Goal: Task Accomplishment & Management: Use online tool/utility

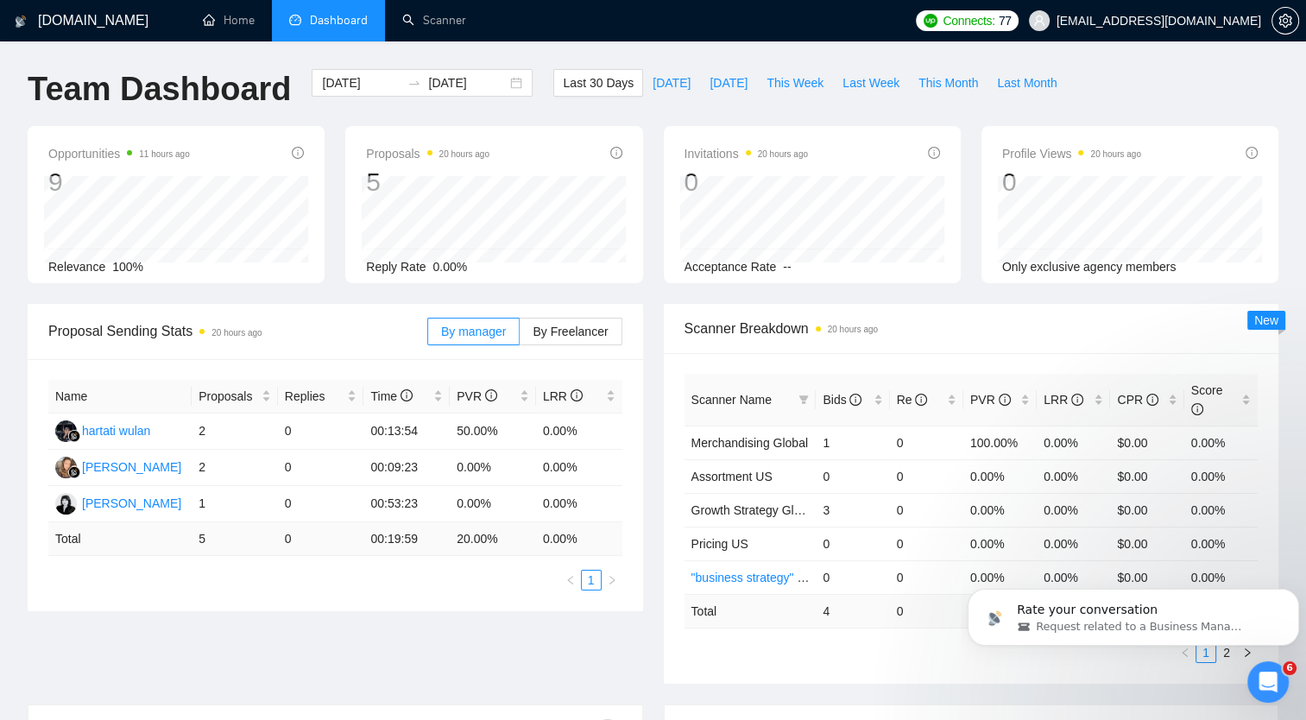
scroll to position [11, 0]
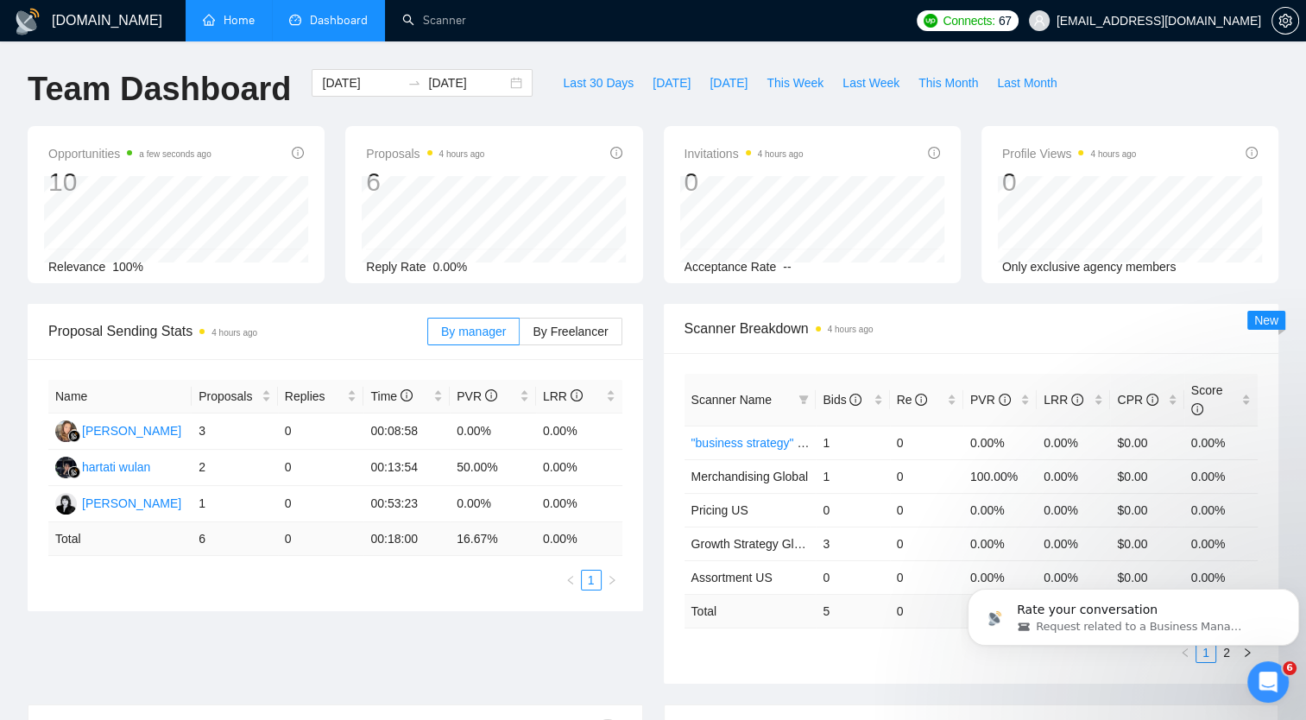
click at [240, 19] on link "Home" at bounding box center [229, 20] width 52 height 15
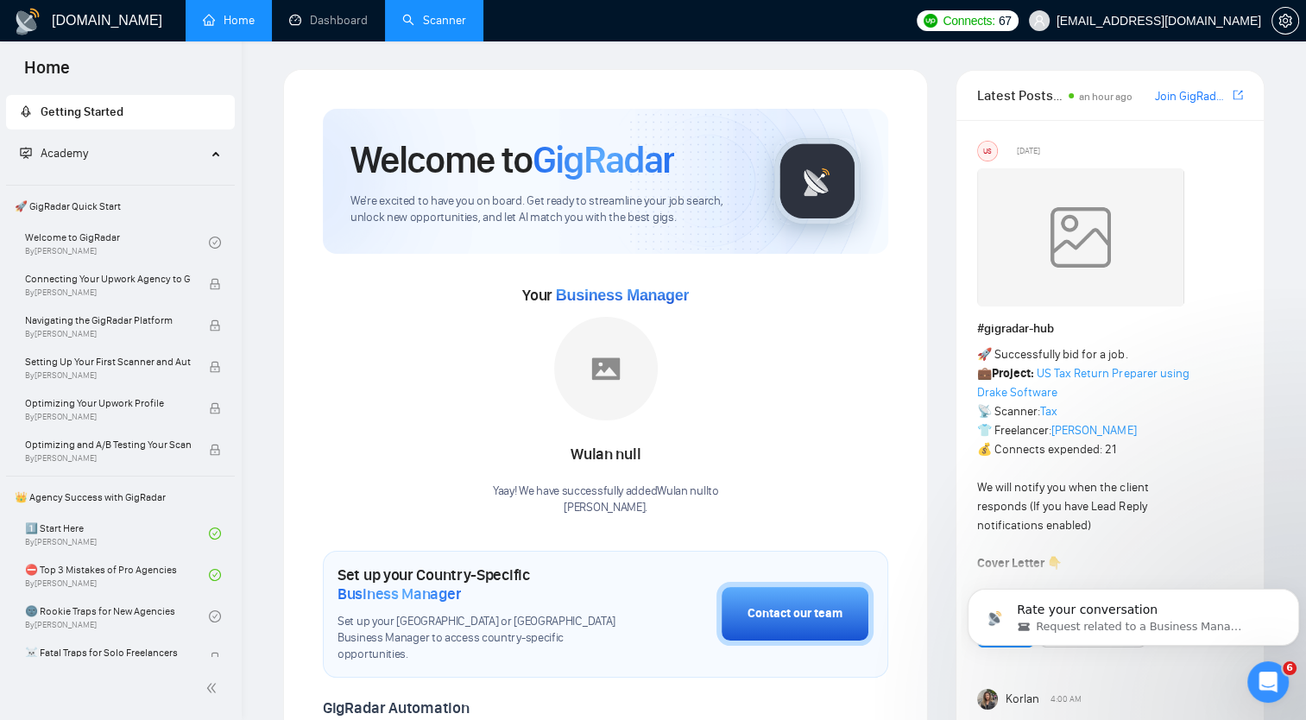
click at [431, 25] on link "Scanner" at bounding box center [434, 20] width 64 height 15
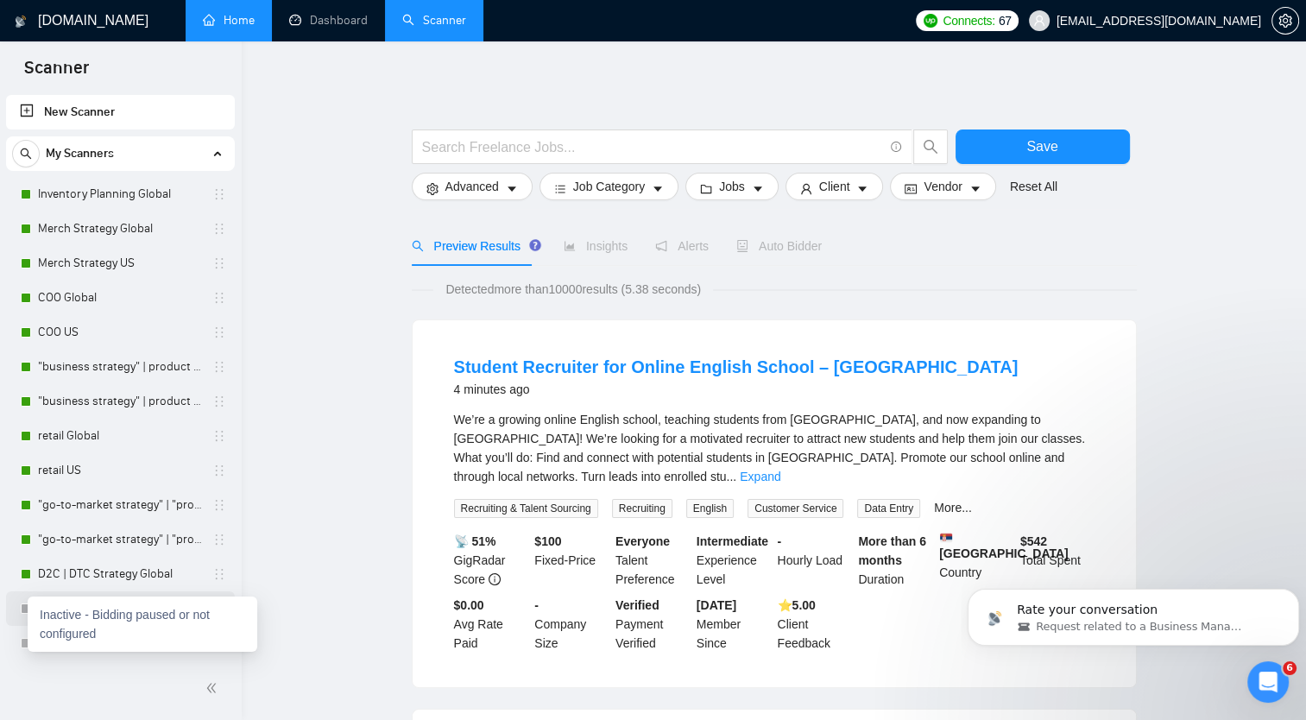
click at [23, 612] on div at bounding box center [26, 608] width 10 height 10
click at [26, 604] on div at bounding box center [26, 608] width 10 height 10
click at [16, 596] on div "Pricing Strategy US" at bounding box center [120, 608] width 229 height 35
click at [148, 622] on link "Pricing Strategy US" at bounding box center [120, 608] width 164 height 35
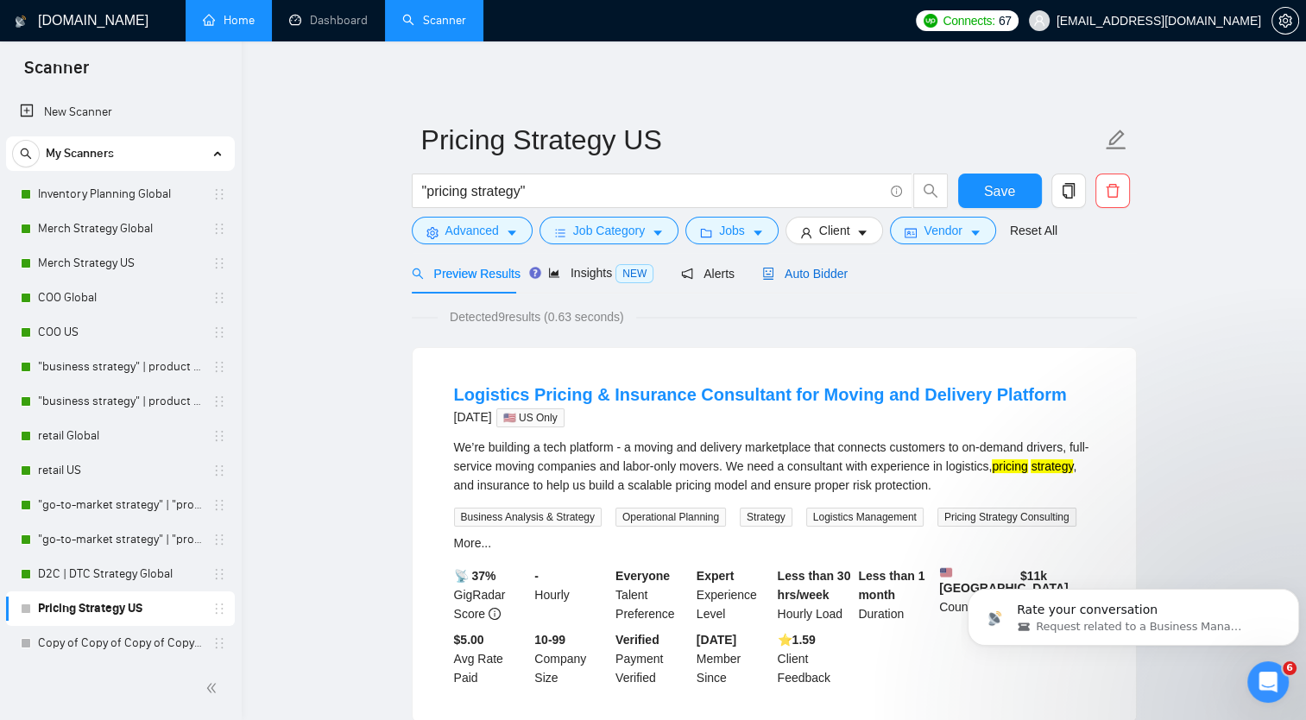
click at [795, 276] on span "Auto Bidder" at bounding box center [804, 274] width 85 height 14
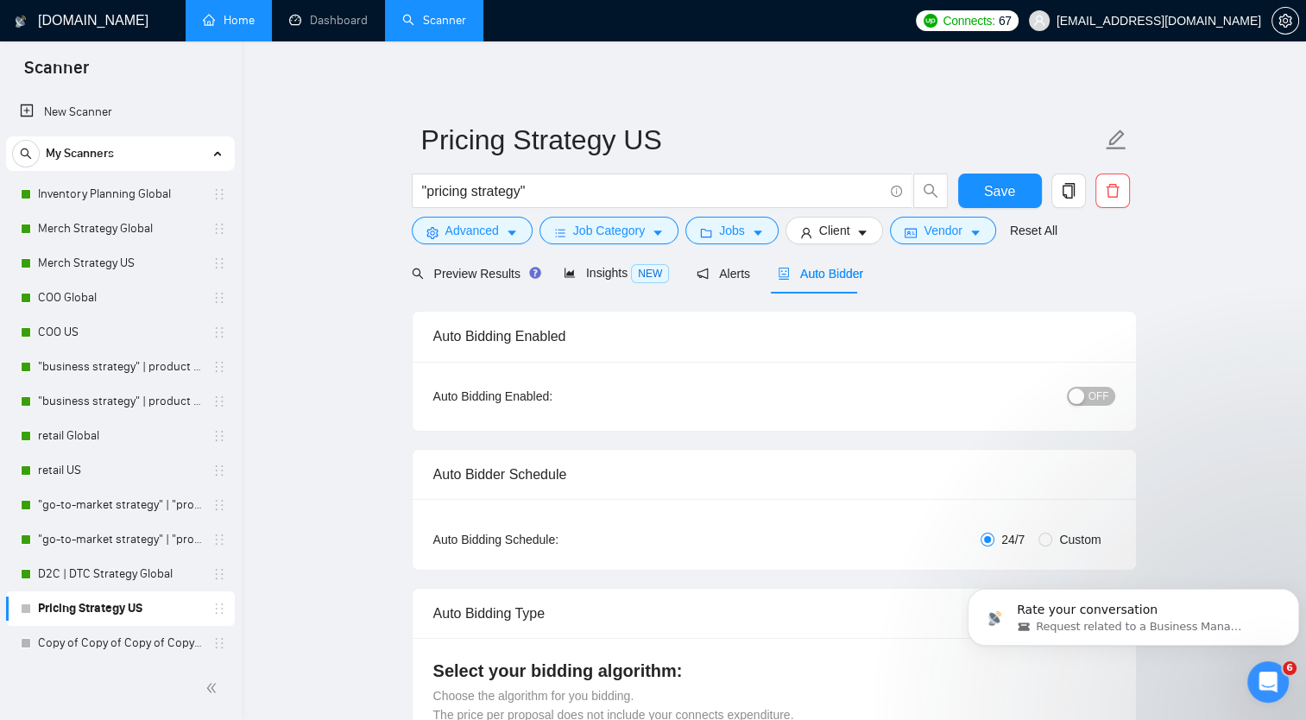
click at [1084, 394] on div "button" at bounding box center [1077, 396] width 16 height 16
click at [993, 188] on span "Save" at bounding box center [999, 191] width 31 height 22
click at [235, 21] on link "Home" at bounding box center [229, 20] width 52 height 15
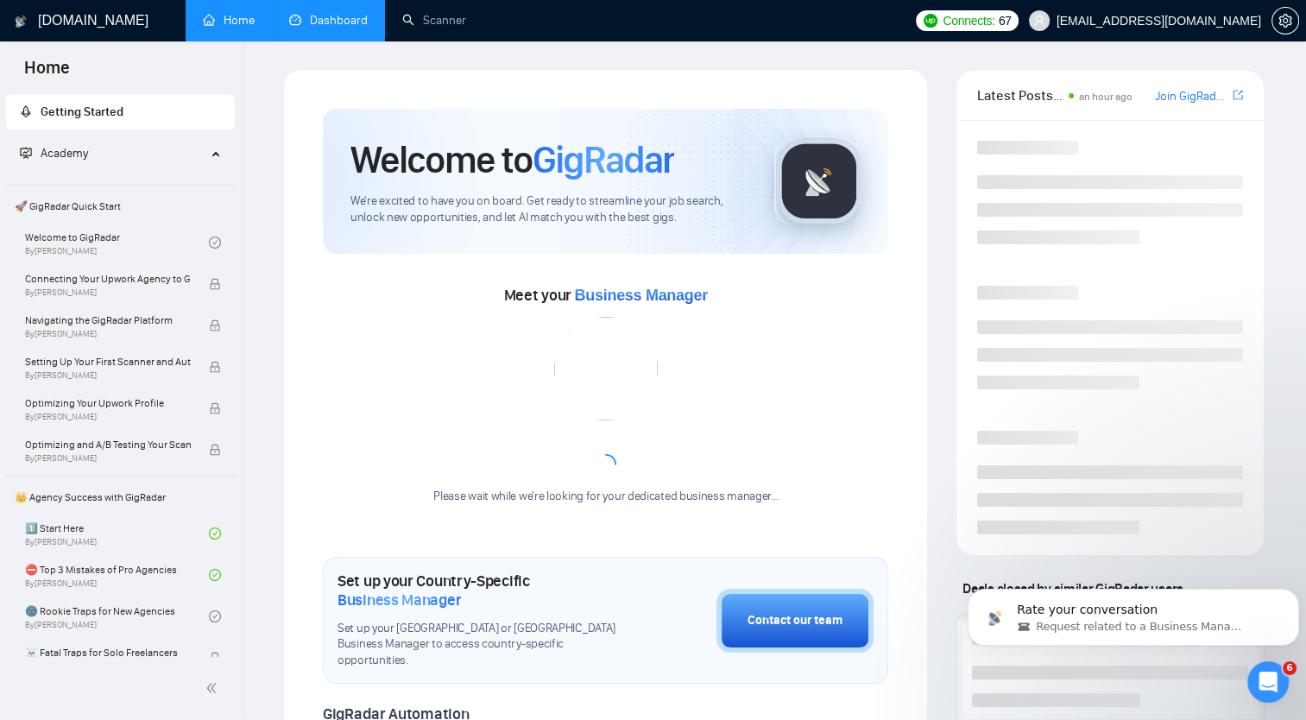
click at [338, 19] on link "Dashboard" at bounding box center [328, 20] width 79 height 15
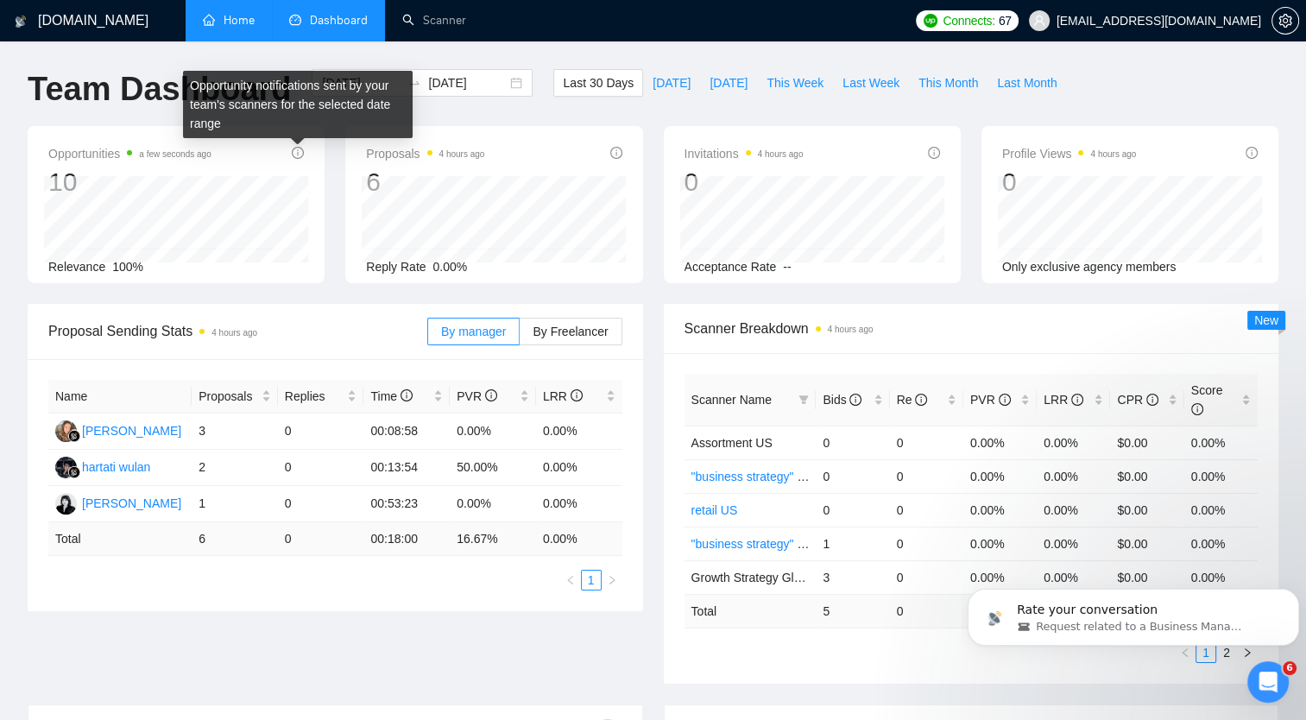
click at [297, 156] on icon "info-circle" at bounding box center [298, 153] width 12 height 12
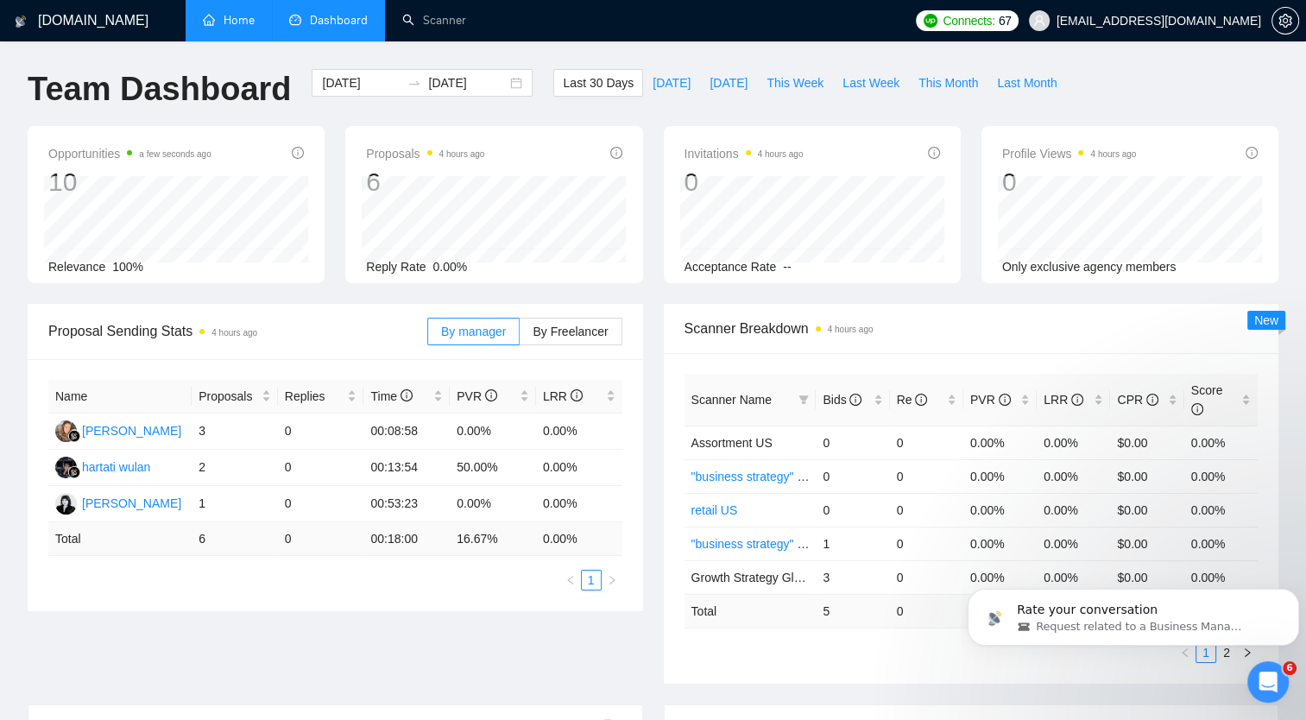
click at [250, 162] on div "Opportunities a few seconds ago 10" at bounding box center [176, 170] width 256 height 55
click at [96, 171] on div "10" at bounding box center [129, 182] width 163 height 33
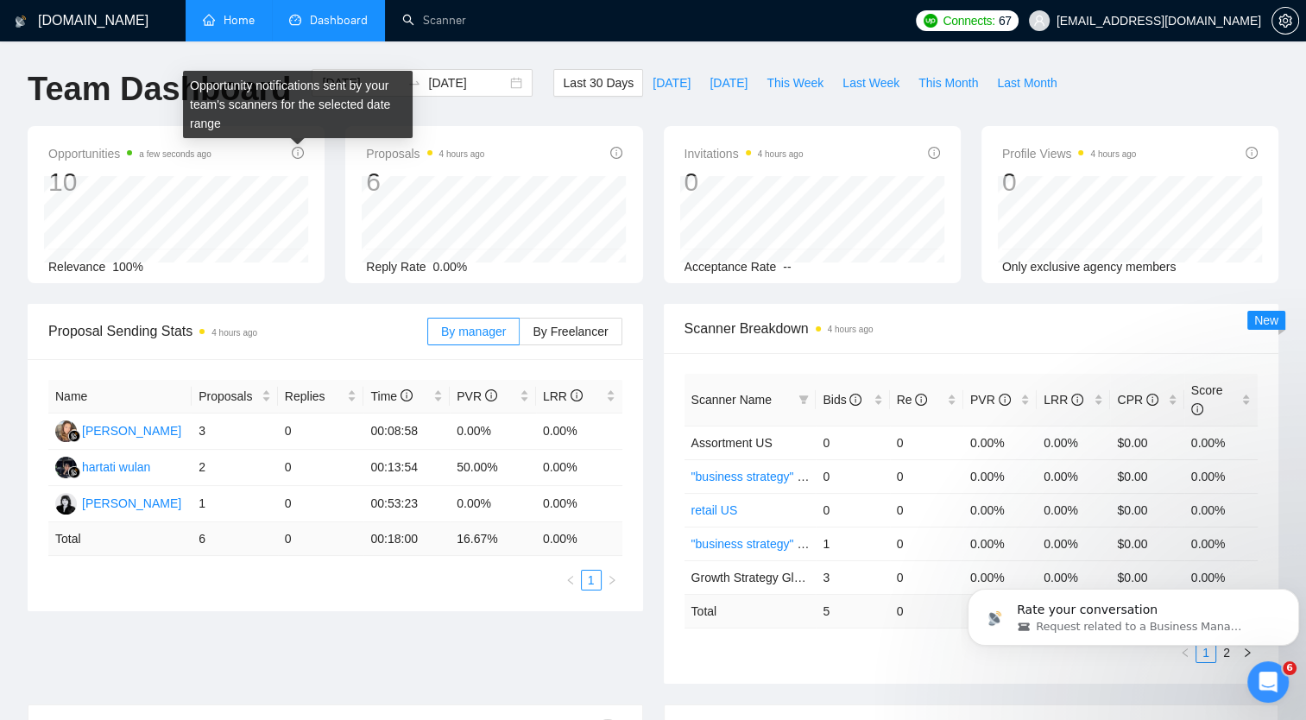
click at [298, 155] on icon "info-circle" at bounding box center [299, 152] width 2 height 6
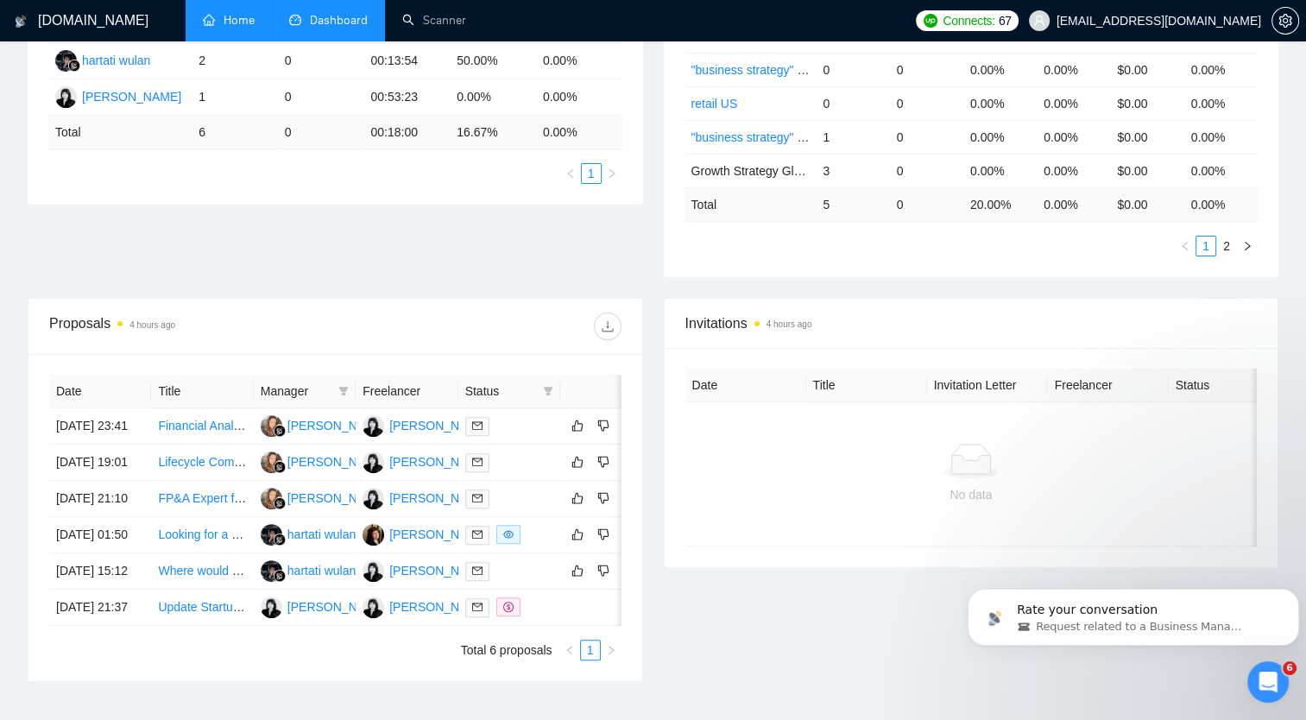
scroll to position [611, 0]
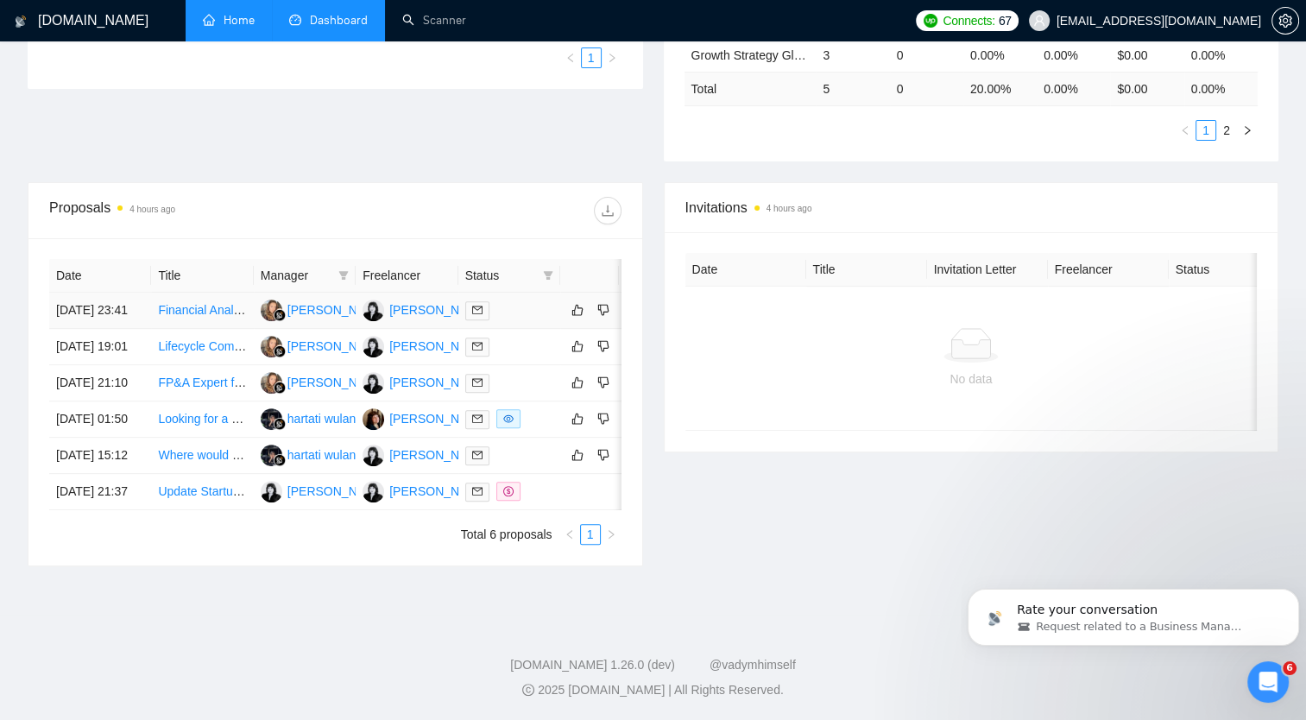
click at [180, 303] on link "Financial Analyst for Quarterly Data Analysis" at bounding box center [276, 310] width 237 height 14
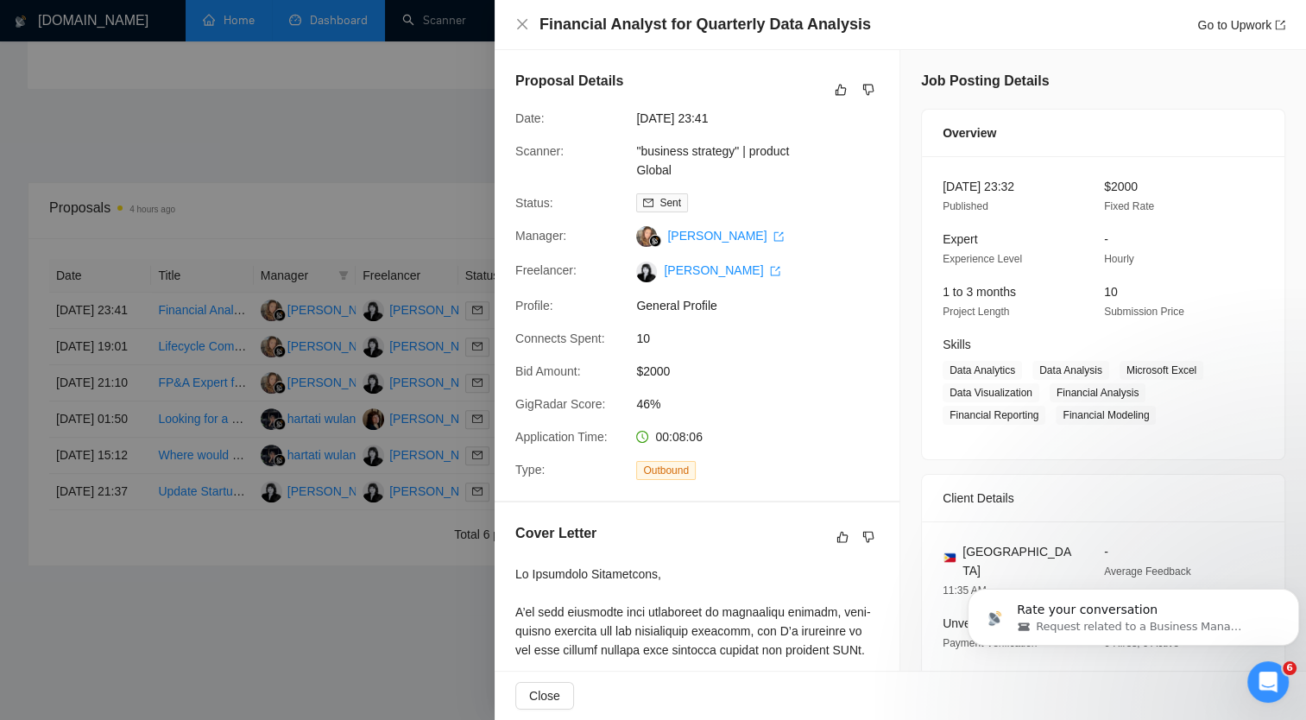
click at [457, 87] on div at bounding box center [653, 360] width 1306 height 720
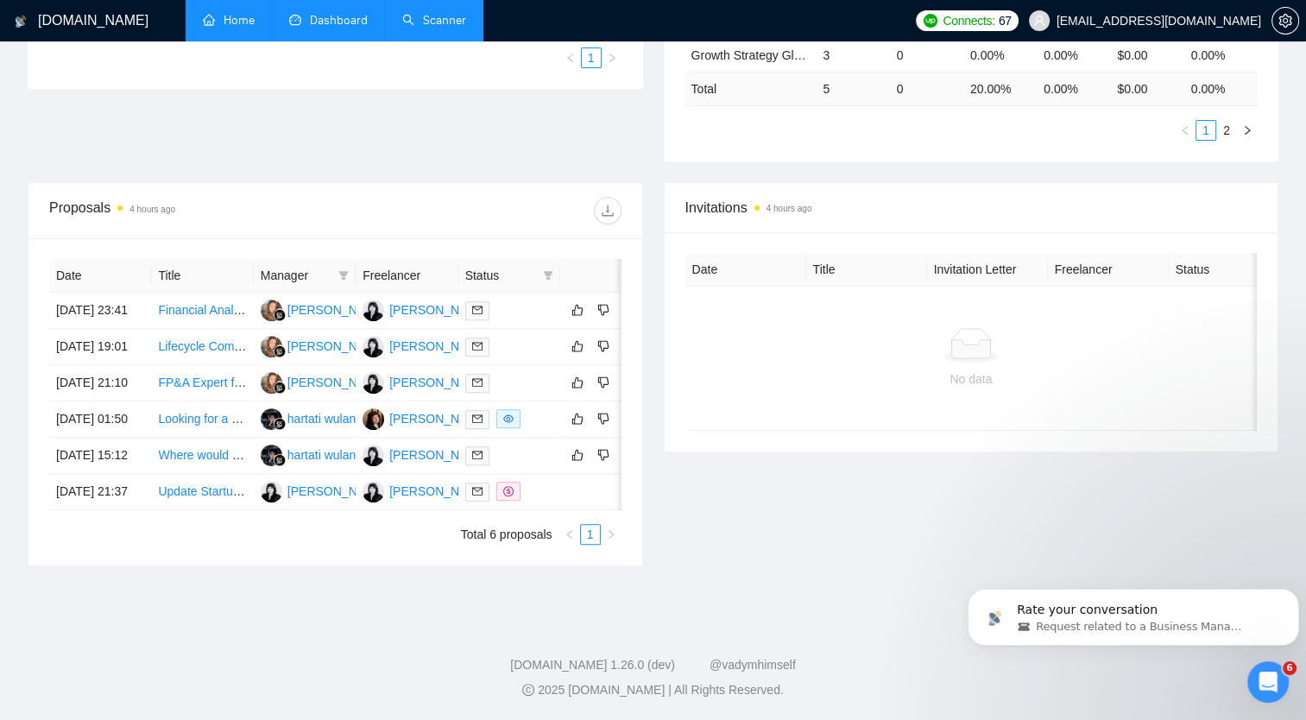
click at [445, 18] on link "Scanner" at bounding box center [434, 20] width 64 height 15
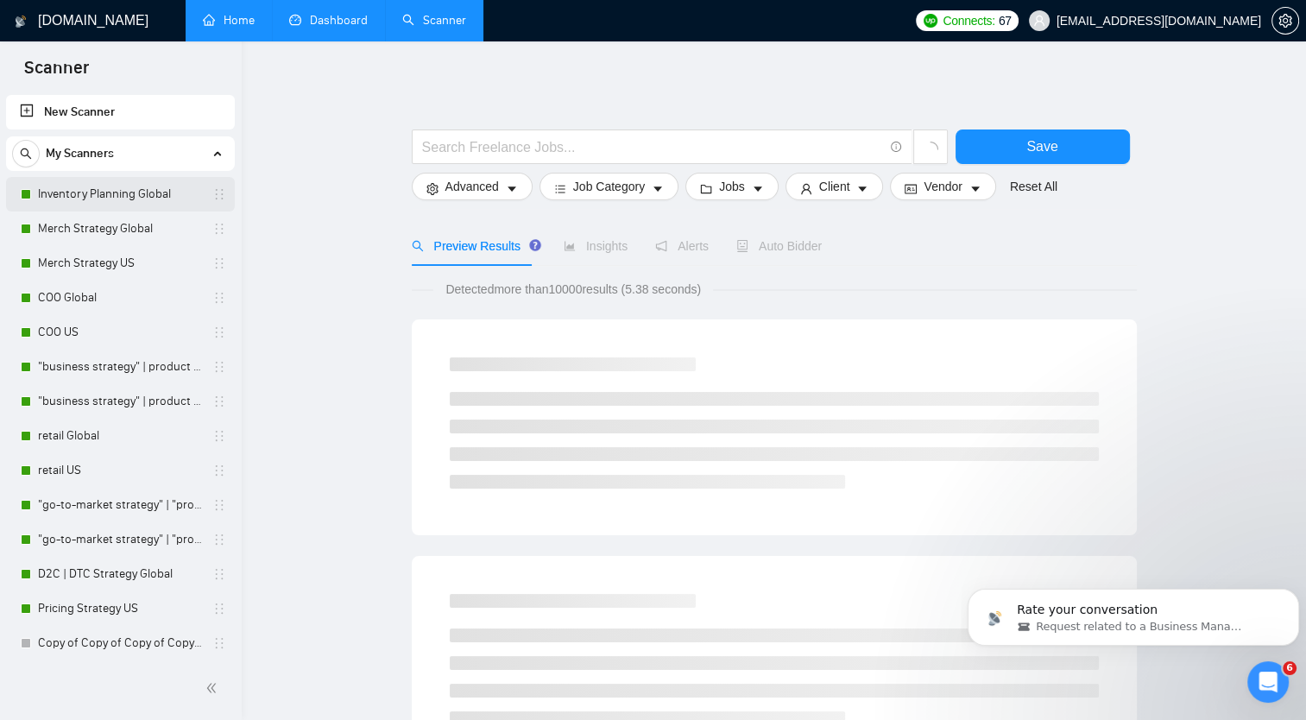
click at [142, 189] on link "Inventory Planning Global" at bounding box center [120, 194] width 164 height 35
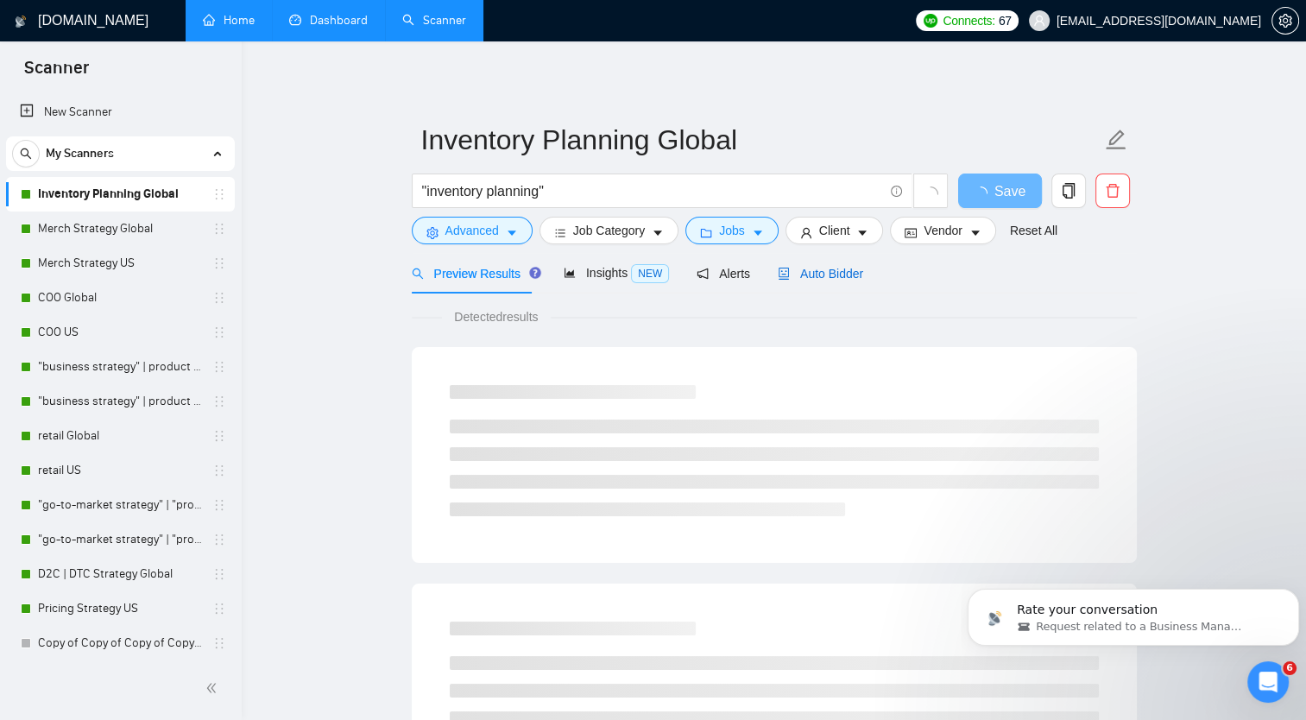
click at [809, 279] on span "Auto Bidder" at bounding box center [820, 274] width 85 height 14
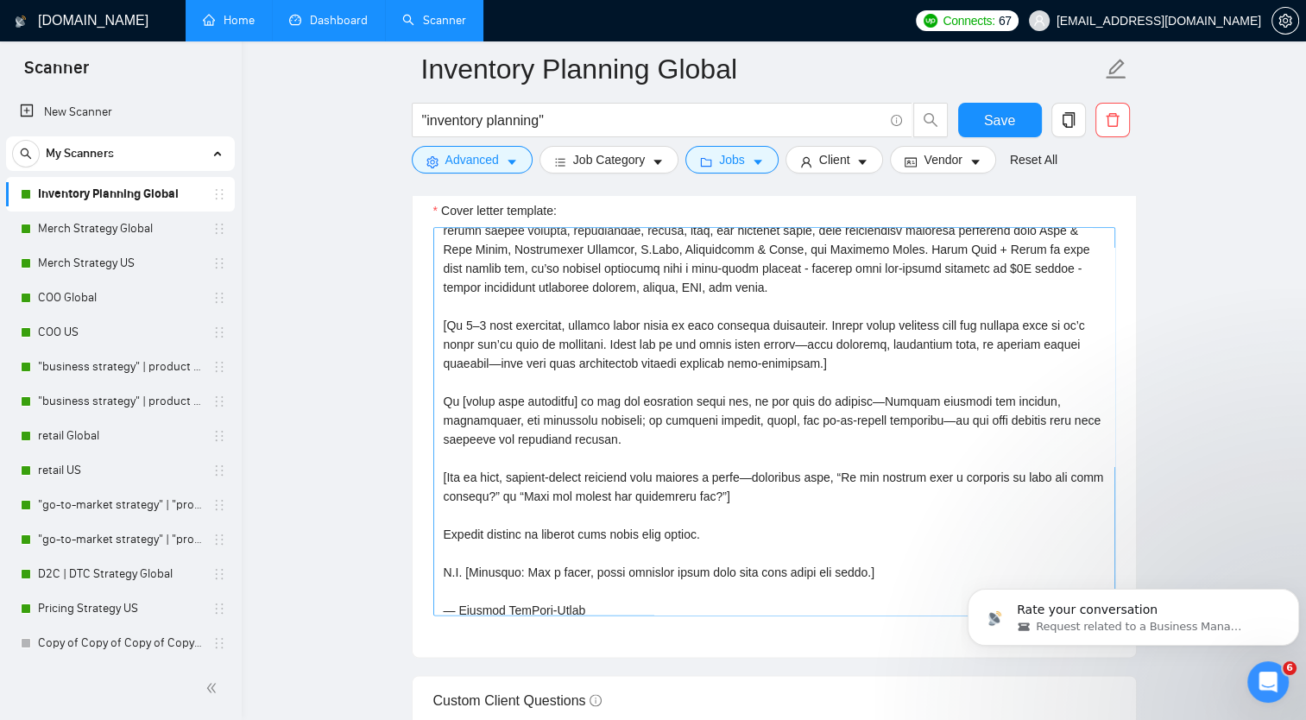
scroll to position [200, 0]
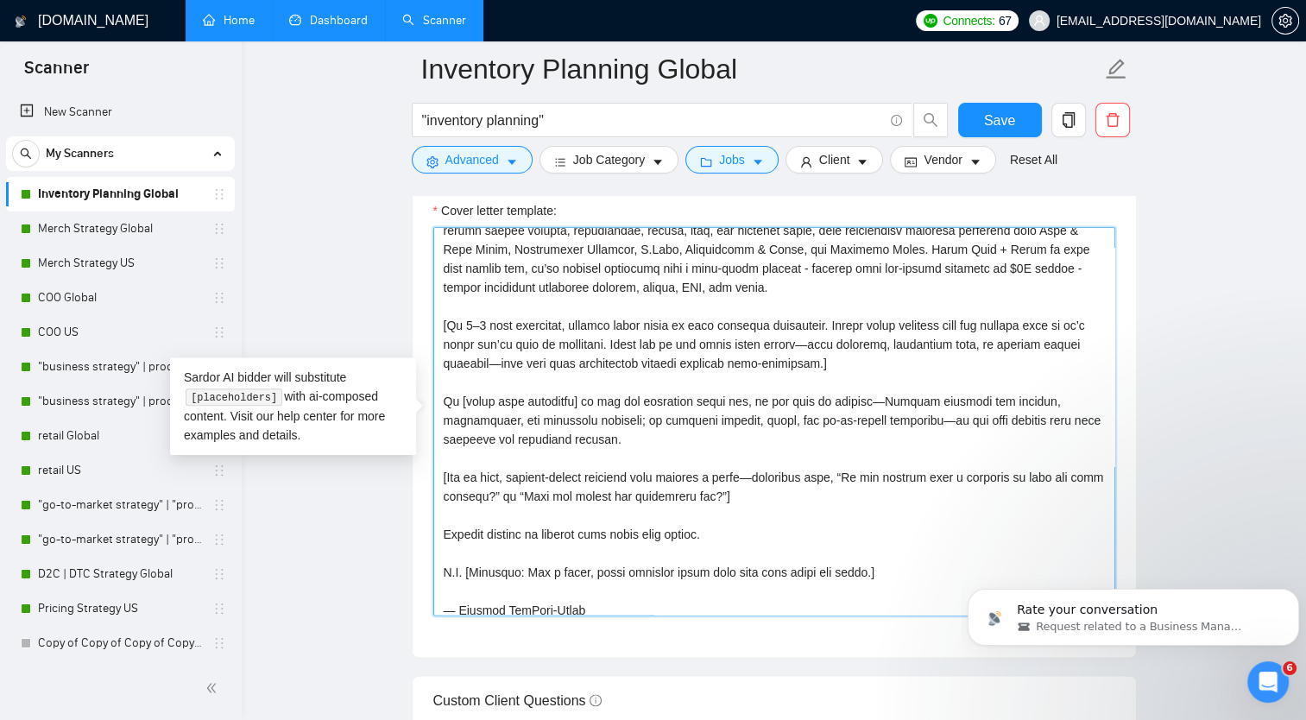
drag, startPoint x: 874, startPoint y: 399, endPoint x: 958, endPoint y: 407, distance: 84.1
click at [958, 407] on textarea "Cover letter template:" at bounding box center [774, 421] width 682 height 388
click at [891, 406] on textarea "Cover letter template:" at bounding box center [774, 421] width 682 height 388
click at [868, 398] on textarea "Cover letter template:" at bounding box center [774, 421] width 682 height 388
drag, startPoint x: 611, startPoint y: 419, endPoint x: 546, endPoint y: 414, distance: 64.9
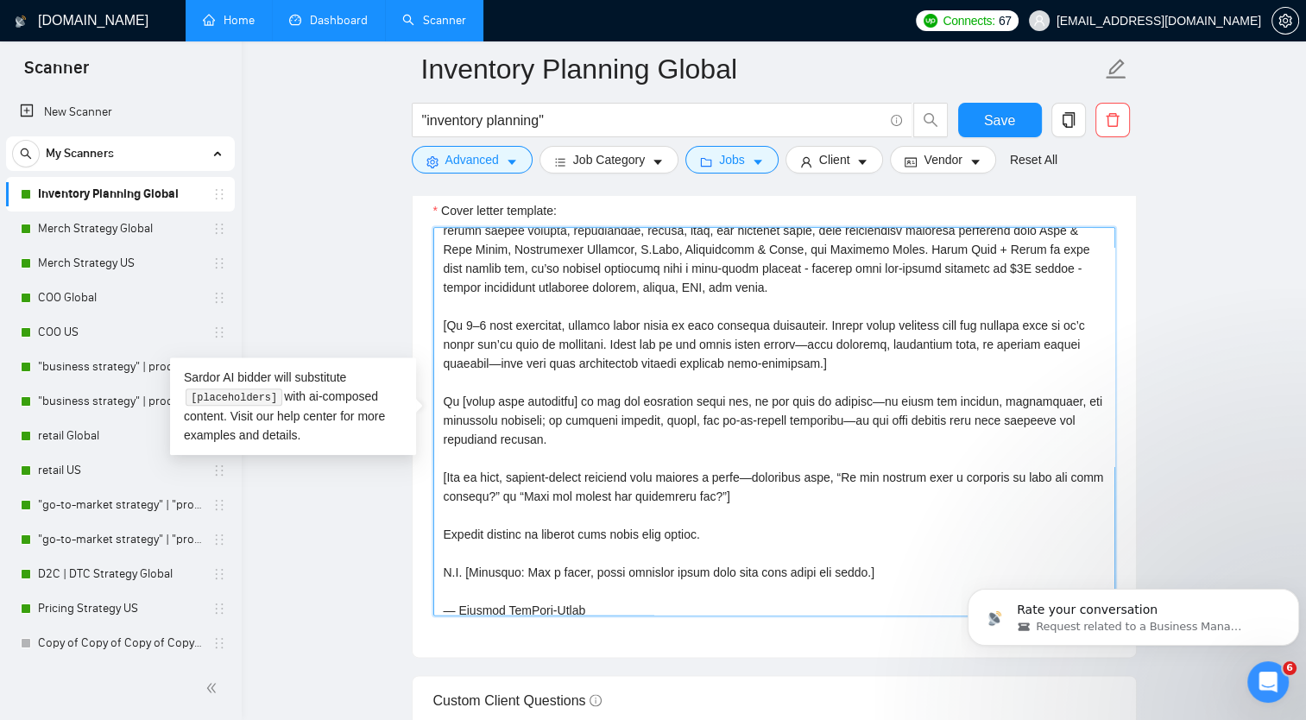
click at [546, 414] on textarea "Cover letter template:" at bounding box center [774, 421] width 682 height 388
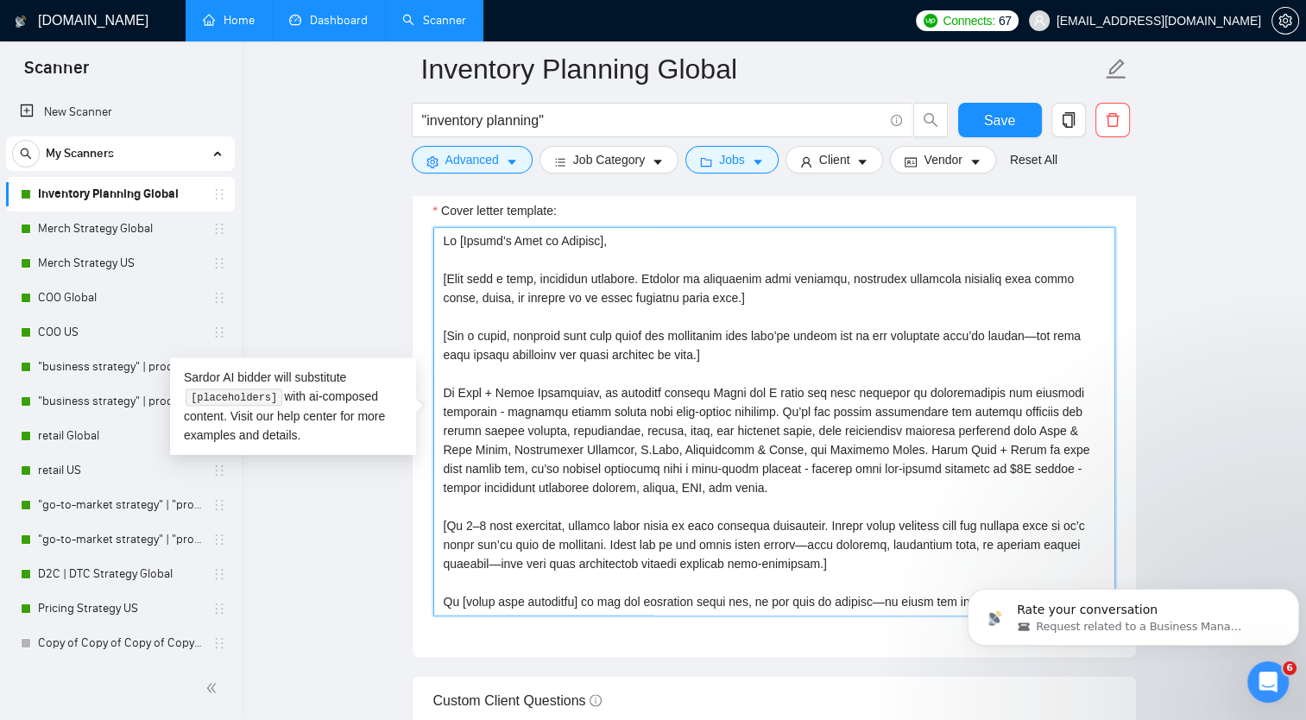
scroll to position [0, 0]
drag, startPoint x: 449, startPoint y: 257, endPoint x: 760, endPoint y: 294, distance: 313.0
click at [760, 294] on textarea "Cover letter template:" at bounding box center [774, 421] width 682 height 388
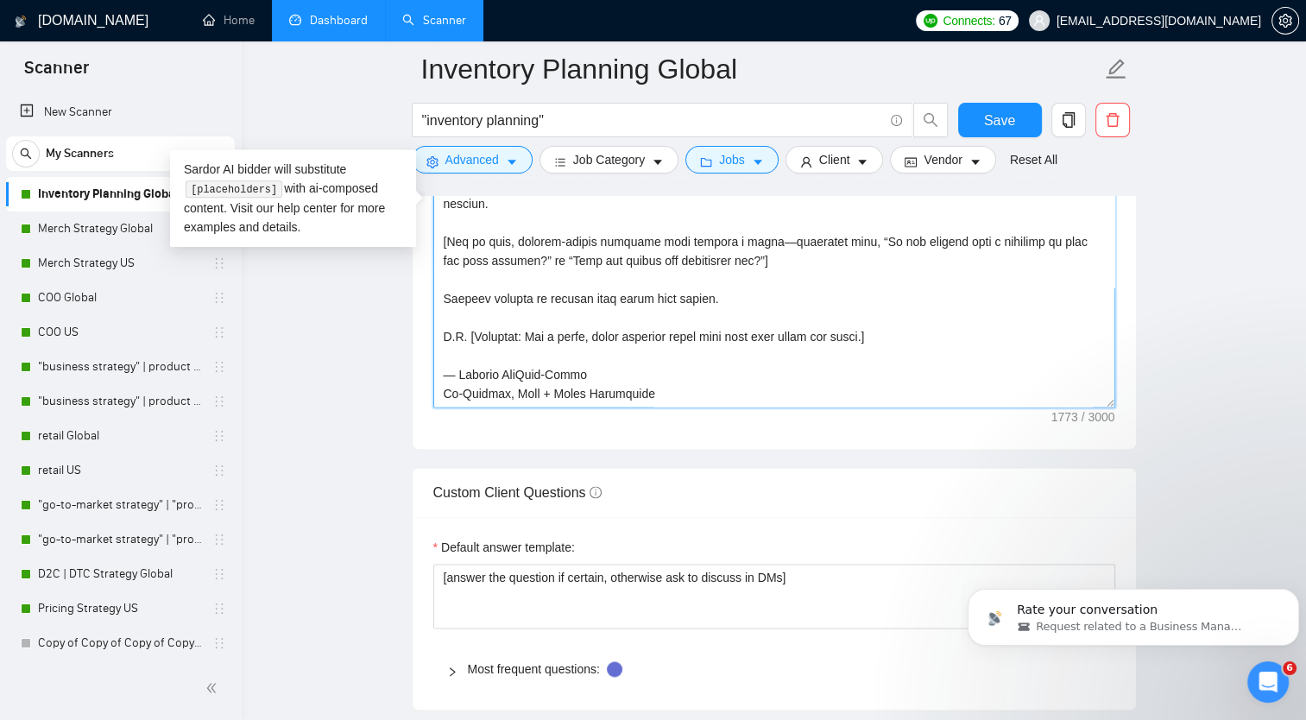
scroll to position [2072, 0]
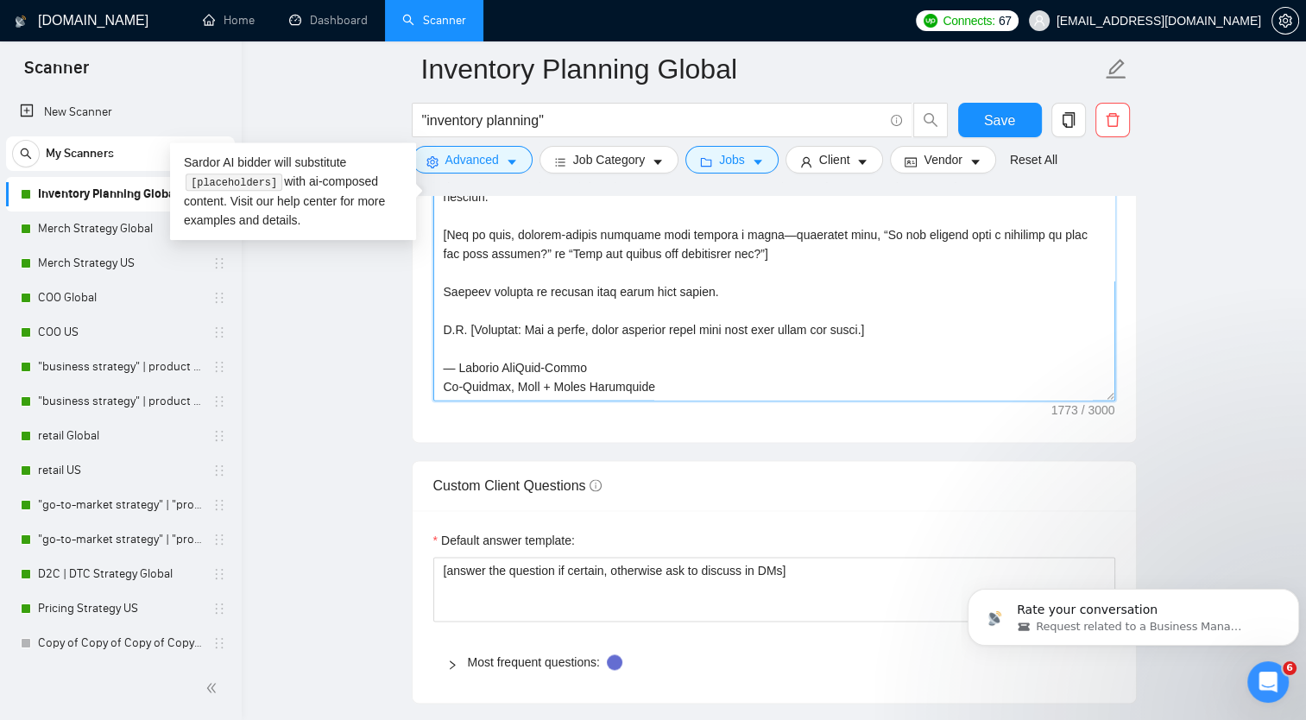
drag, startPoint x: 879, startPoint y: 312, endPoint x: 410, endPoint y: 285, distance: 469.5
click at [410, 285] on main "Inventory Planning Global "inventory planning" Save Advanced Job Category Jobs …" at bounding box center [773, 279] width 1009 height 4565
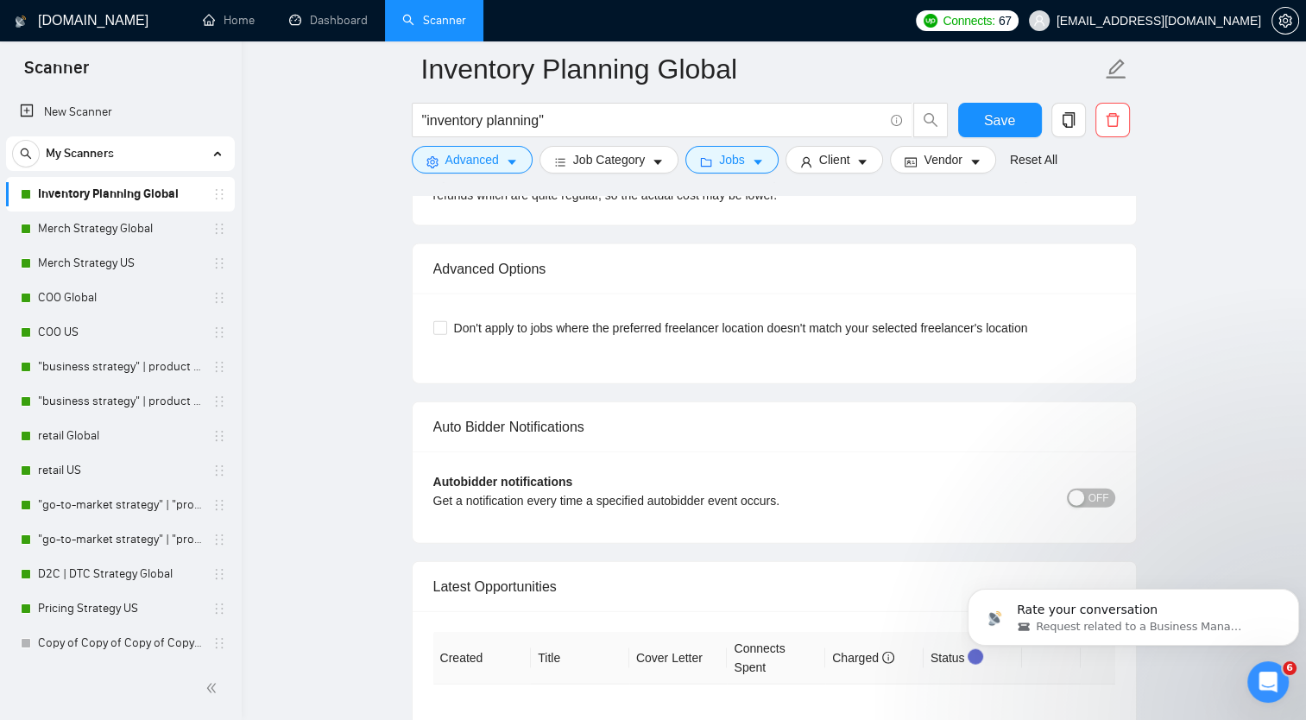
scroll to position [3786, 0]
type textarea "Lo [Ipsumd’s Amet co Adipisc], [Eli s doeiu, temporin utla etdo magna ali enima…"
click at [441, 324] on input "Don't apply to jobs where the preferred freelancer location doesn't match your …" at bounding box center [439, 325] width 12 height 12
checkbox input "true"
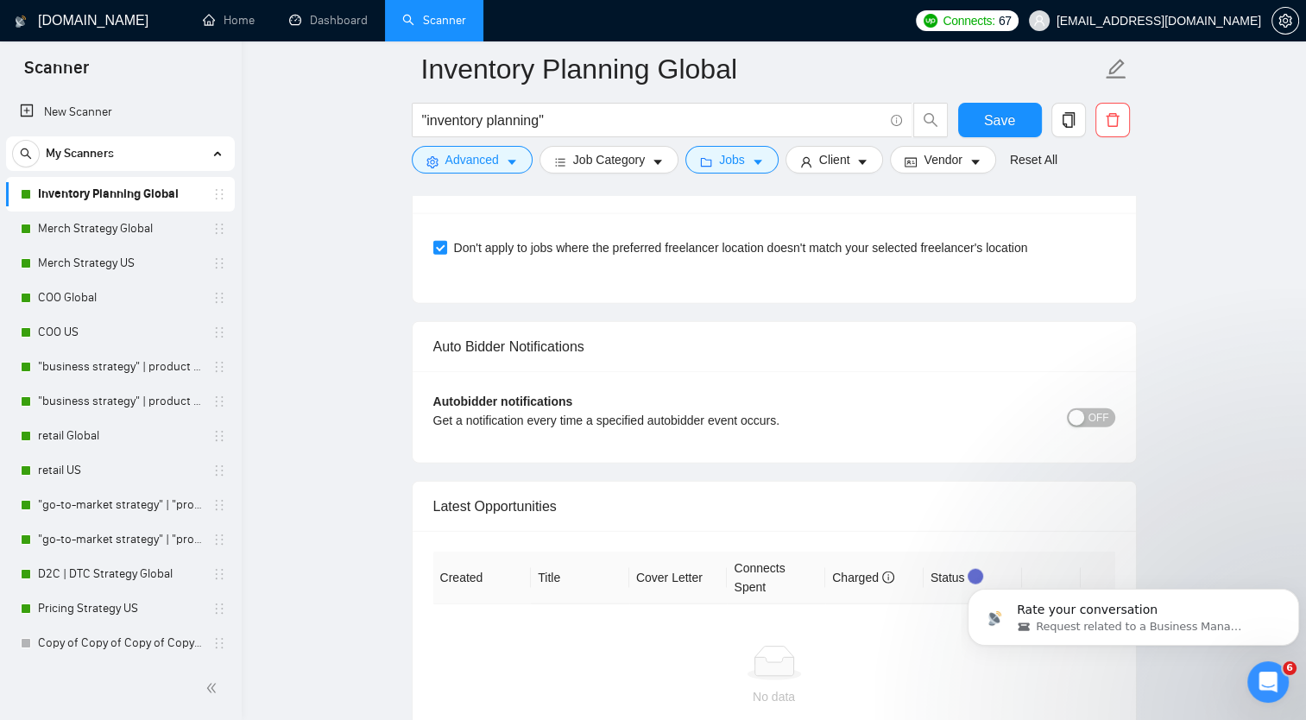
scroll to position [3866, 0]
click at [1091, 409] on span "OFF" at bounding box center [1099, 416] width 21 height 19
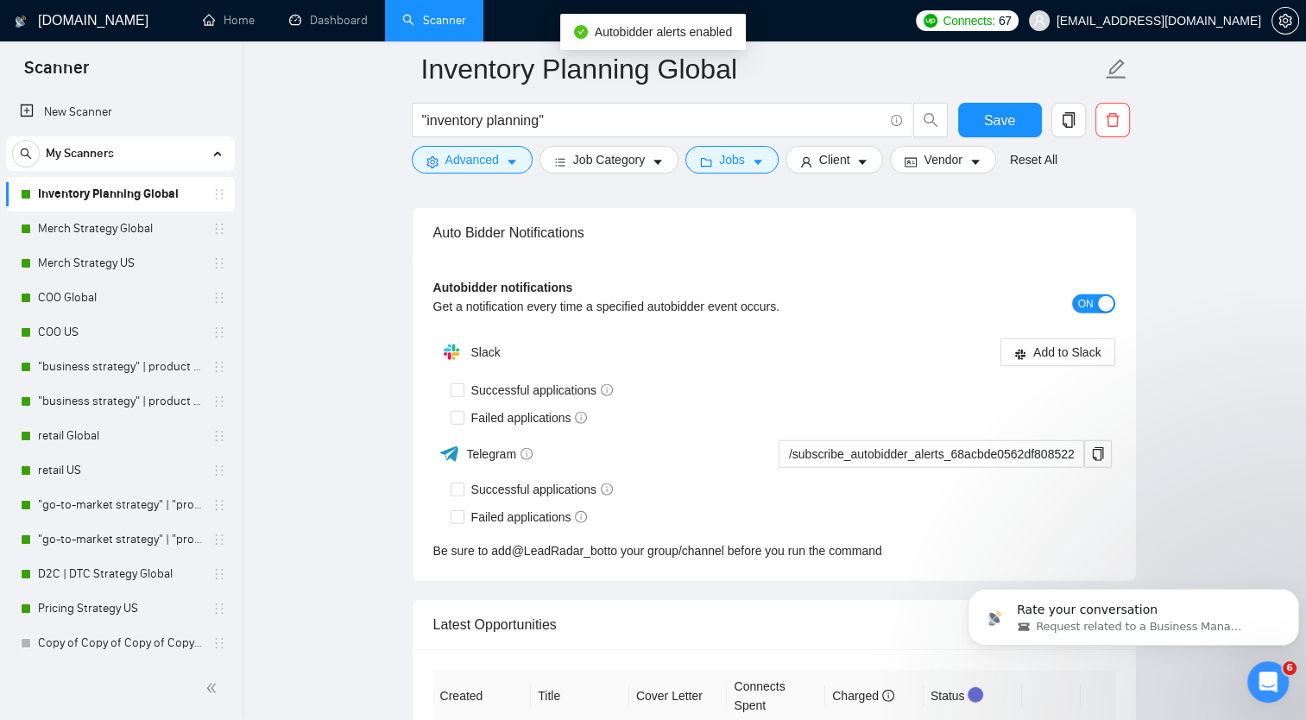
scroll to position [3979, 0]
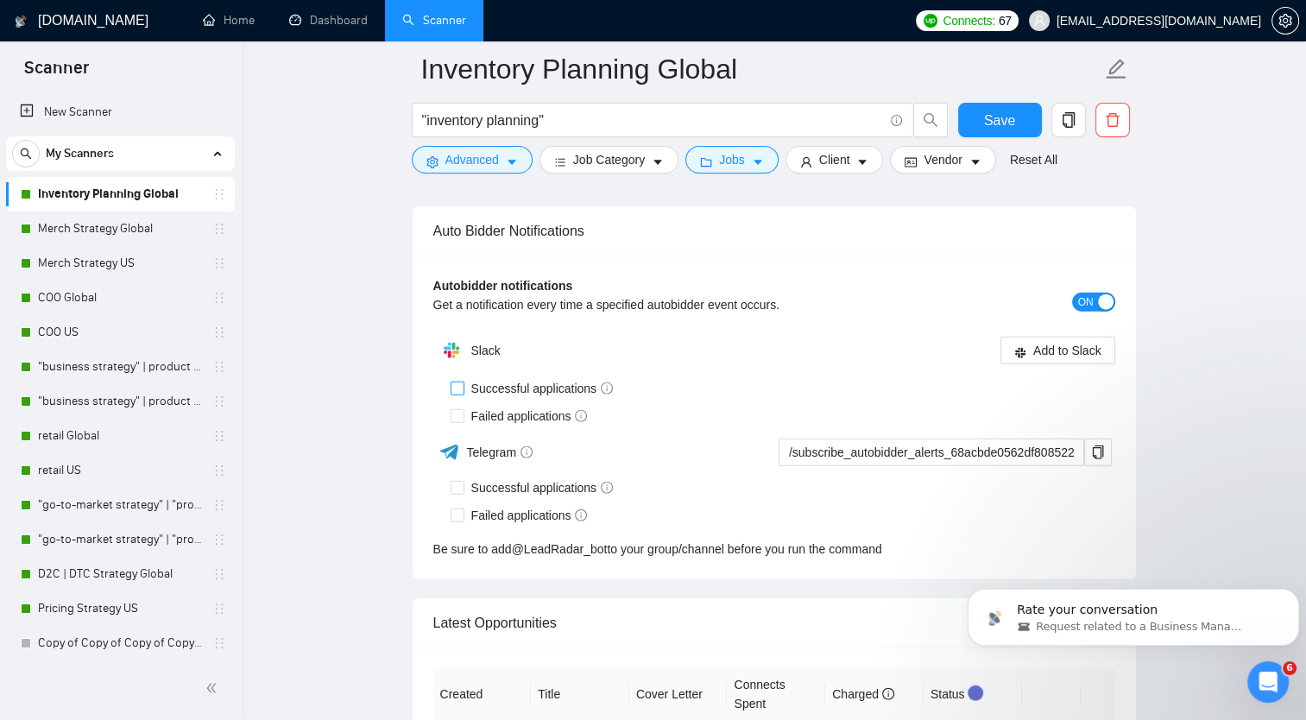
click at [452, 388] on input "Successful applications" at bounding box center [457, 388] width 12 height 12
checkbox input "true"
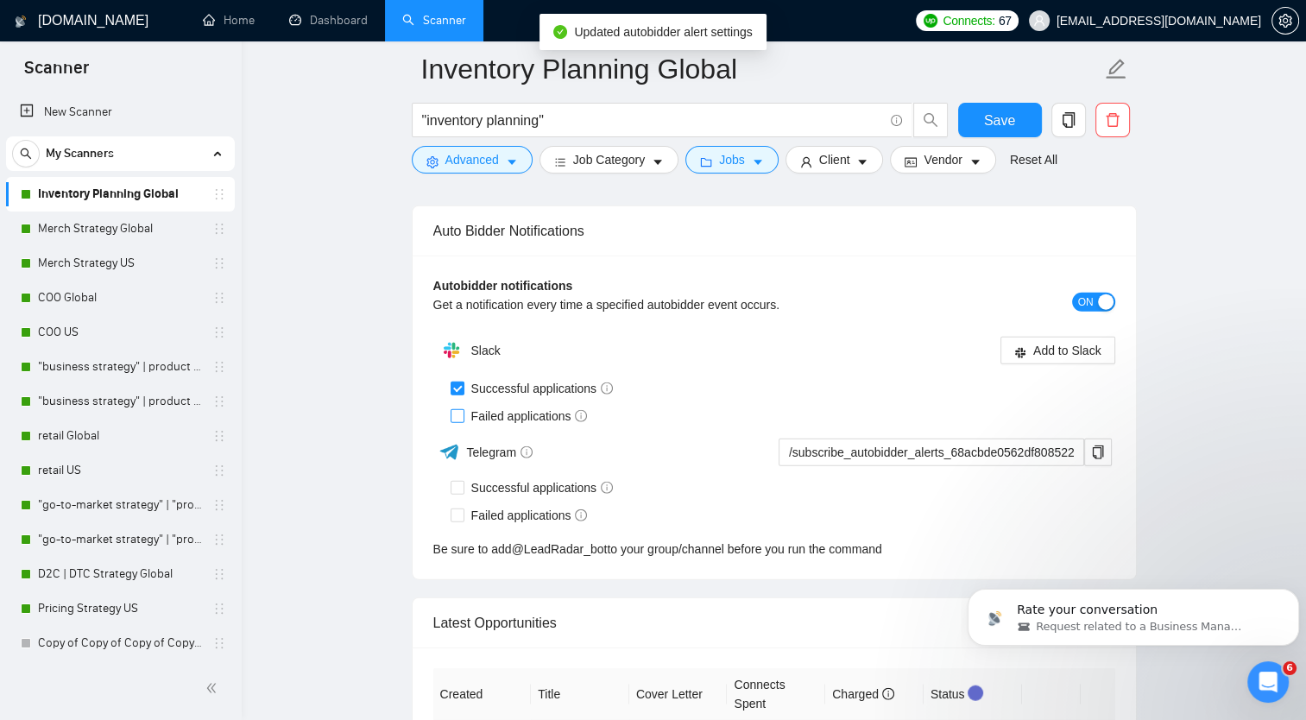
click at [463, 407] on div "Failed applications" at bounding box center [783, 416] width 665 height 28
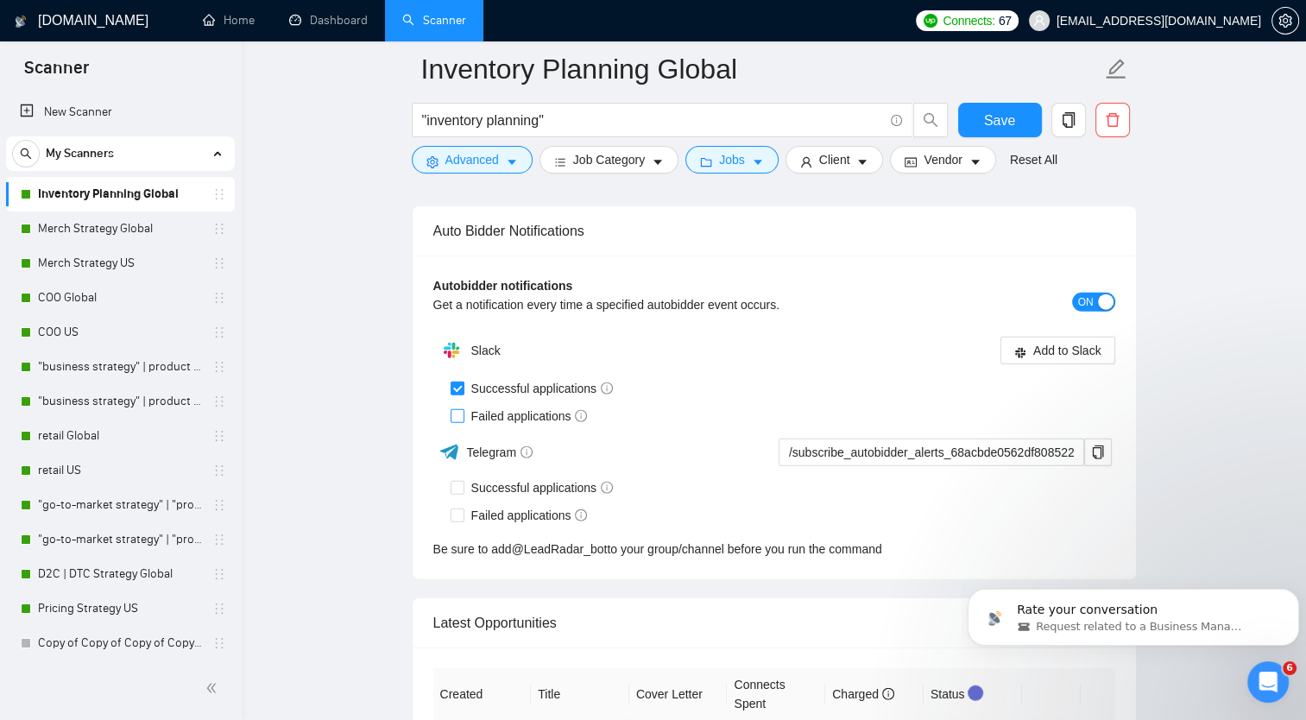
click at [456, 410] on input "Failed applications" at bounding box center [457, 415] width 12 height 12
checkbox input "true"
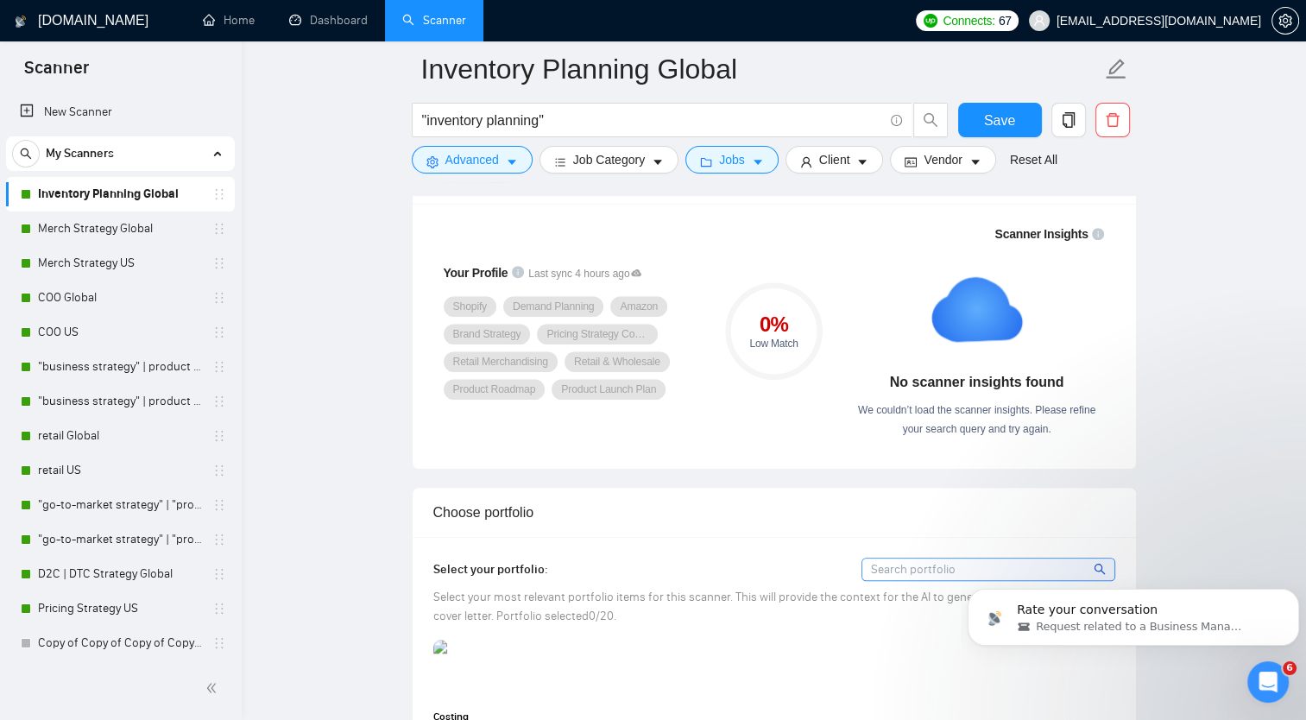
scroll to position [1167, 0]
click at [213, 267] on icon "holder" at bounding box center [219, 263] width 14 height 14
click at [218, 264] on icon "holder" at bounding box center [219, 263] width 14 height 14
click at [123, 262] on link "Merch Strategy US" at bounding box center [120, 263] width 164 height 35
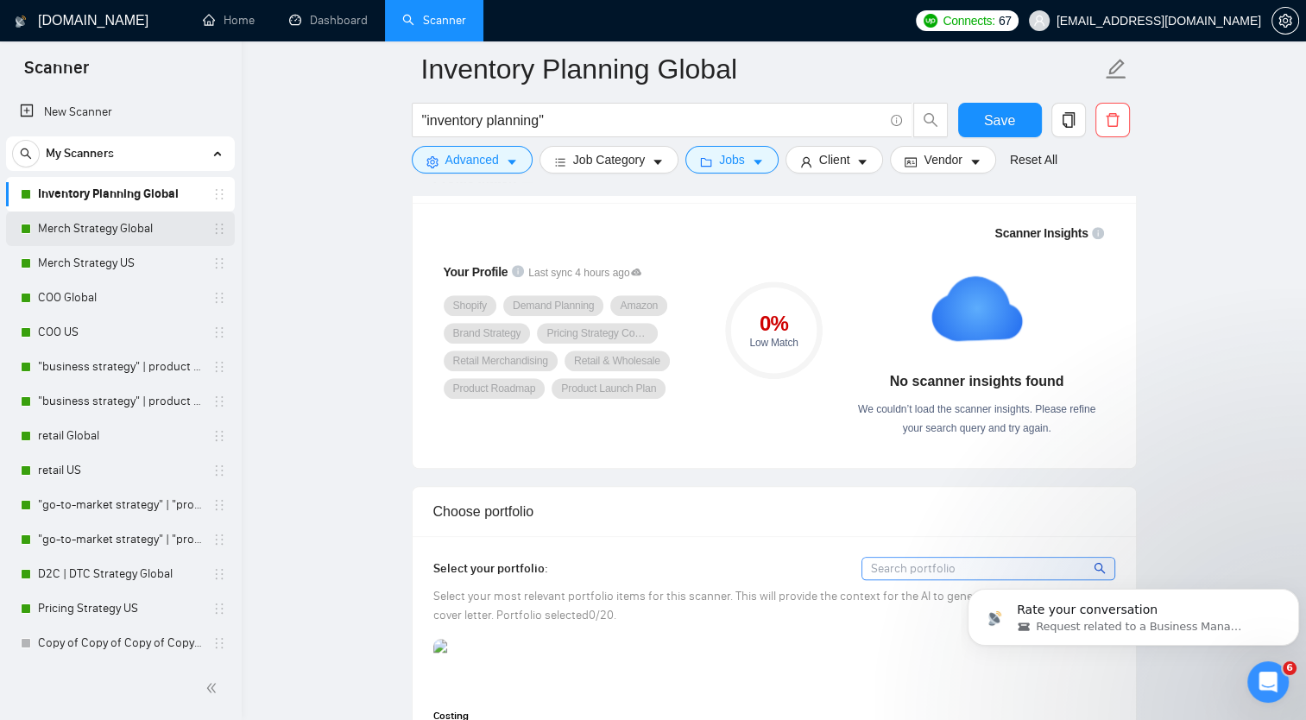
click at [120, 234] on link "Merch Strategy Global" at bounding box center [120, 228] width 164 height 35
click at [988, 110] on span "Save" at bounding box center [999, 121] width 31 height 22
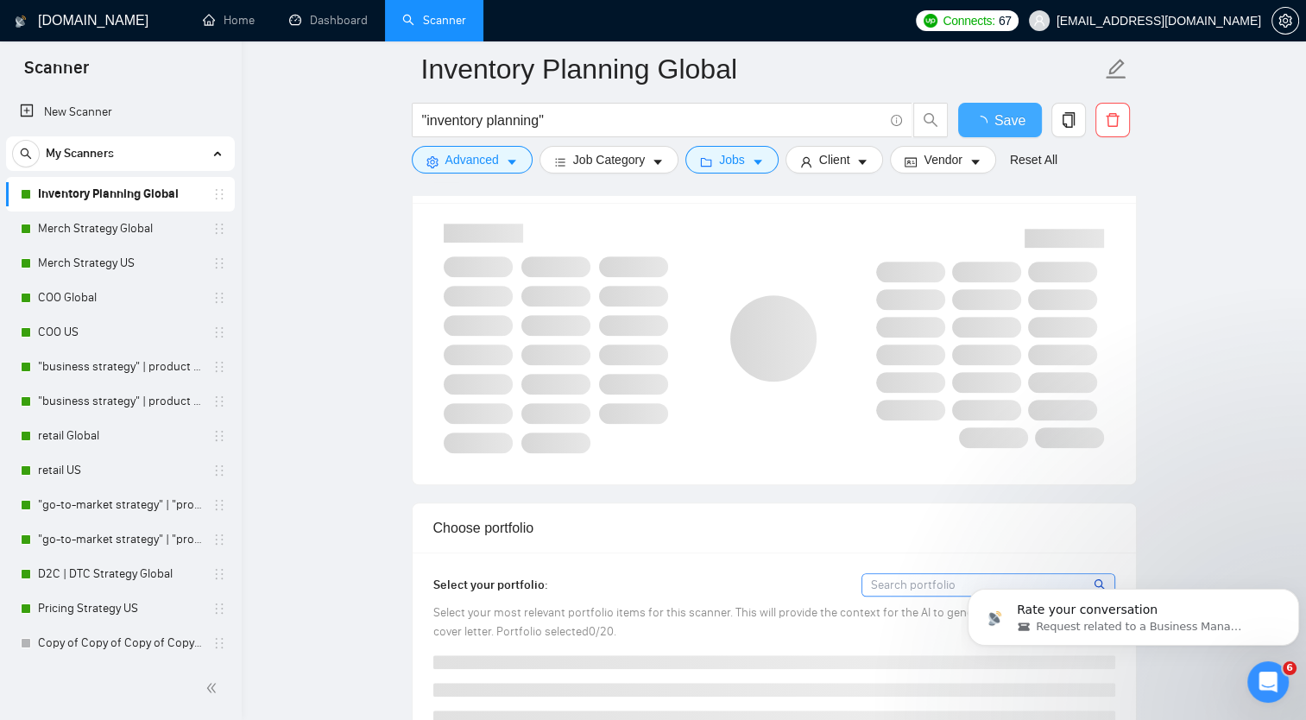
checkbox input "true"
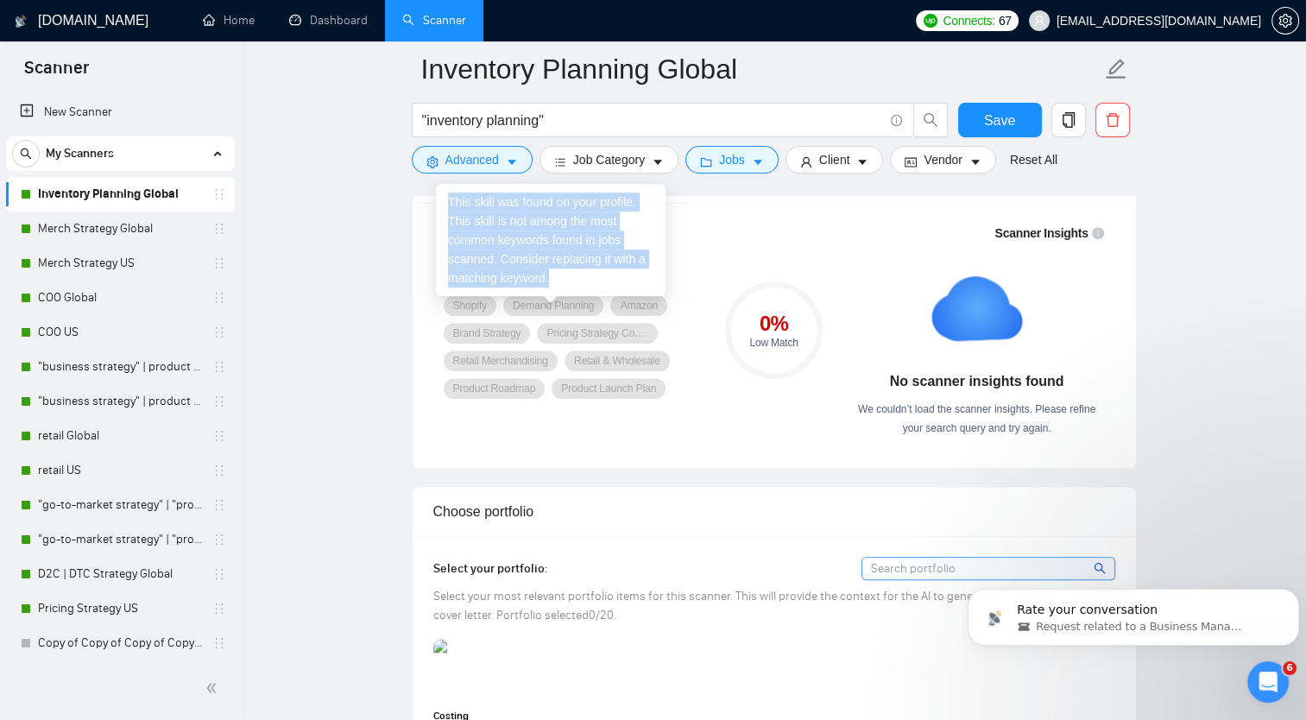
drag, startPoint x: 448, startPoint y: 200, endPoint x: 597, endPoint y: 290, distance: 174.2
click at [597, 290] on div "This skill was found on your profile. This skill is not among the most common k…" at bounding box center [551, 240] width 230 height 112
copy div "This skill was found on your profile. This skill is not among the most common k…"
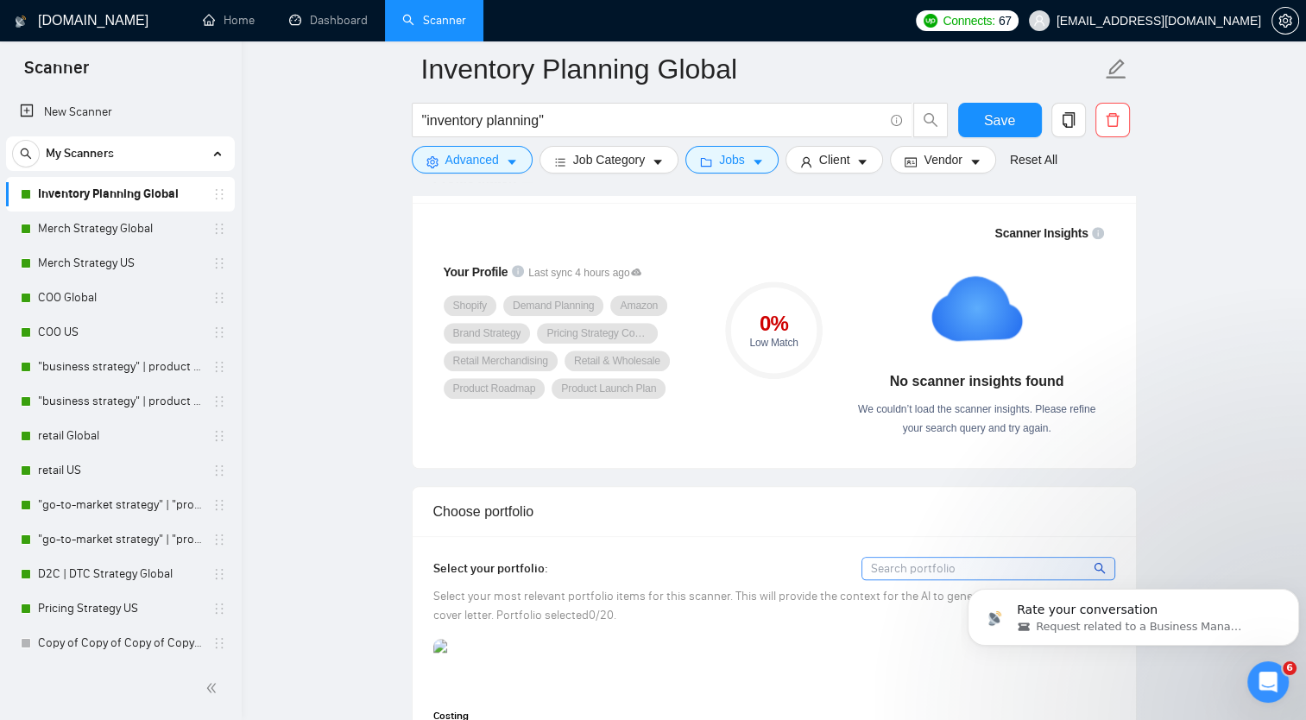
click at [187, 196] on link "Inventory Planning Global" at bounding box center [120, 194] width 164 height 35
click at [151, 237] on link "Merch Strategy Global" at bounding box center [120, 228] width 164 height 35
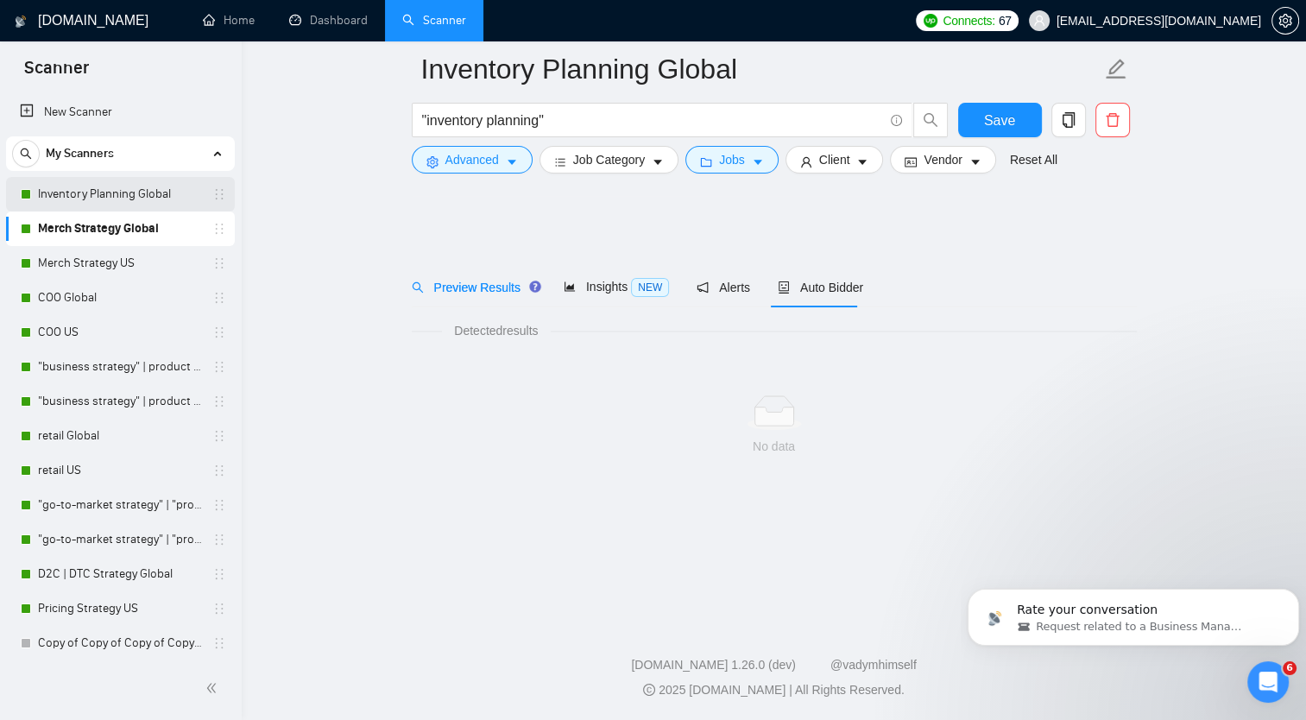
click at [169, 202] on link "Inventory Planning Global" at bounding box center [120, 194] width 164 height 35
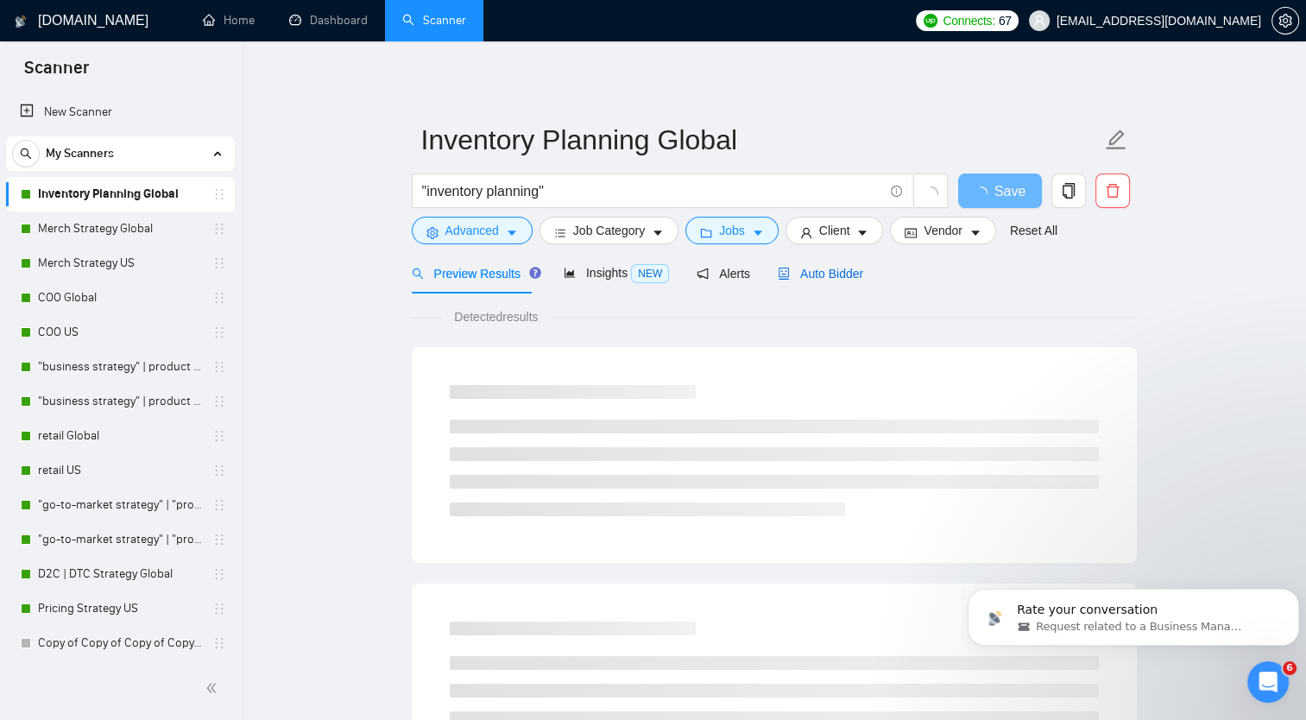
click at [812, 272] on span "Auto Bidder" at bounding box center [820, 274] width 85 height 14
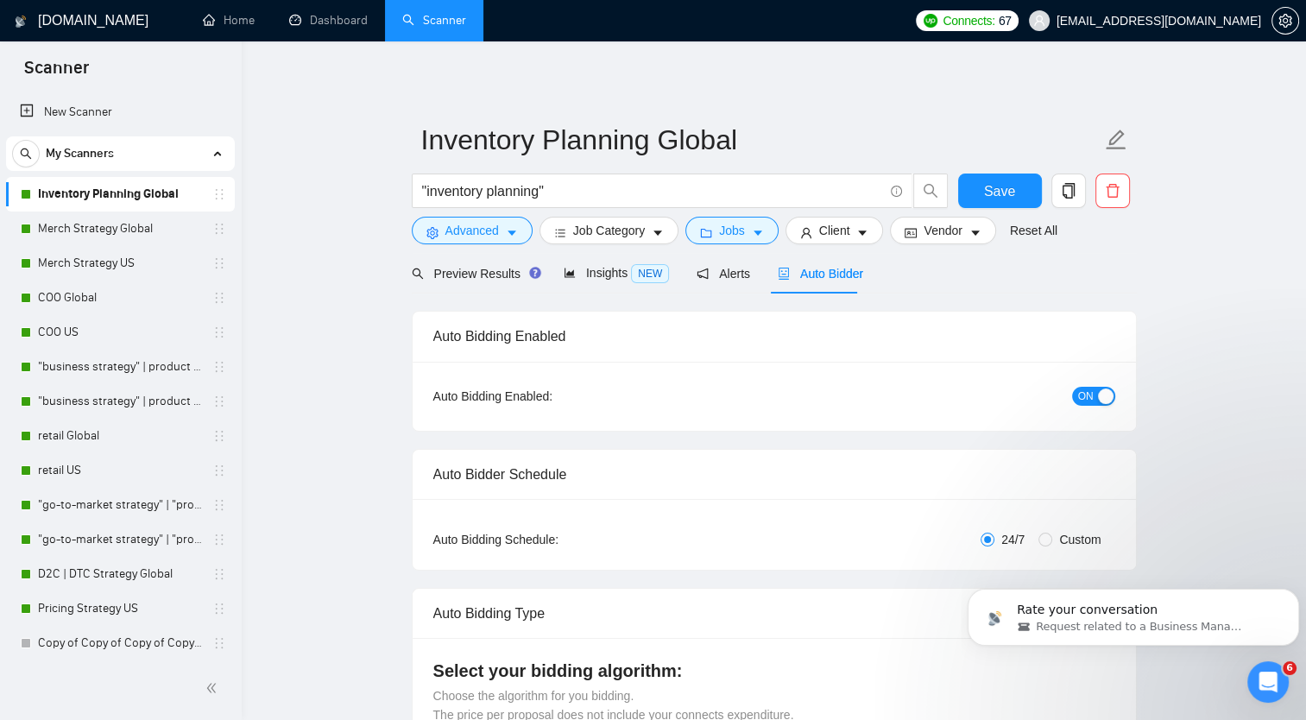
checkbox input "true"
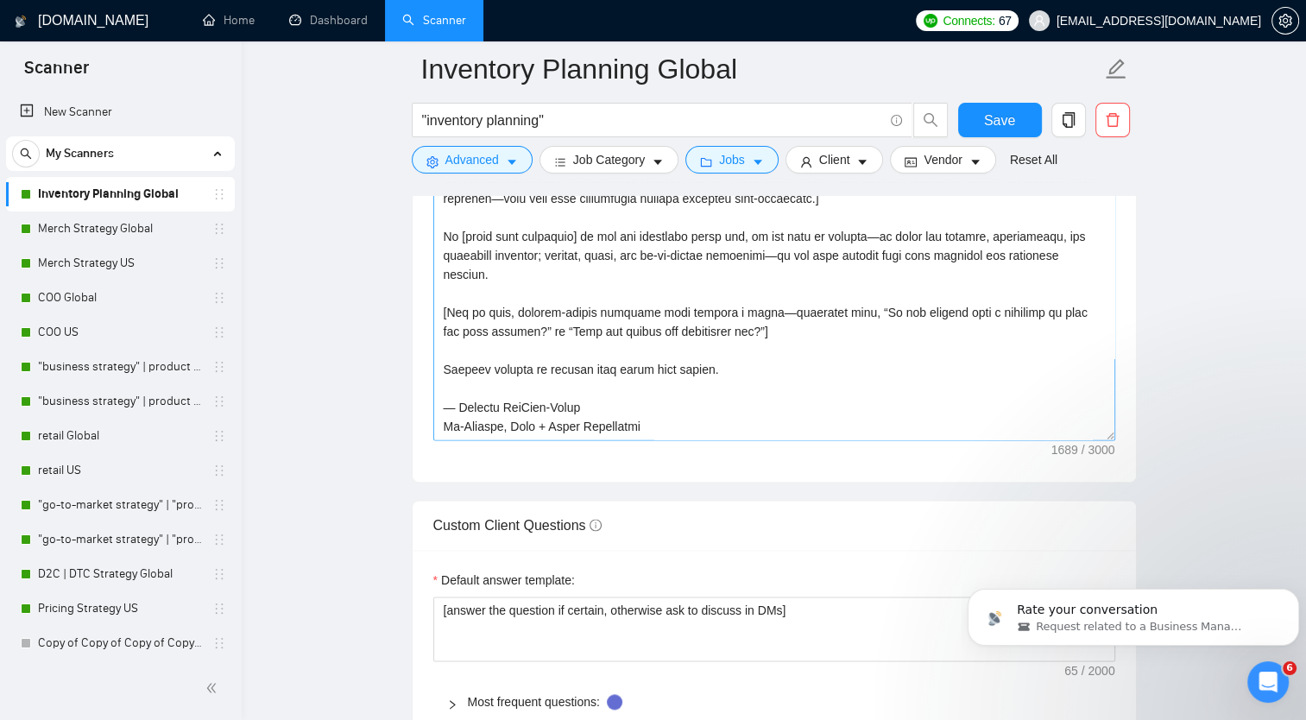
scroll to position [2033, 0]
click at [1015, 120] on button "Save" at bounding box center [1000, 120] width 84 height 35
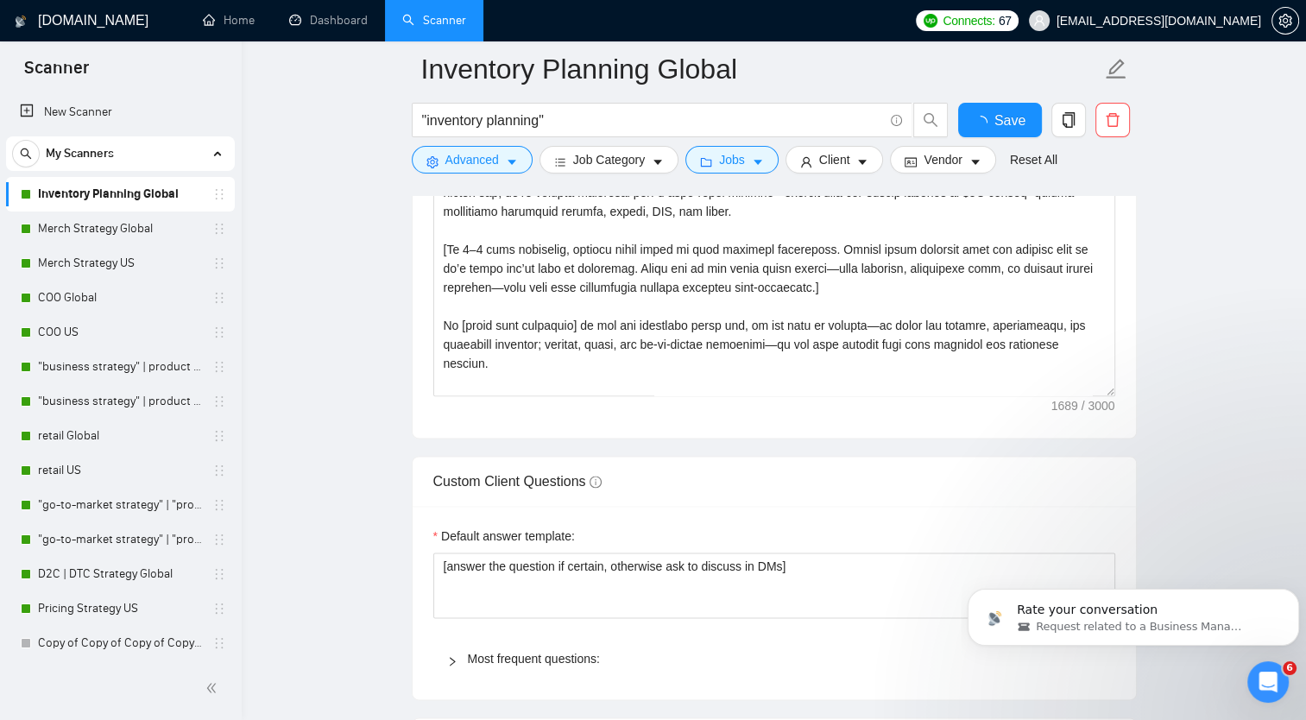
checkbox input "true"
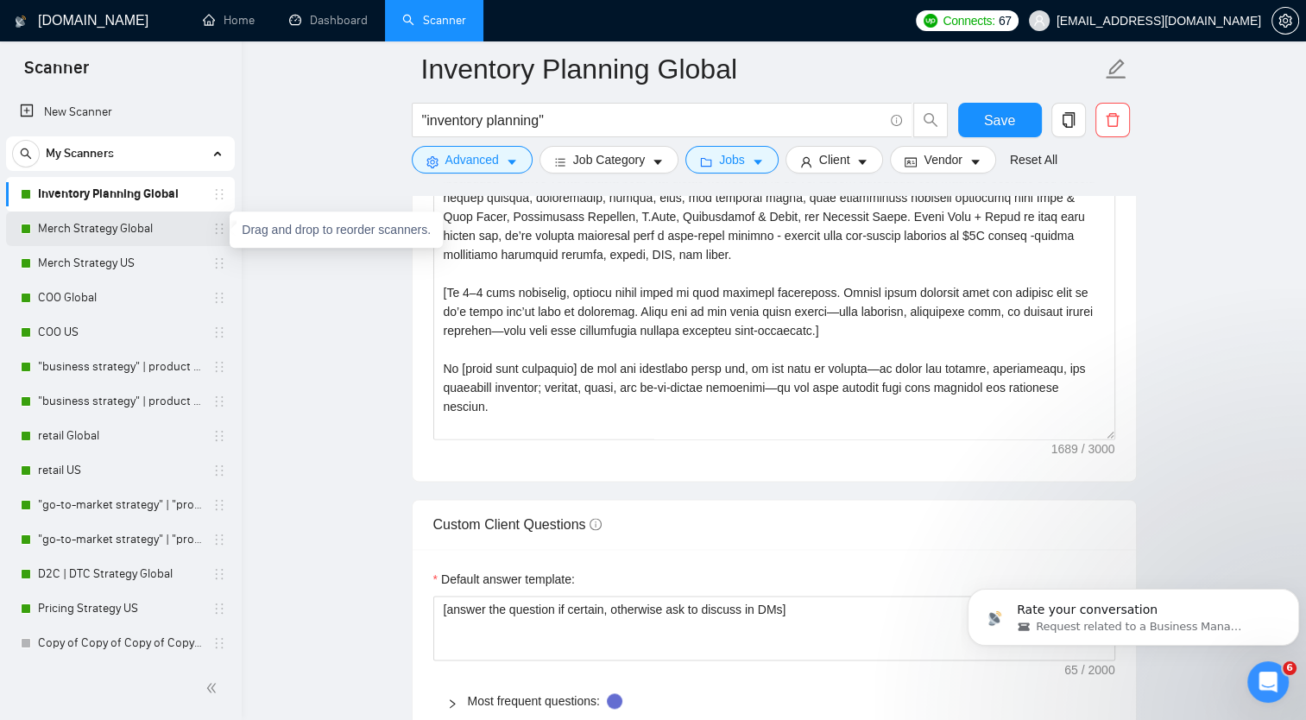
click at [212, 230] on icon "holder" at bounding box center [219, 229] width 14 height 14
click at [164, 226] on link "Merch Strategy Global" at bounding box center [120, 228] width 164 height 35
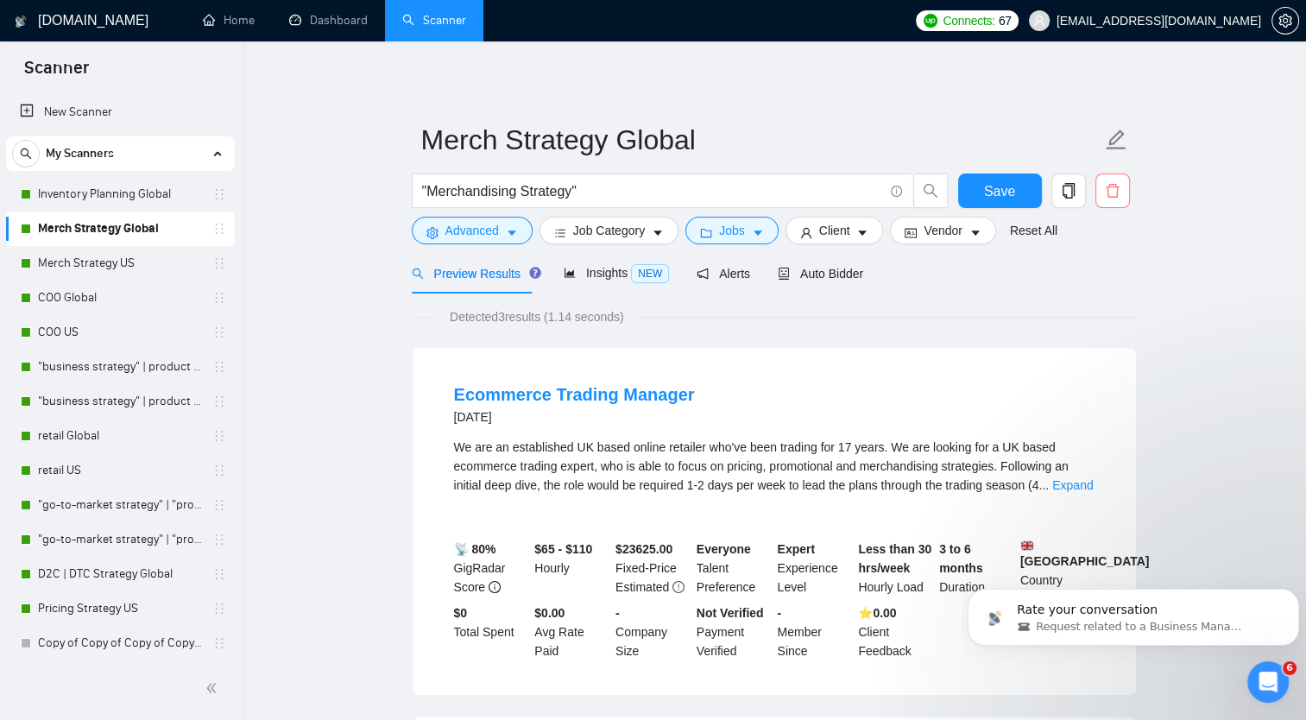
click at [1111, 193] on icon "delete" at bounding box center [1113, 191] width 16 height 16
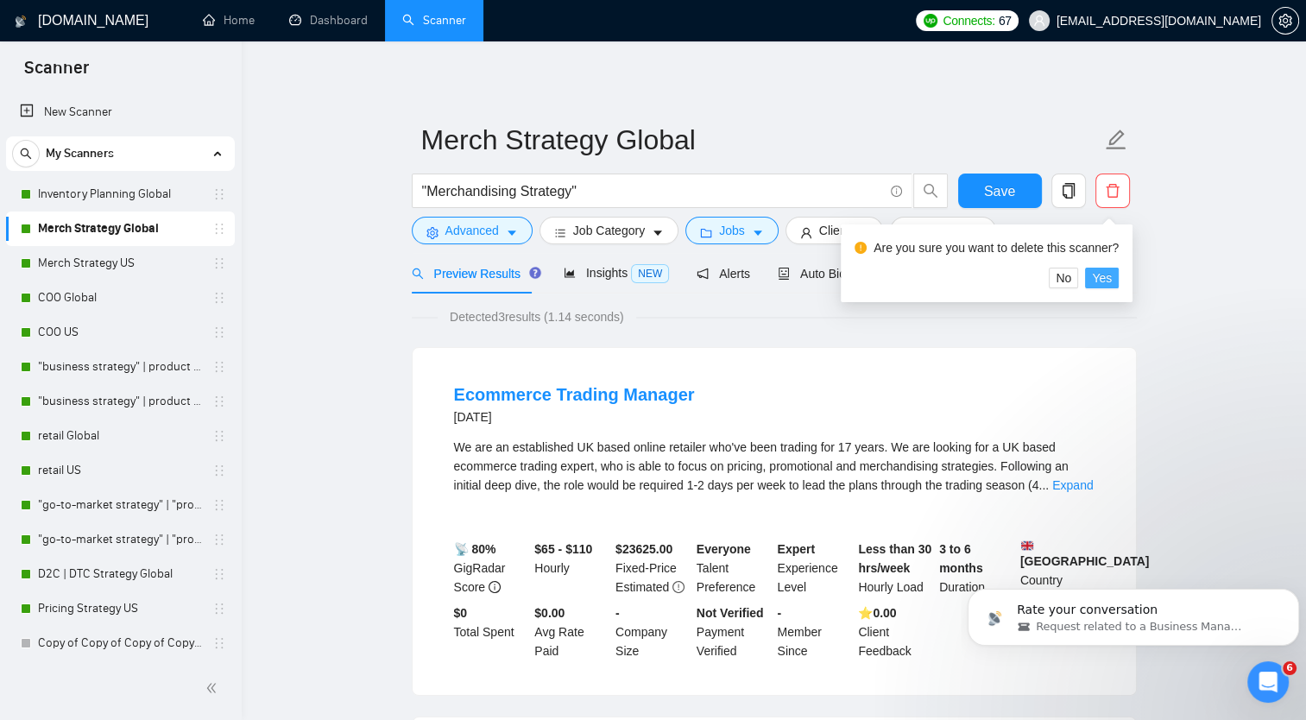
click at [1099, 277] on span "Yes" at bounding box center [1102, 277] width 20 height 19
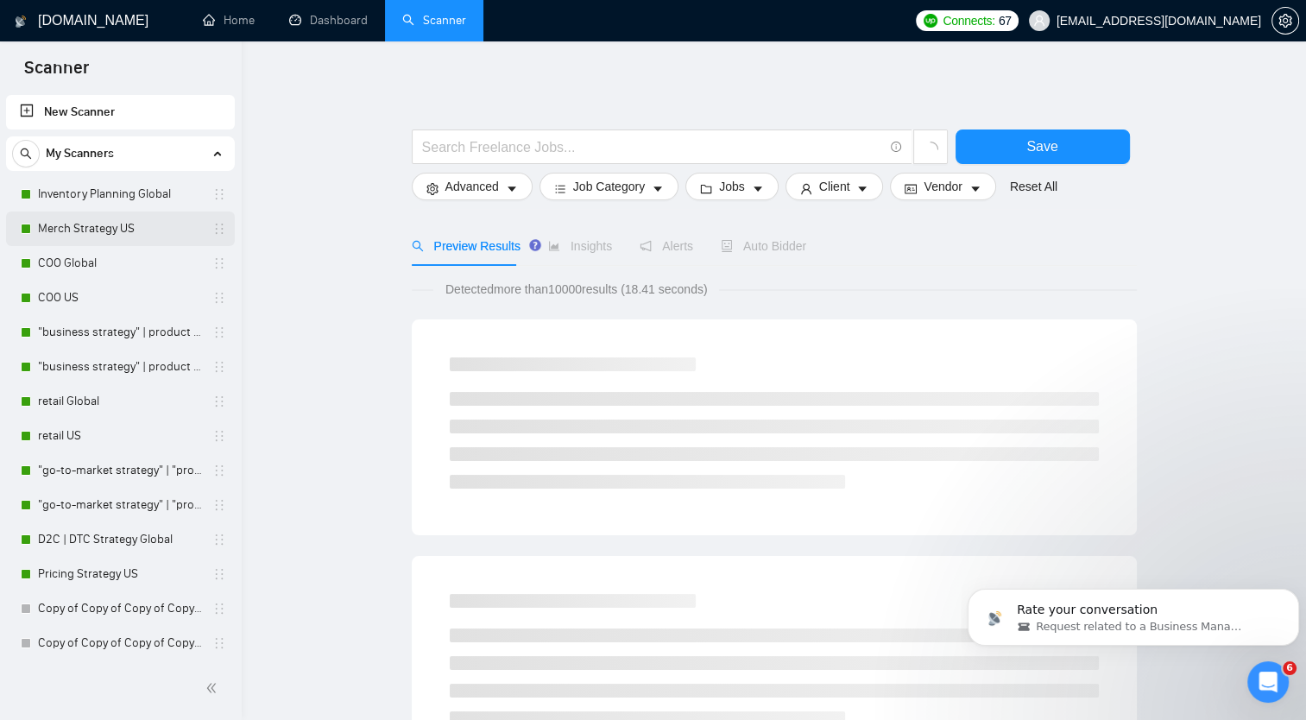
click at [202, 228] on link "Merch Strategy US" at bounding box center [120, 228] width 164 height 35
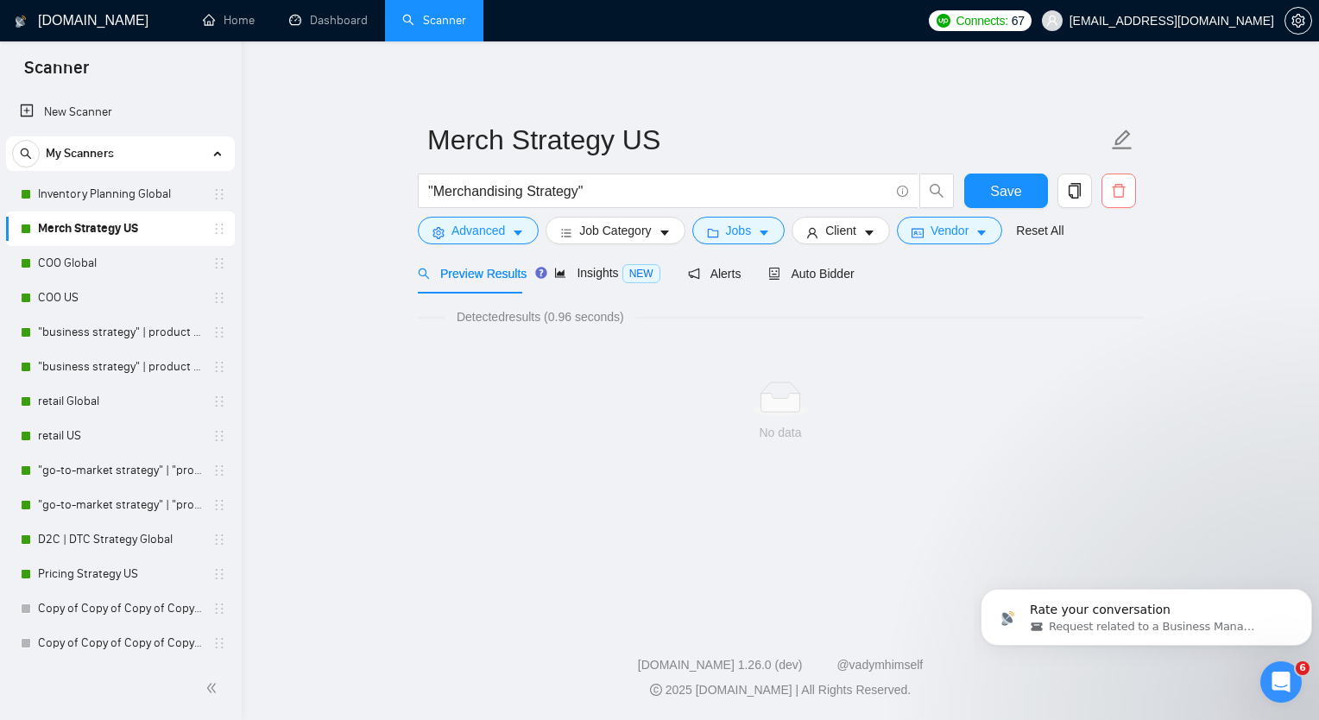
click at [1105, 195] on span "delete" at bounding box center [1118, 191] width 33 height 16
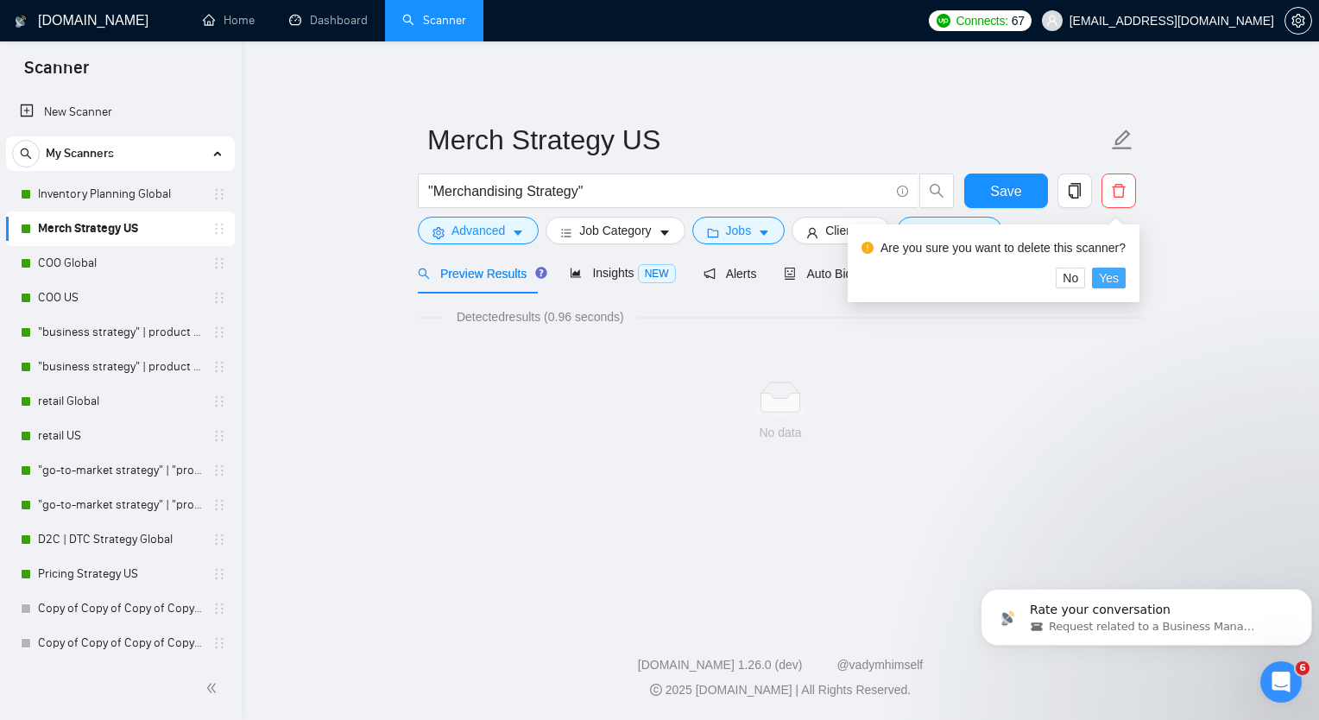
click at [1110, 278] on span "Yes" at bounding box center [1109, 277] width 20 height 19
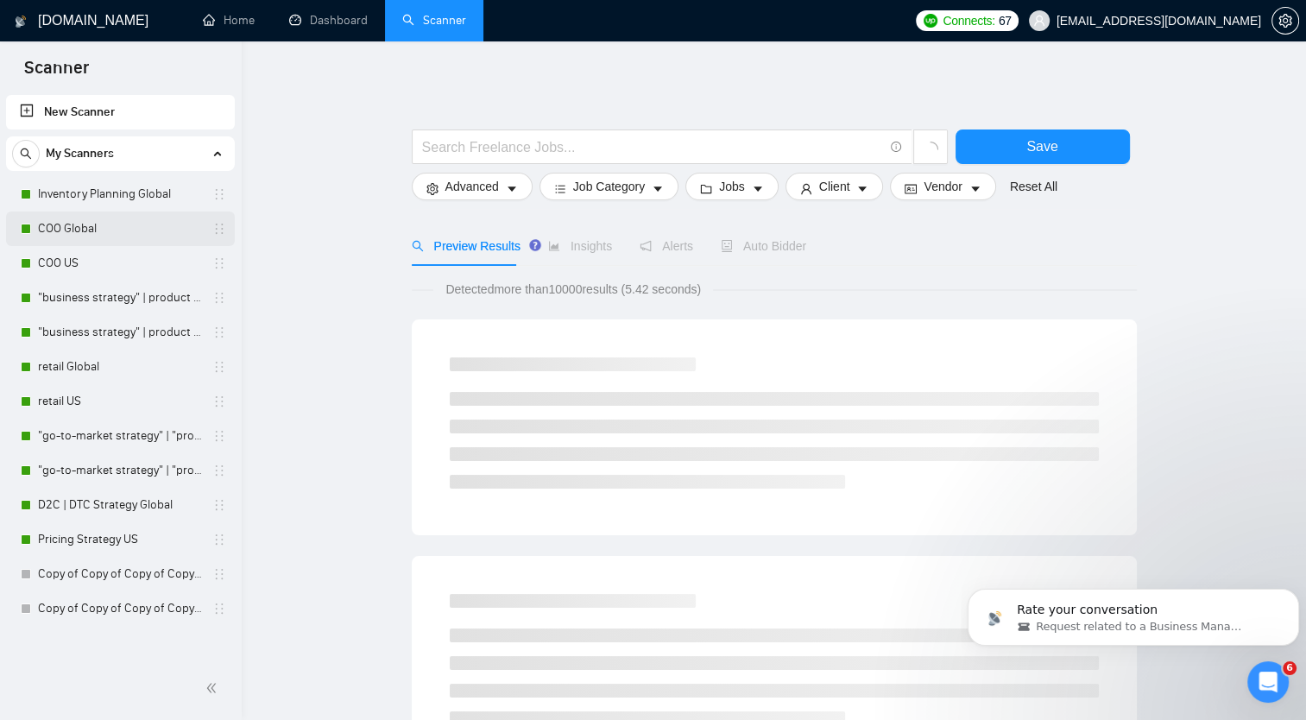
click at [142, 219] on link "COO Global" at bounding box center [120, 228] width 164 height 35
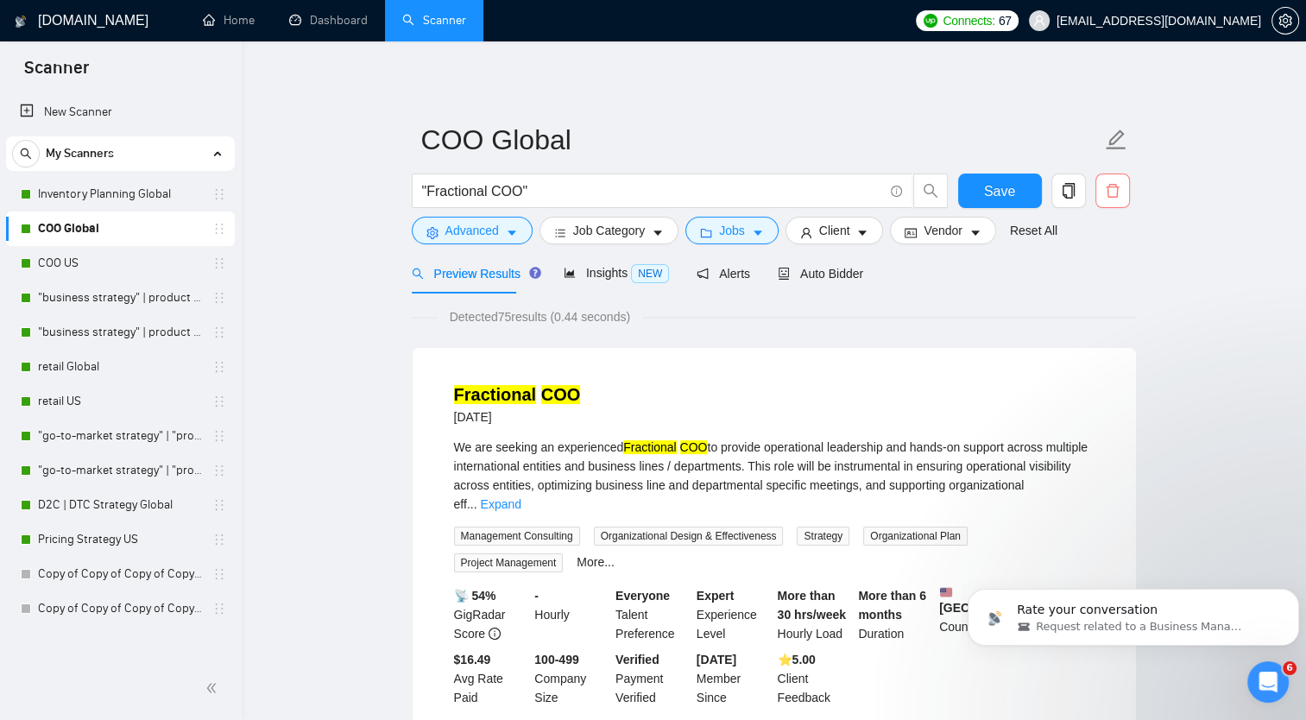
click at [1119, 192] on icon "delete" at bounding box center [1113, 191] width 16 height 16
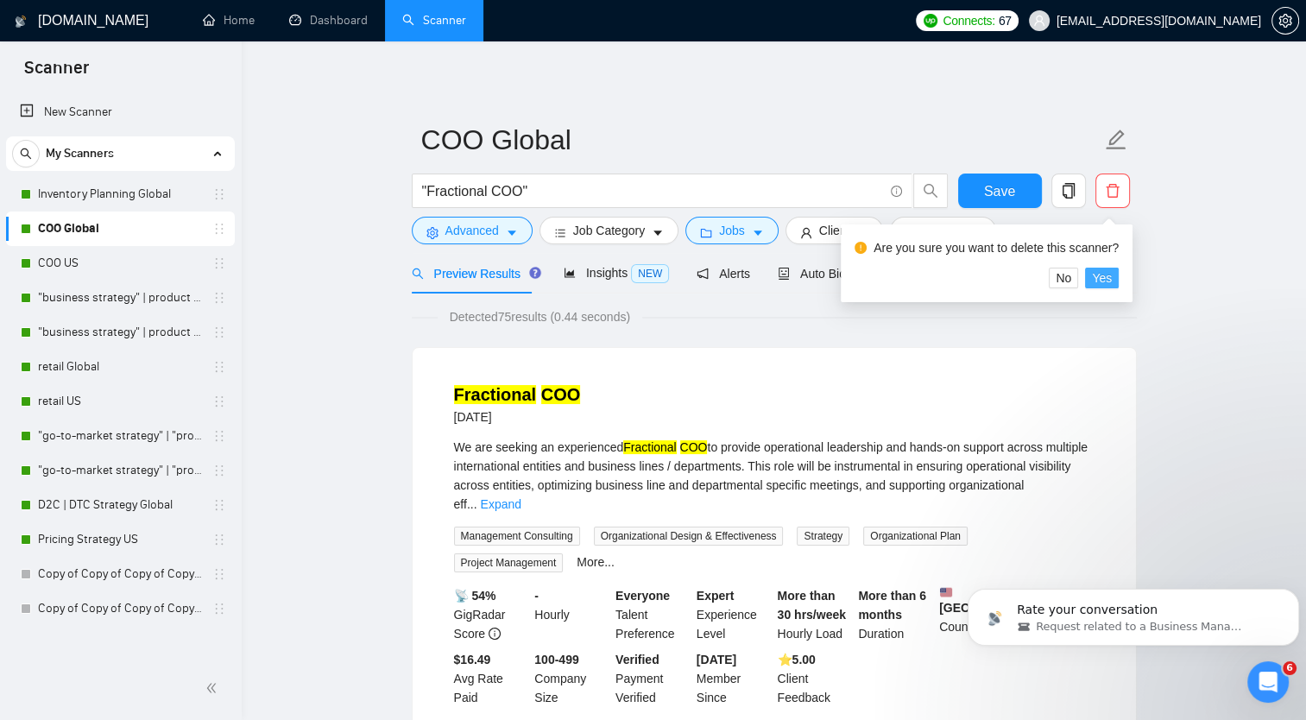
click at [1104, 276] on span "Yes" at bounding box center [1102, 277] width 20 height 19
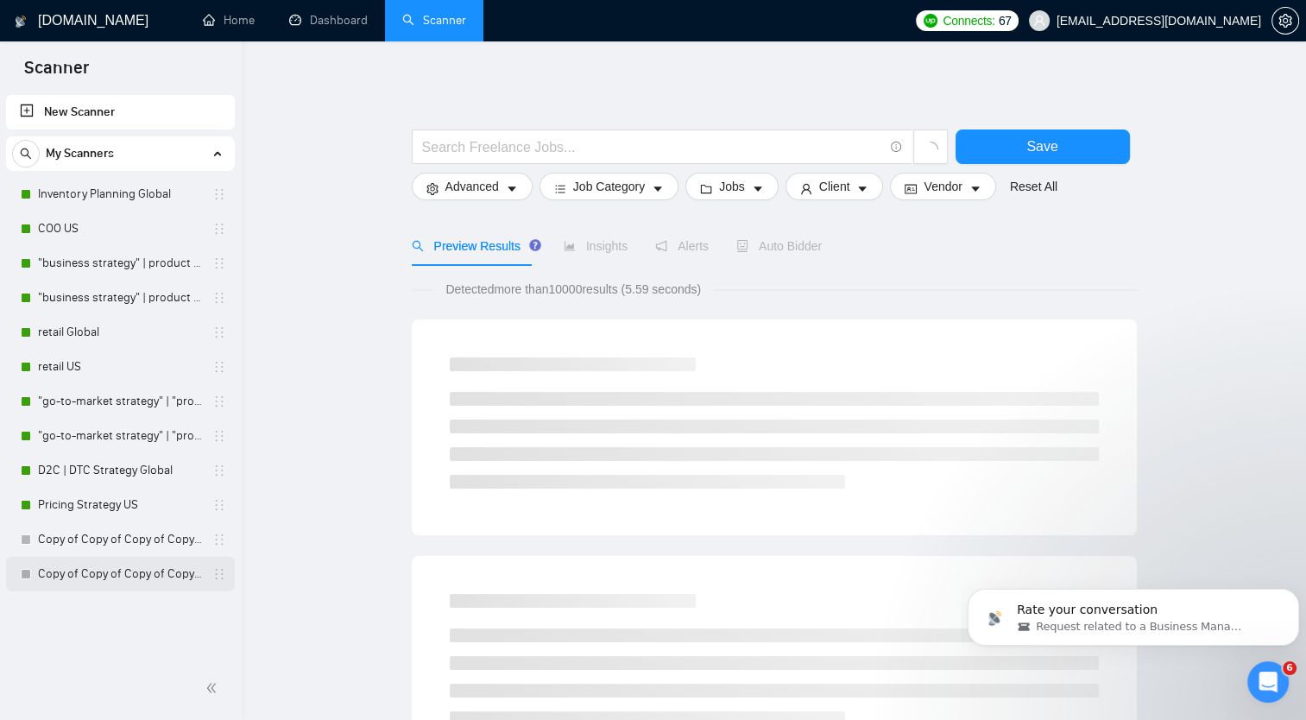
click at [105, 569] on link "Copy of Copy of Copy of Copy of Copy of Copy of "business strategy" | product G…" at bounding box center [120, 574] width 164 height 35
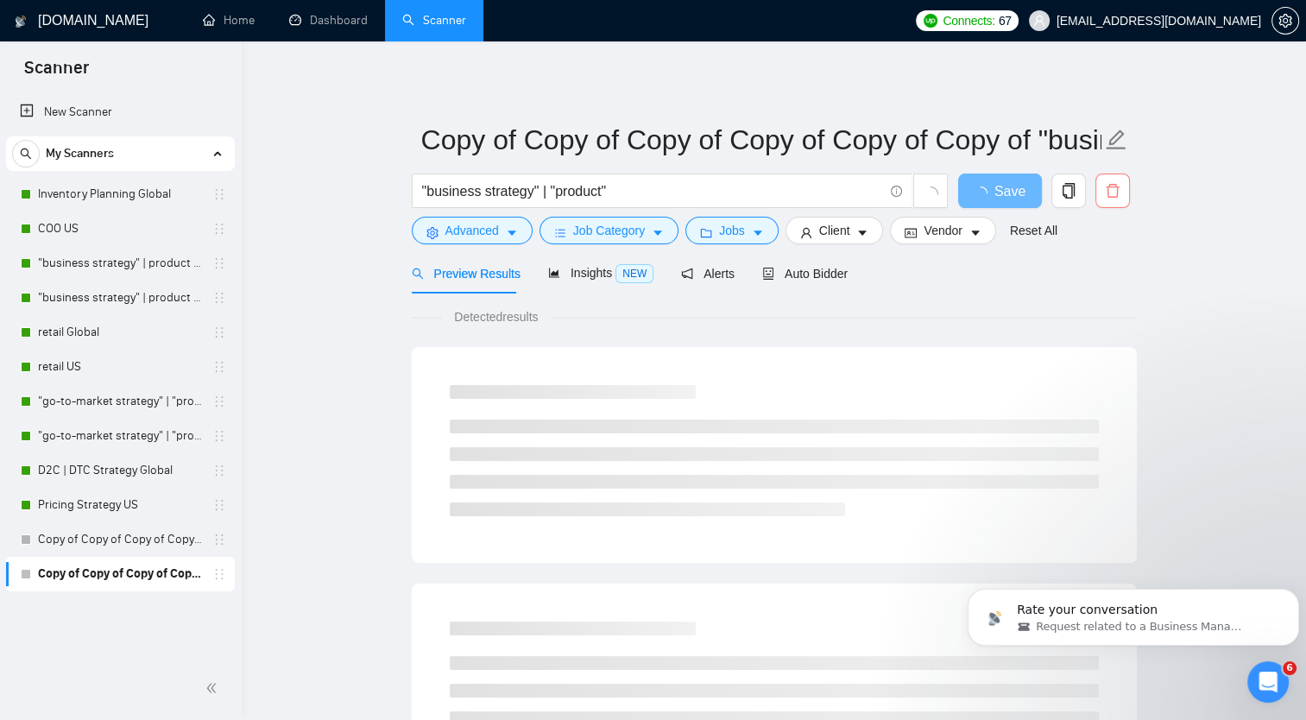
click at [1116, 188] on icon "delete" at bounding box center [1112, 191] width 13 height 14
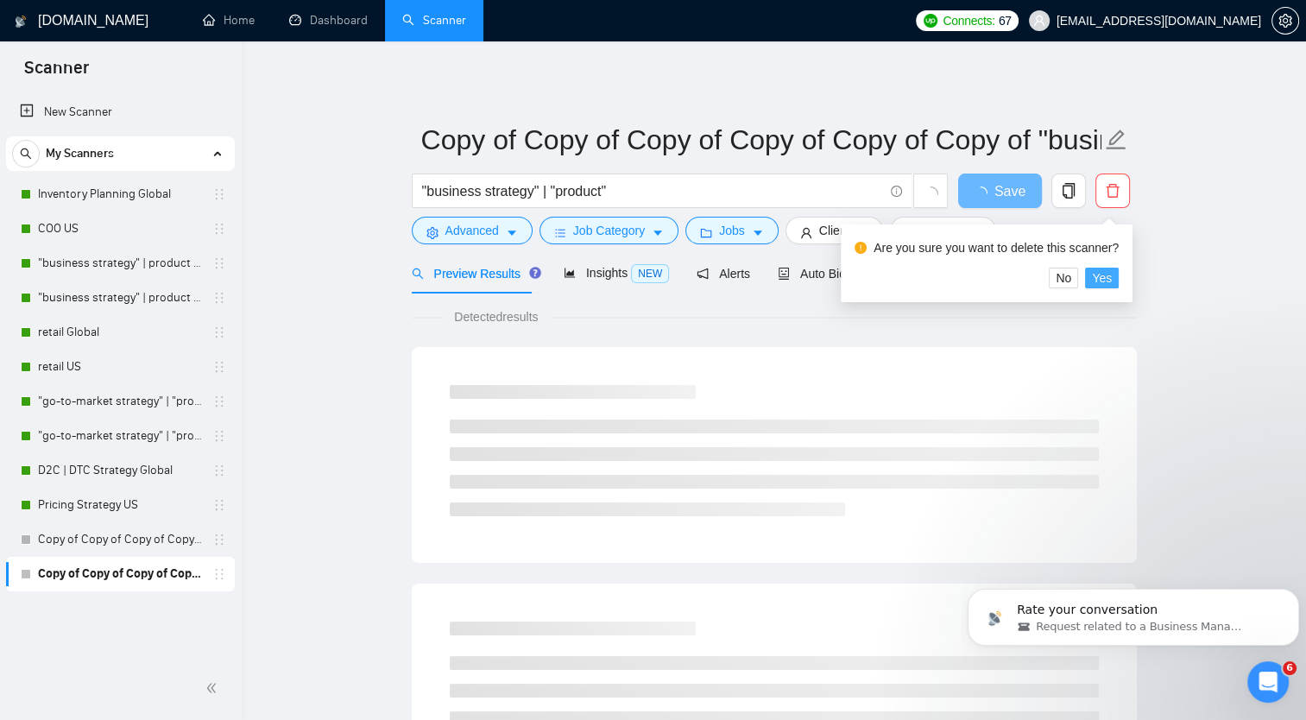
click at [1108, 285] on span "Yes" at bounding box center [1102, 277] width 20 height 19
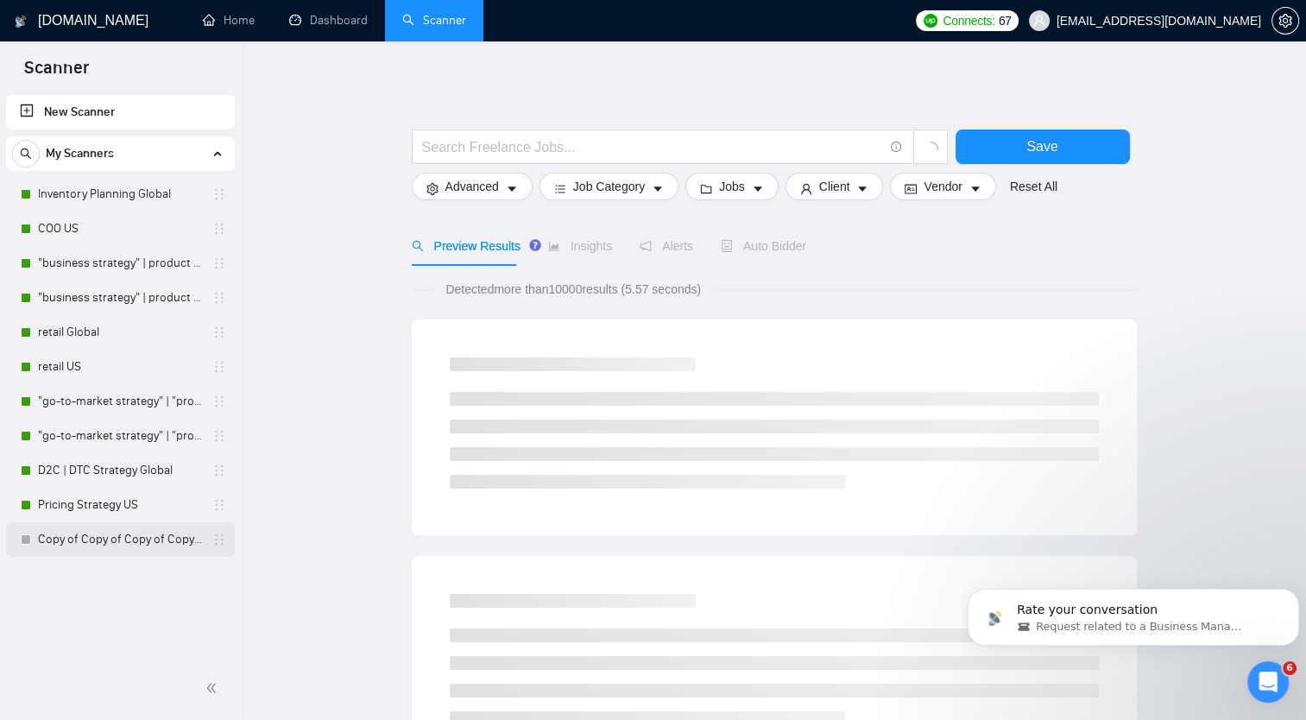
click at [180, 540] on link "Copy of Copy of Copy of Copy of Copy of "business strategy" | product Global" at bounding box center [120, 539] width 164 height 35
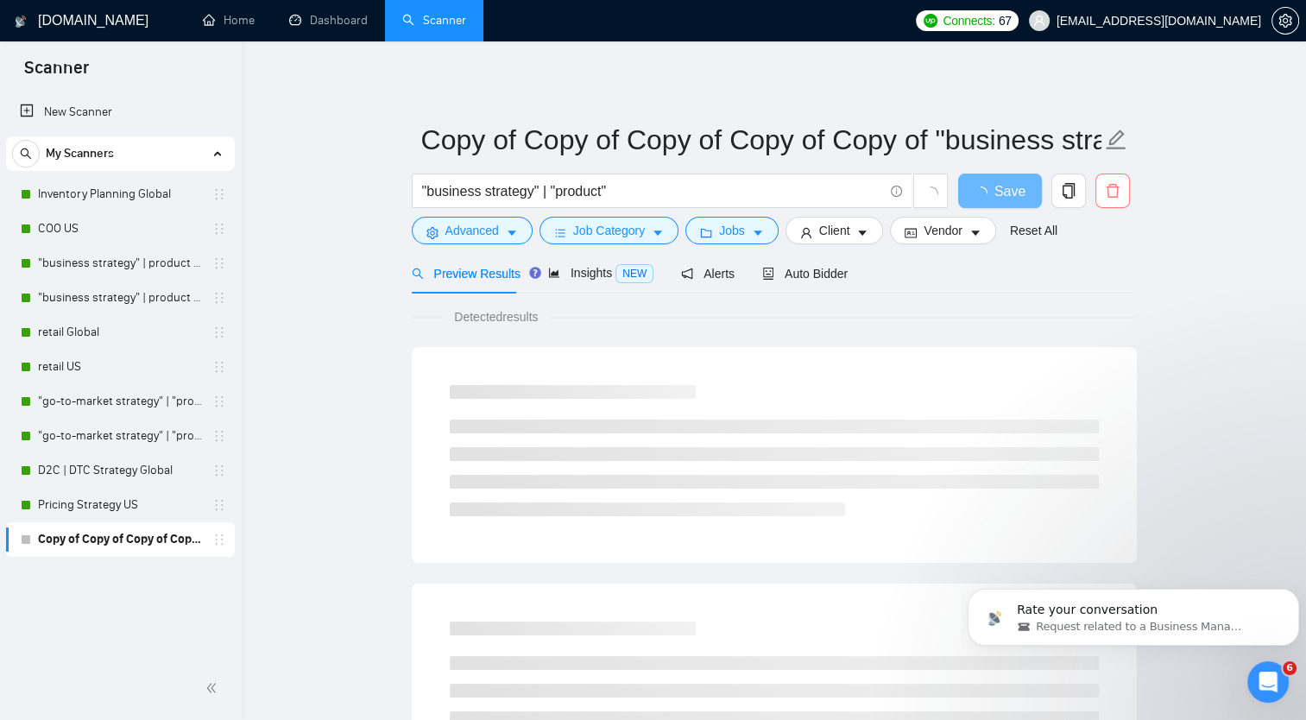
click at [1112, 191] on icon "delete" at bounding box center [1113, 191] width 16 height 16
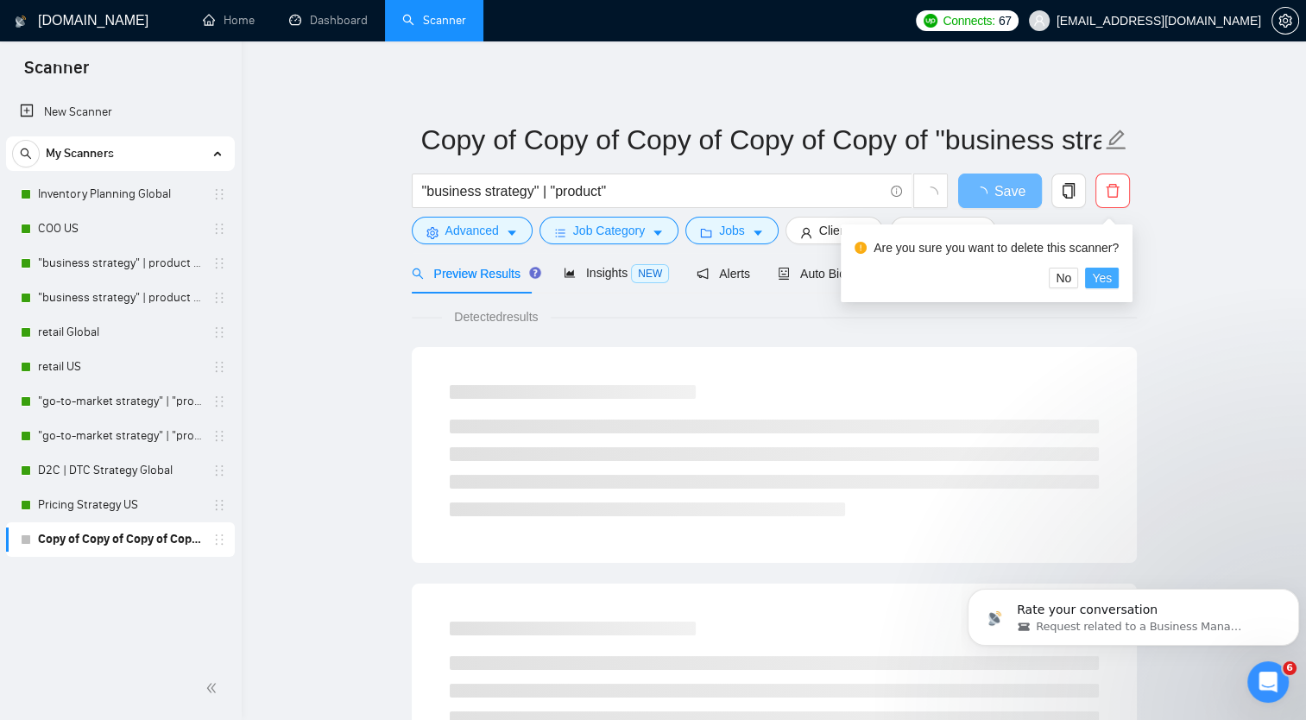
click at [1103, 280] on span "Yes" at bounding box center [1102, 277] width 20 height 19
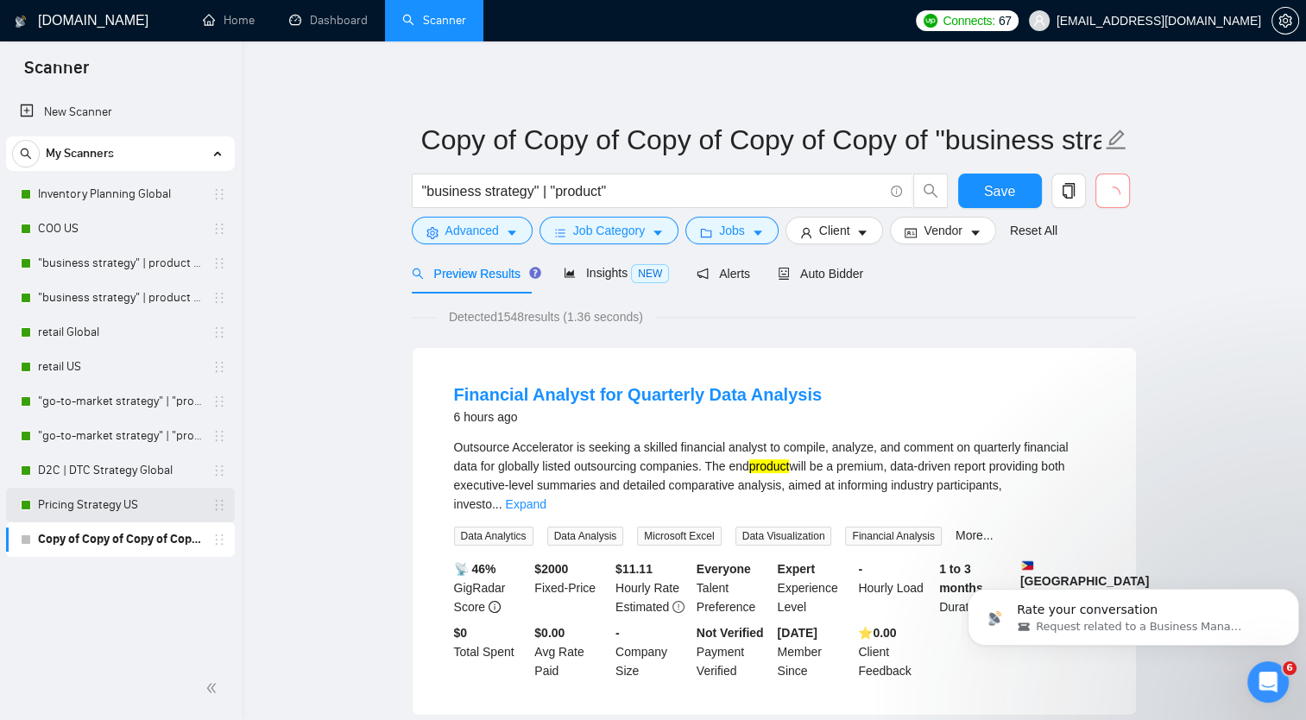
click at [128, 509] on link "Pricing Strategy US" at bounding box center [120, 505] width 164 height 35
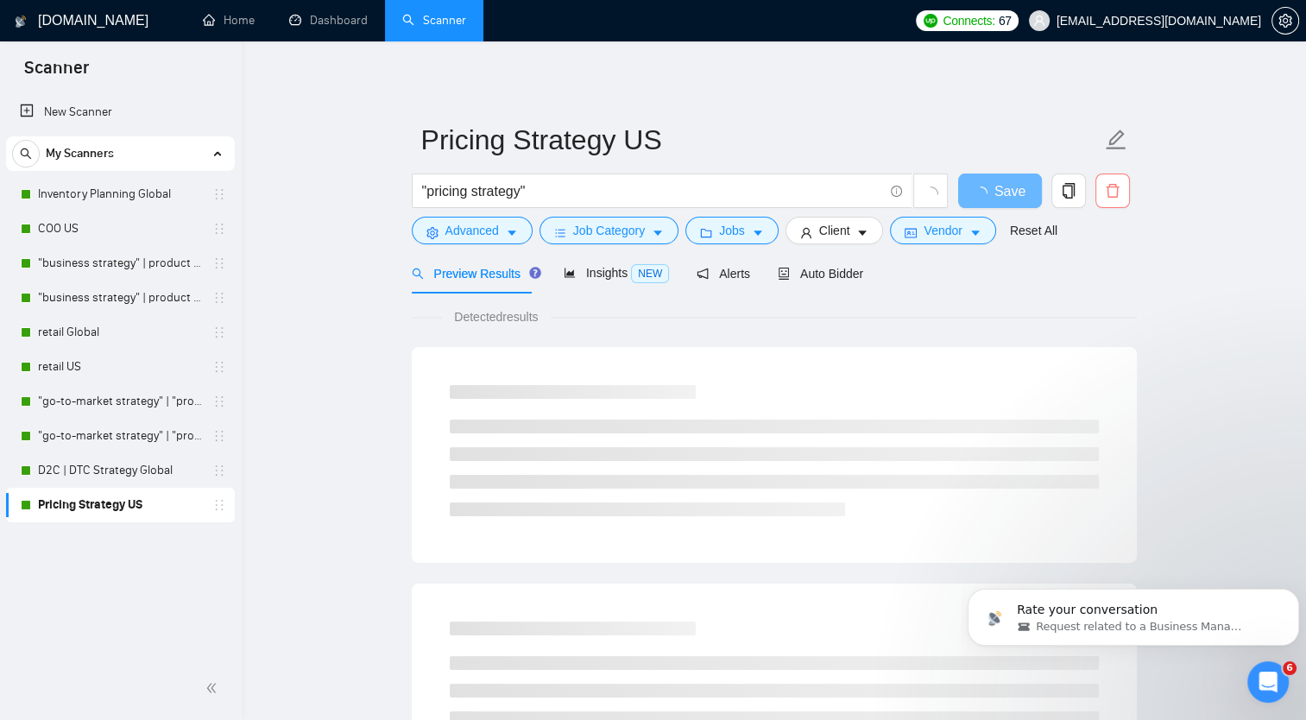
click at [1113, 196] on icon "delete" at bounding box center [1113, 191] width 16 height 16
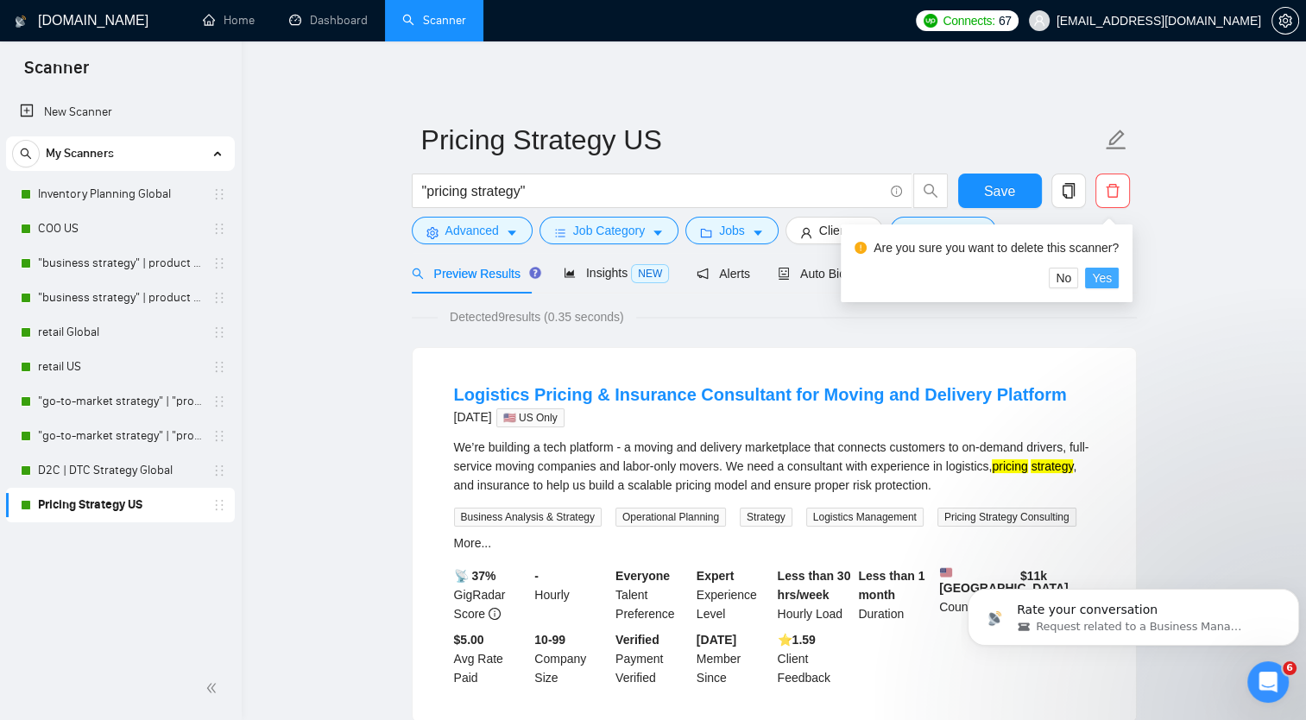
click at [1105, 272] on span "Yes" at bounding box center [1102, 277] width 20 height 19
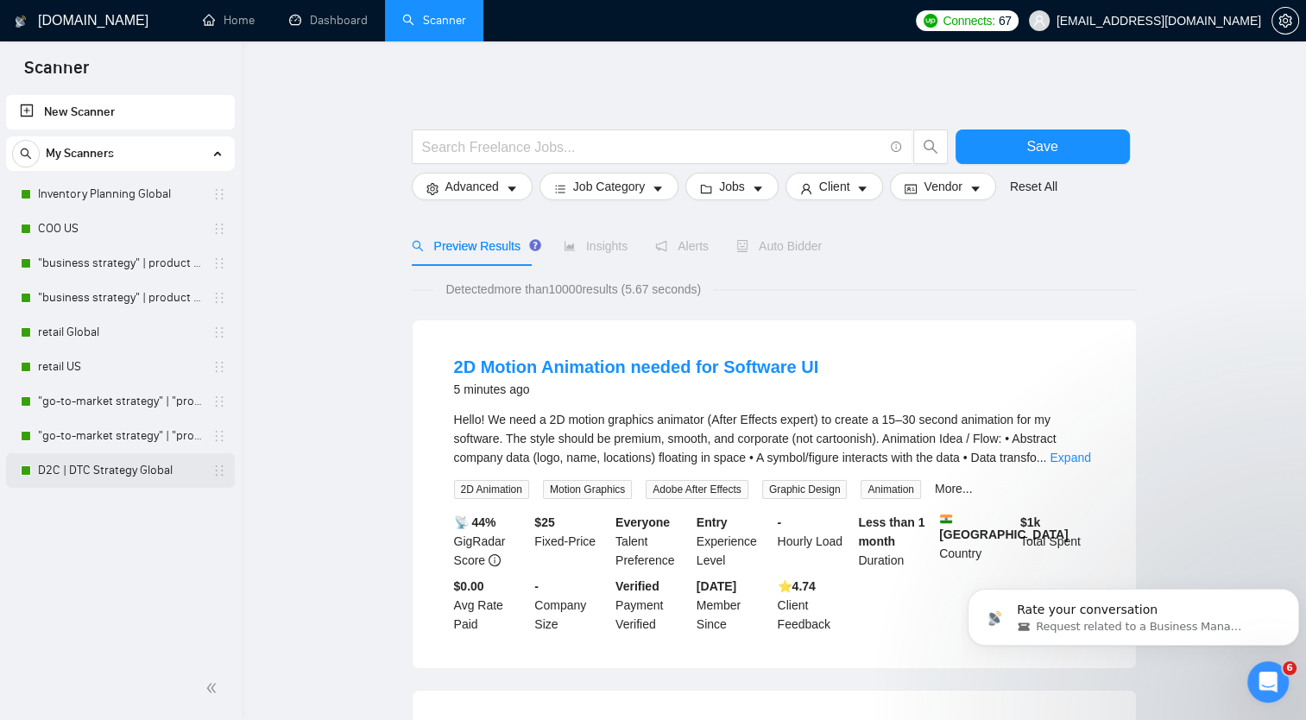
click at [136, 475] on link "D2C | DTC Strategy Global" at bounding box center [120, 470] width 164 height 35
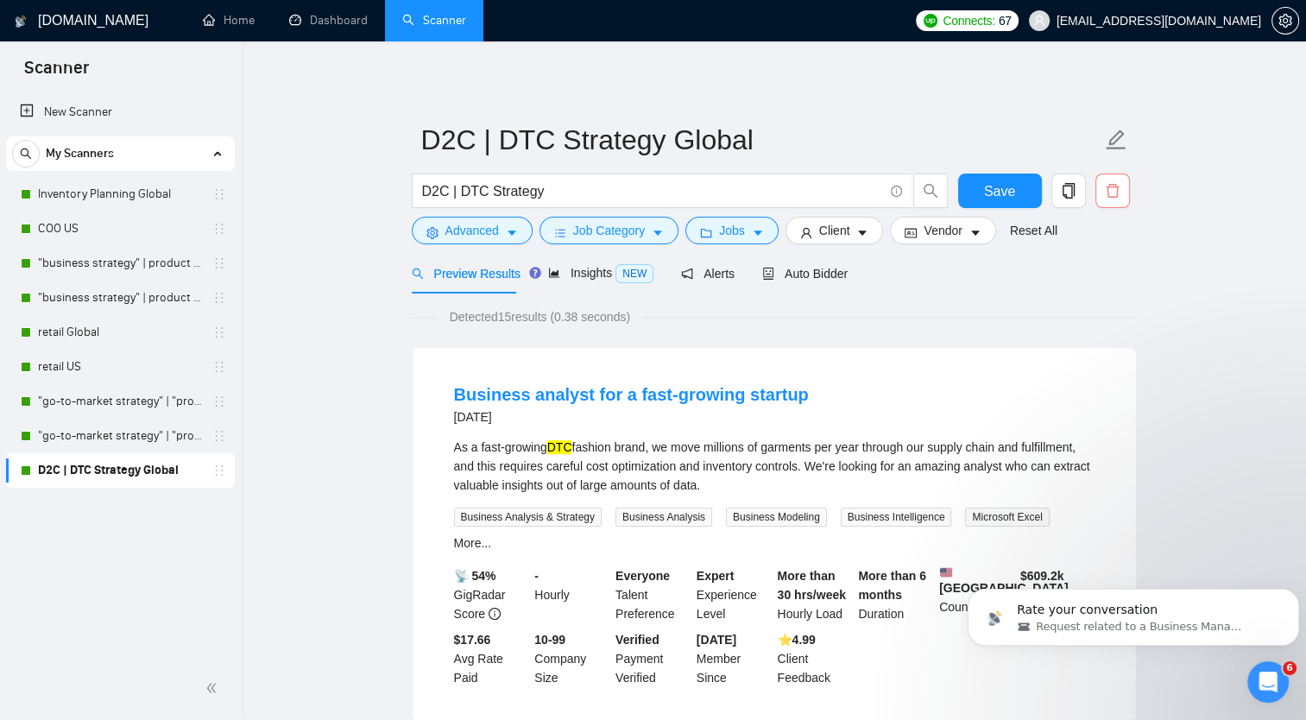
click at [1114, 181] on button "button" at bounding box center [1112, 191] width 35 height 35
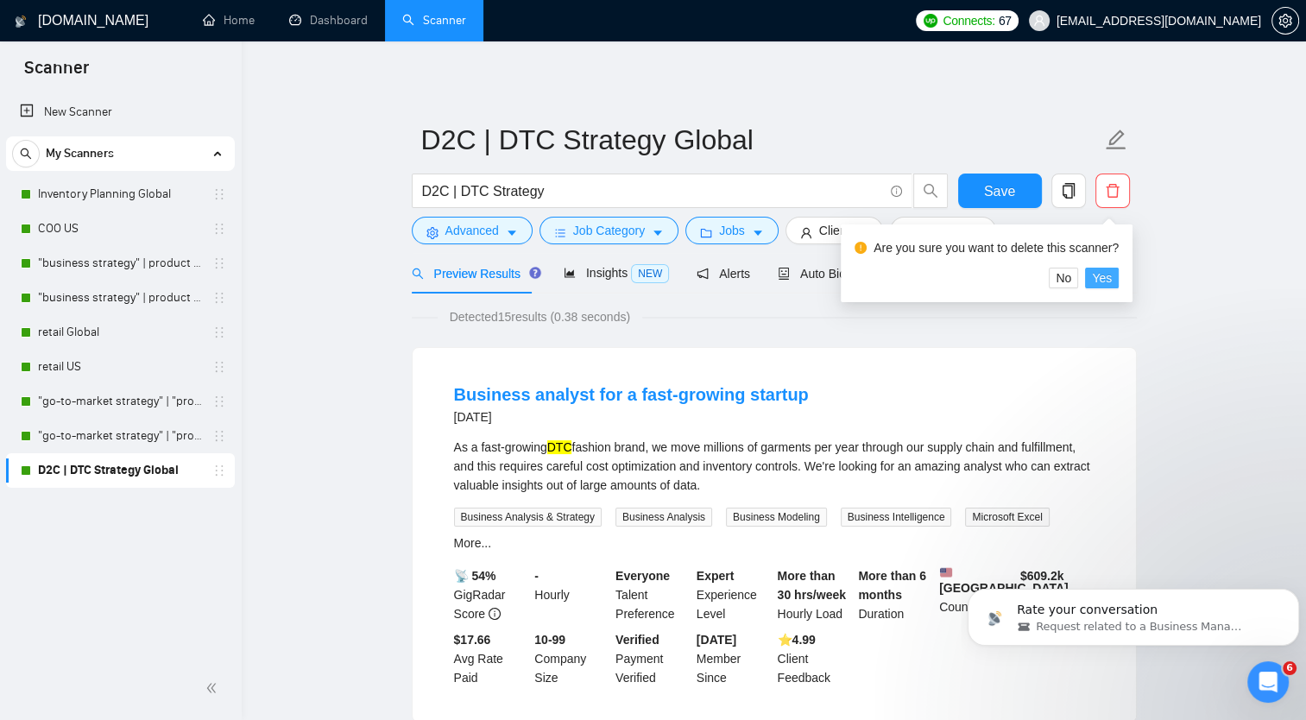
click at [1098, 273] on span "Yes" at bounding box center [1102, 277] width 20 height 19
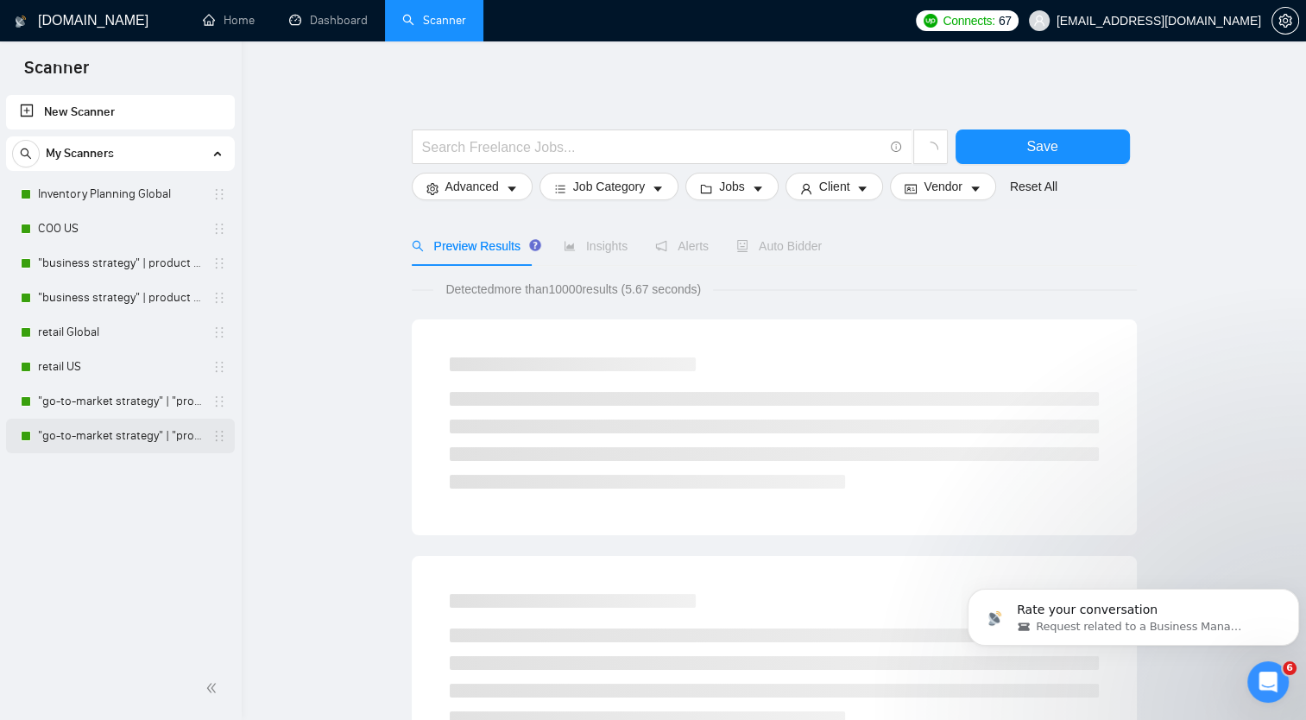
click at [134, 430] on link ""go-to-market strategy" | "product launch roadmap" | "white space analysis" | "…" at bounding box center [120, 436] width 164 height 35
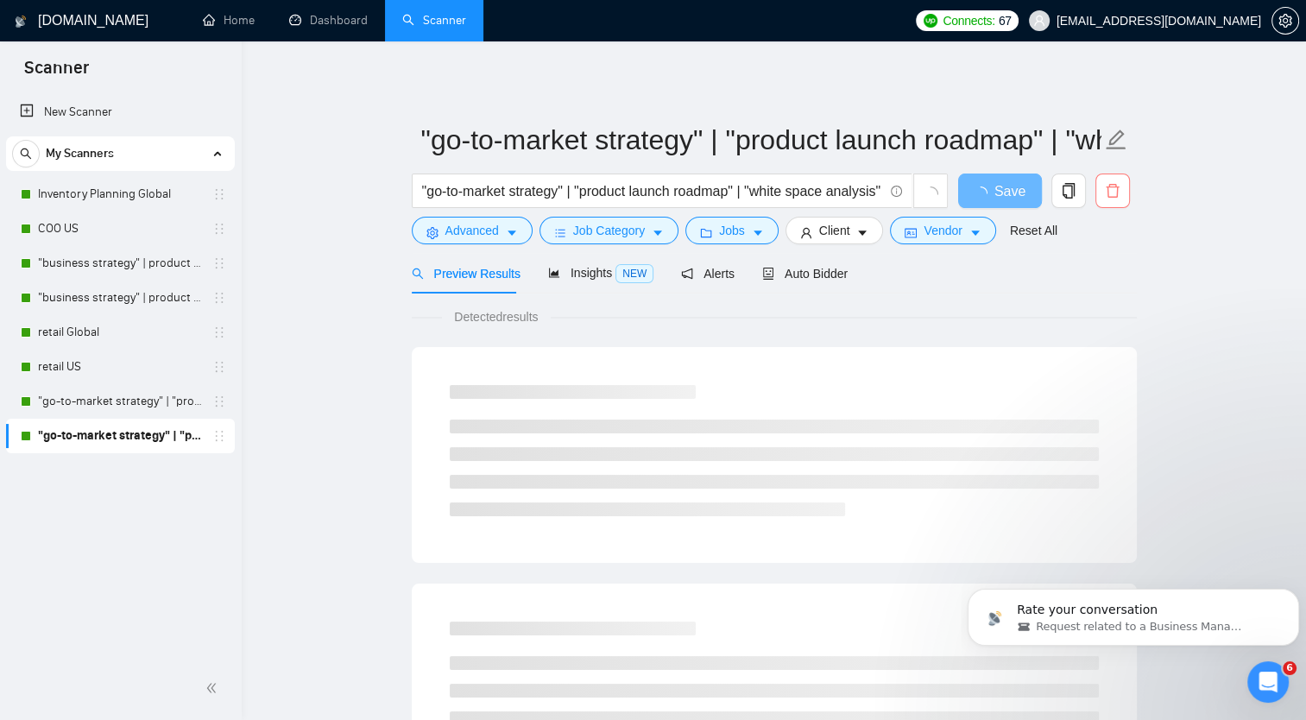
click at [1115, 189] on icon "delete" at bounding box center [1113, 191] width 16 height 16
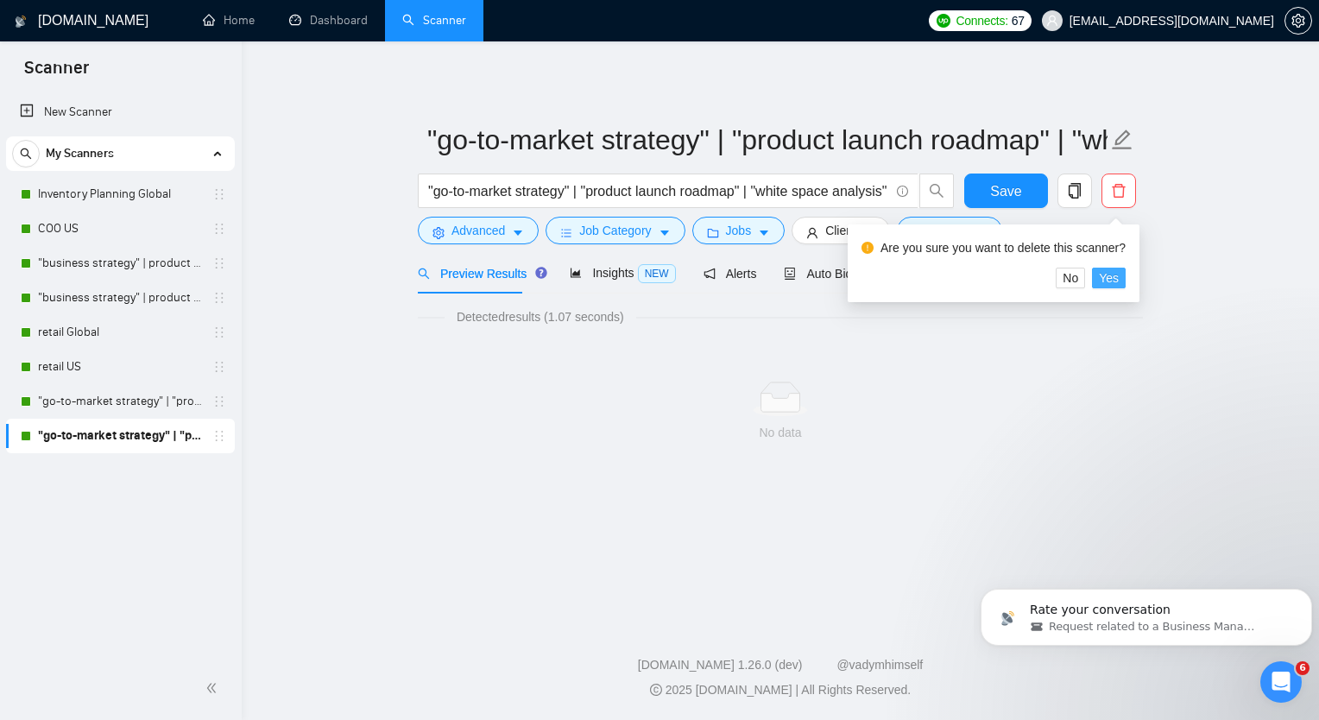
click at [1113, 277] on span "Yes" at bounding box center [1109, 277] width 20 height 19
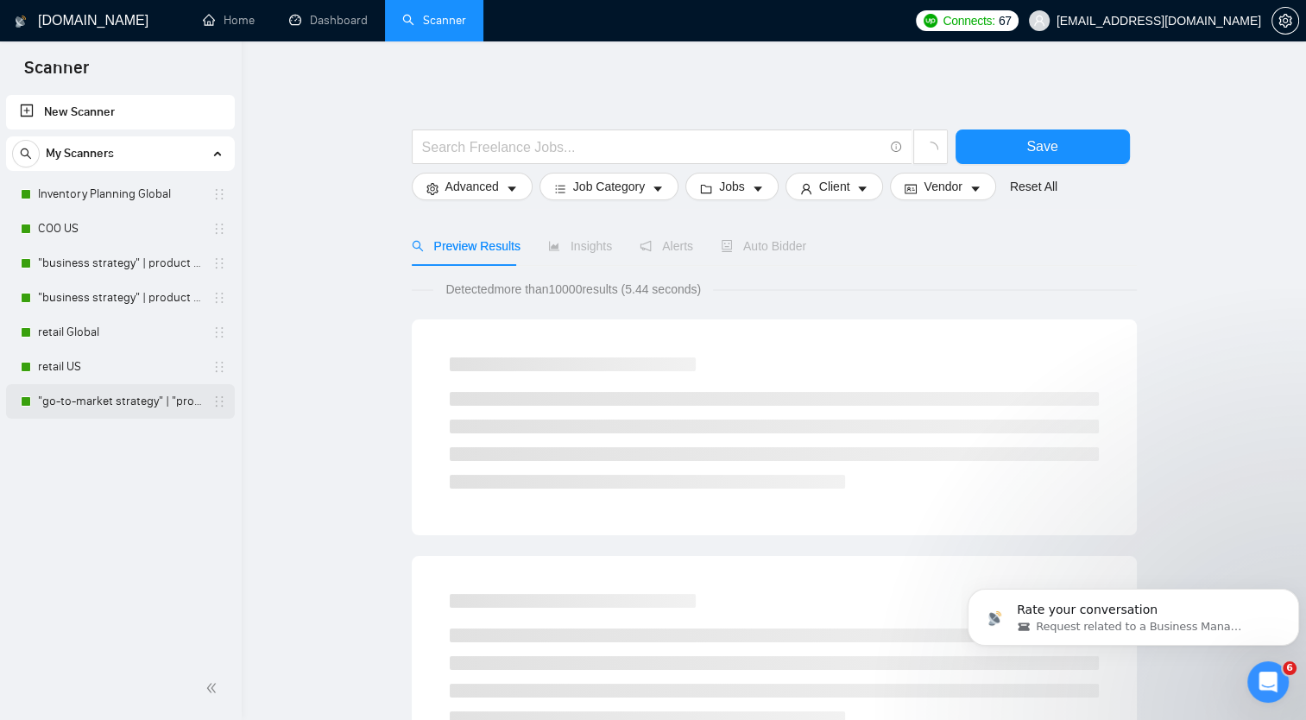
click at [117, 405] on link ""go-to-market strategy" | "product launch roadmap" | "white space analysis" | "…" at bounding box center [120, 401] width 164 height 35
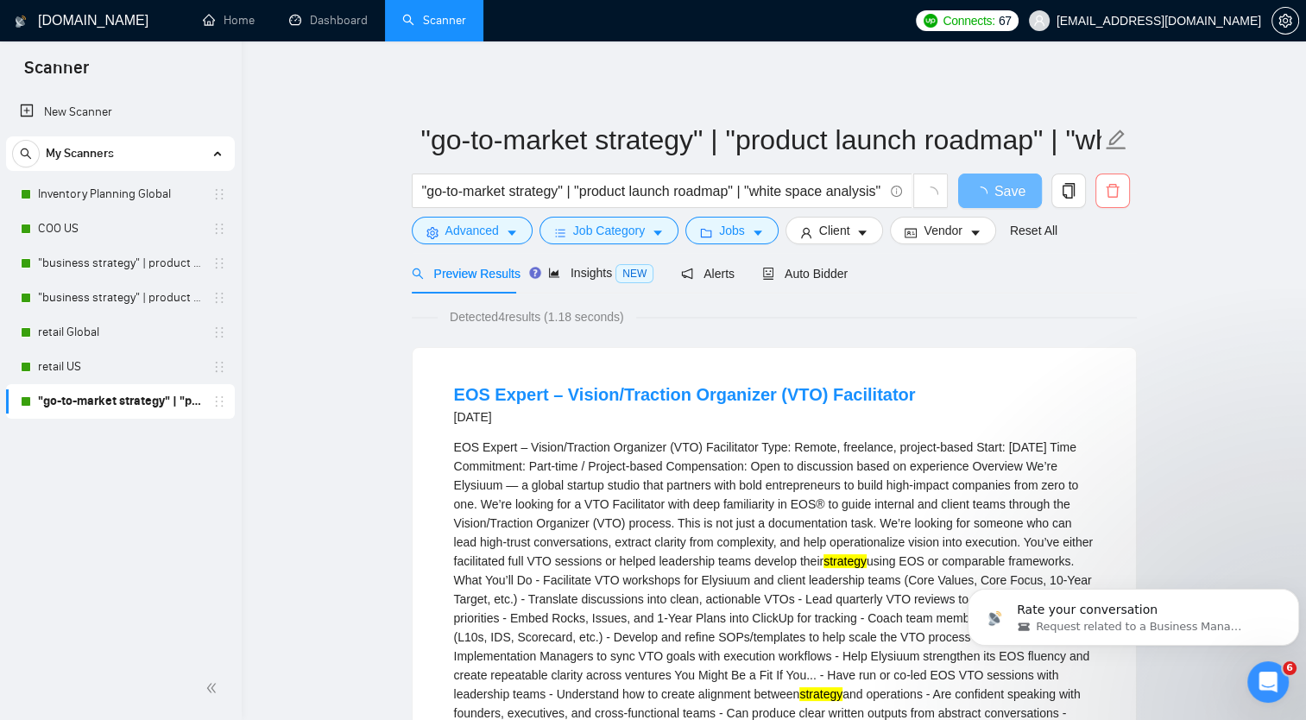
click at [1108, 185] on icon "delete" at bounding box center [1112, 191] width 13 height 14
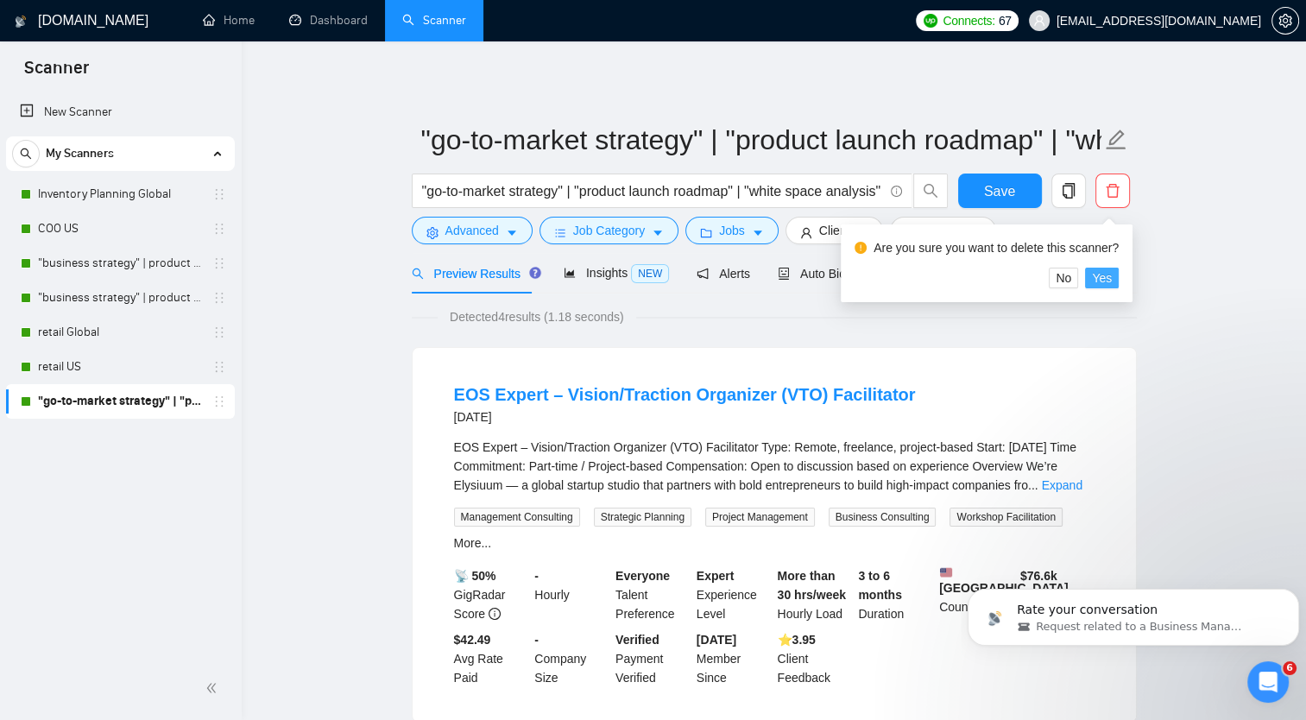
click at [1104, 281] on span "Yes" at bounding box center [1102, 277] width 20 height 19
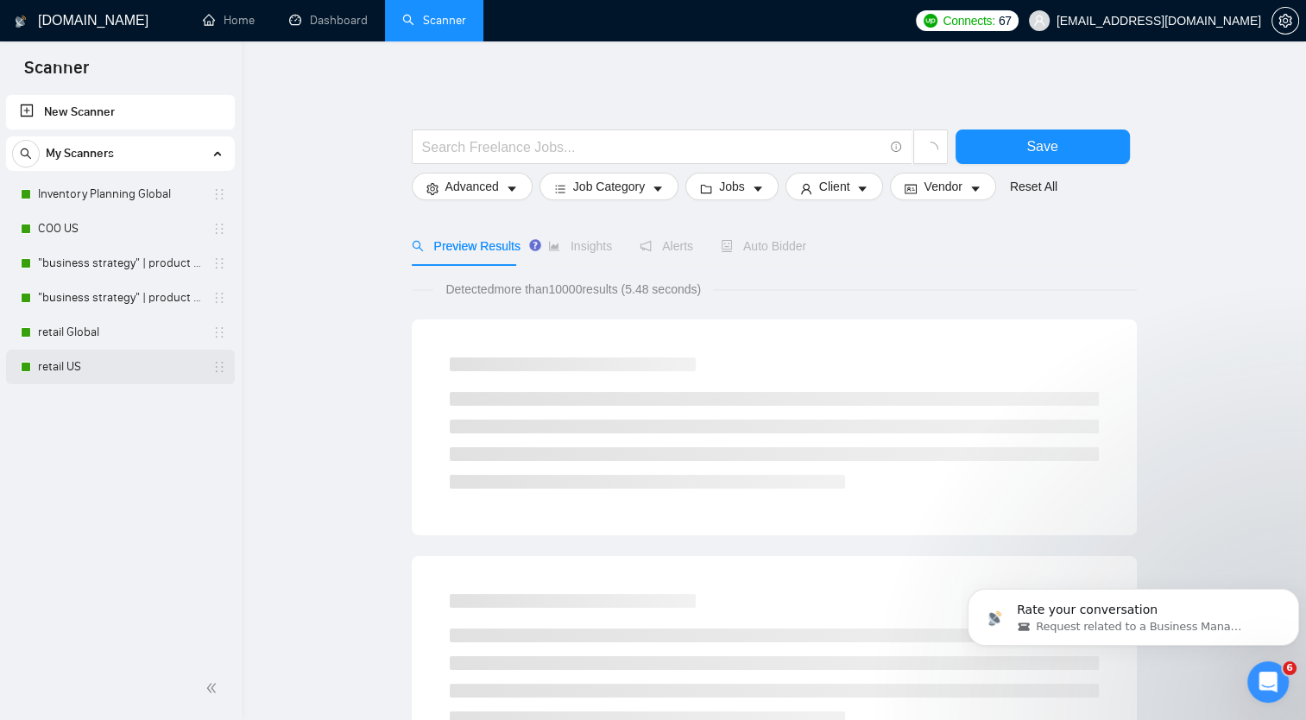
click at [102, 369] on link "retail US" at bounding box center [120, 367] width 164 height 35
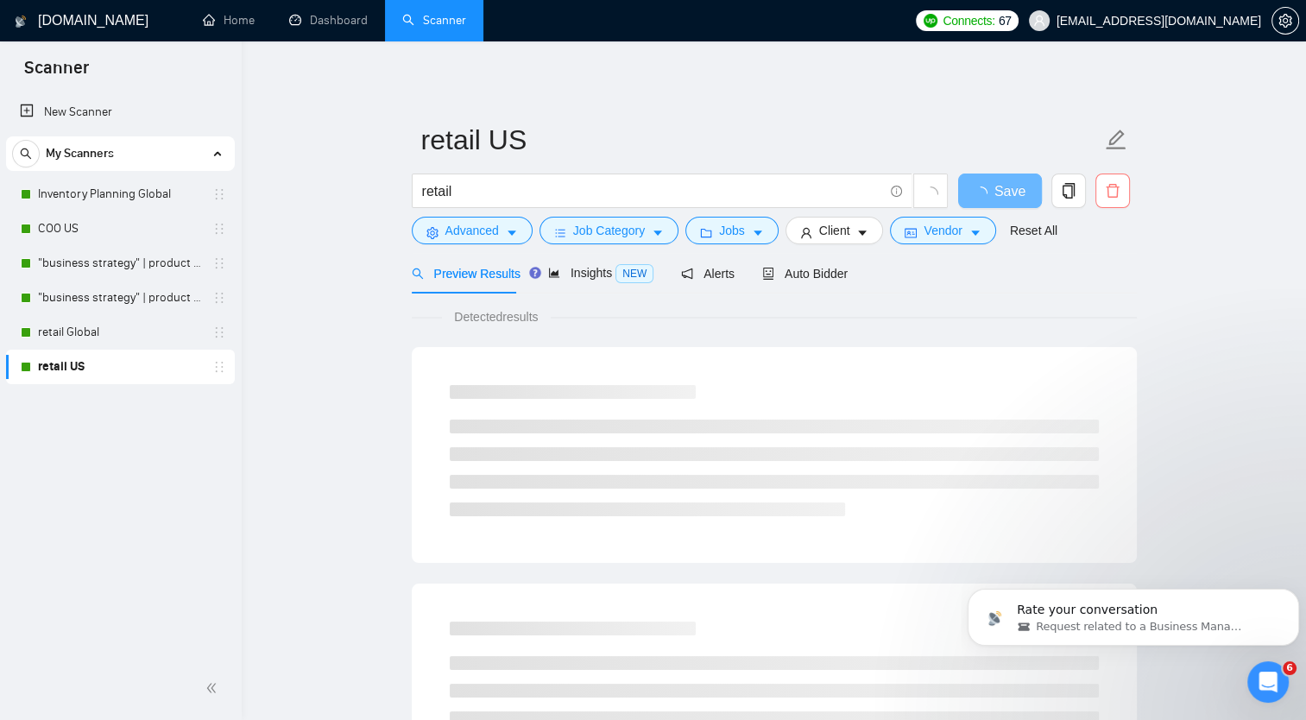
click at [1115, 188] on icon "delete" at bounding box center [1113, 191] width 16 height 16
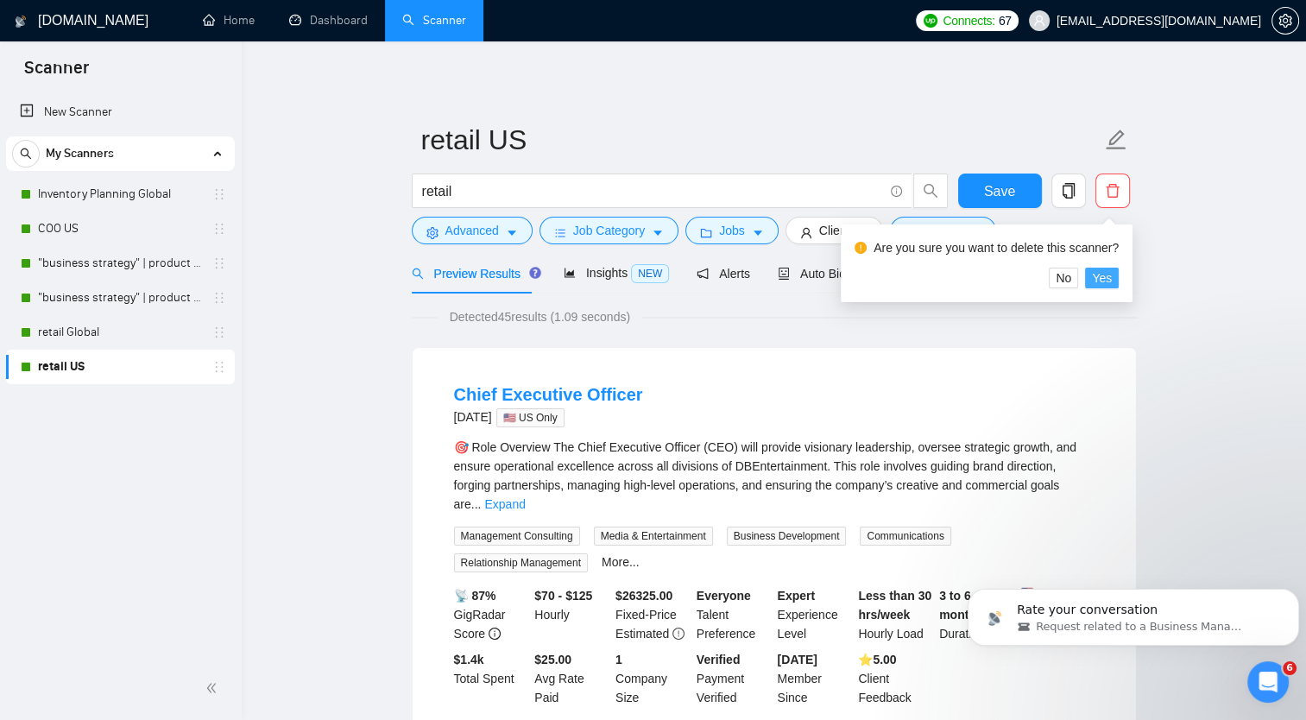
click at [1094, 278] on span "Yes" at bounding box center [1102, 277] width 20 height 19
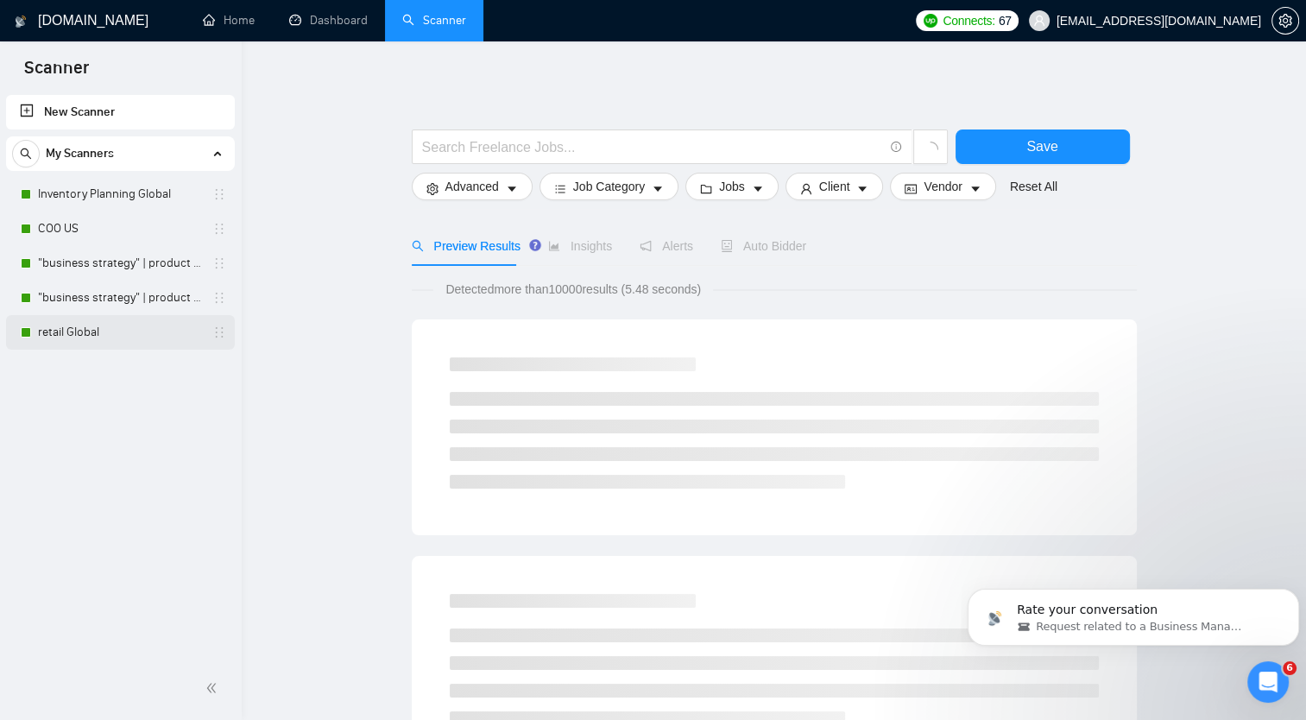
click at [195, 336] on link "retail Global" at bounding box center [120, 332] width 164 height 35
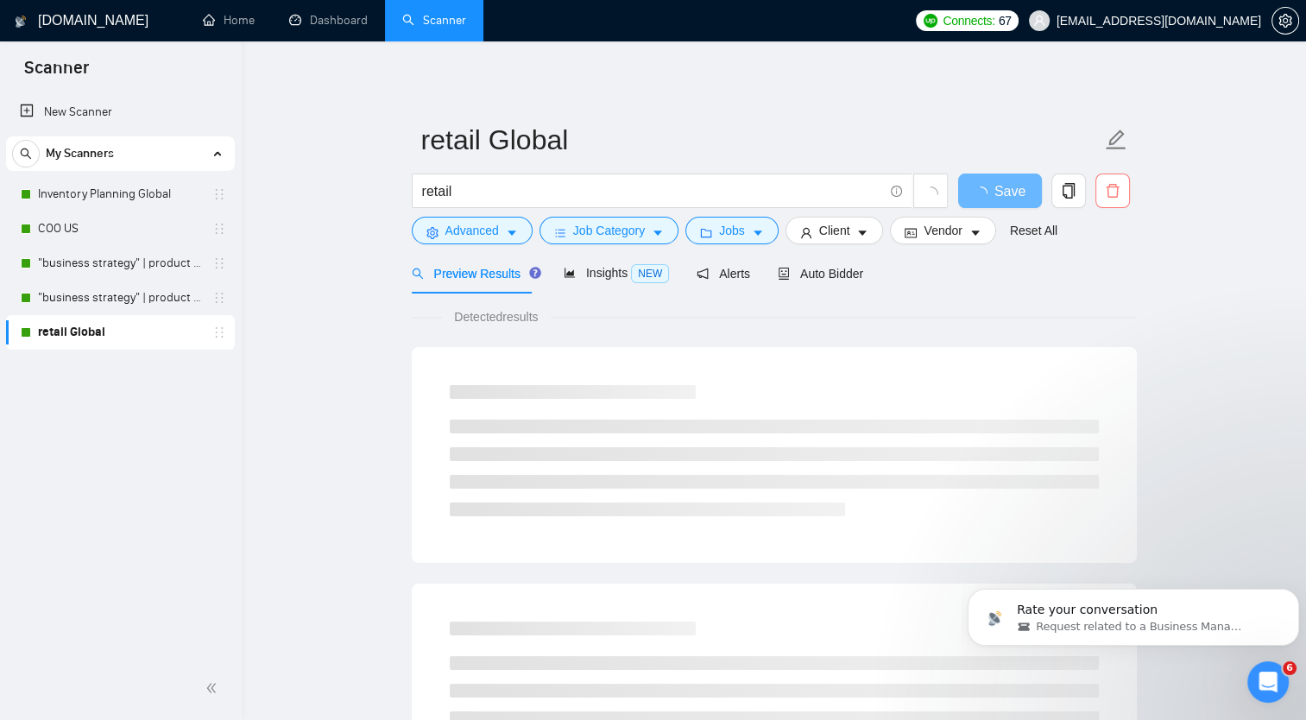
click at [1115, 188] on icon "delete" at bounding box center [1113, 191] width 16 height 16
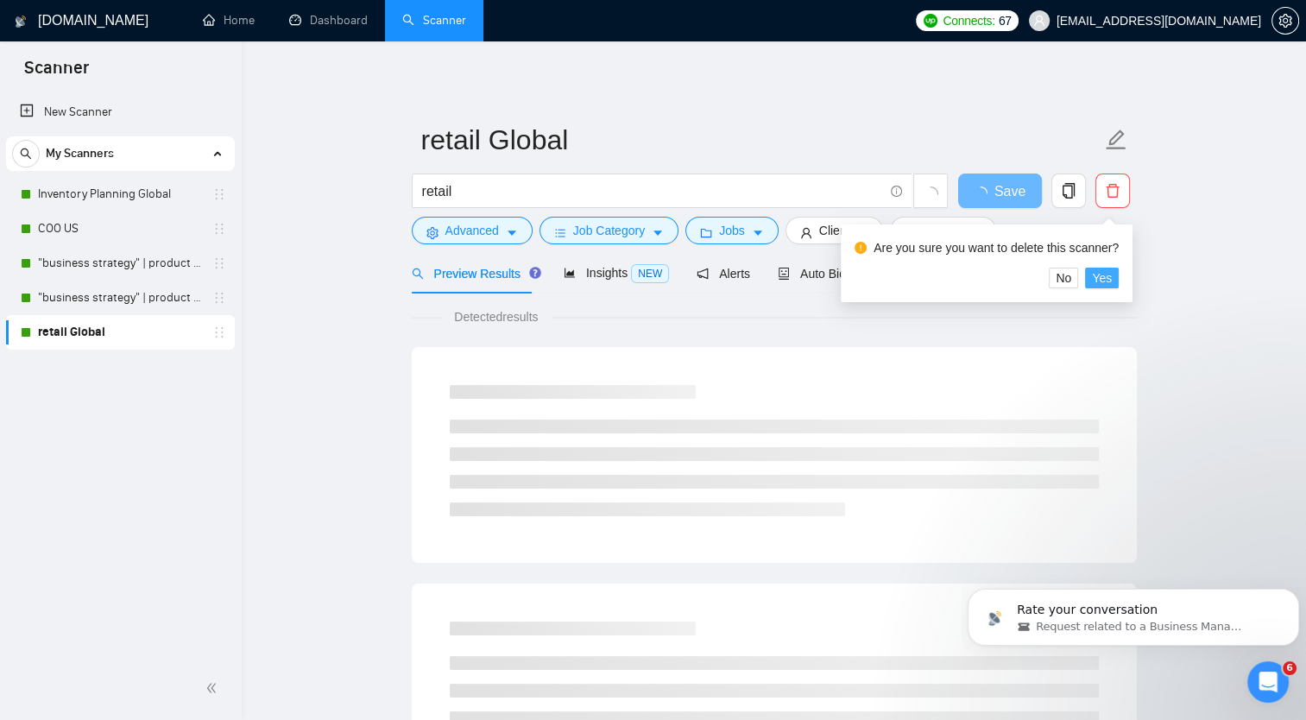
click at [1108, 280] on span "Yes" at bounding box center [1102, 277] width 20 height 19
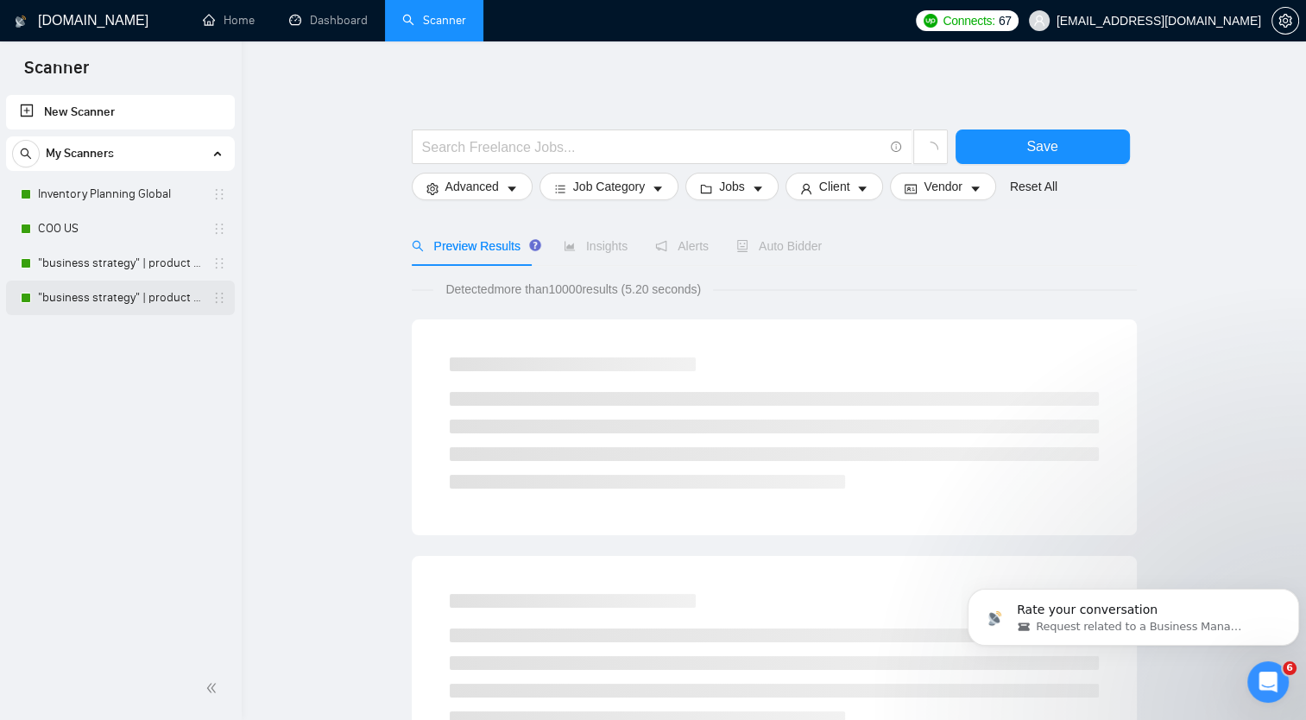
click at [92, 302] on link ""business strategy" | product Global" at bounding box center [120, 298] width 164 height 35
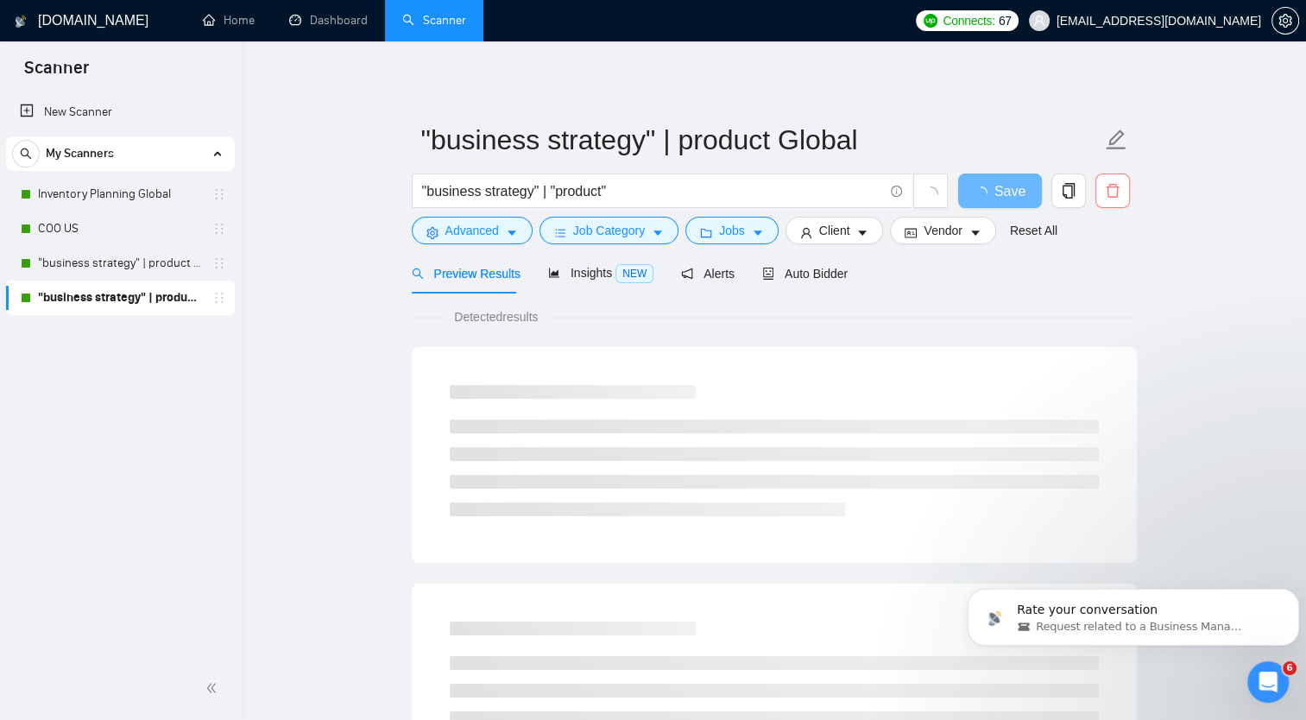
click at [1113, 192] on icon "delete" at bounding box center [1113, 191] width 16 height 16
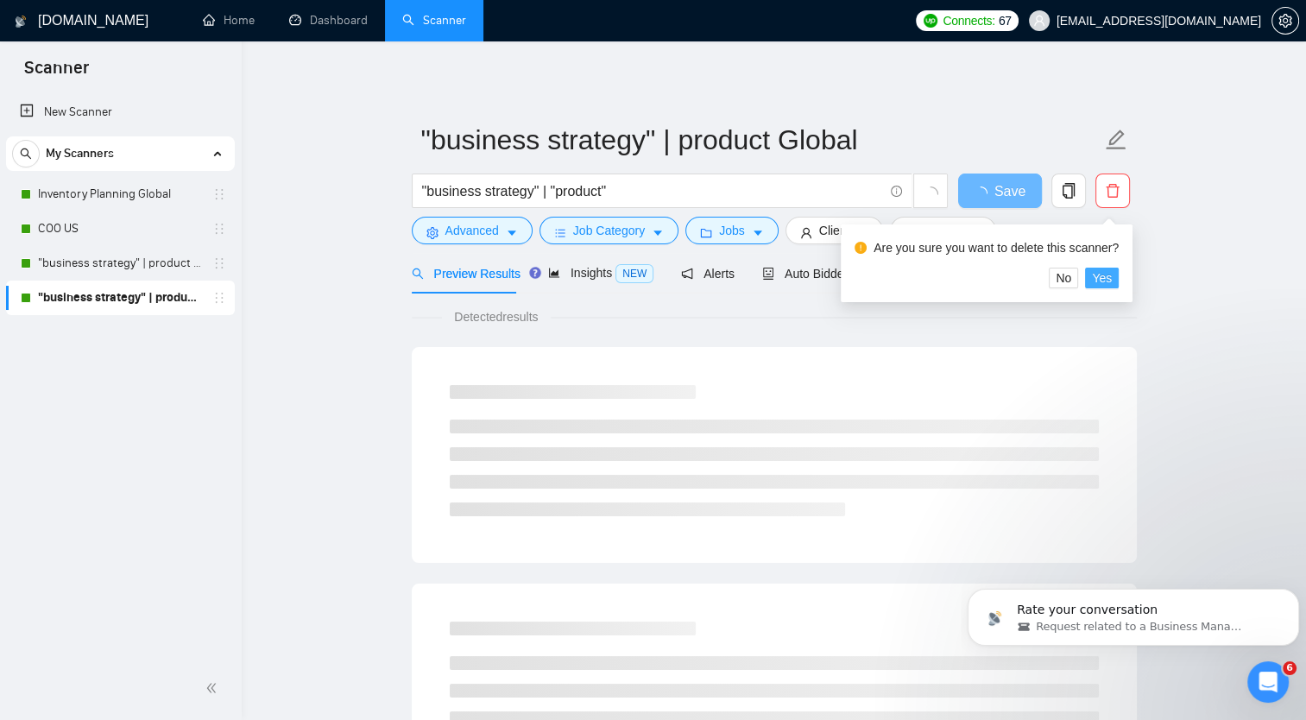
click at [1100, 273] on span "Yes" at bounding box center [1102, 277] width 20 height 19
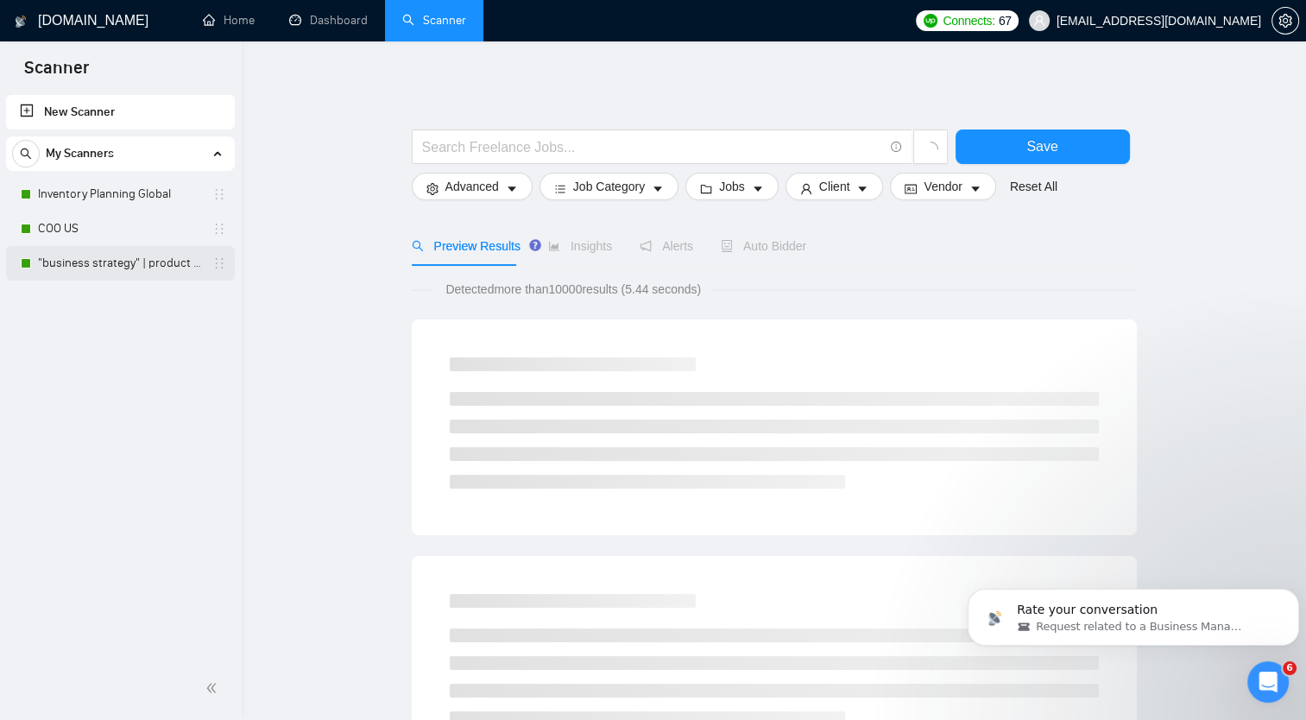
click at [155, 265] on link ""business strategy" | product US" at bounding box center [120, 263] width 164 height 35
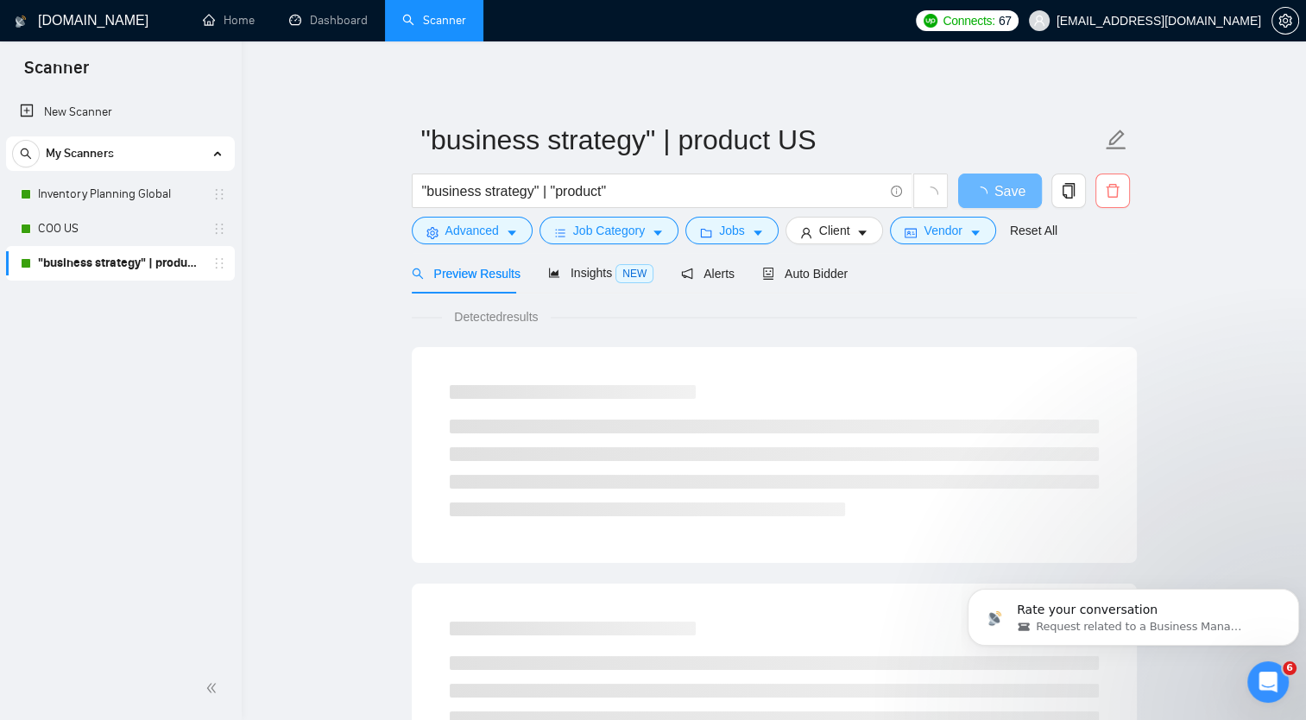
click at [1116, 196] on icon "delete" at bounding box center [1112, 191] width 13 height 14
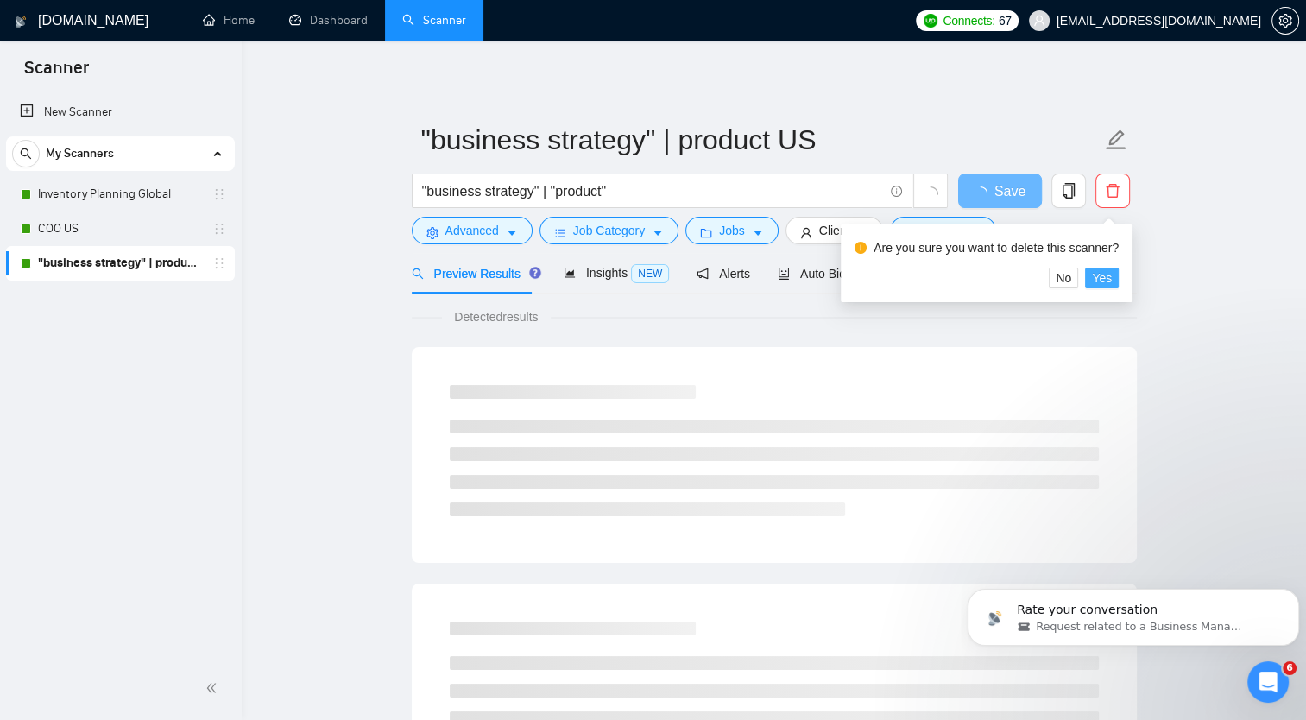
click at [1104, 281] on span "Yes" at bounding box center [1102, 277] width 20 height 19
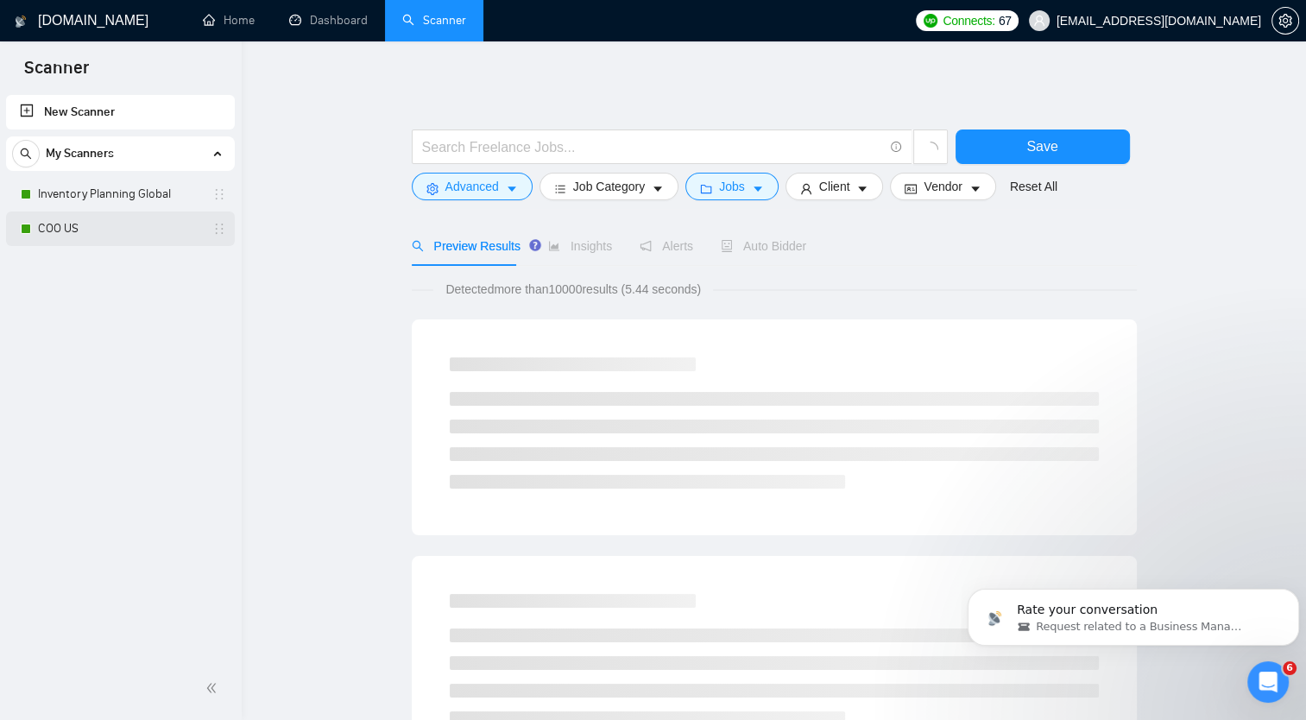
click at [151, 228] on link "COO US" at bounding box center [120, 228] width 164 height 35
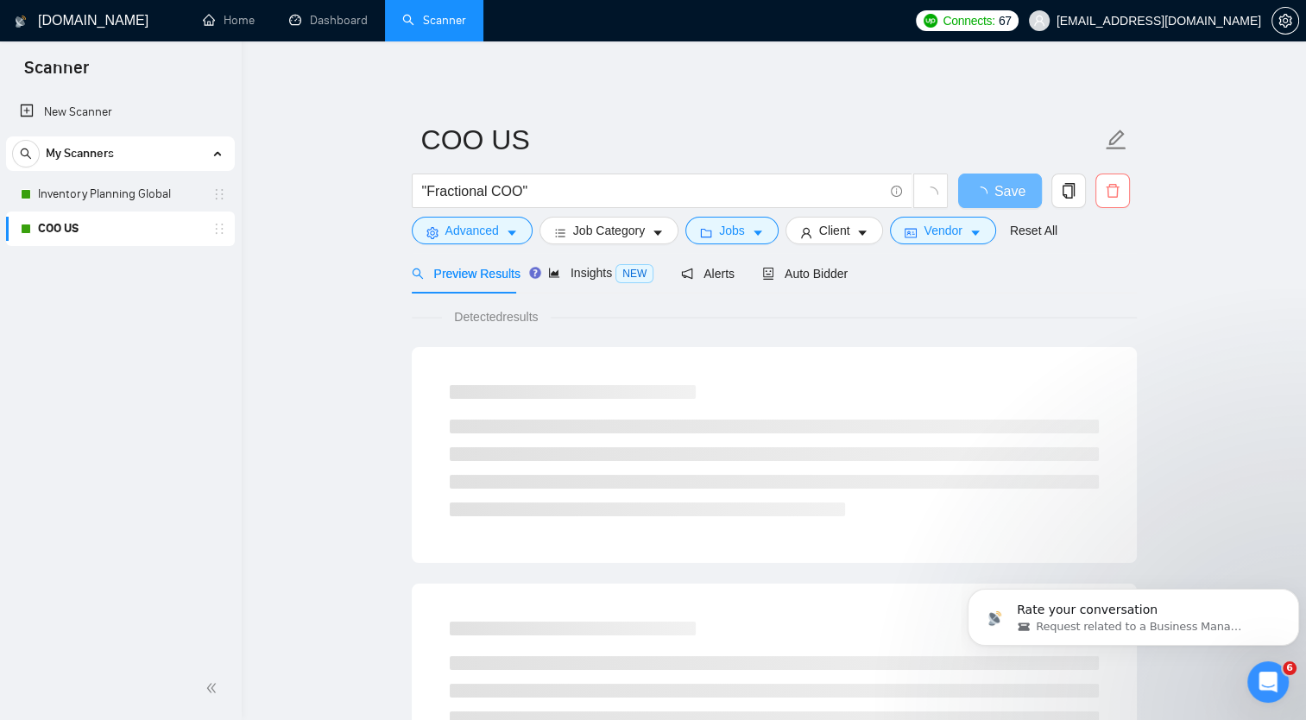
click at [1107, 195] on icon "delete" at bounding box center [1113, 191] width 16 height 16
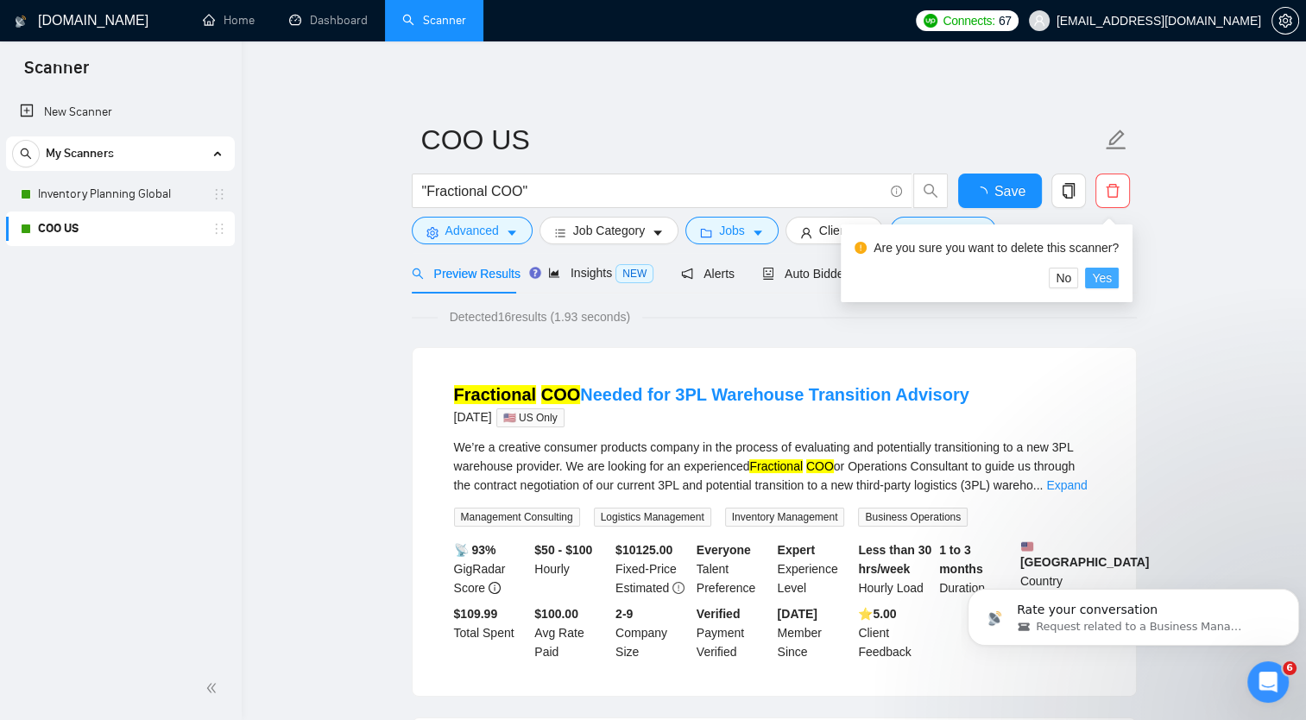
click at [1096, 275] on span "Yes" at bounding box center [1102, 277] width 20 height 19
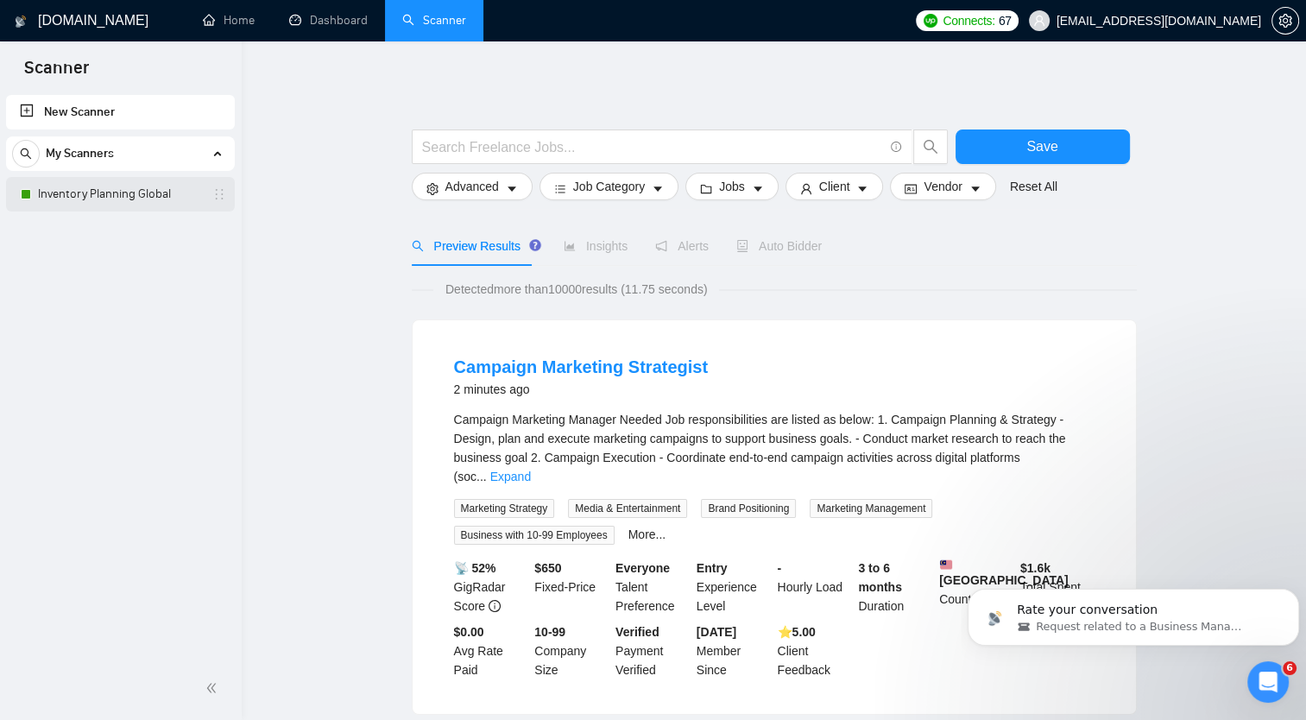
click at [104, 192] on link "Inventory Planning Global" at bounding box center [120, 194] width 164 height 35
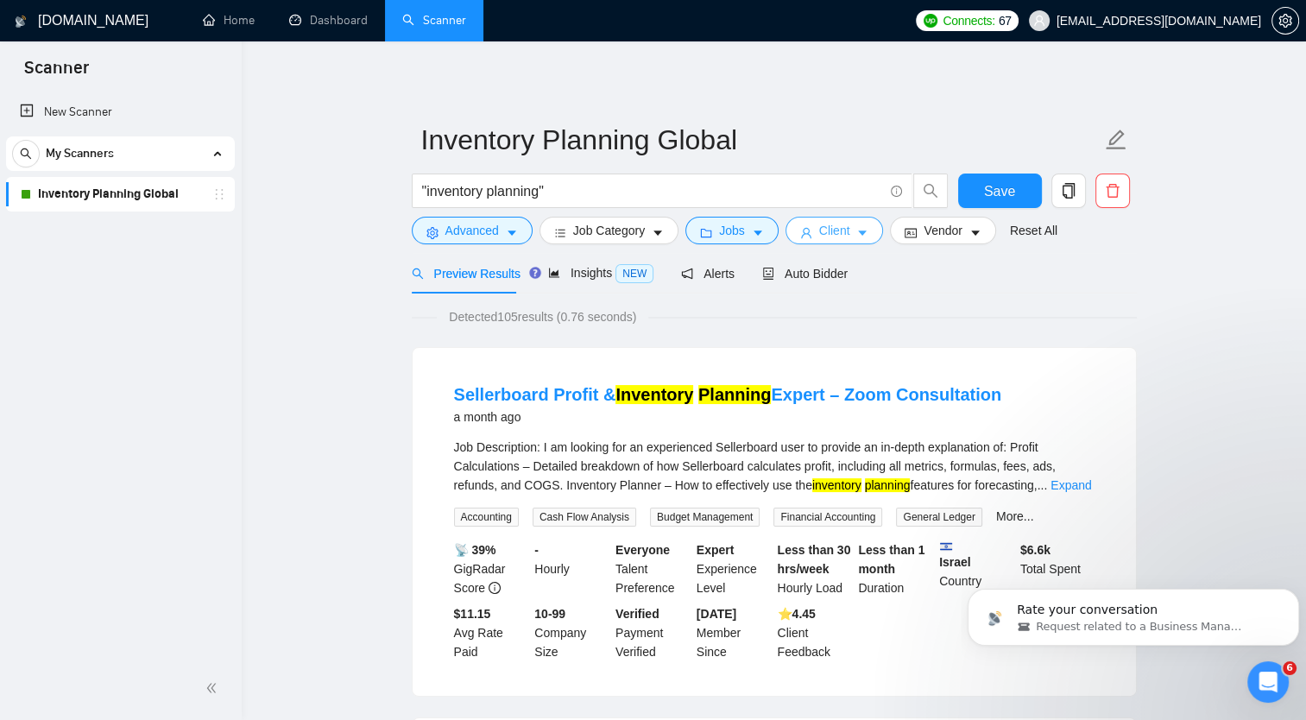
click at [859, 234] on icon "caret-down" at bounding box center [863, 233] width 9 height 5
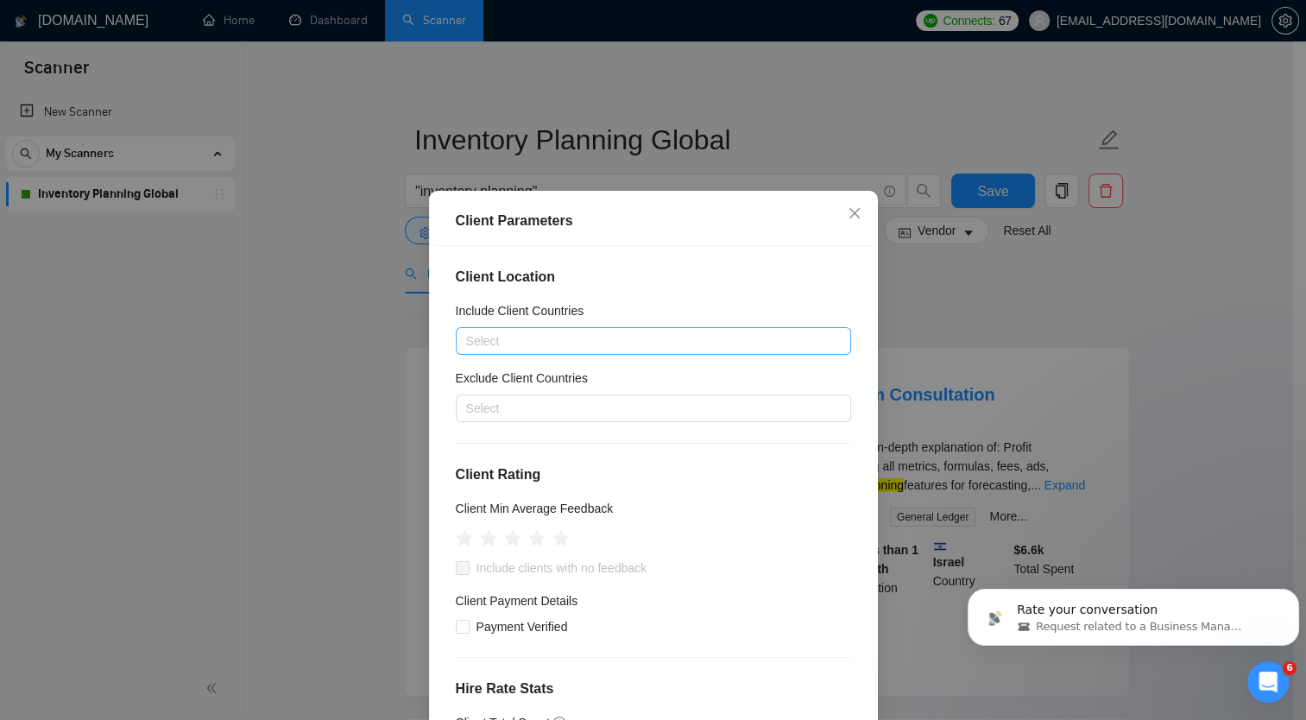
click at [581, 345] on div at bounding box center [644, 341] width 369 height 21
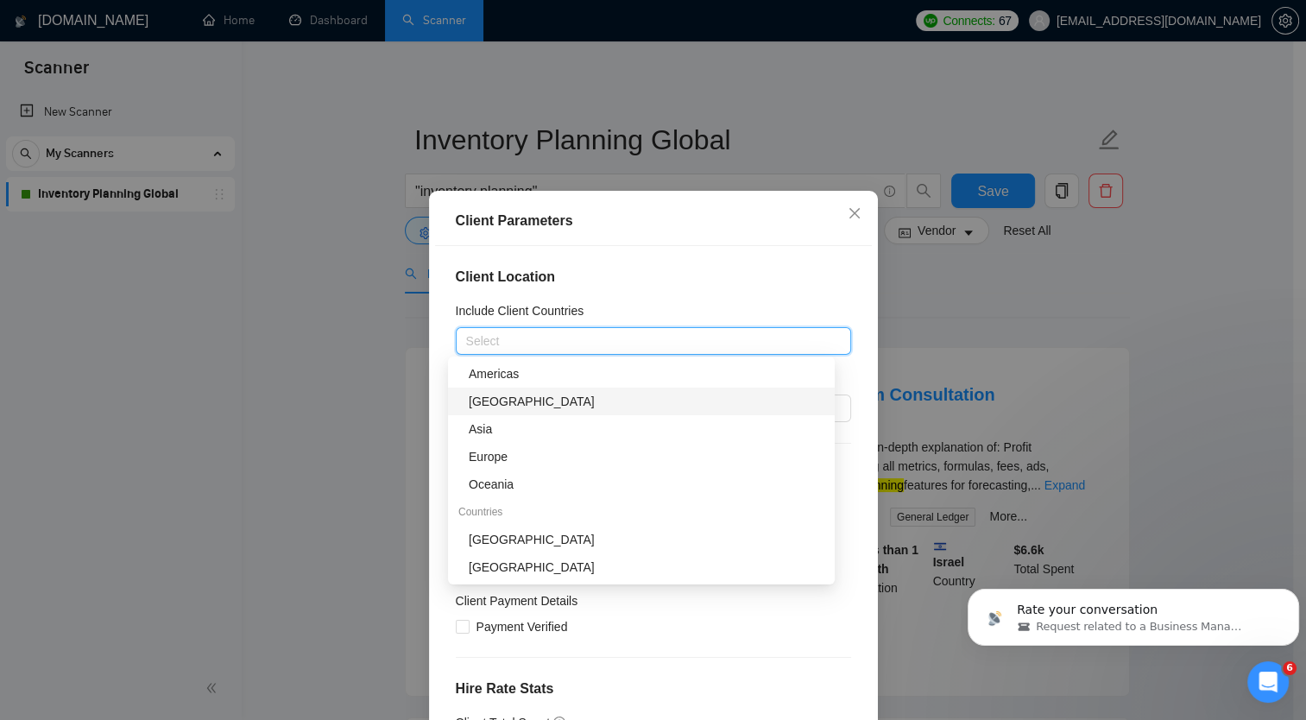
scroll to position [59, 0]
click at [526, 531] on div "[GEOGRAPHIC_DATA]" at bounding box center [647, 536] width 356 height 19
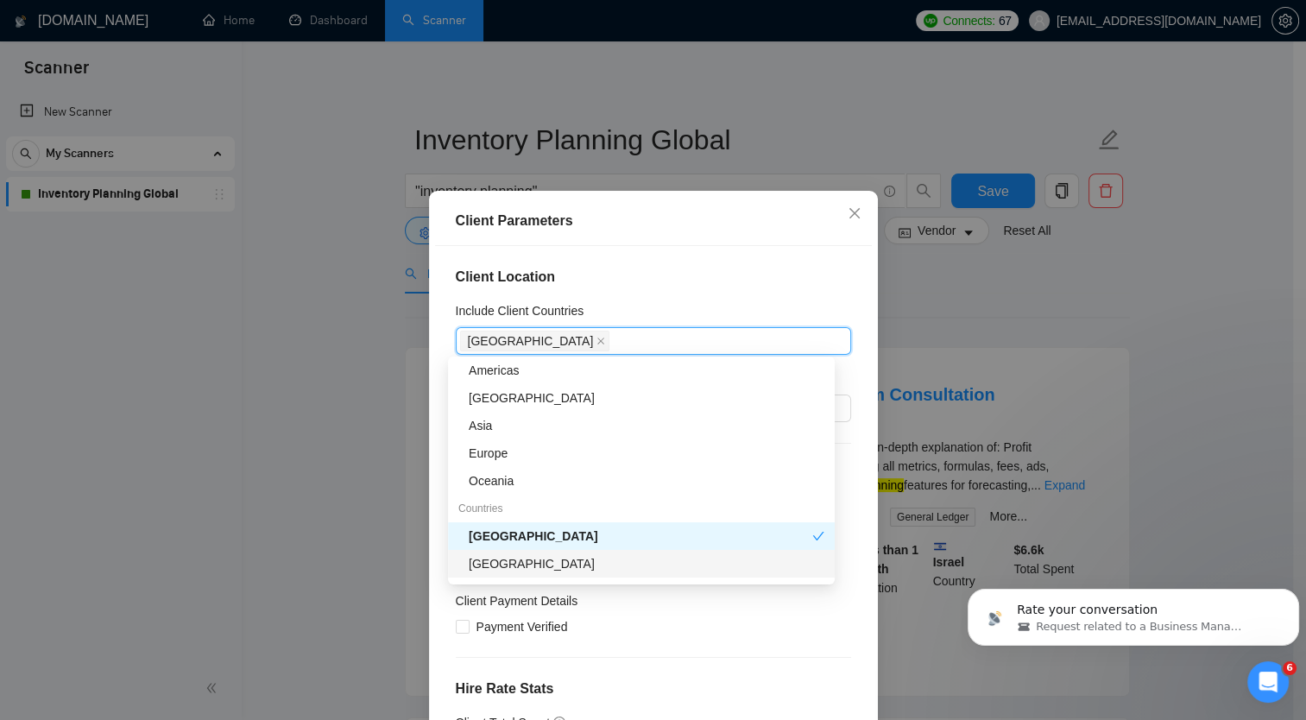
click at [552, 561] on div "[GEOGRAPHIC_DATA]" at bounding box center [647, 563] width 356 height 19
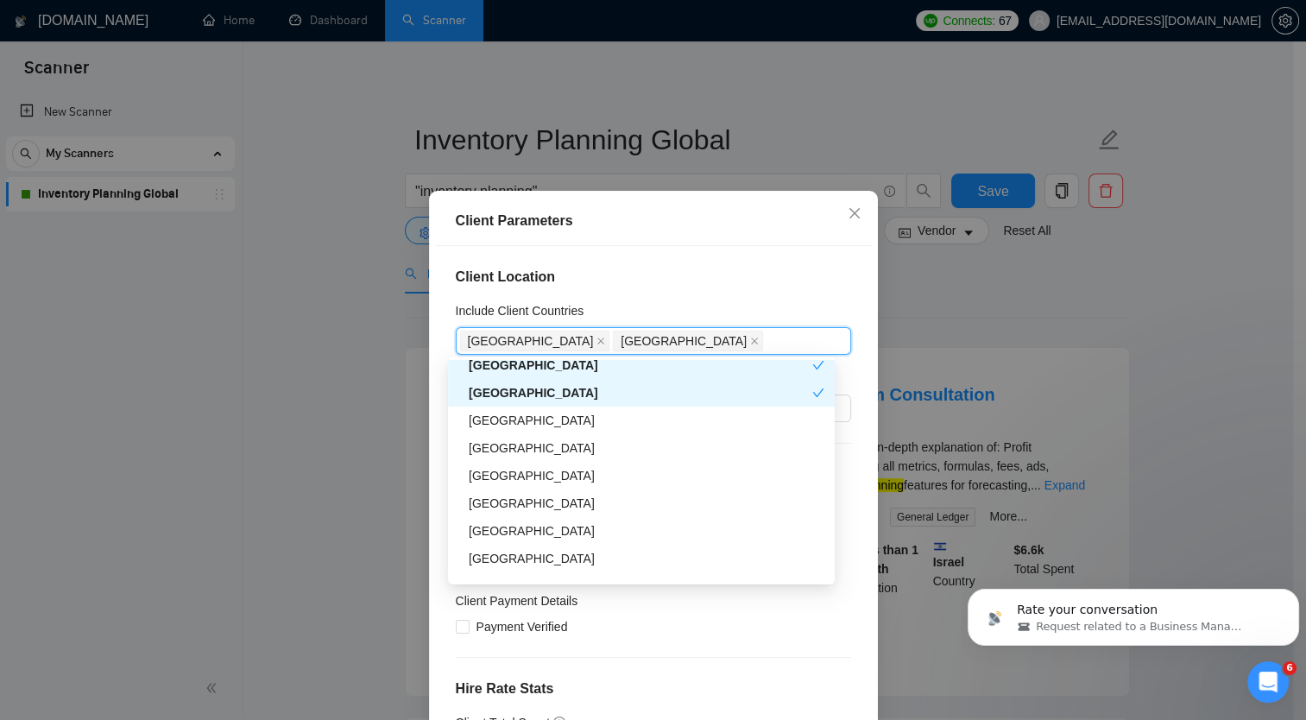
scroll to position [245, 0]
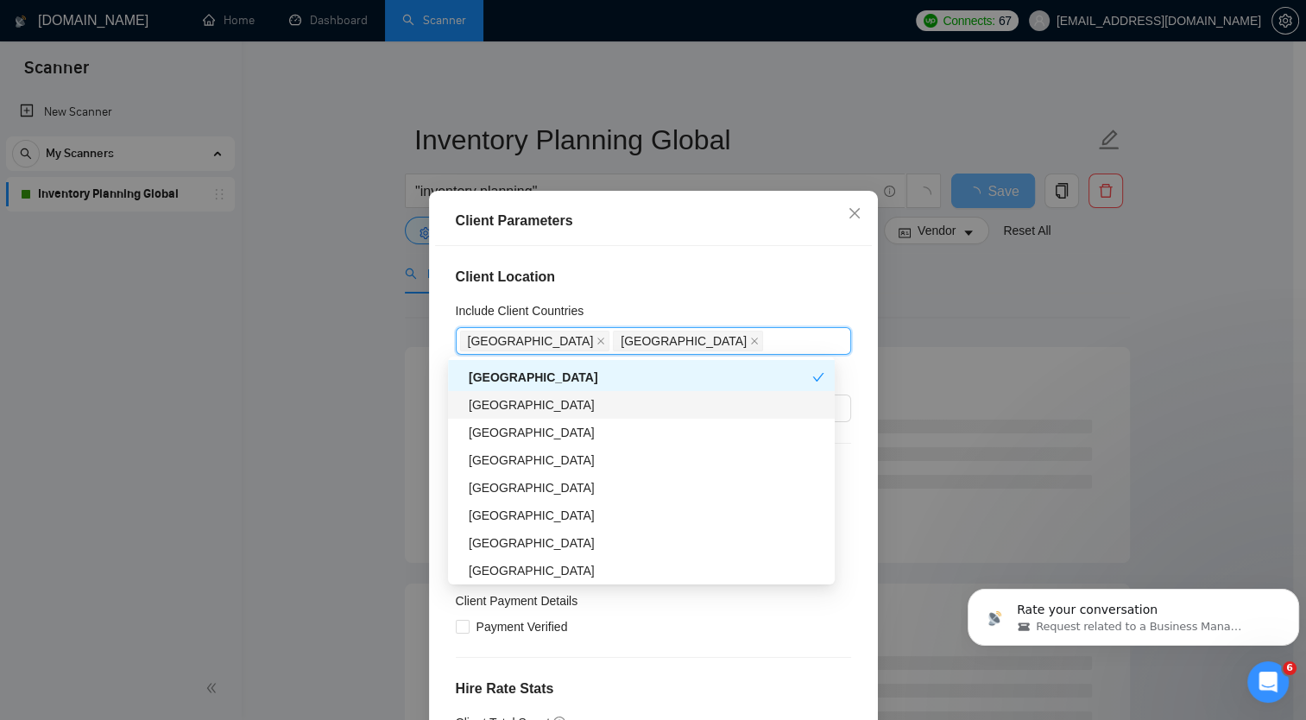
click at [523, 409] on div "[GEOGRAPHIC_DATA]" at bounding box center [647, 404] width 356 height 19
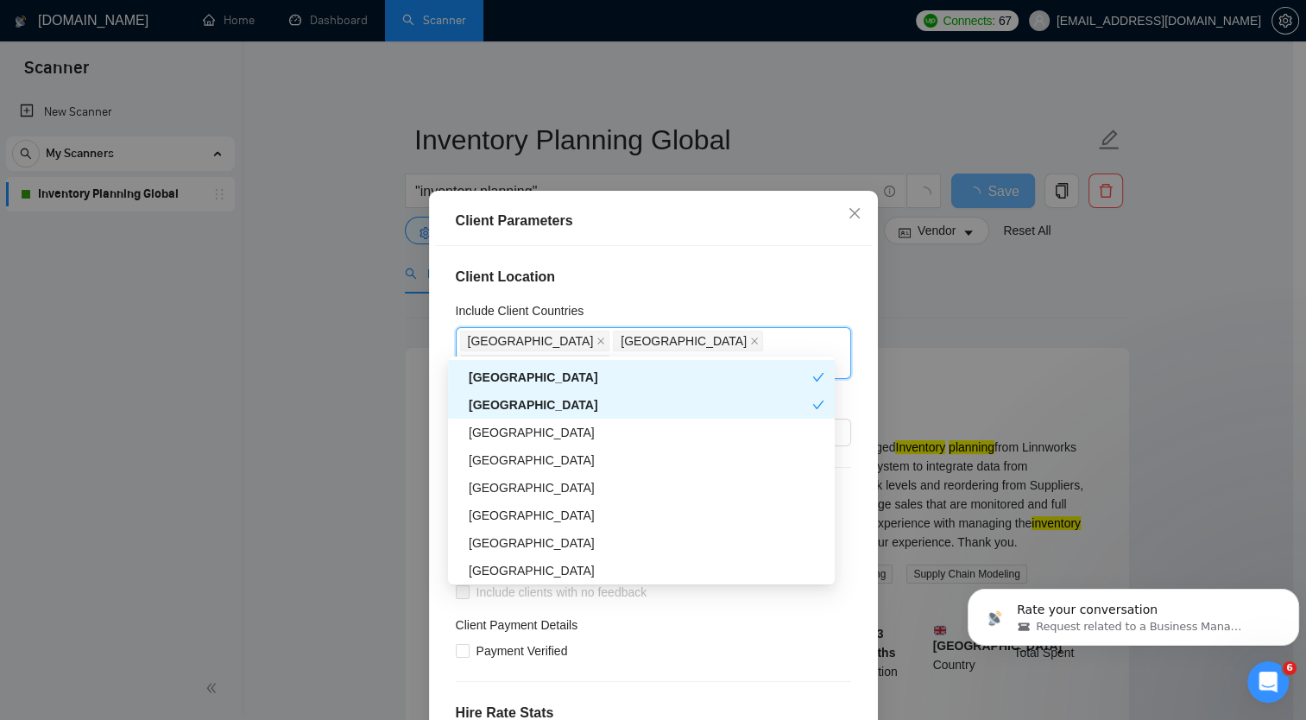
click at [527, 432] on div "[GEOGRAPHIC_DATA]" at bounding box center [647, 432] width 356 height 19
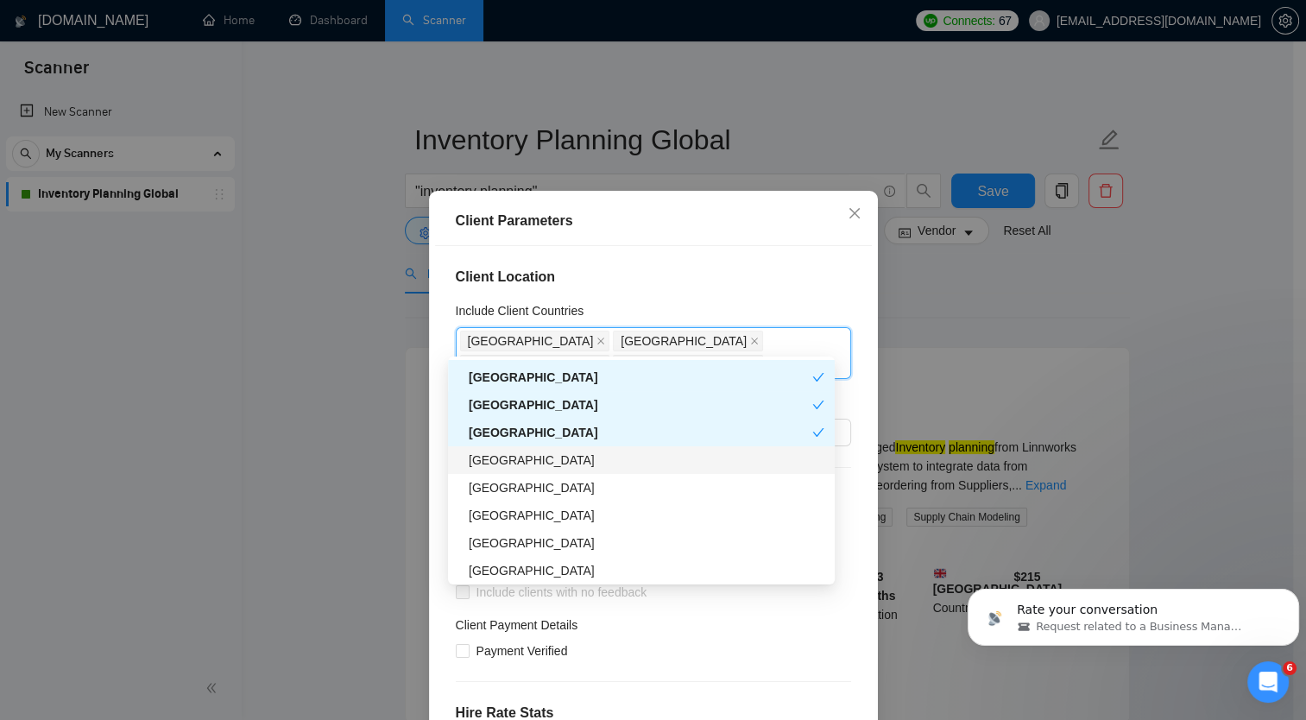
click at [533, 458] on div "[GEOGRAPHIC_DATA]" at bounding box center [647, 460] width 356 height 19
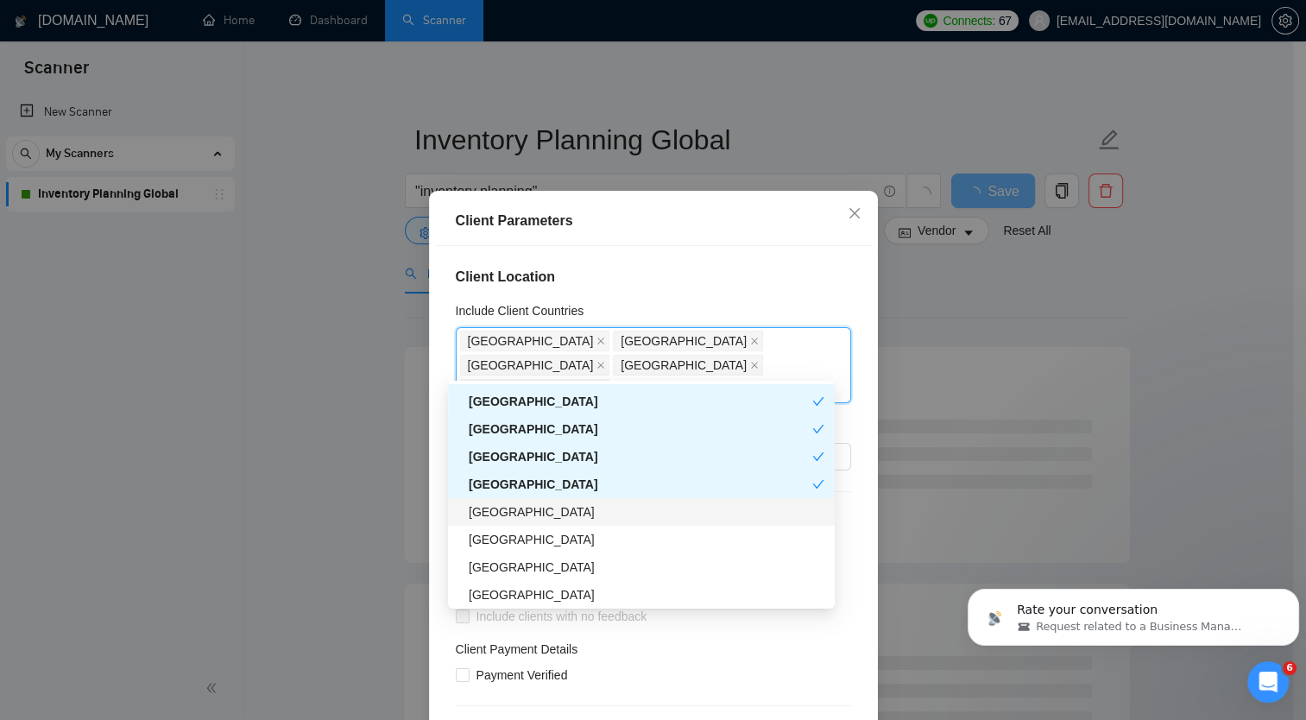
click at [554, 509] on div "[GEOGRAPHIC_DATA]" at bounding box center [647, 511] width 356 height 19
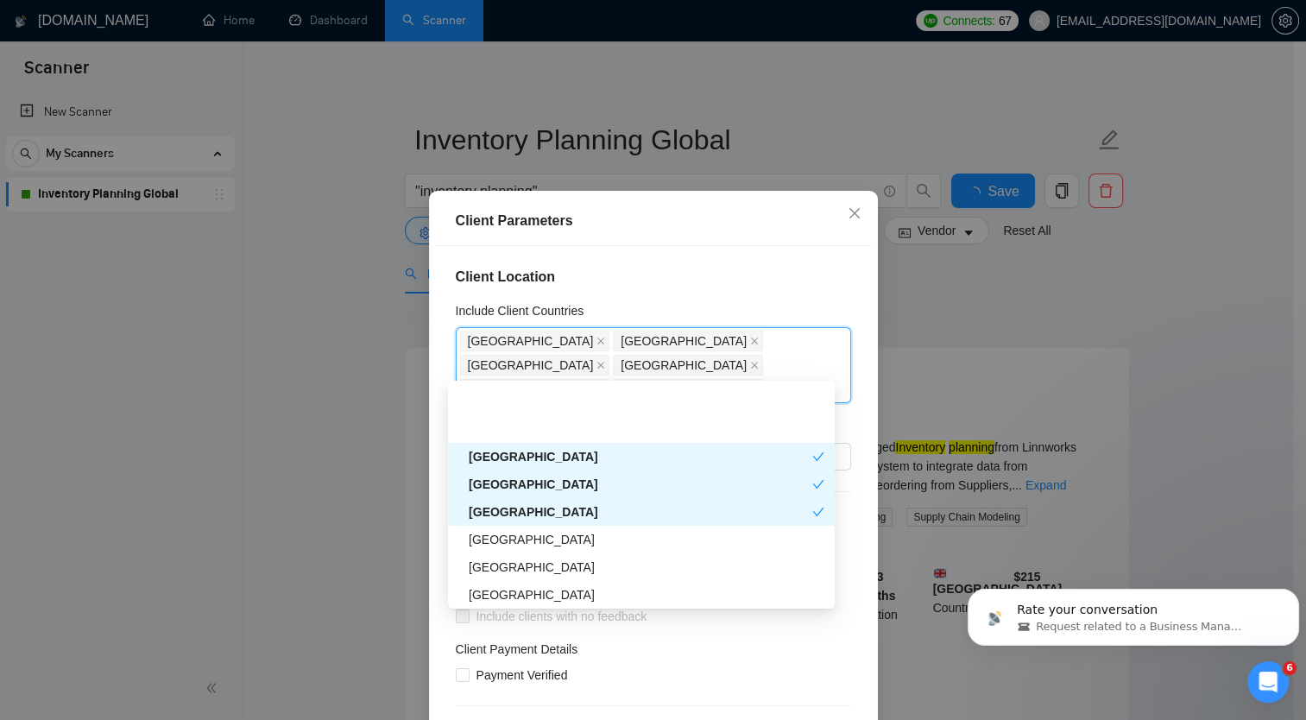
scroll to position [336, 0]
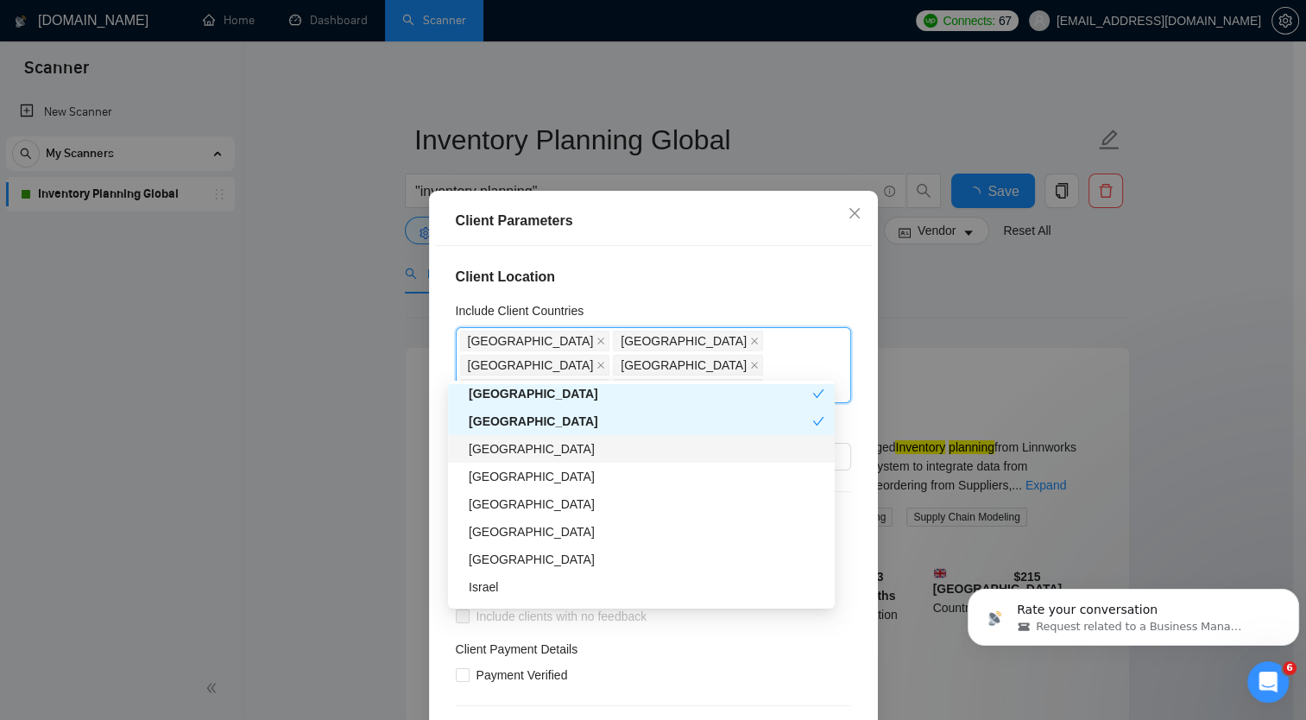
drag, startPoint x: 558, startPoint y: 447, endPoint x: 600, endPoint y: 480, distance: 53.5
click at [558, 447] on div "[GEOGRAPHIC_DATA]" at bounding box center [647, 448] width 356 height 19
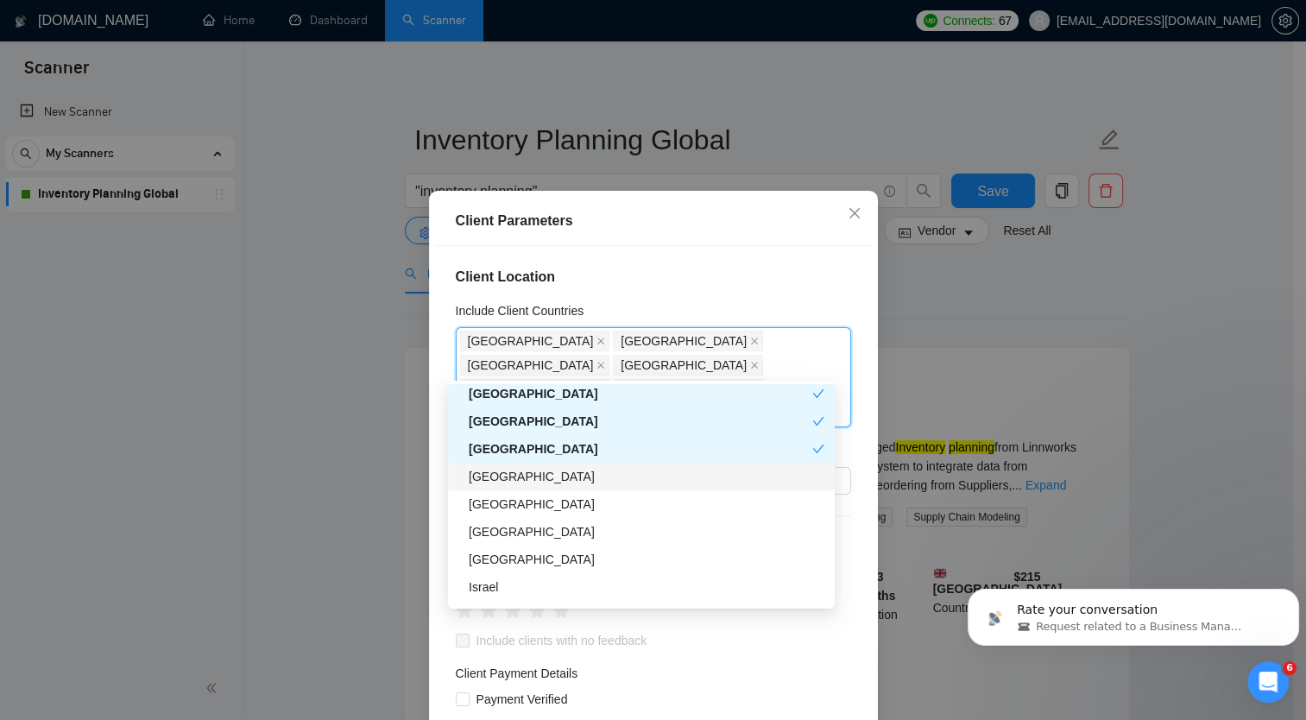
click at [604, 481] on div "[GEOGRAPHIC_DATA]" at bounding box center [647, 476] width 356 height 19
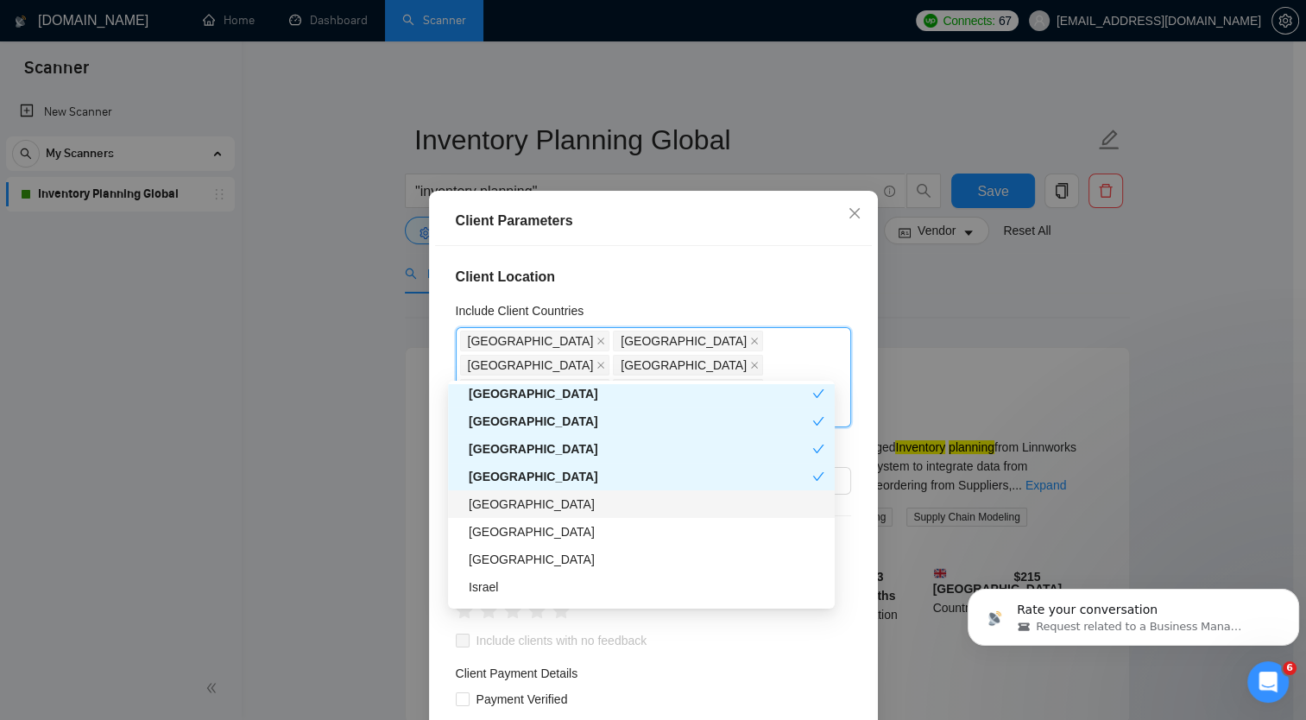
click at [597, 510] on div "[GEOGRAPHIC_DATA]" at bounding box center [647, 504] width 356 height 19
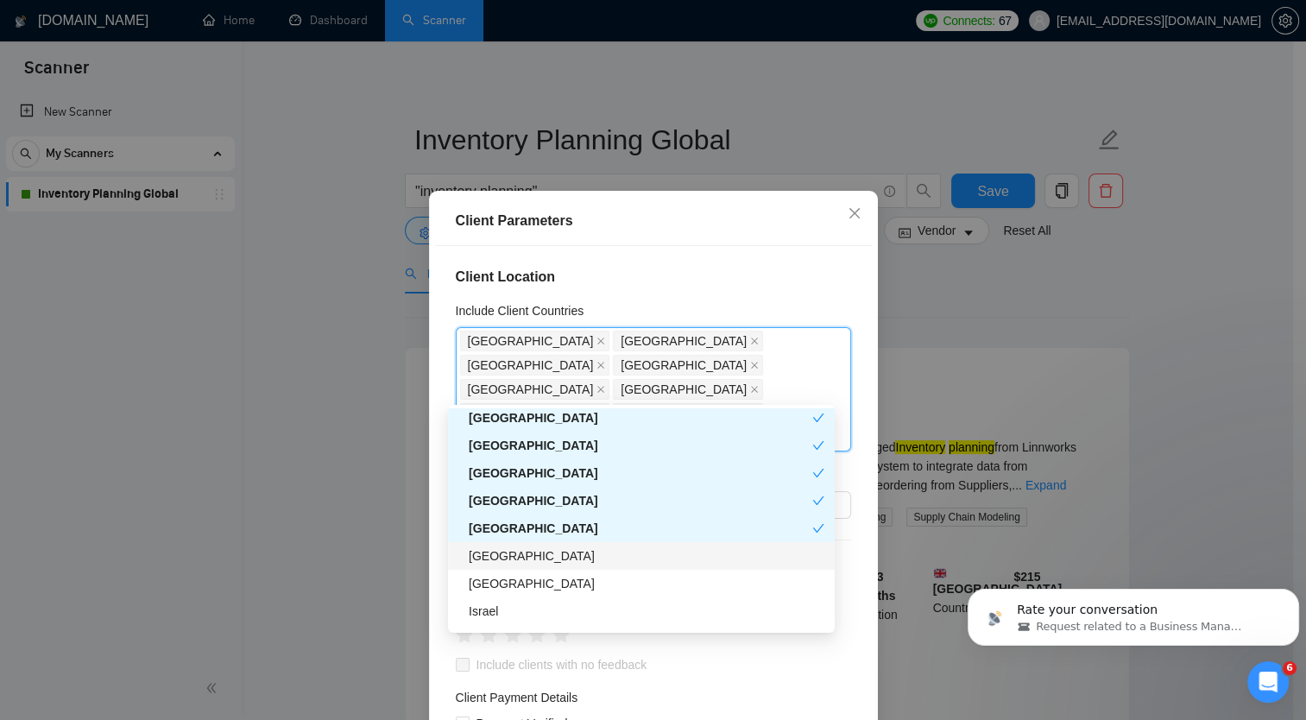
click at [583, 558] on div "[GEOGRAPHIC_DATA]" at bounding box center [647, 555] width 356 height 19
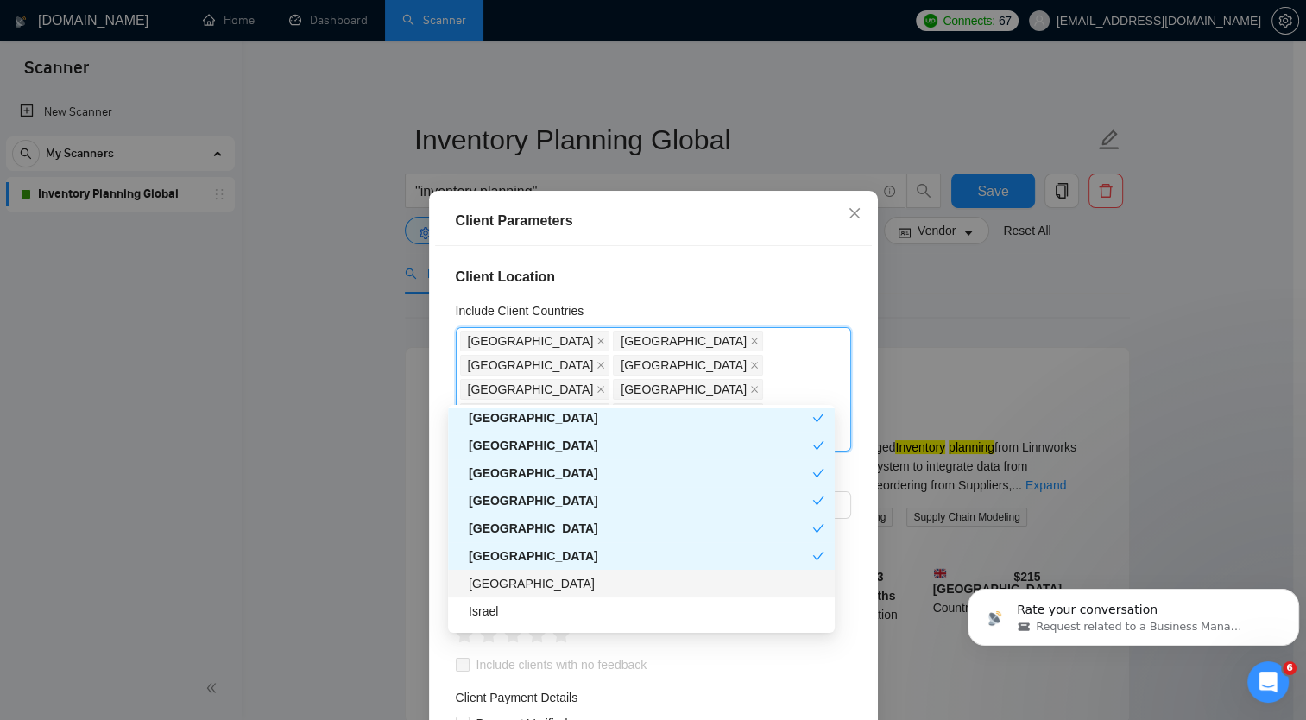
click at [568, 585] on div "[GEOGRAPHIC_DATA]" at bounding box center [647, 583] width 356 height 19
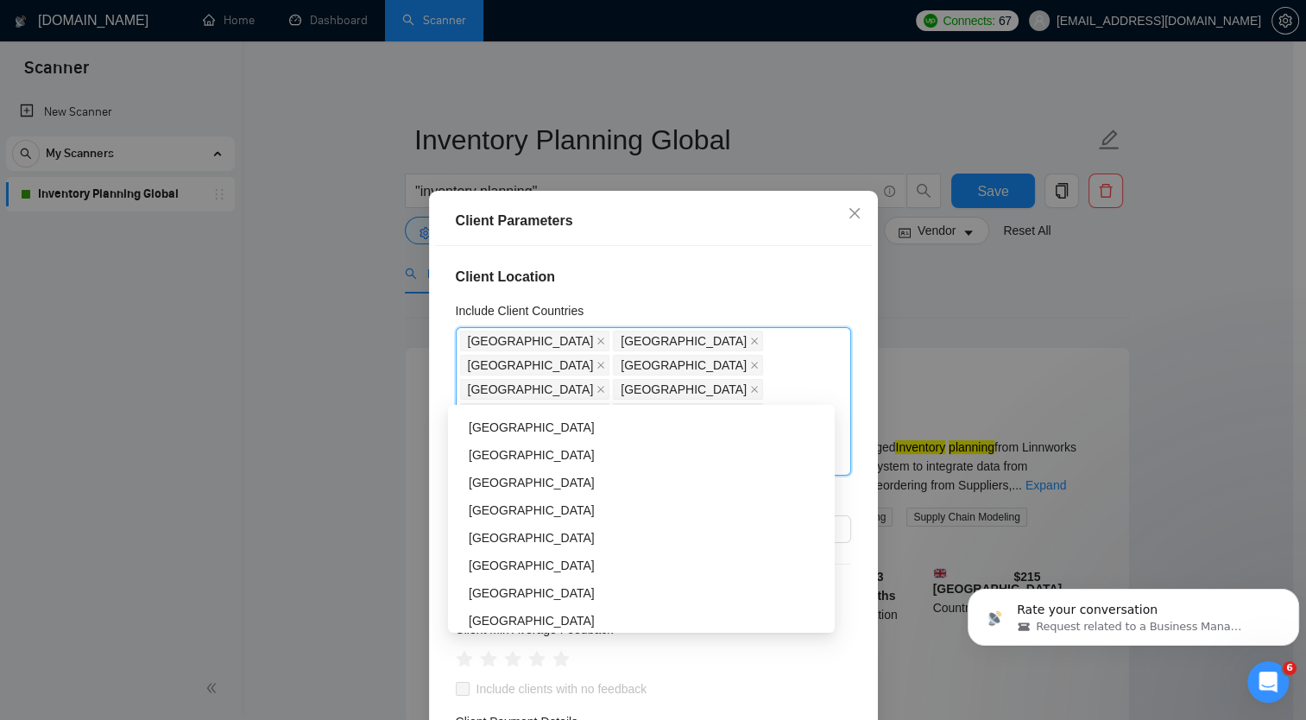
scroll to position [1211, 0]
click at [605, 458] on icon "close" at bounding box center [600, 462] width 9 height 9
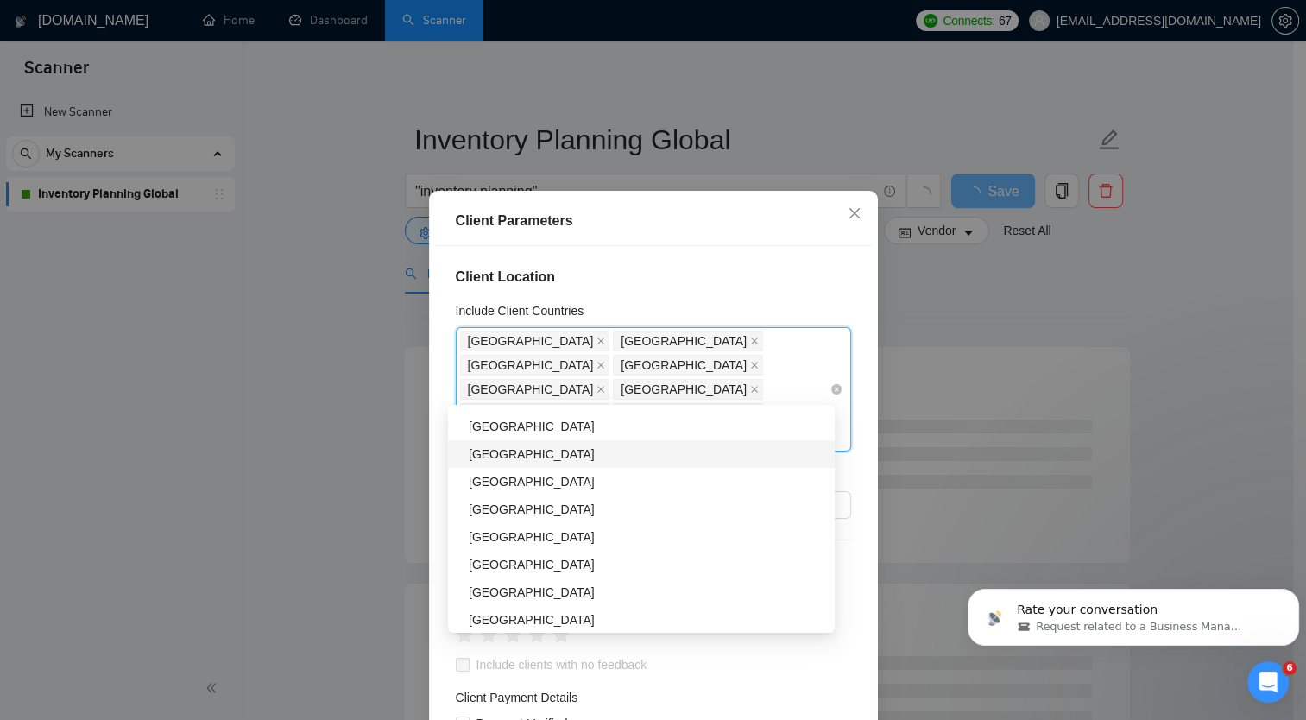
click at [750, 433] on icon "close" at bounding box center [754, 437] width 9 height 9
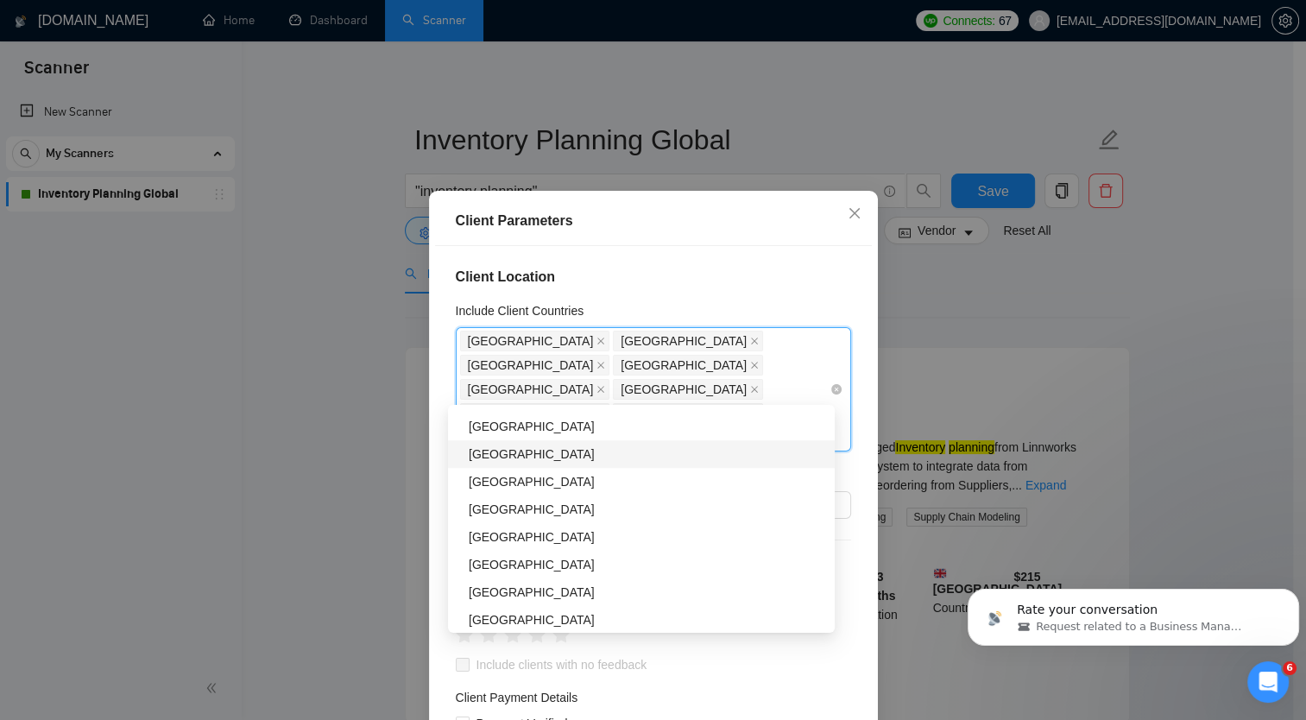
click at [596, 433] on icon "close" at bounding box center [600, 437] width 9 height 9
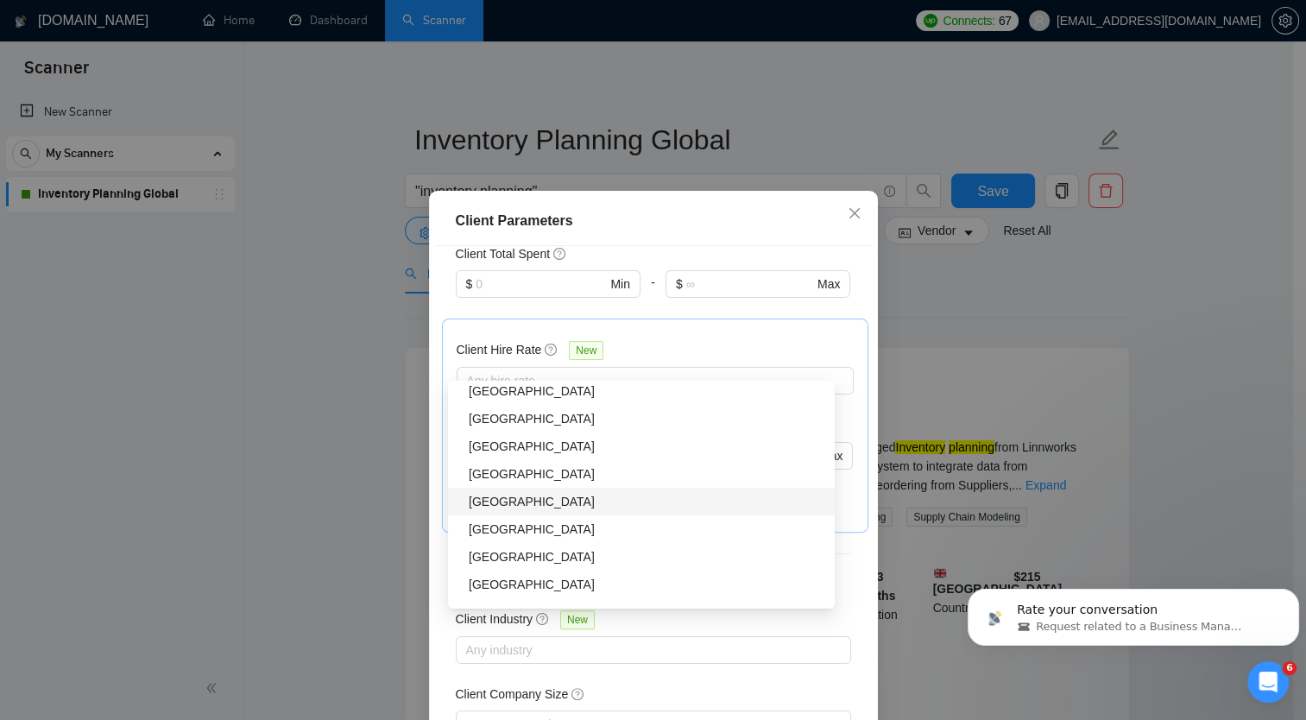
scroll to position [596, 0]
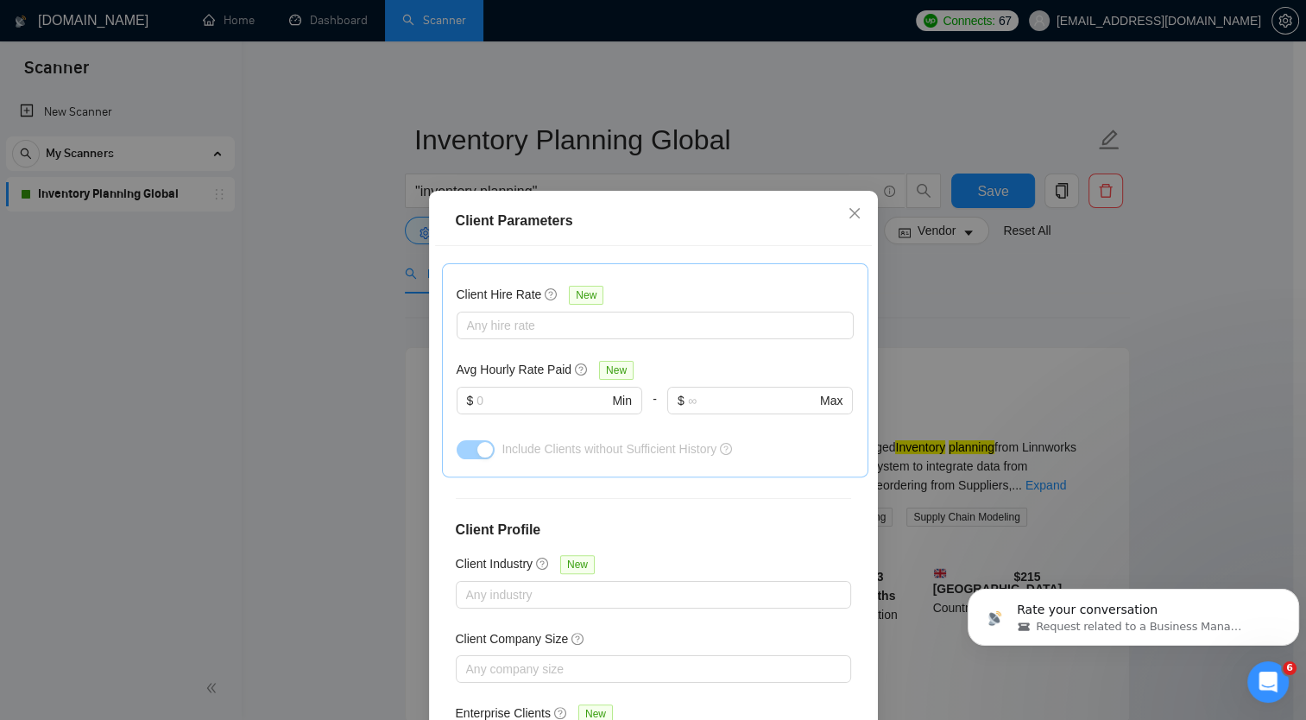
click at [670, 218] on div "Client Parameters" at bounding box center [653, 221] width 395 height 21
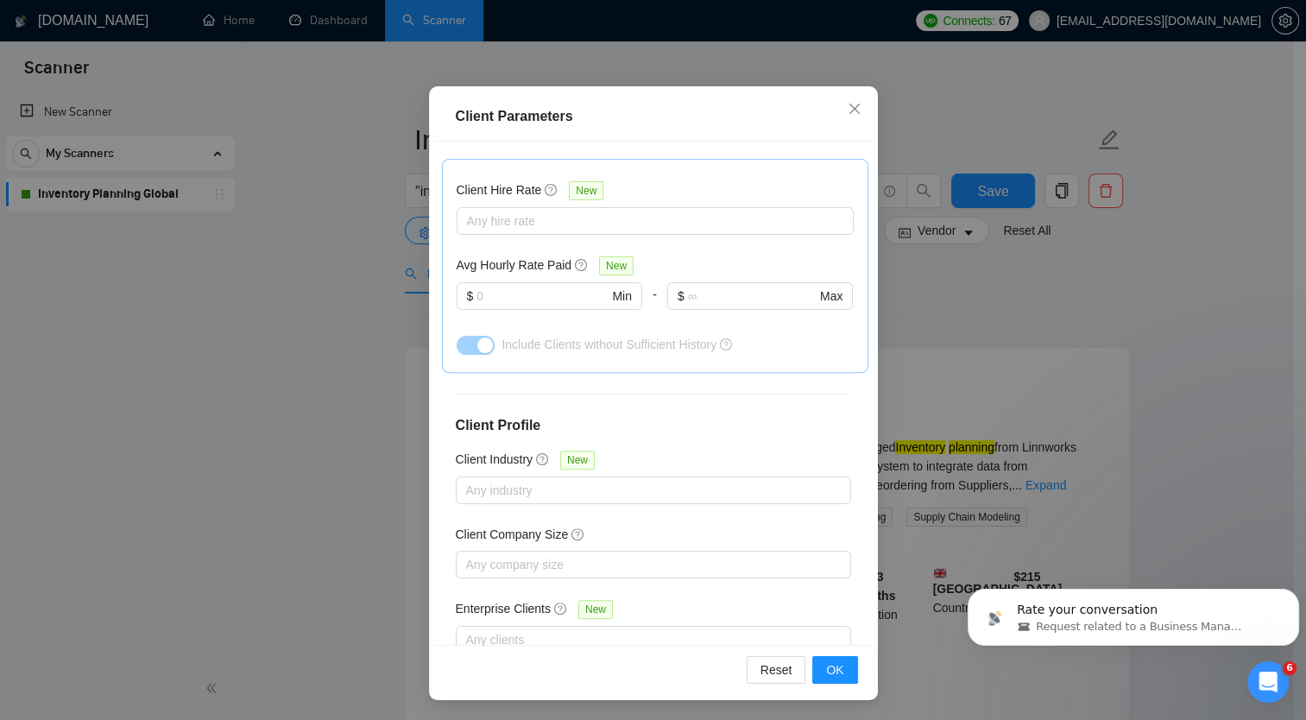
scroll to position [104, 0]
click at [829, 666] on span "OK" at bounding box center [834, 670] width 17 height 19
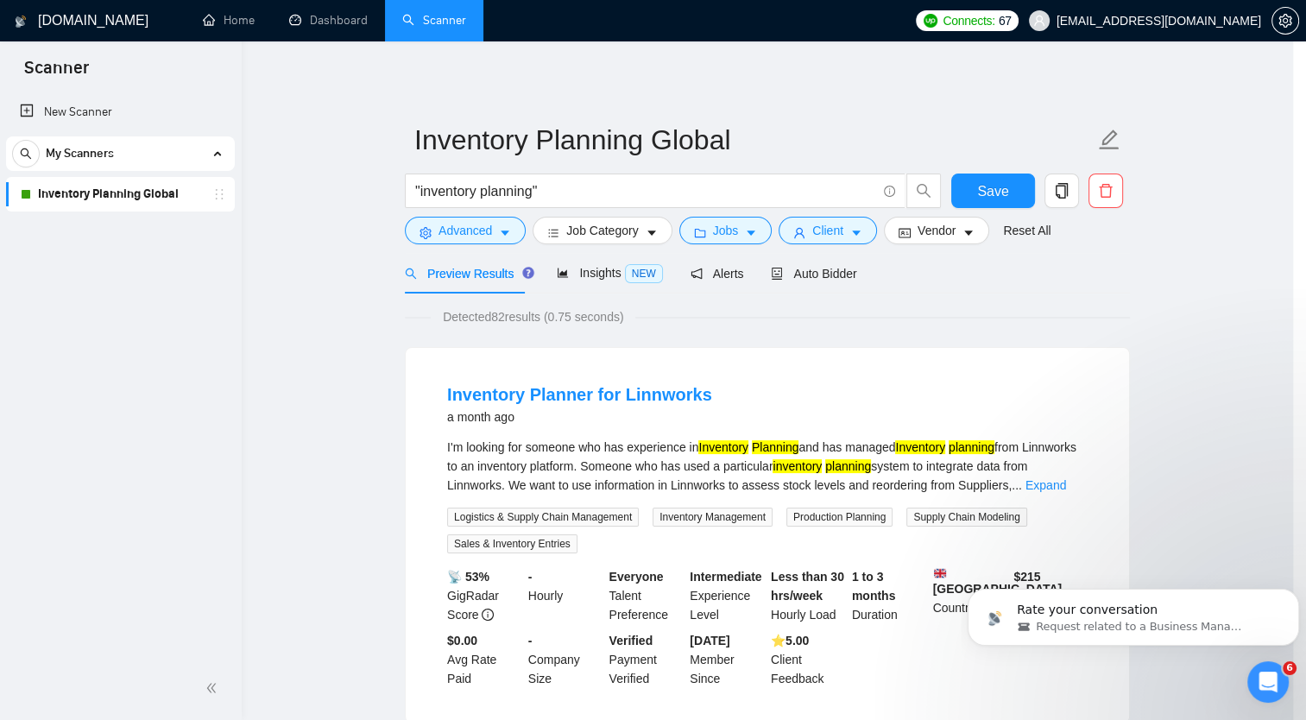
scroll to position [18, 0]
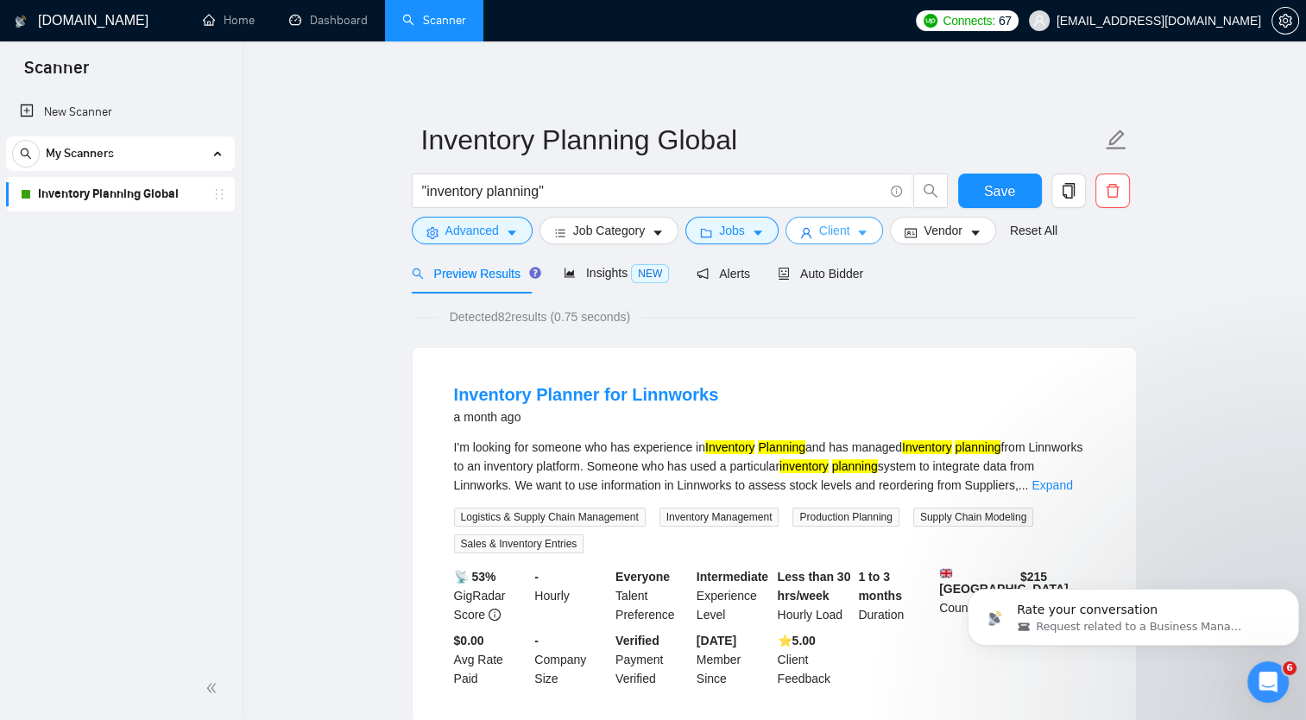
click at [843, 230] on button "Client" at bounding box center [835, 231] width 98 height 28
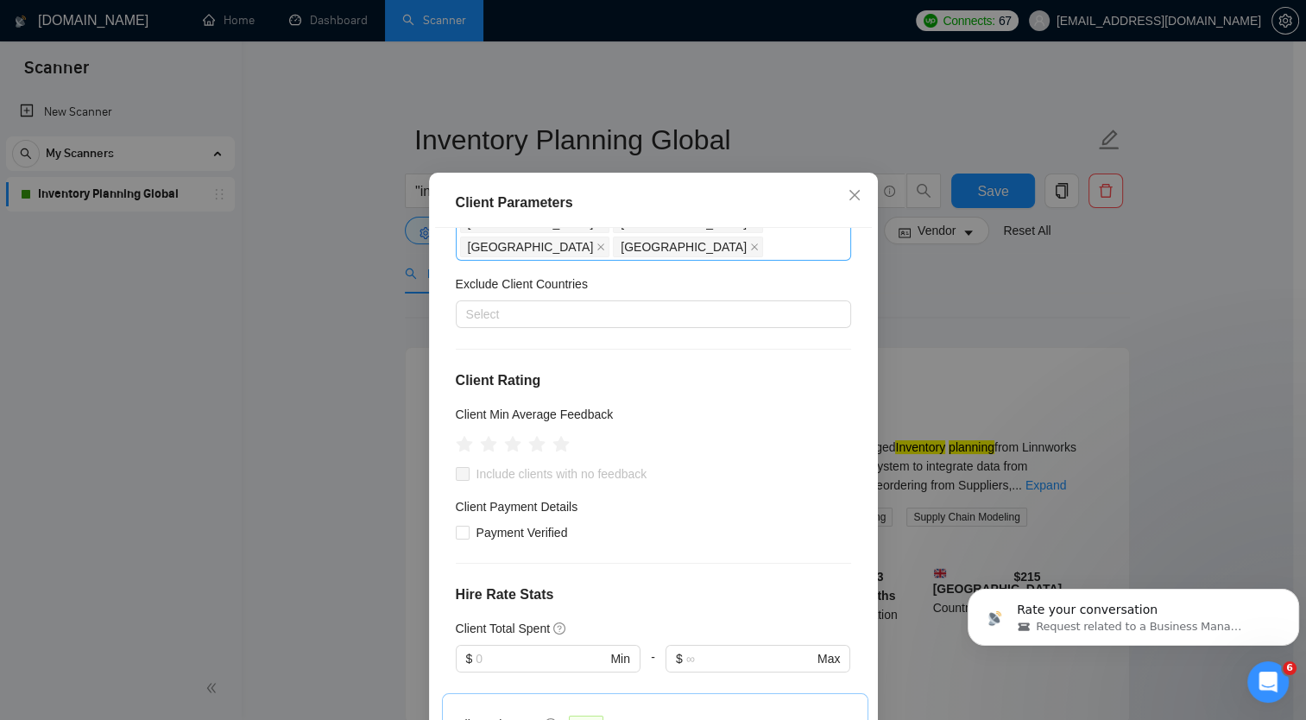
scroll to position [148, 0]
click at [506, 437] on icon "star" at bounding box center [512, 445] width 18 height 17
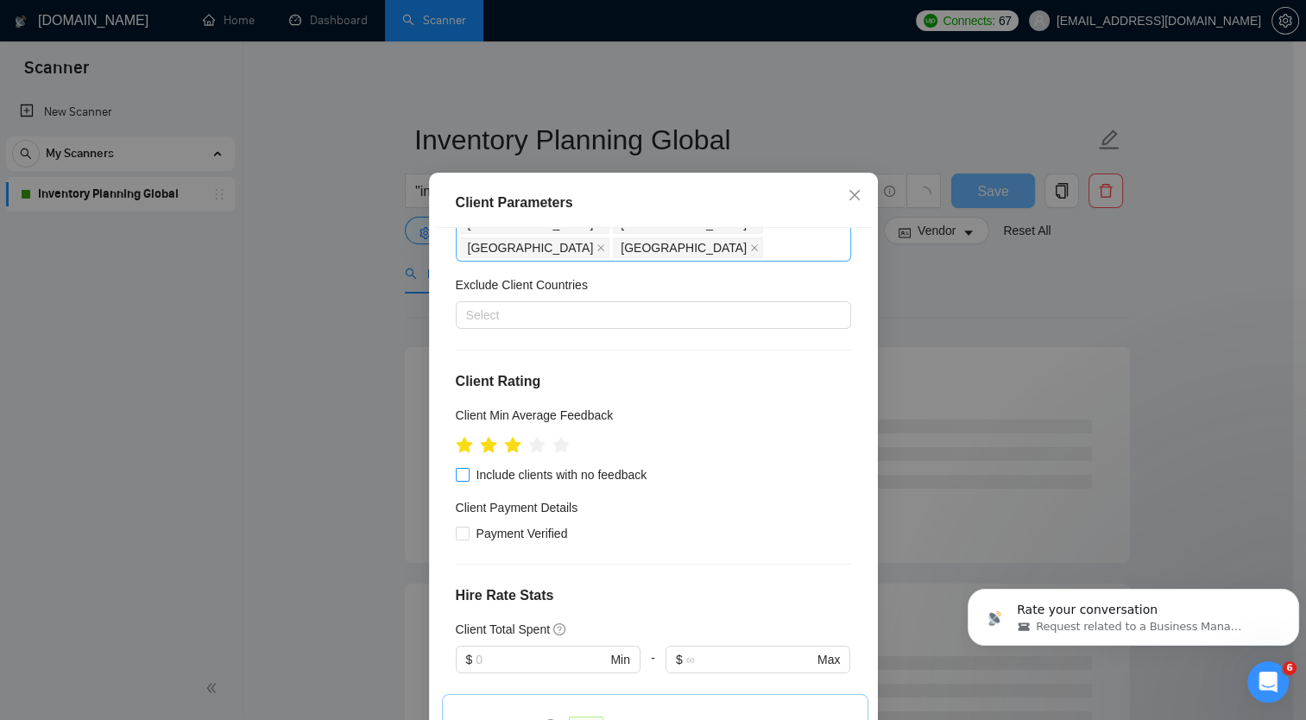
click at [458, 468] on input "Include clients with no feedback" at bounding box center [462, 474] width 12 height 12
checkbox input "true"
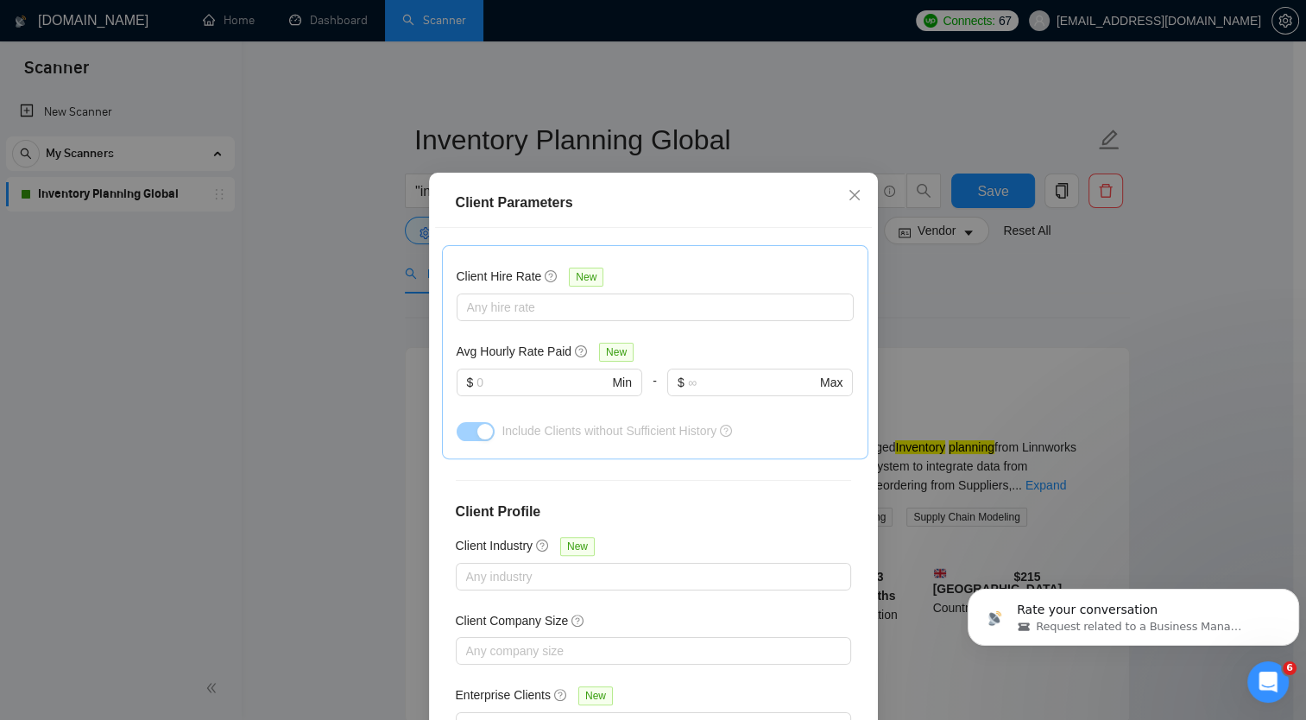
scroll to position [104, 0]
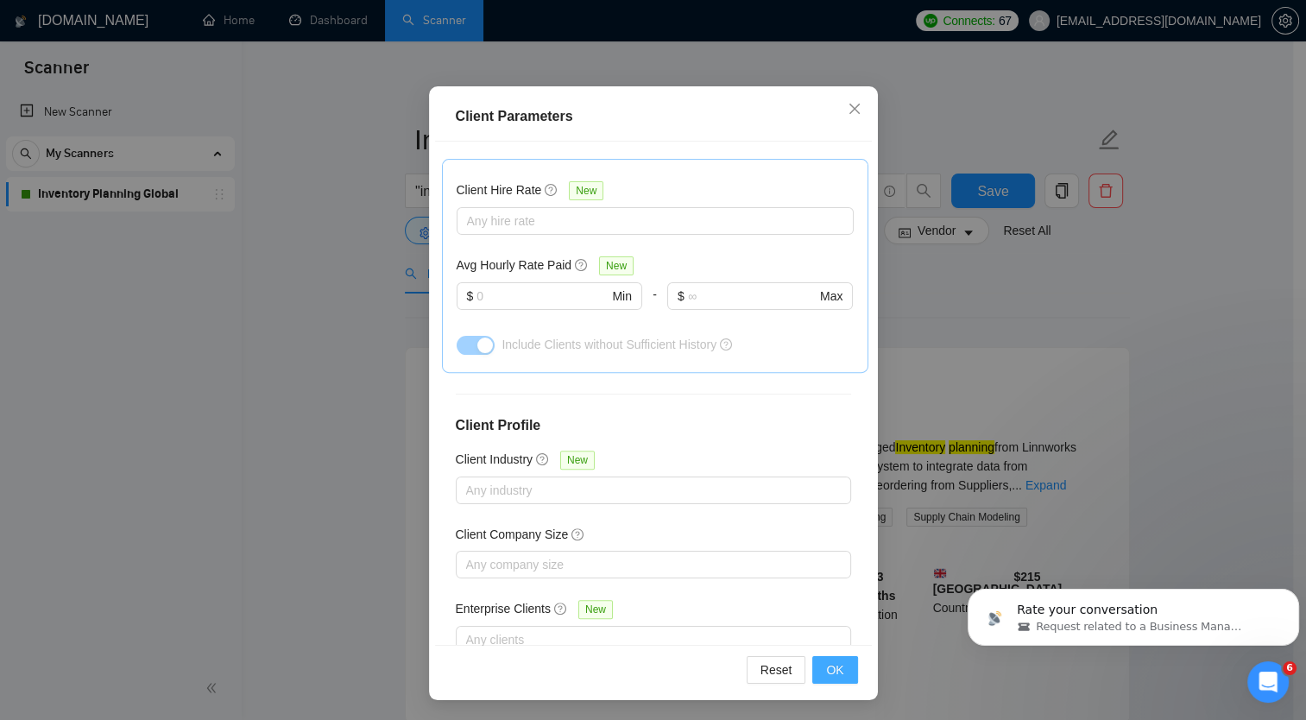
click at [829, 675] on span "OK" at bounding box center [834, 669] width 17 height 19
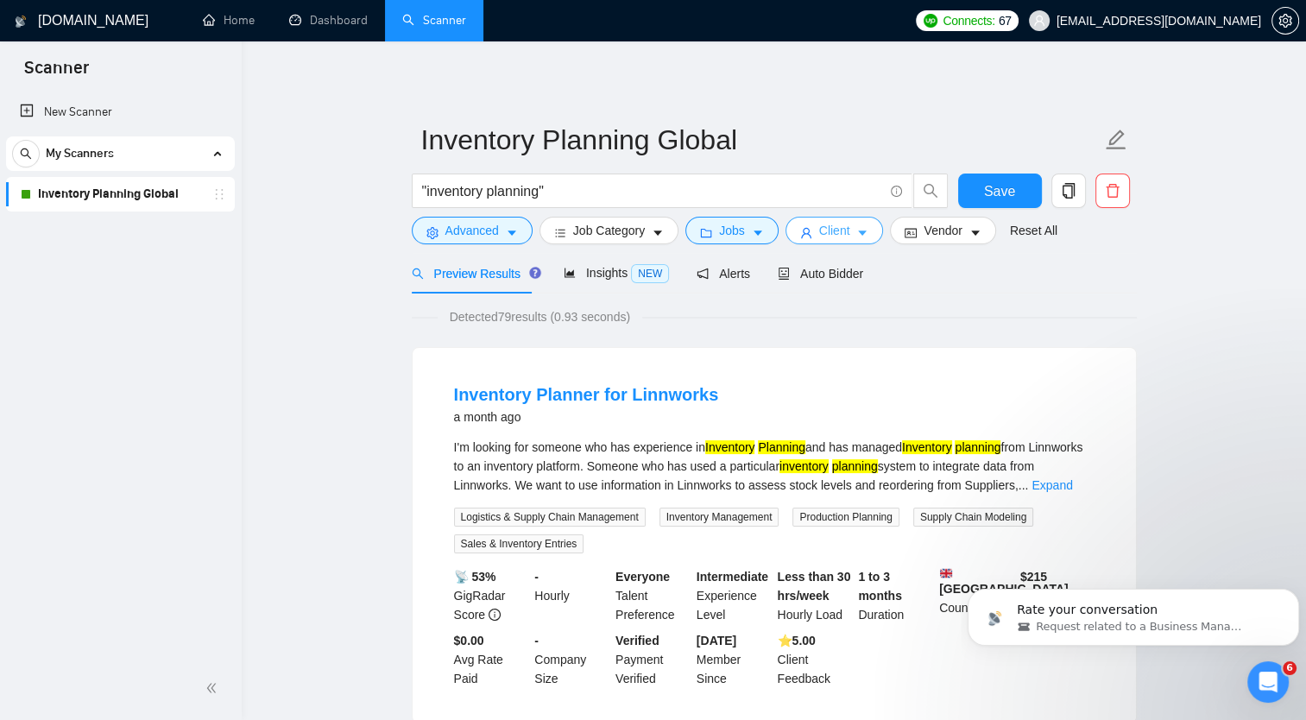
scroll to position [0, 0]
click at [715, 271] on span "Alerts" at bounding box center [724, 274] width 54 height 14
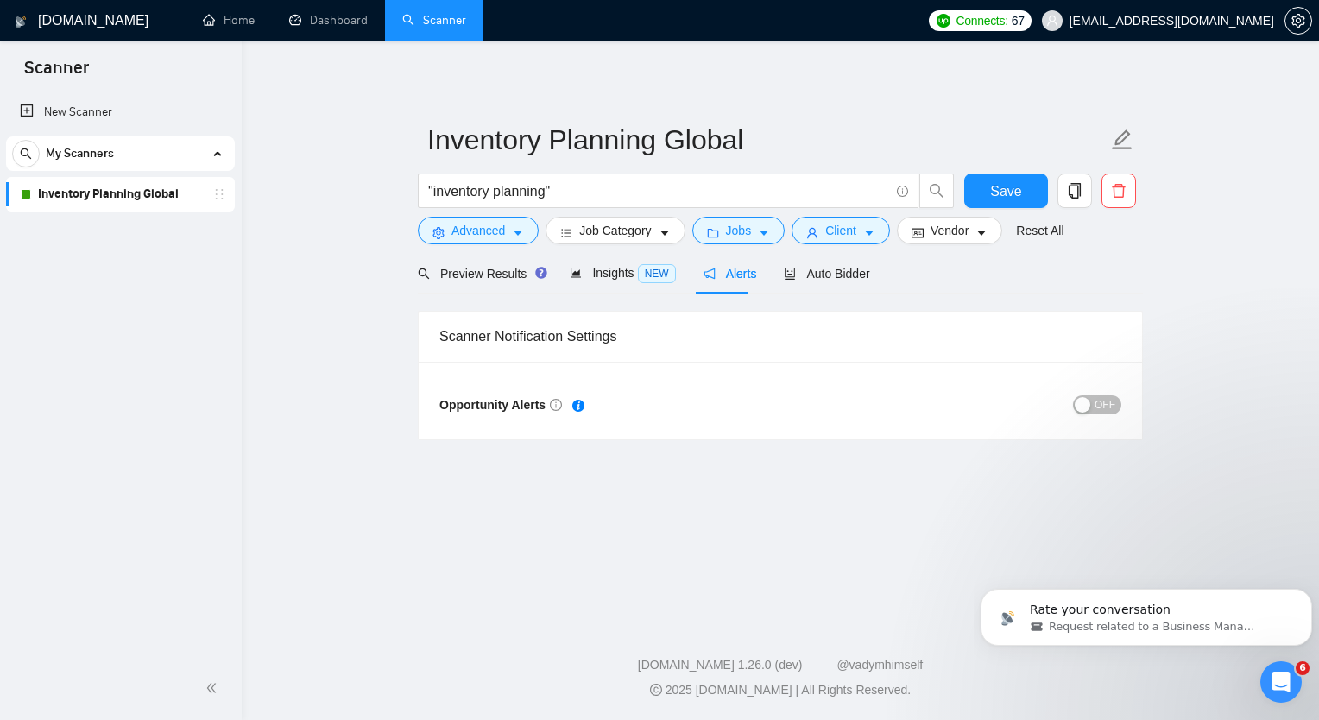
click at [1104, 409] on span "OFF" at bounding box center [1105, 404] width 21 height 19
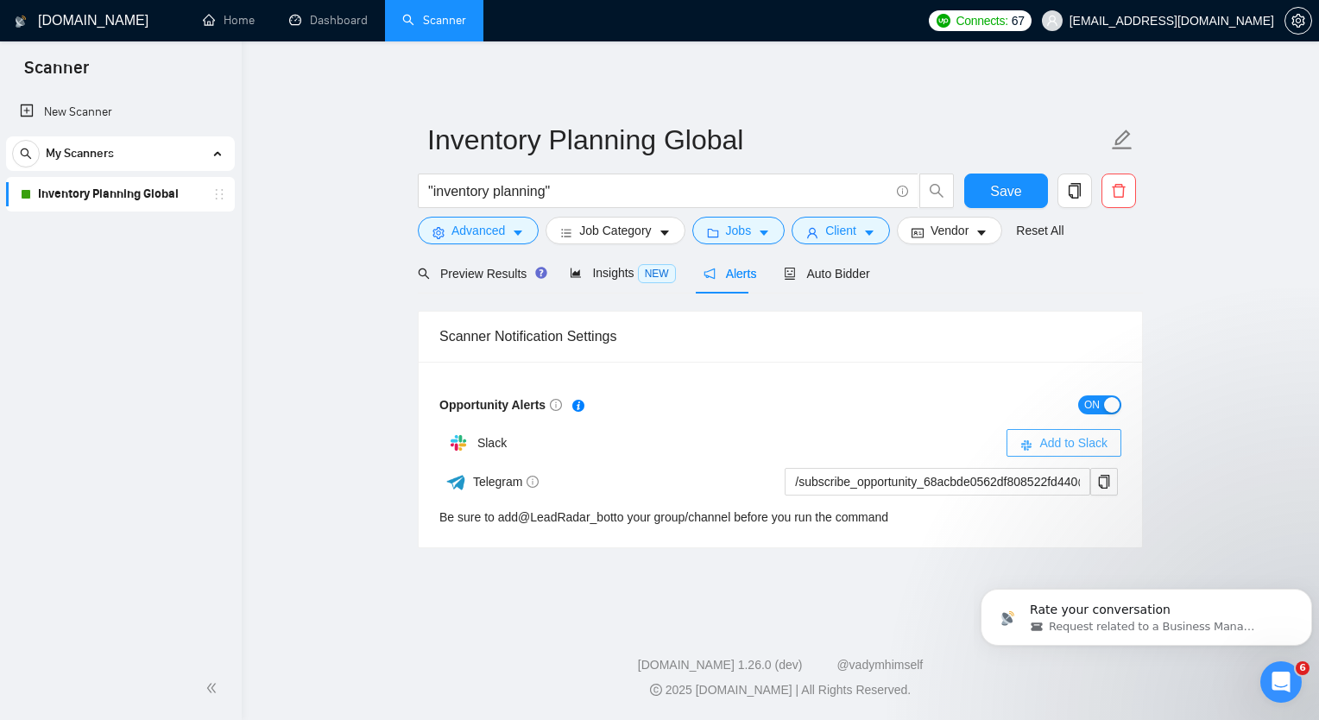
click at [1065, 444] on span "Add to Slack" at bounding box center [1073, 442] width 68 height 19
click at [1001, 196] on span "Save" at bounding box center [1005, 191] width 31 height 22
click at [828, 275] on span "Auto Bidder" at bounding box center [826, 274] width 85 height 14
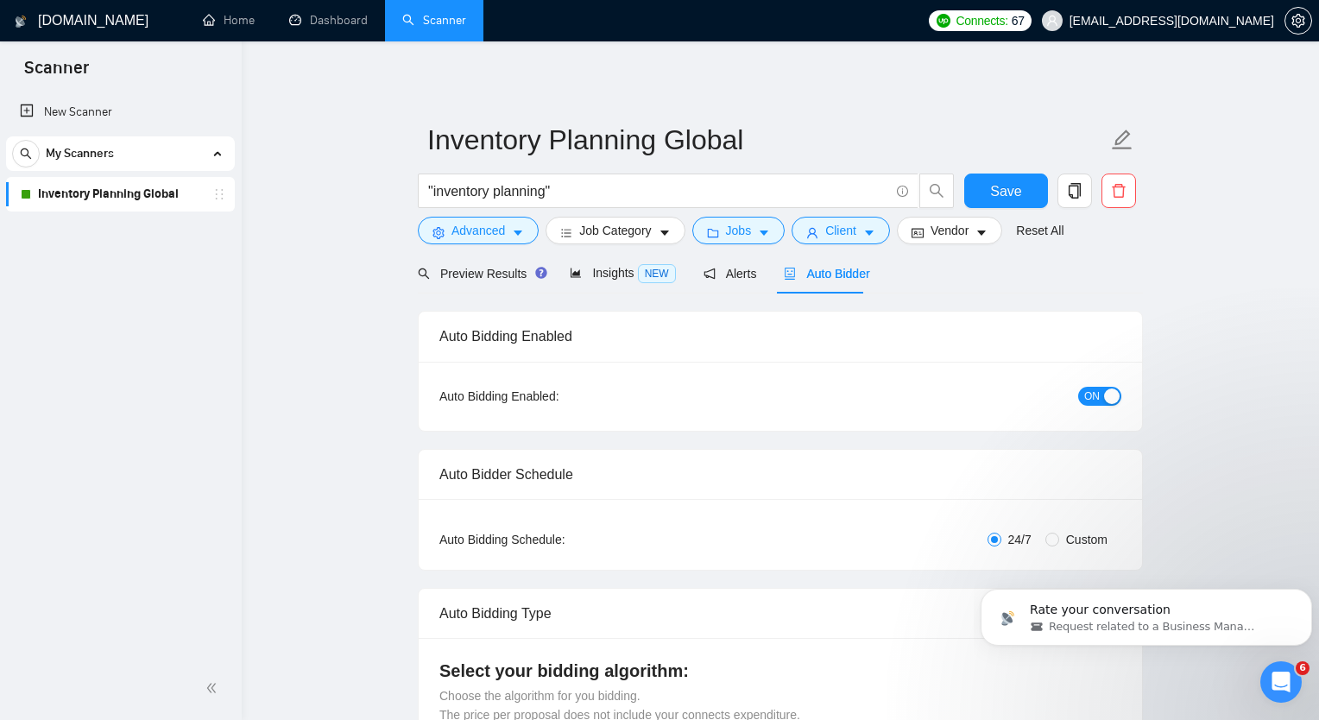
checkbox input "true"
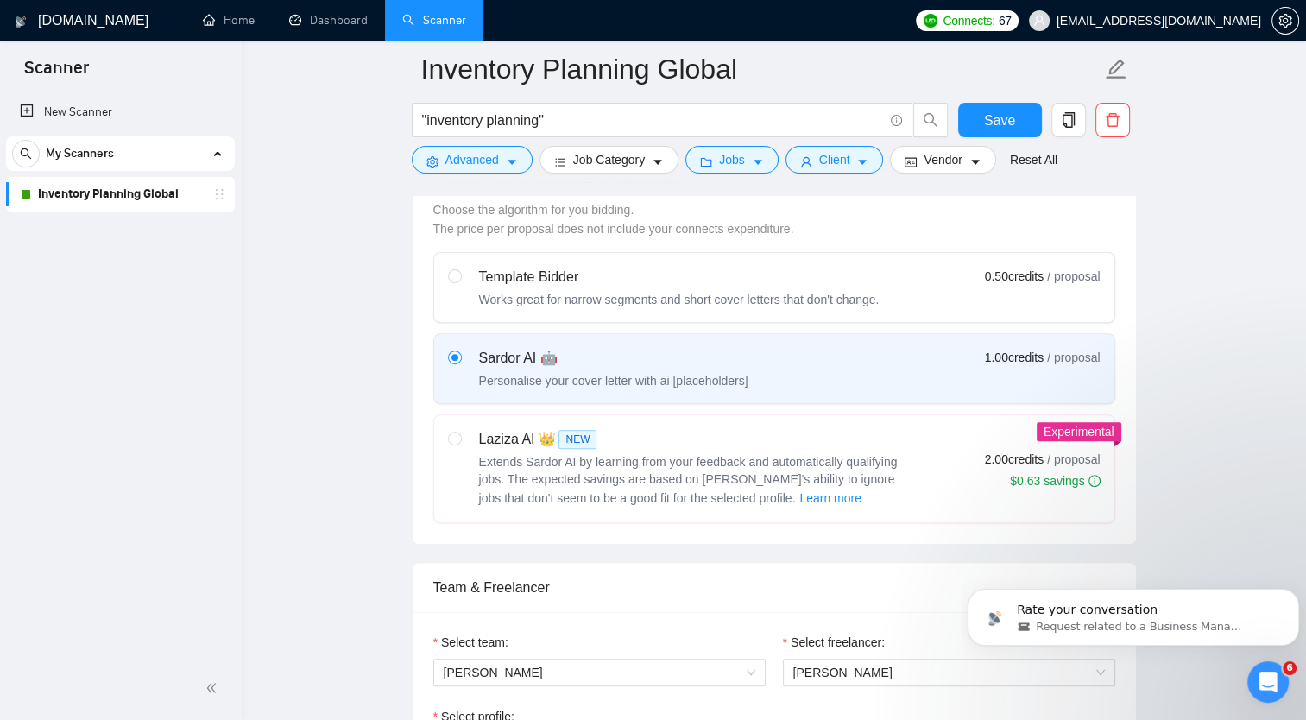
scroll to position [502, 0]
click at [460, 434] on span at bounding box center [455, 436] width 14 height 14
click at [460, 434] on input "radio" at bounding box center [454, 435] width 12 height 12
radio input "true"
radio input "false"
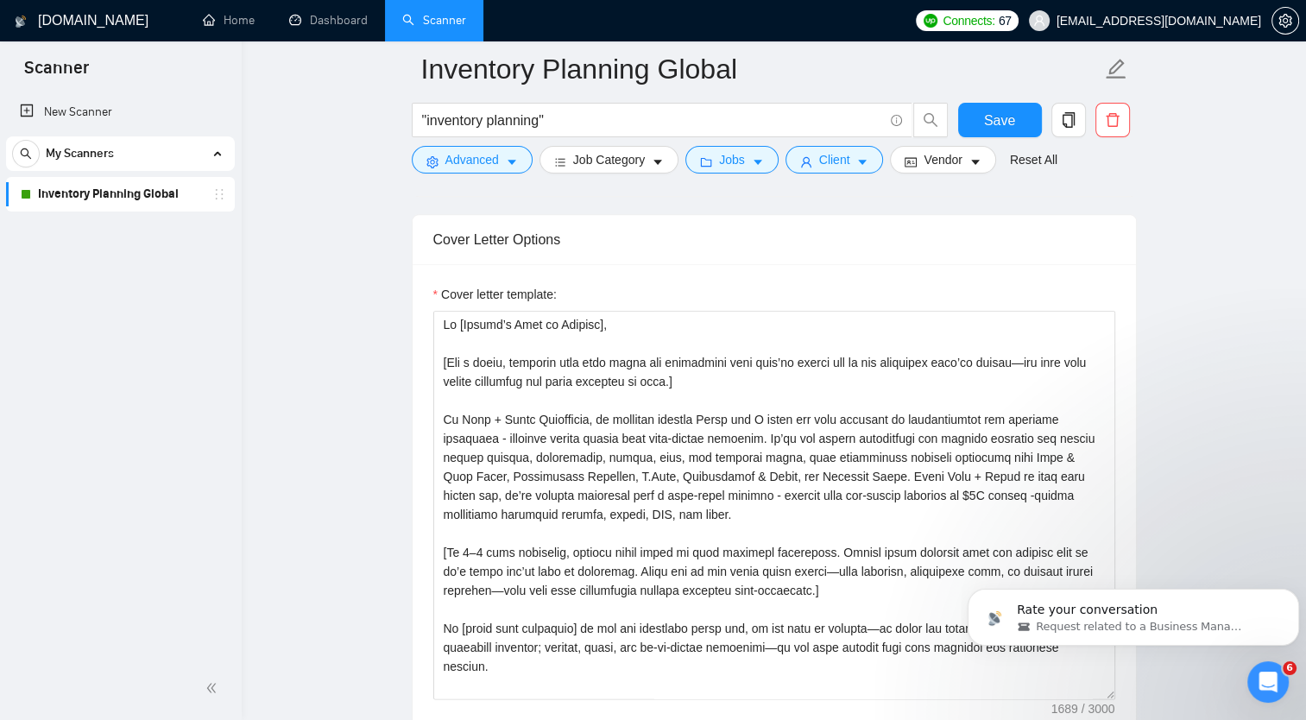
scroll to position [152, 0]
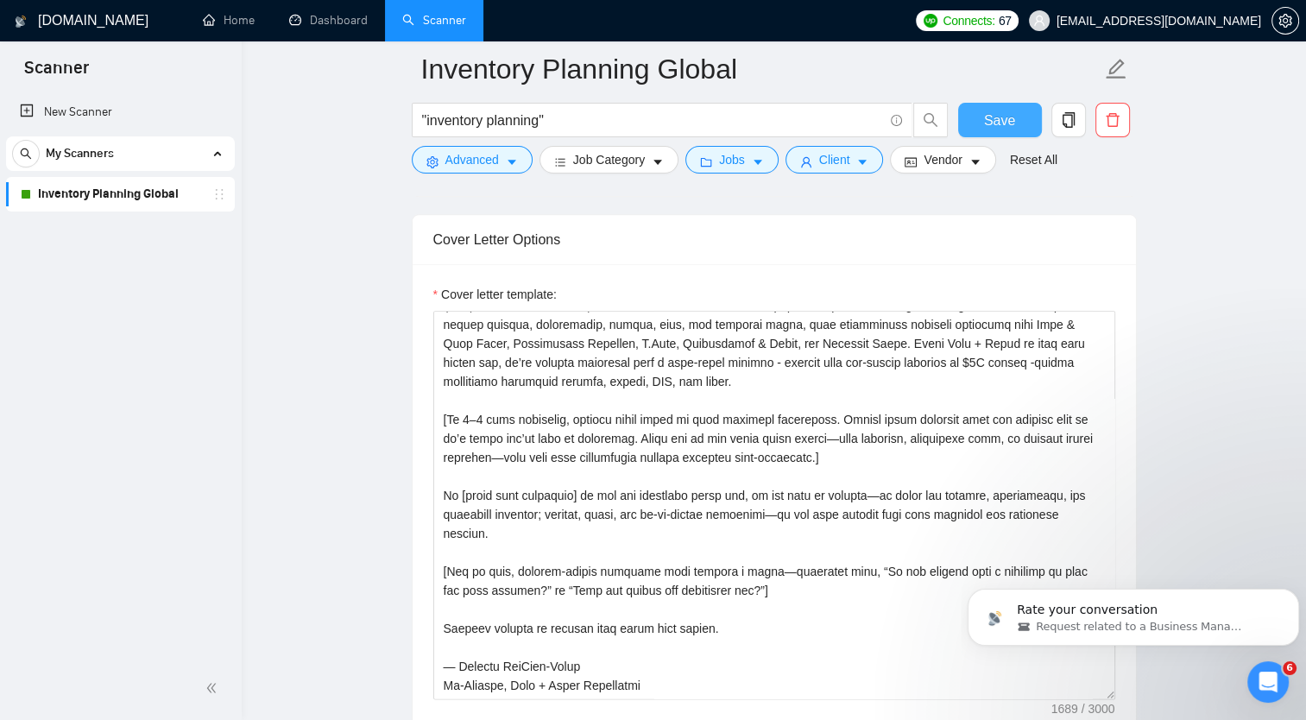
click at [983, 123] on button "Save" at bounding box center [1000, 120] width 84 height 35
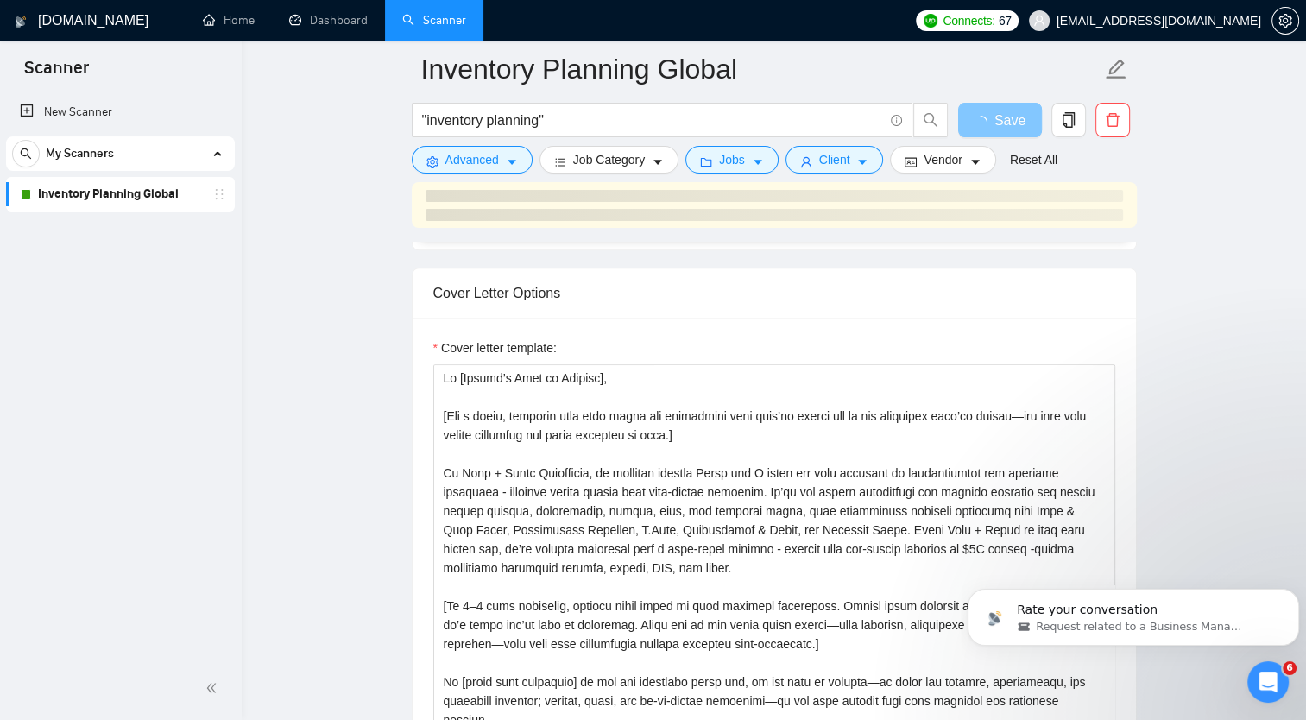
click at [983, 123] on icon "loading" at bounding box center [981, 124] width 16 height 16
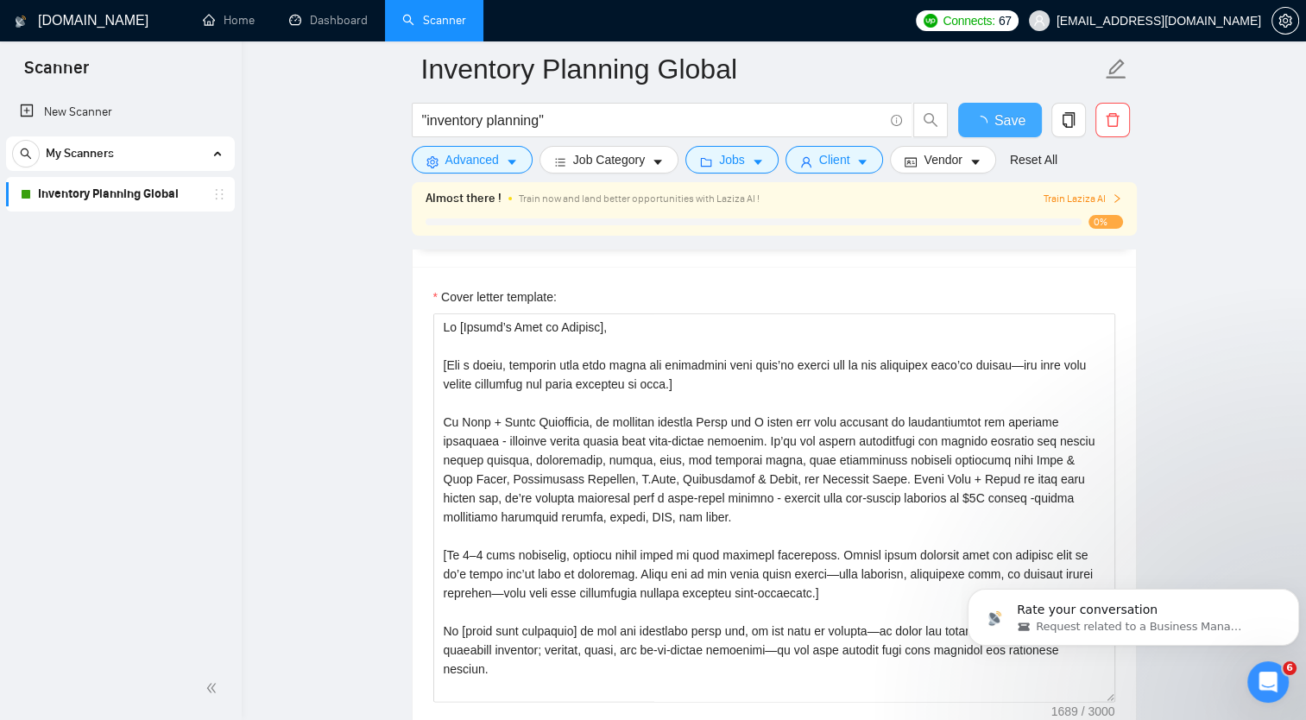
checkbox input "true"
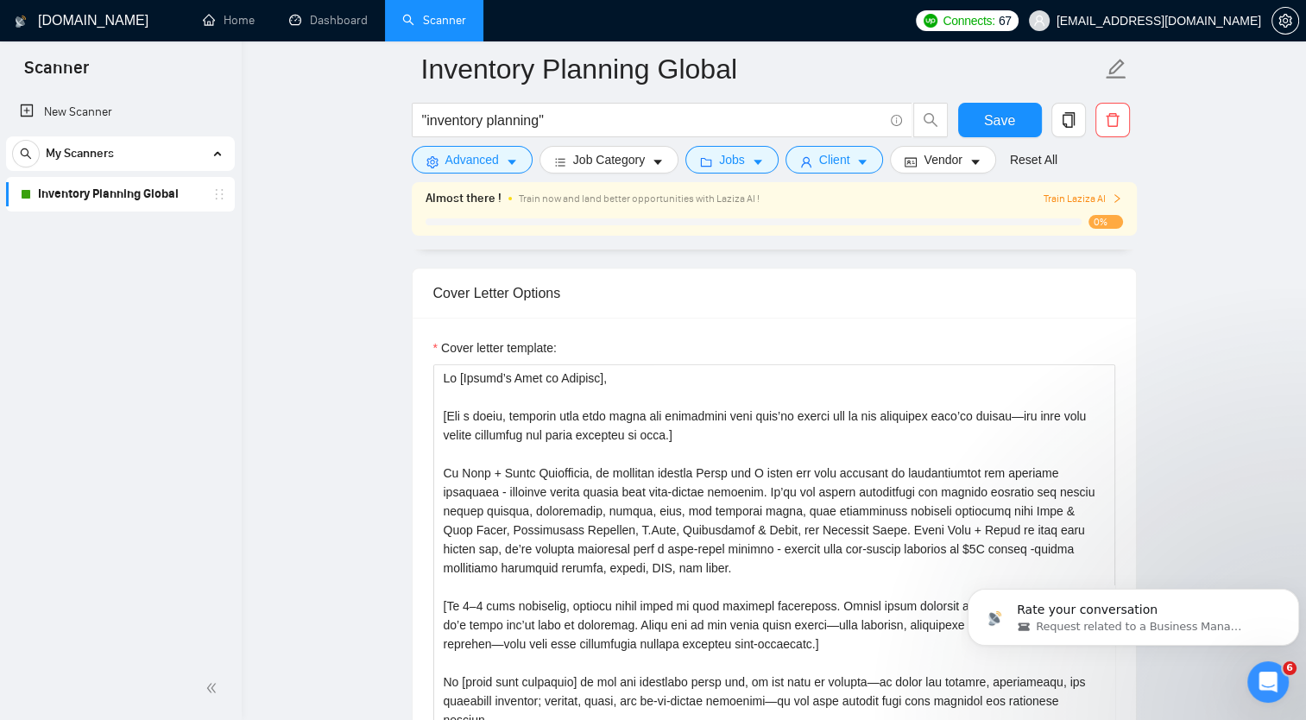
click at [1108, 195] on span "Train Laziza AI" at bounding box center [1082, 199] width 79 height 16
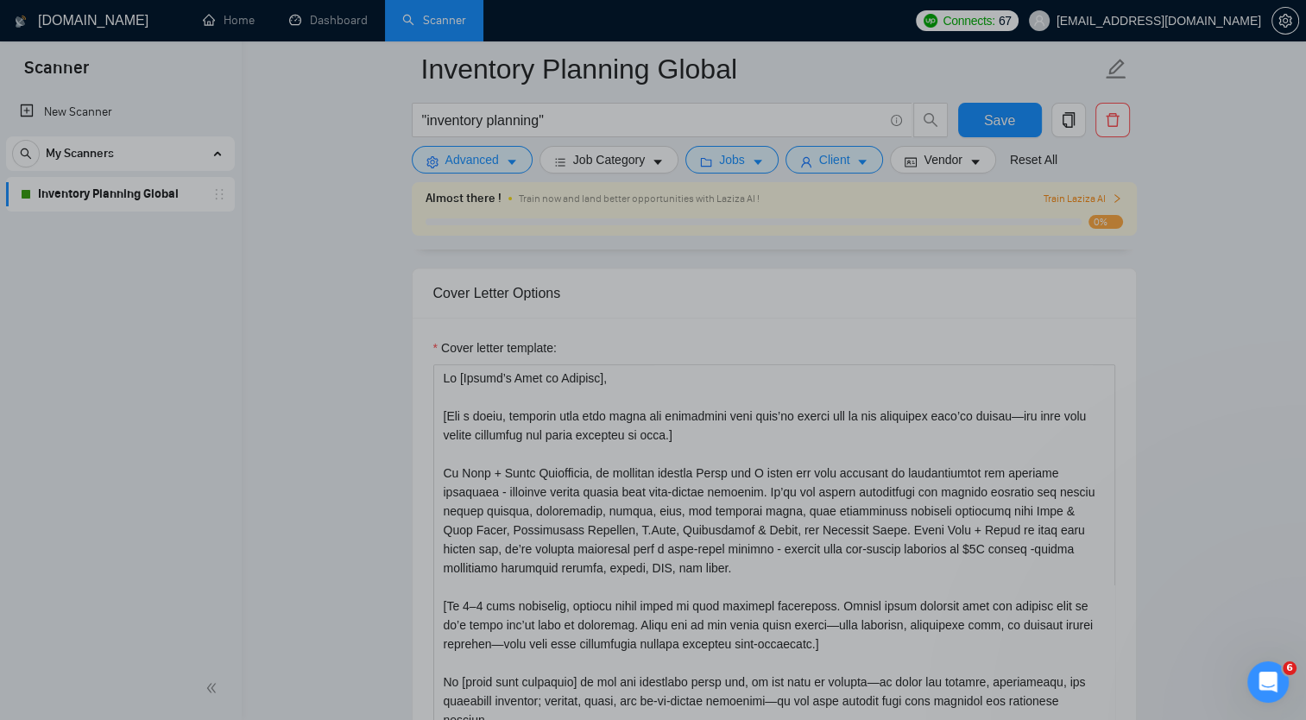
scroll to position [0, 0]
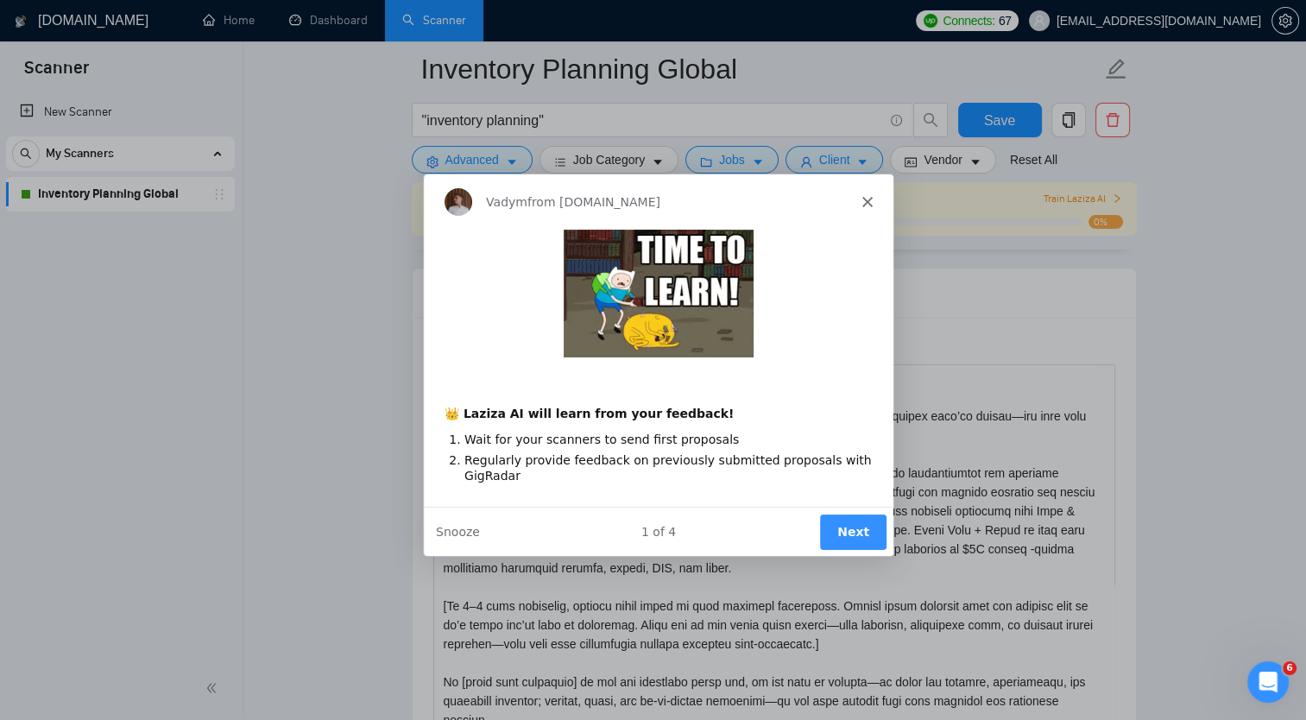
click at [855, 529] on button "Next" at bounding box center [851, 530] width 66 height 35
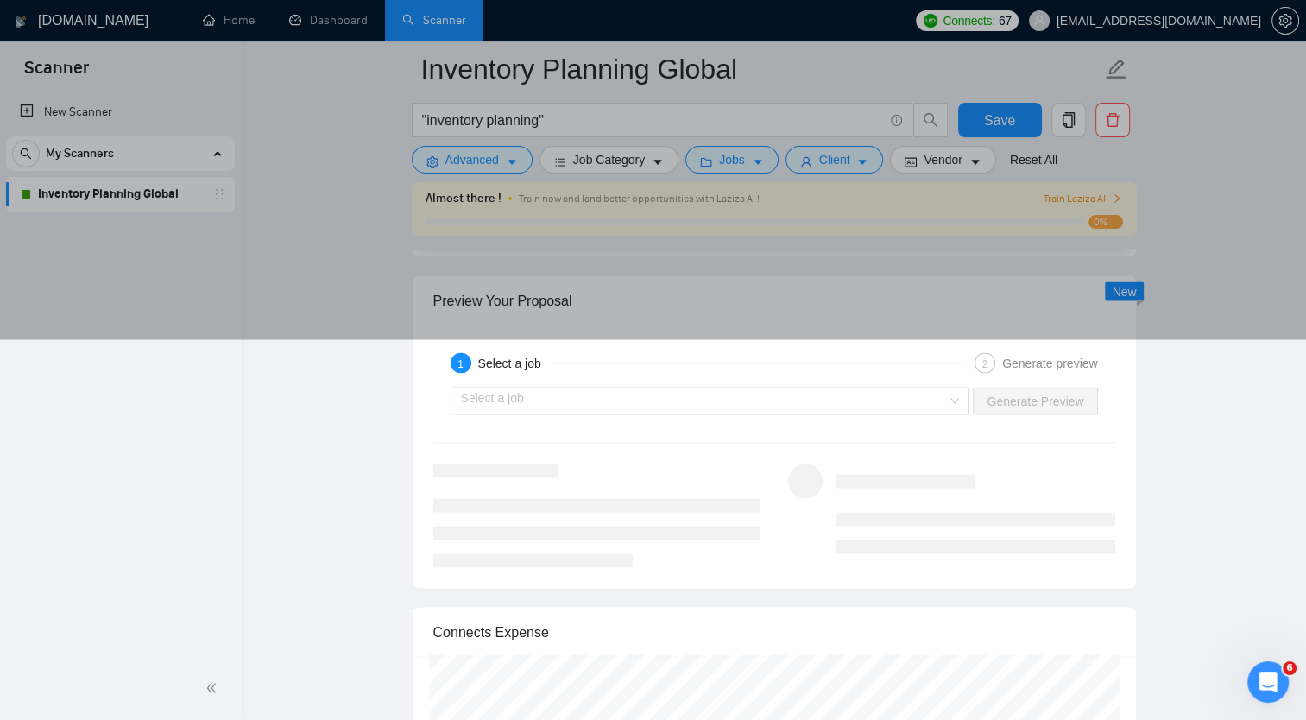
scroll to position [3115, 0]
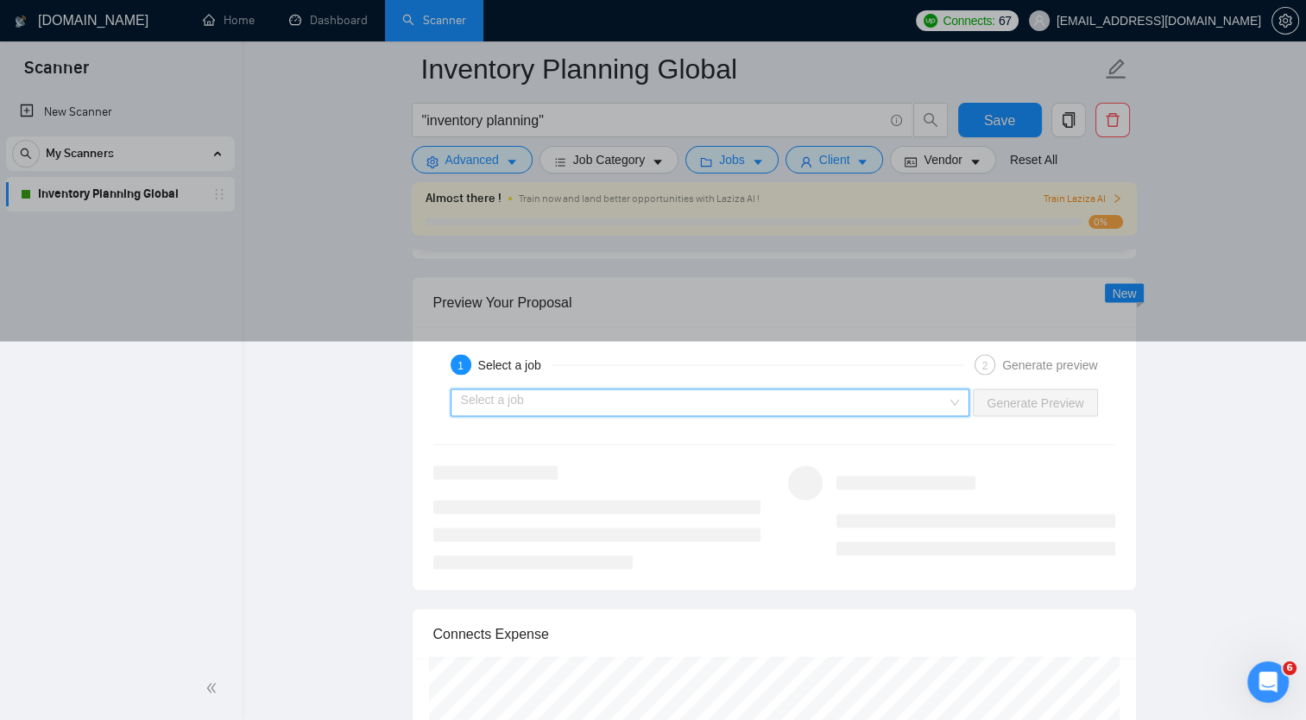
click at [715, 397] on input "search" at bounding box center [704, 402] width 487 height 26
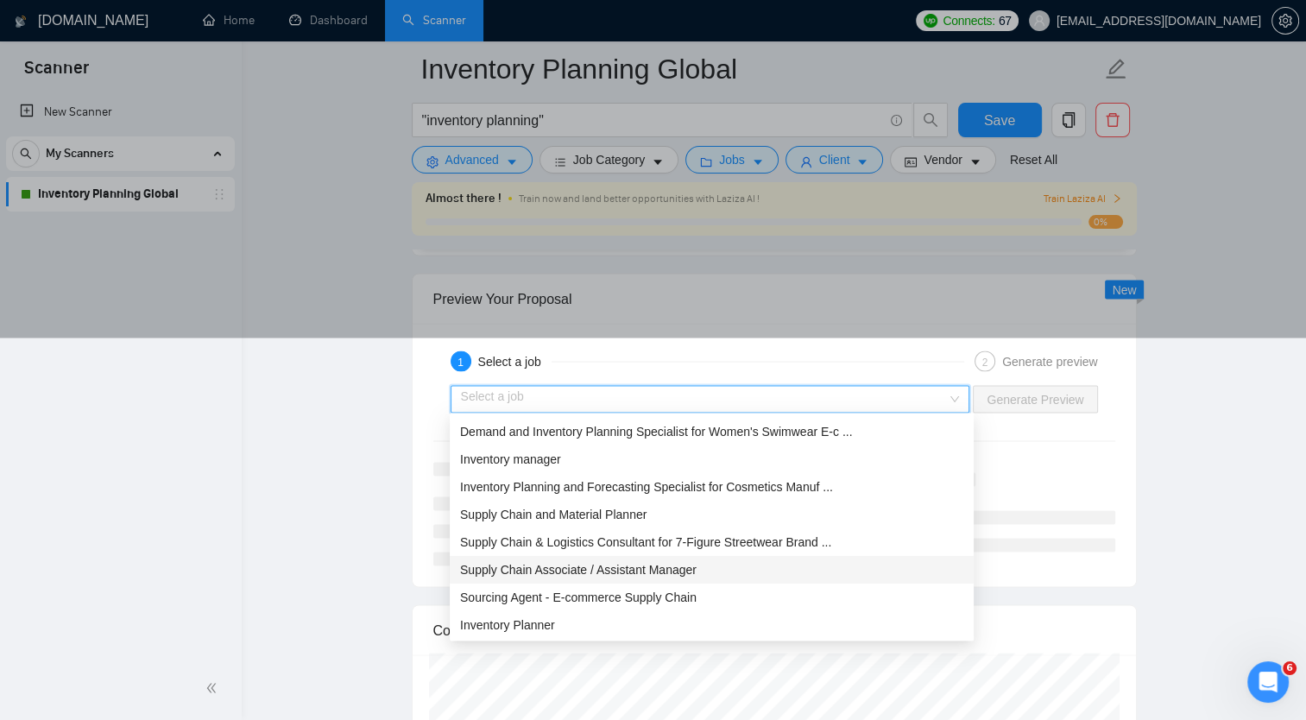
scroll to position [3118, 0]
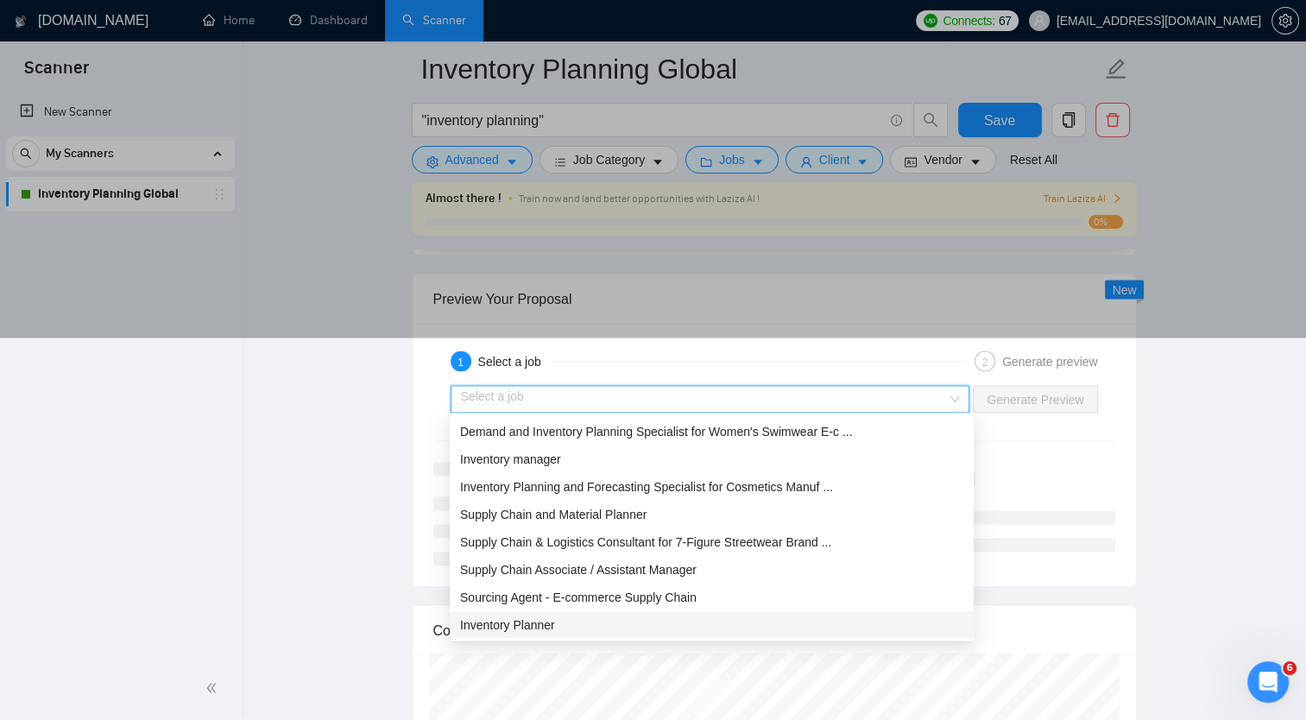
click at [542, 629] on span "Inventory Planner" at bounding box center [507, 624] width 95 height 14
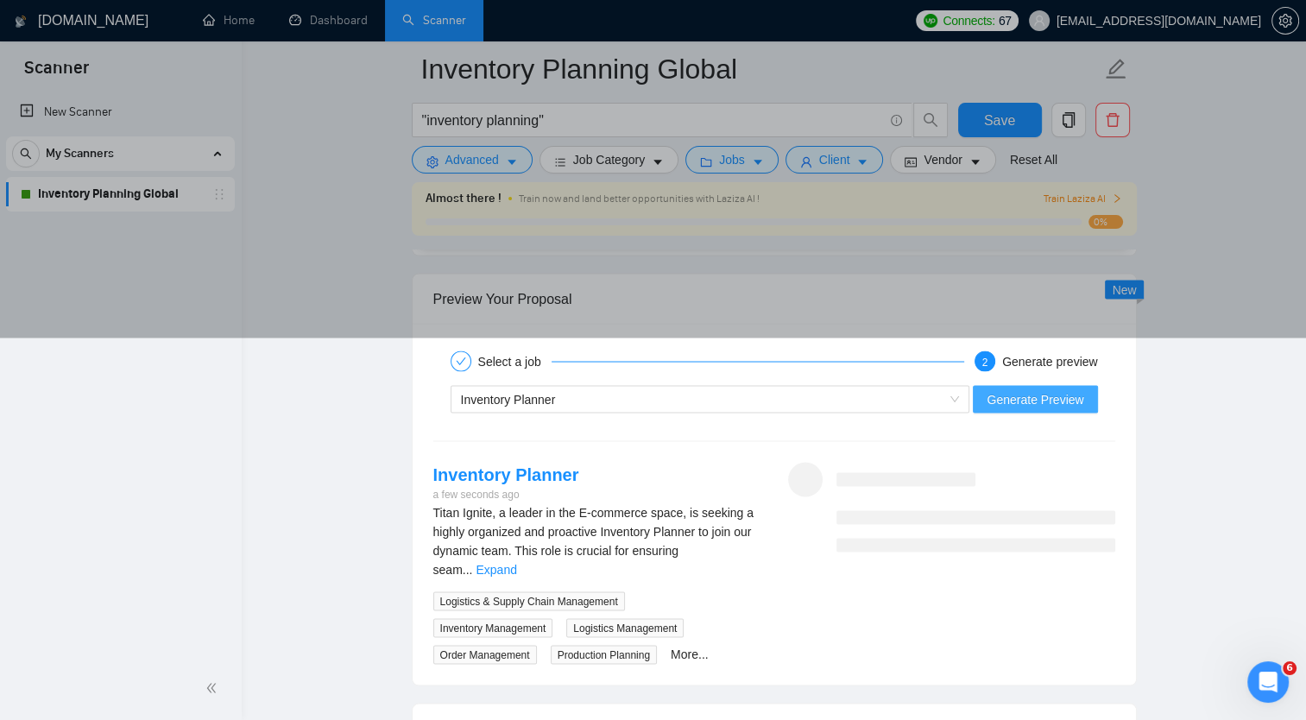
click at [1010, 389] on span "Generate Preview" at bounding box center [1035, 398] width 97 height 19
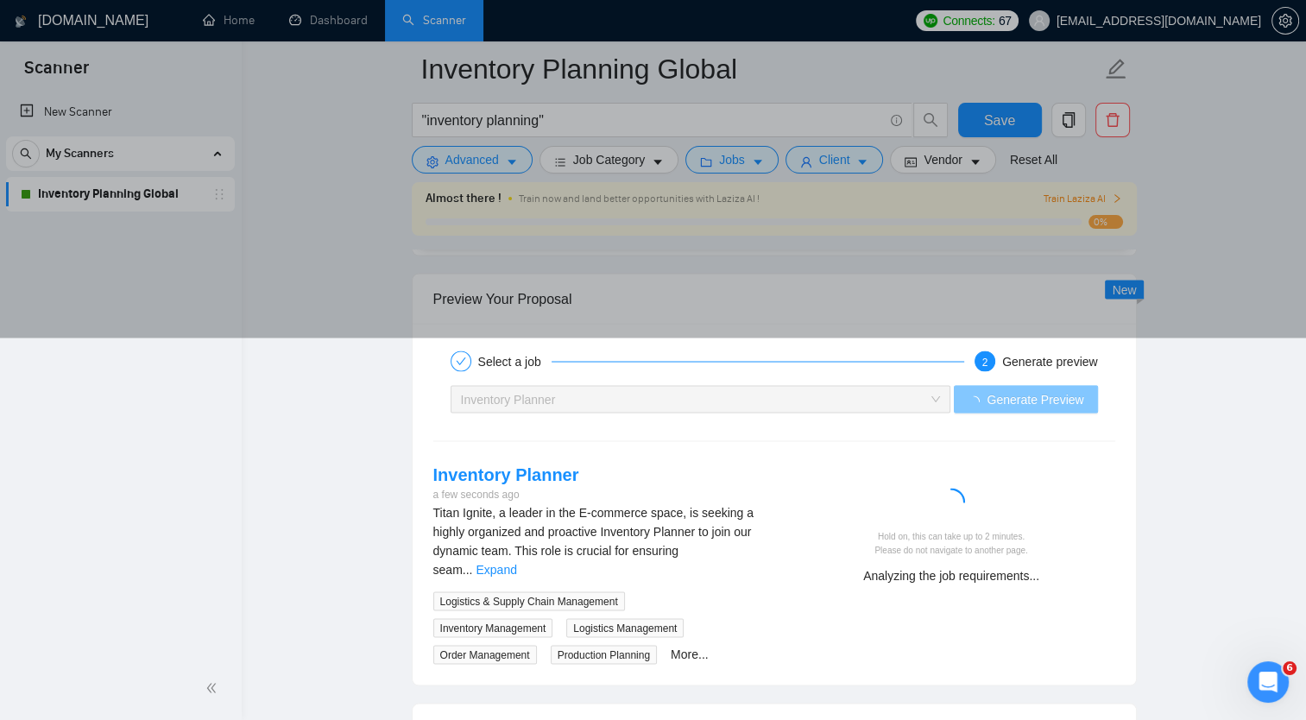
click at [1010, 389] on span "Generate Preview" at bounding box center [1035, 398] width 97 height 19
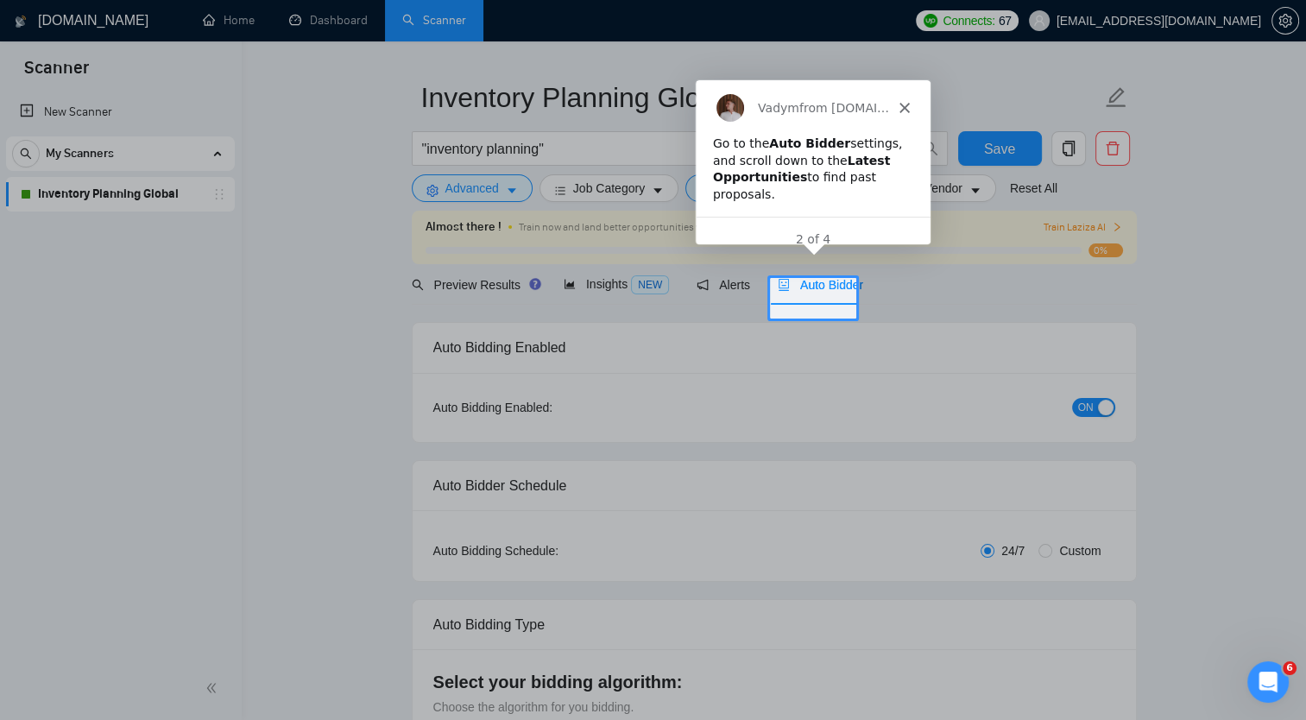
scroll to position [0, 0]
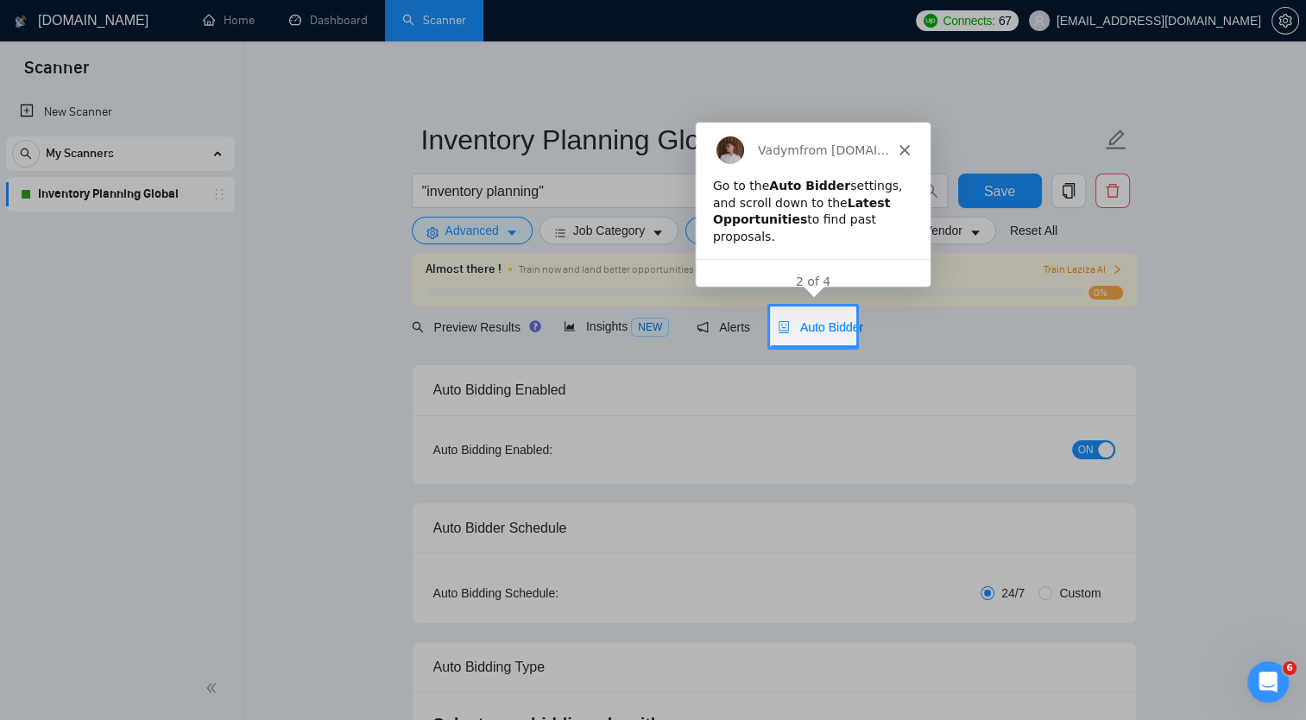
click at [904, 153] on icon "Close" at bounding box center [904, 149] width 10 height 10
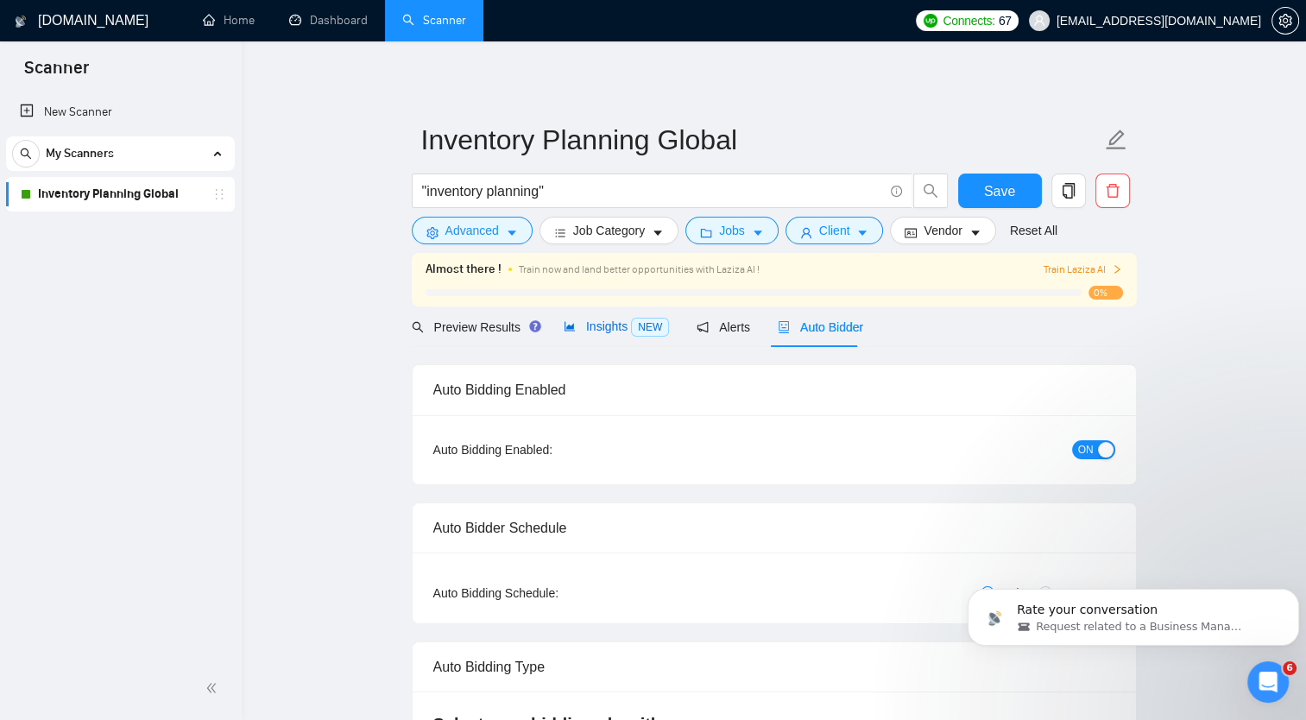
click at [602, 328] on span "Insights NEW" at bounding box center [616, 326] width 105 height 14
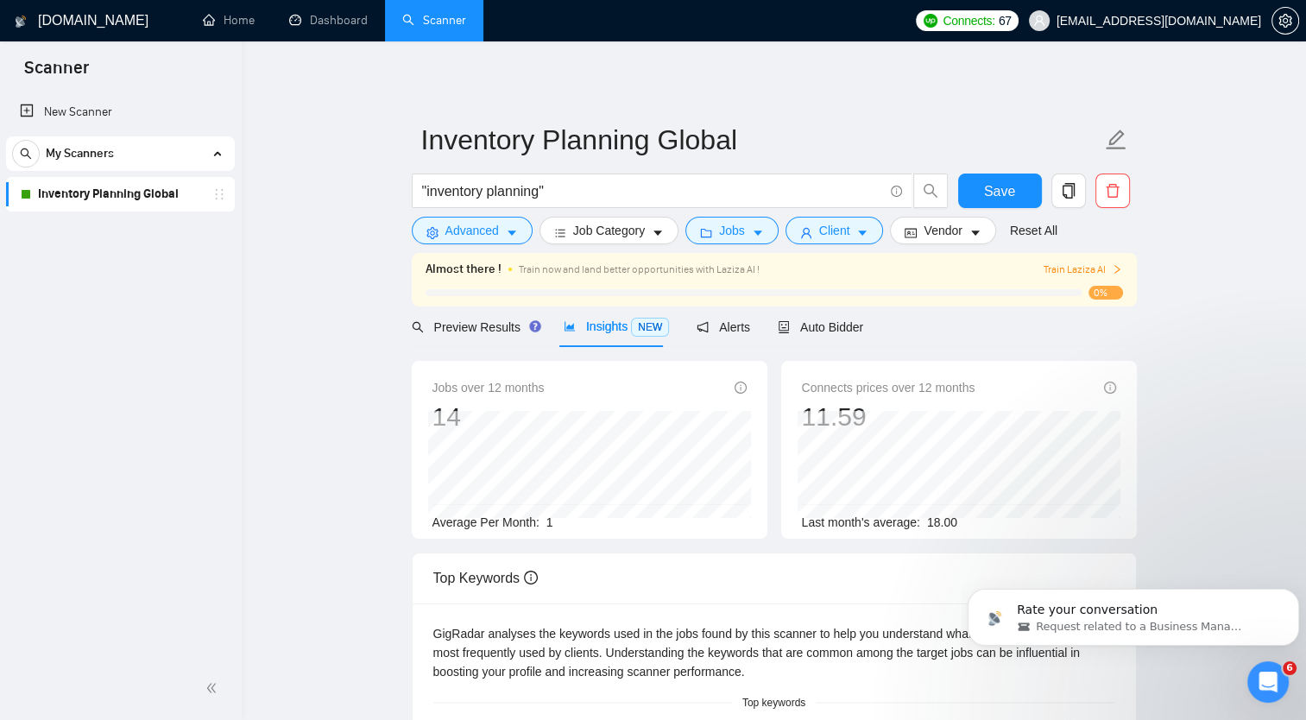
click at [142, 199] on link "Inventory Planning Global" at bounding box center [120, 194] width 164 height 35
click at [828, 232] on span "Client" at bounding box center [834, 230] width 31 height 19
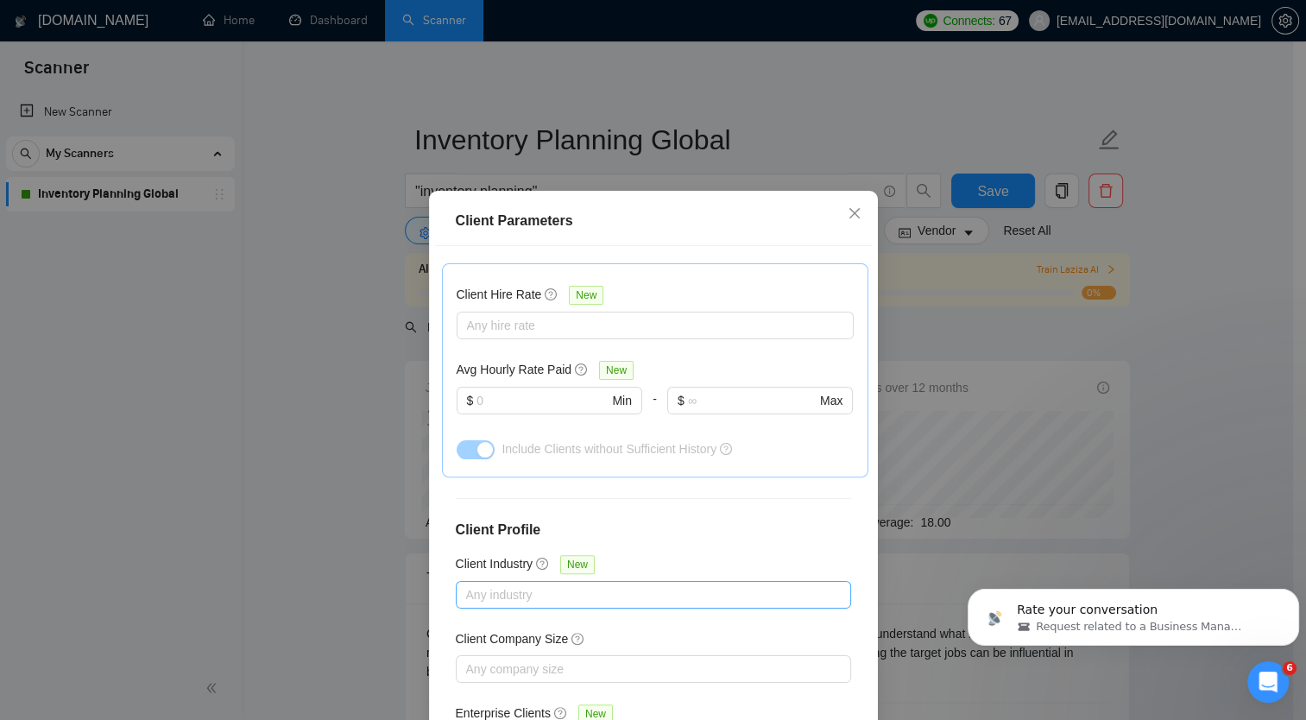
scroll to position [104, 0]
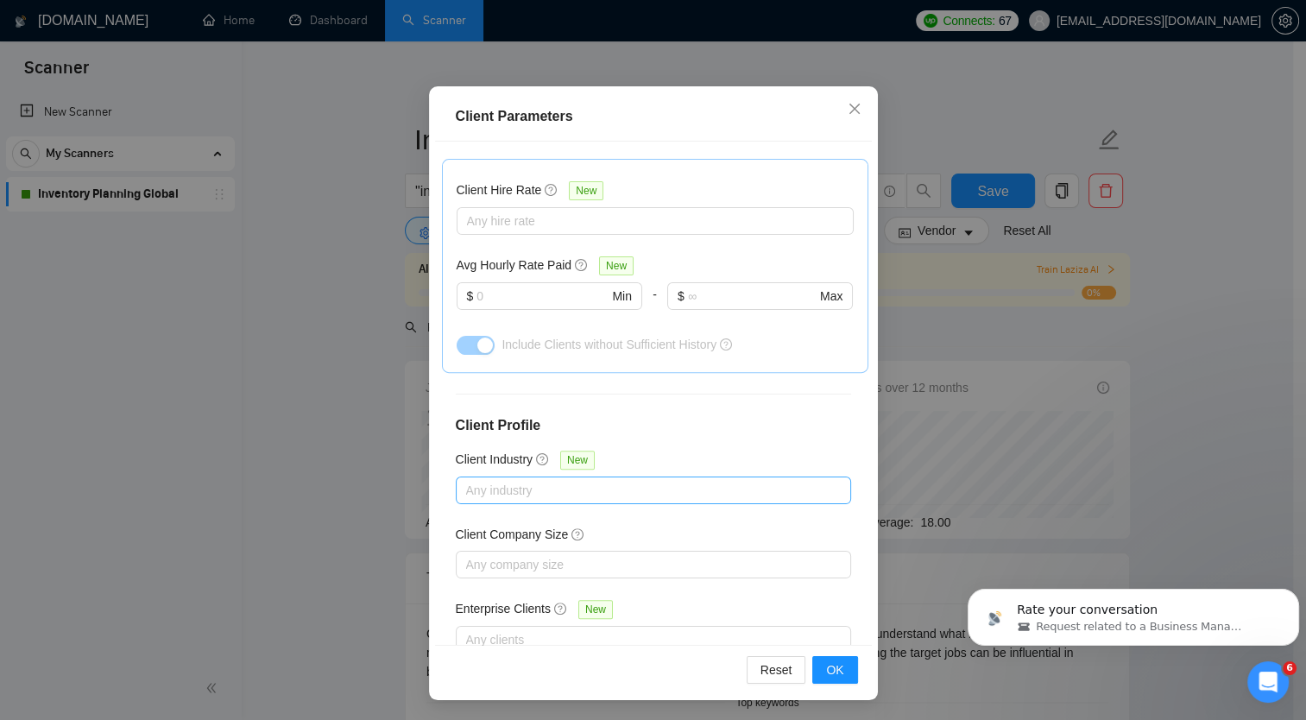
click at [594, 480] on div at bounding box center [644, 490] width 369 height 21
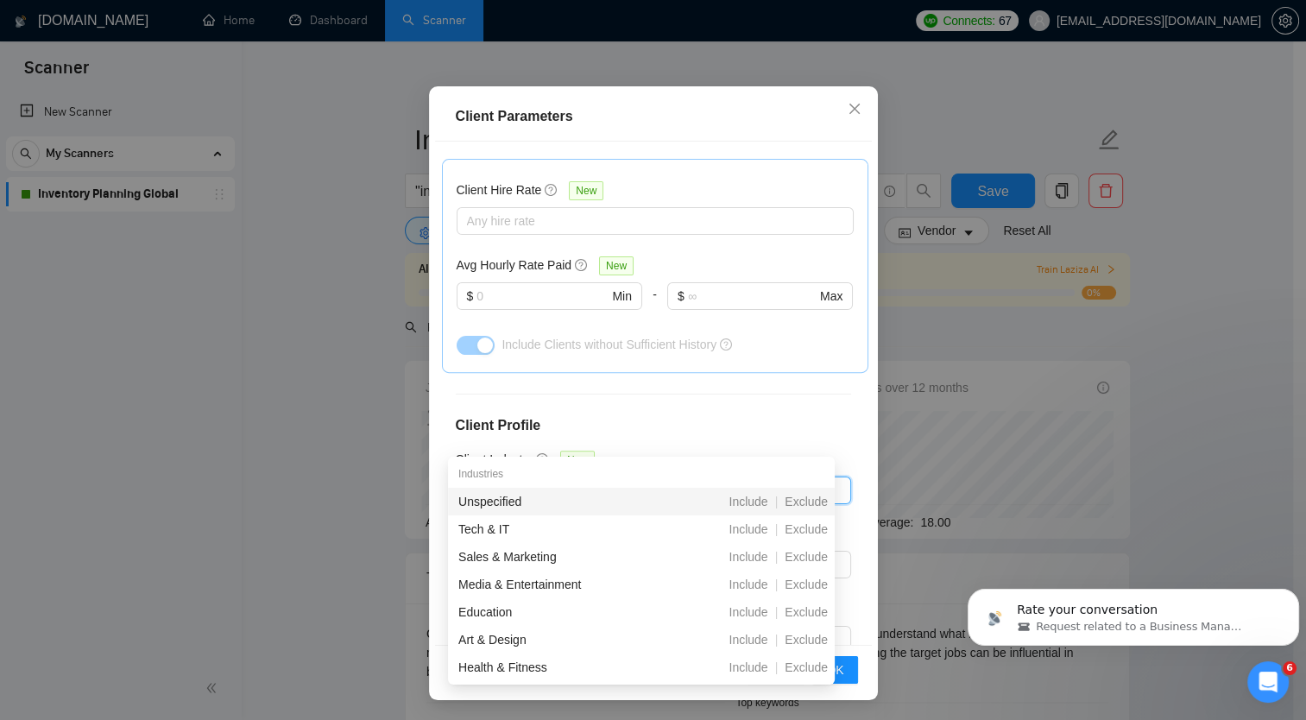
click at [549, 501] on div "Unspecified" at bounding box center [552, 501] width 188 height 19
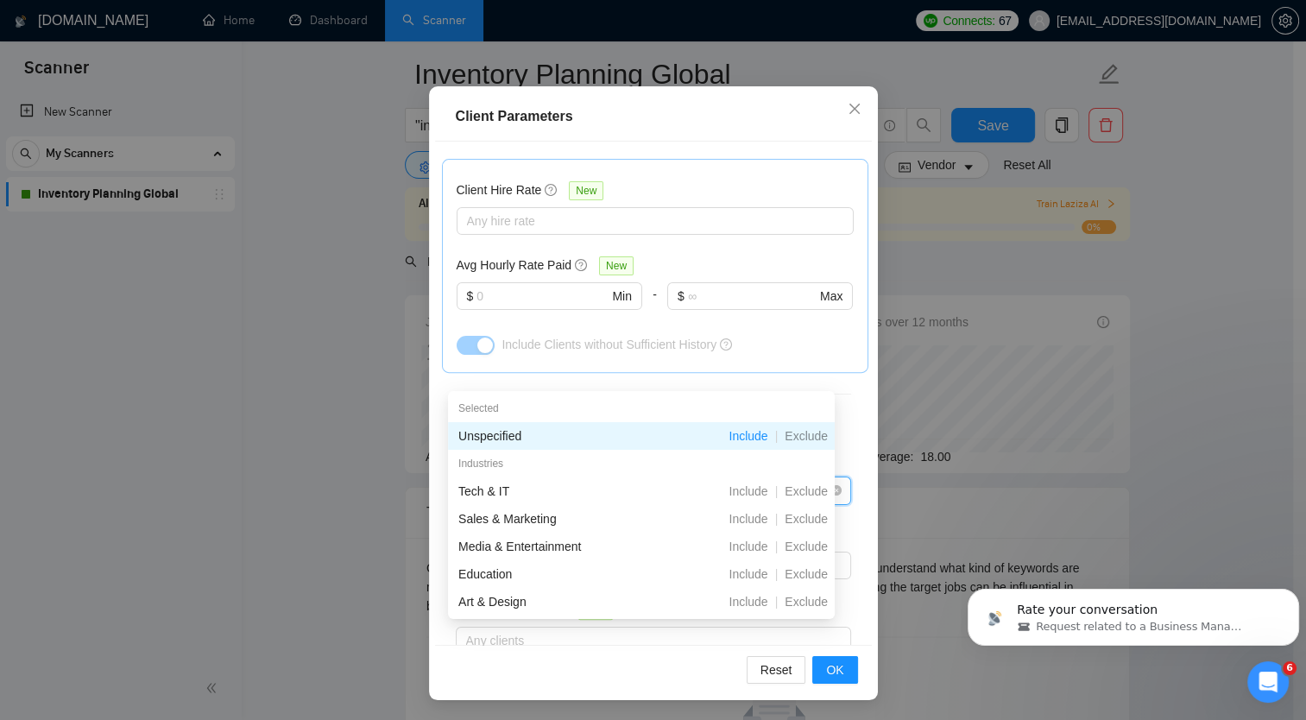
scroll to position [65, 0]
click at [749, 516] on span "Include" at bounding box center [748, 520] width 53 height 14
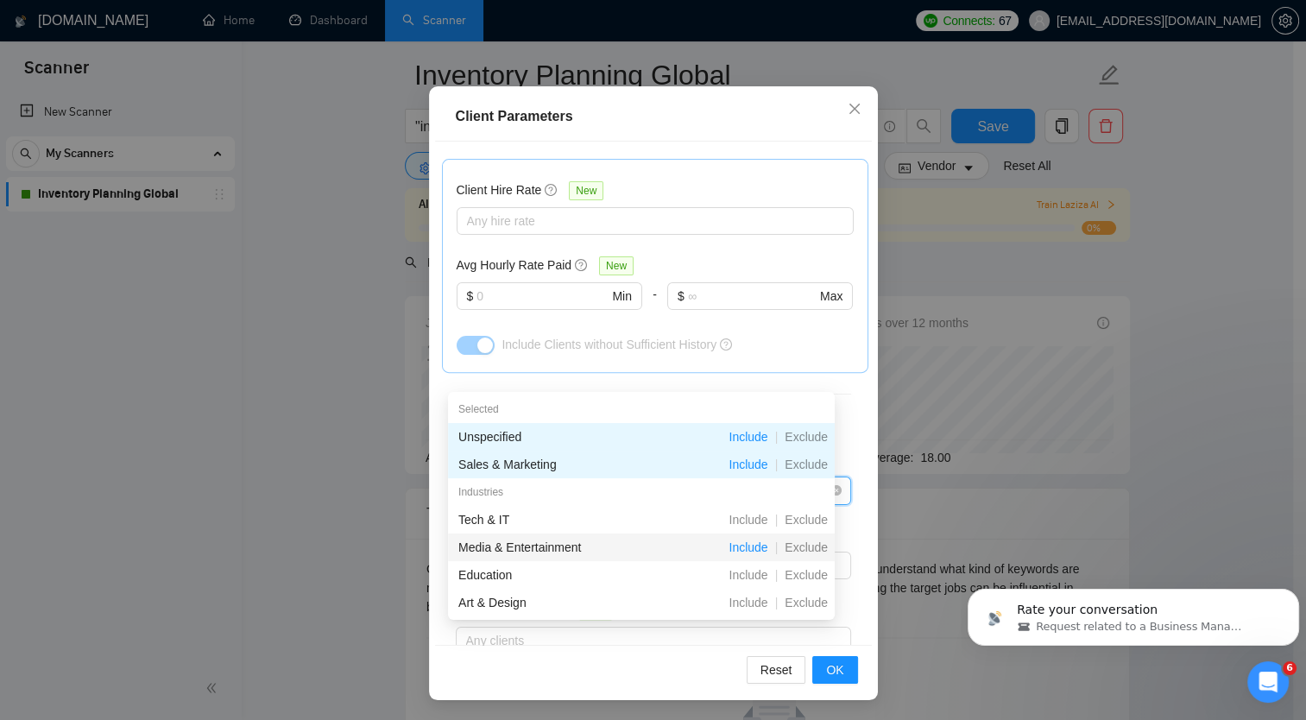
click at [749, 548] on span "Include" at bounding box center [748, 547] width 53 height 14
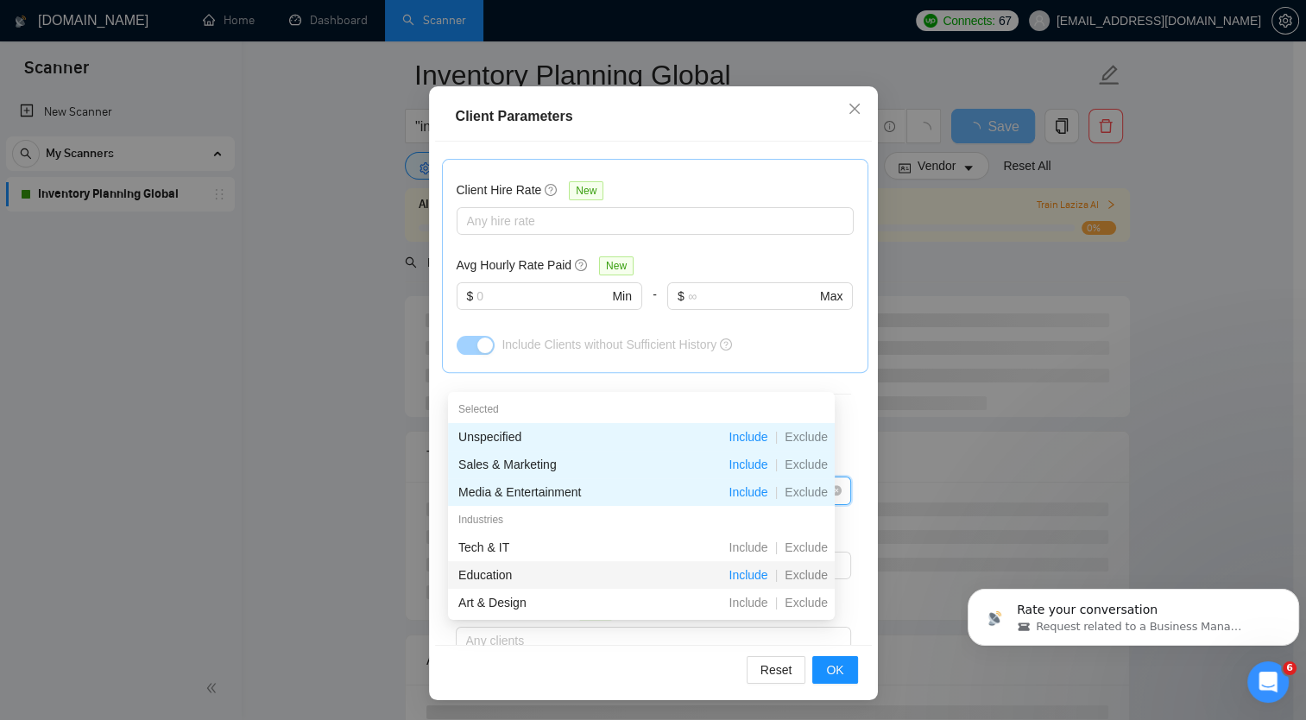
click at [753, 571] on span "Include" at bounding box center [748, 575] width 53 height 14
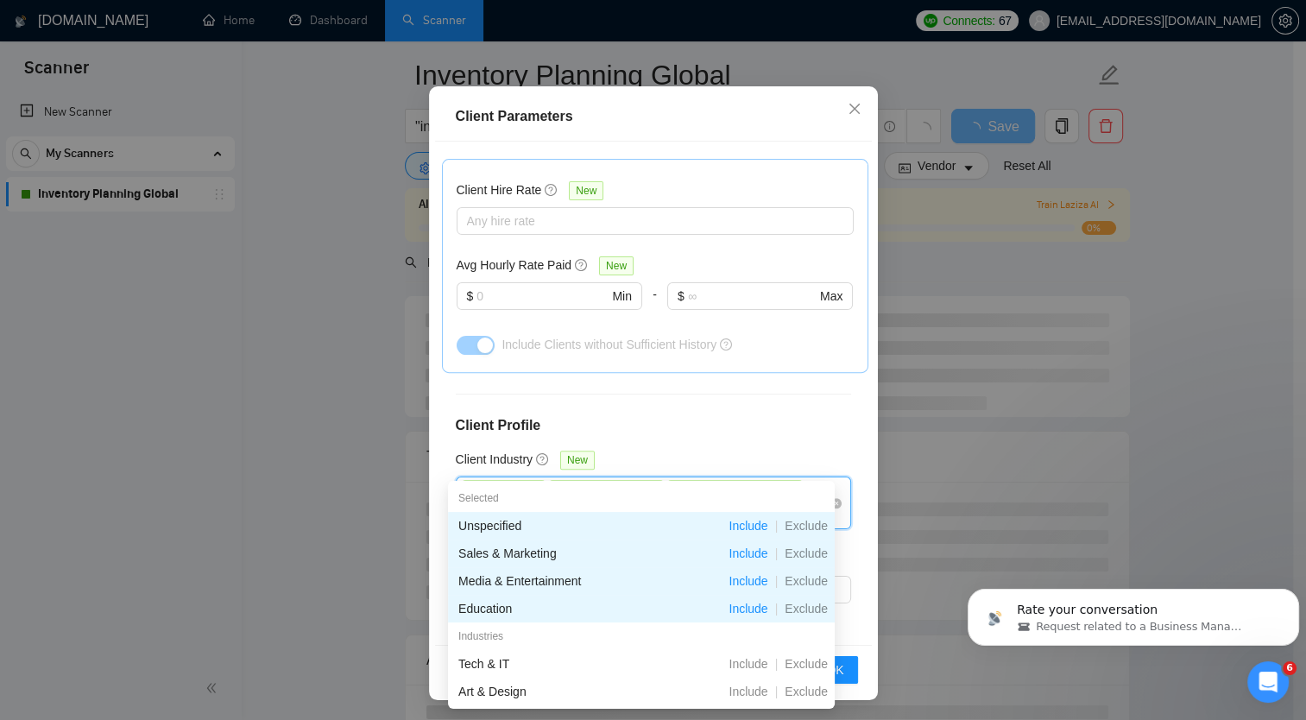
click at [735, 588] on span "Include" at bounding box center [748, 581] width 53 height 14
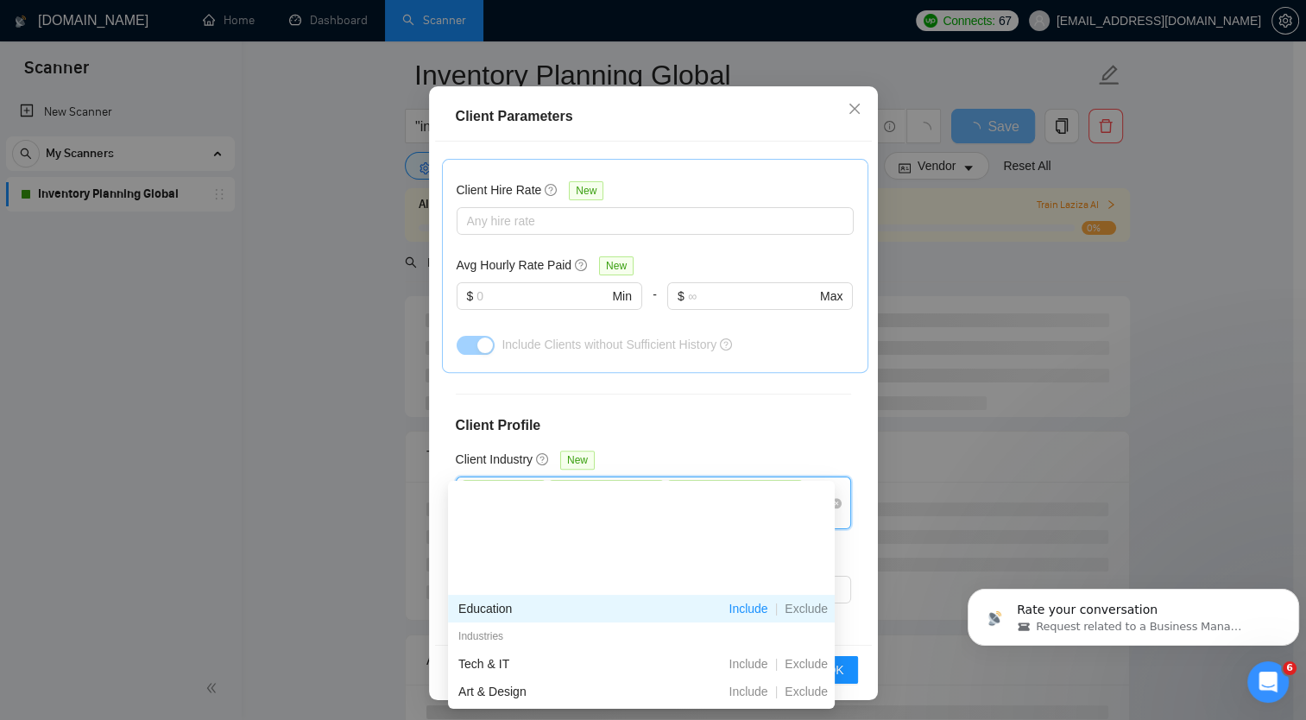
scroll to position [137, 0]
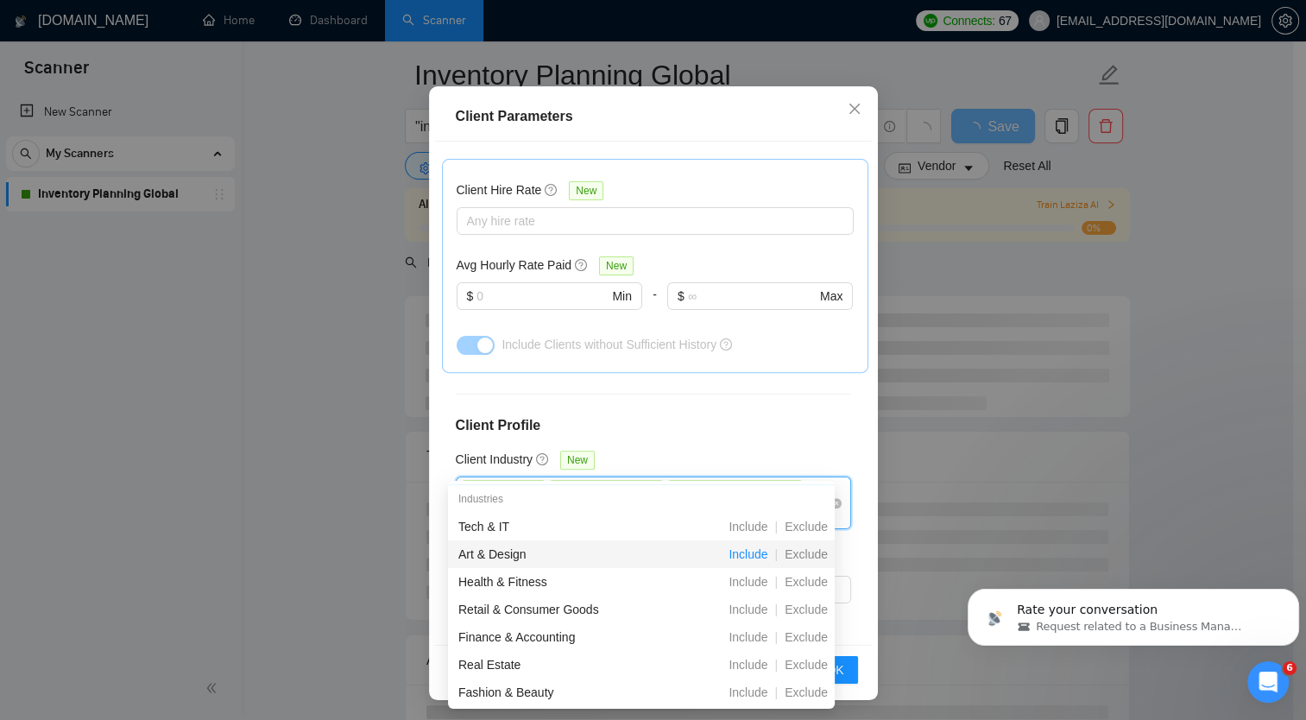
click at [752, 552] on span "Include" at bounding box center [748, 554] width 53 height 14
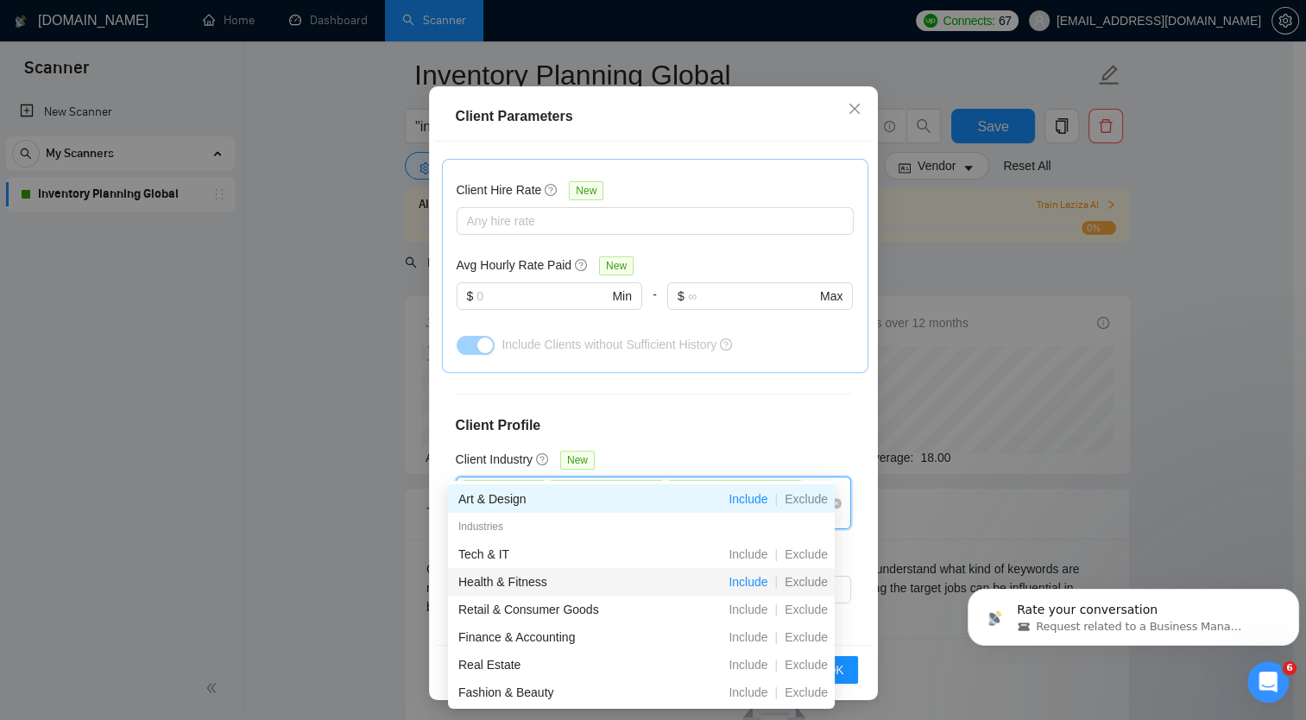
click at [748, 582] on span "Include" at bounding box center [748, 582] width 53 height 14
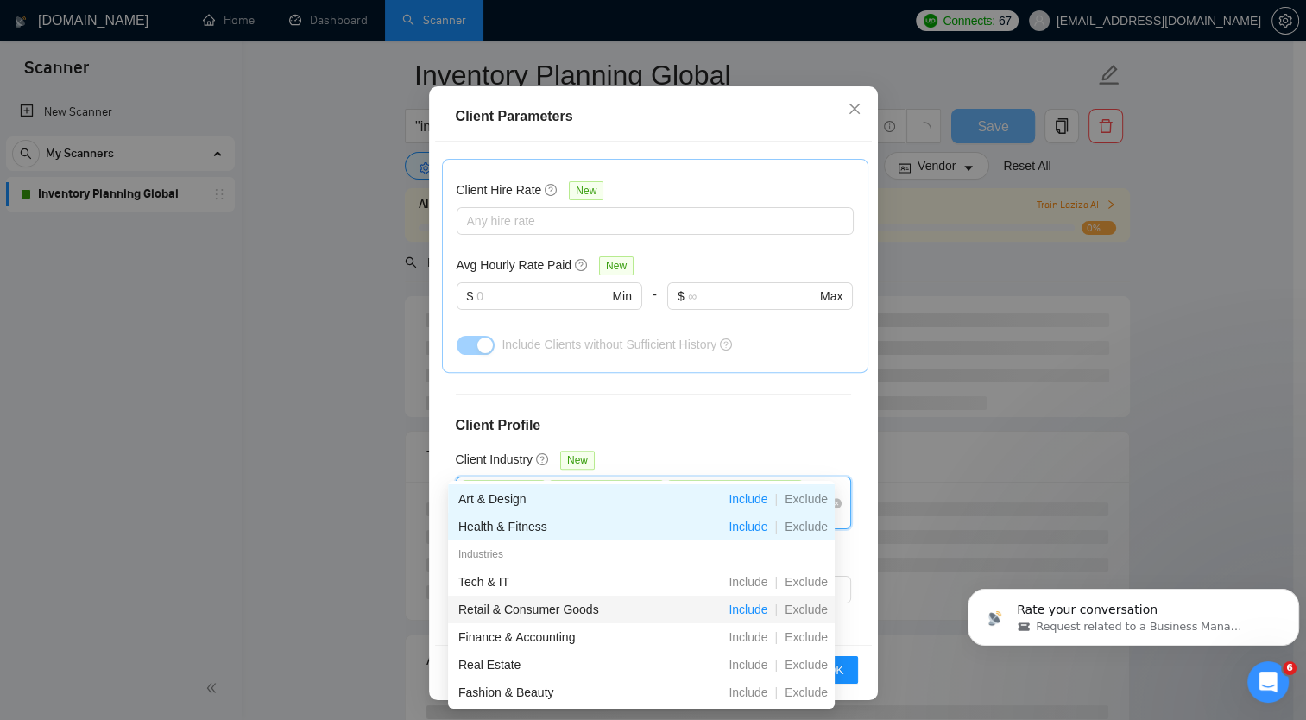
click at [753, 615] on span "Include" at bounding box center [748, 610] width 53 height 14
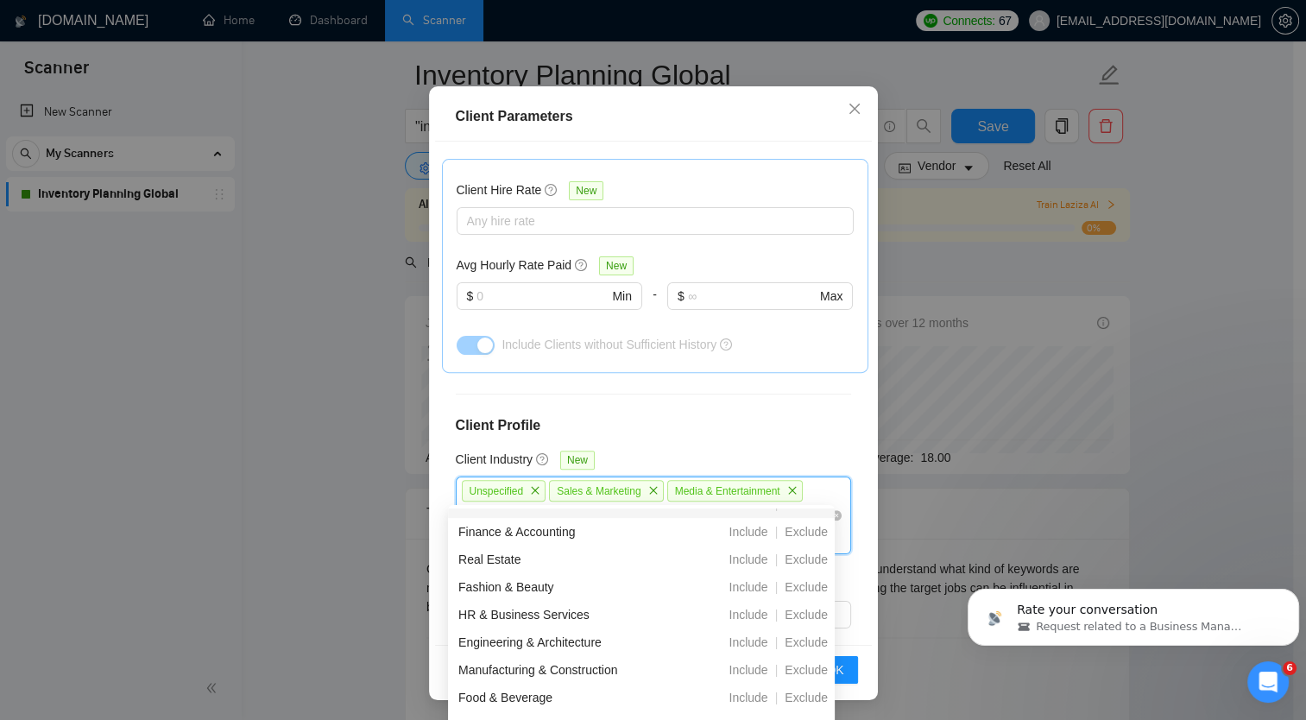
scroll to position [265, 0]
click at [756, 533] on span "Include" at bounding box center [748, 534] width 53 height 14
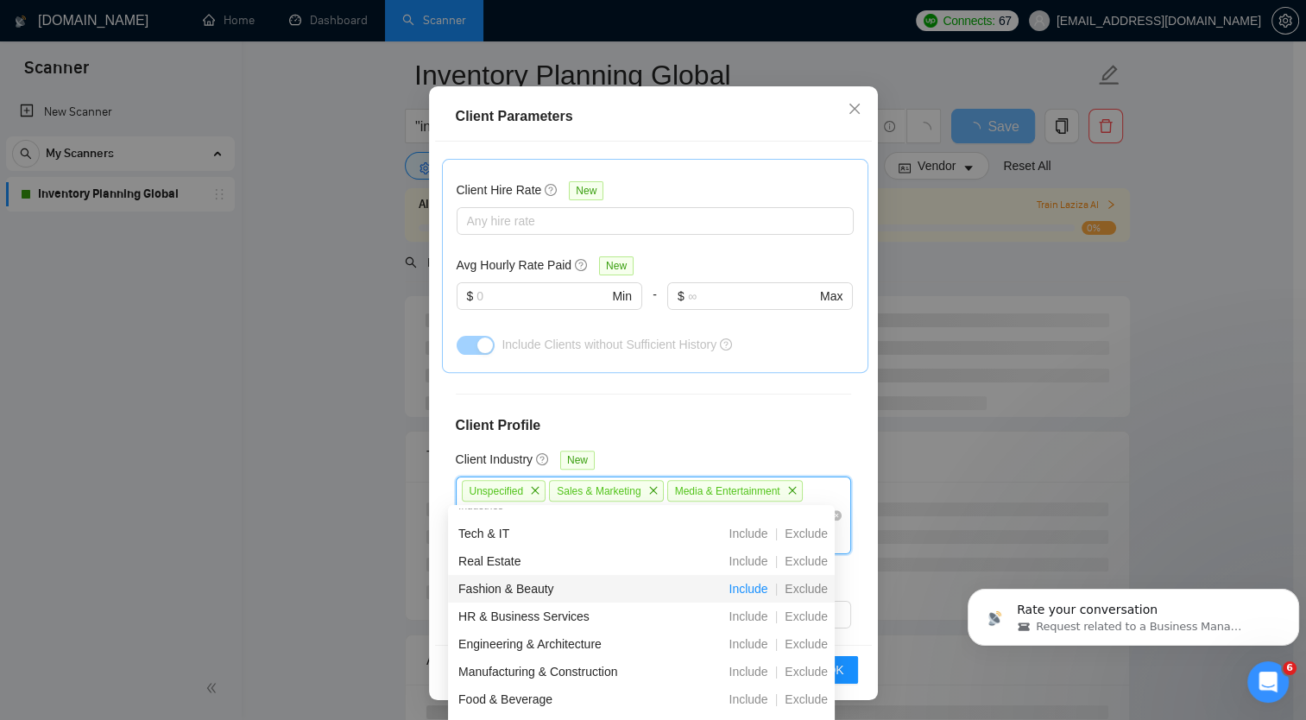
click at [753, 589] on span "Include" at bounding box center [748, 589] width 53 height 14
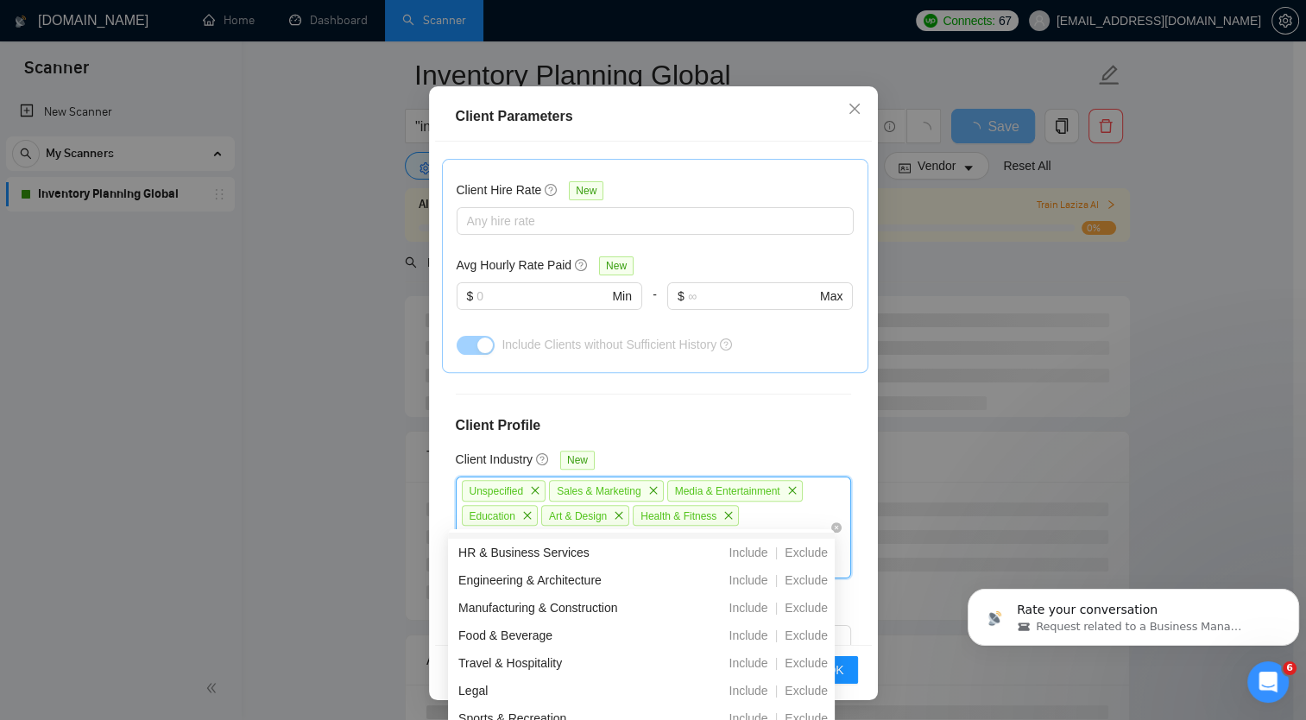
scroll to position [354, 0]
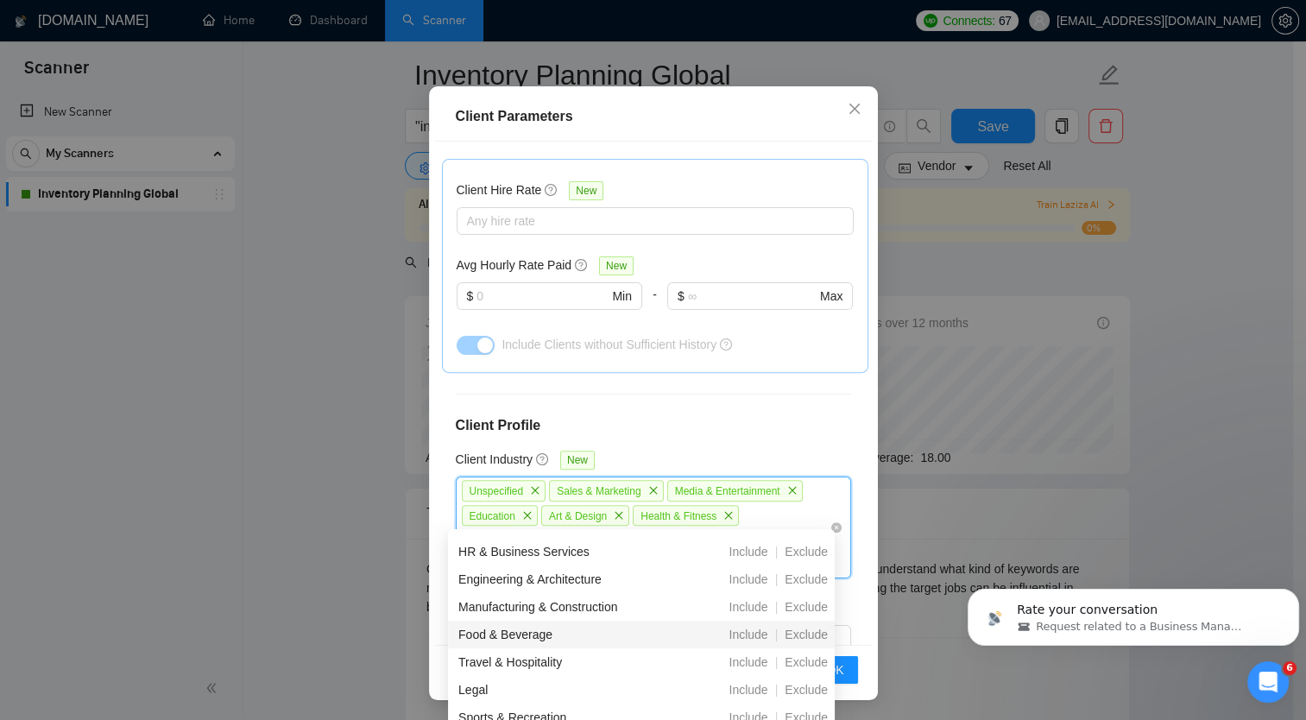
click at [751, 641] on div "Include" at bounding box center [748, 634] width 53 height 19
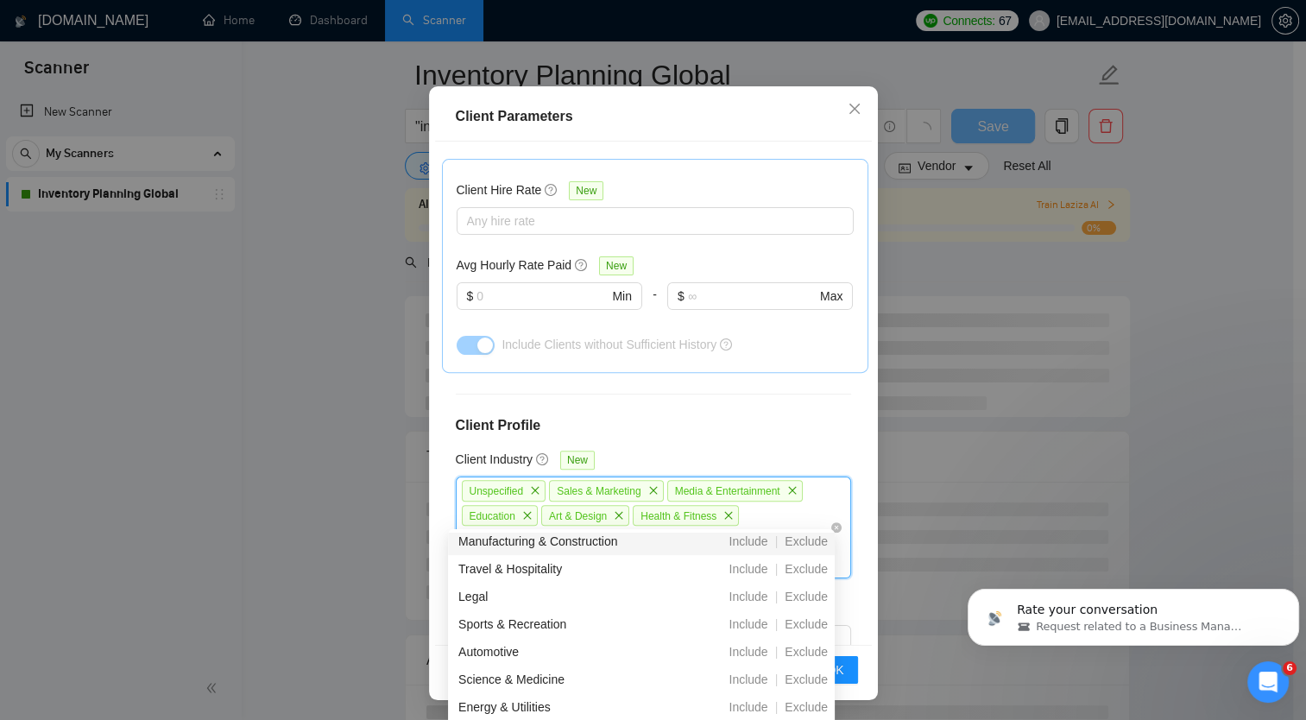
scroll to position [449, 0]
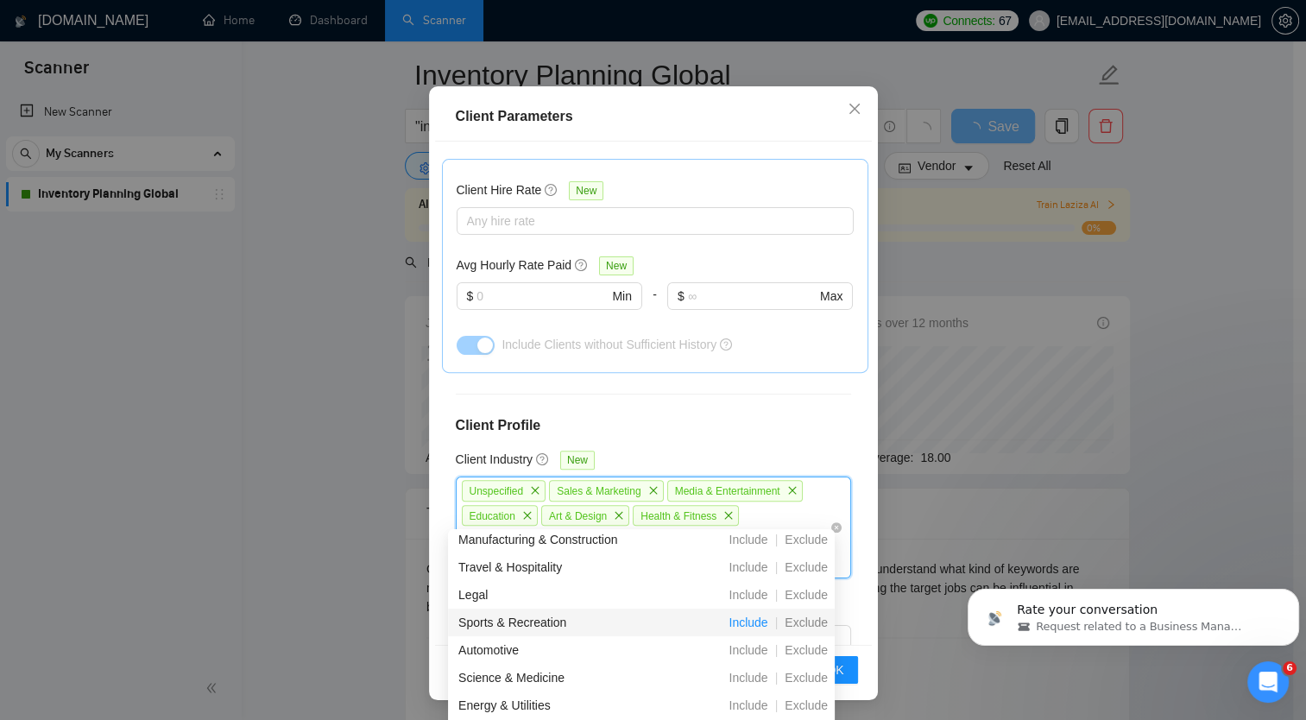
click at [748, 622] on span "Include" at bounding box center [748, 622] width 53 height 14
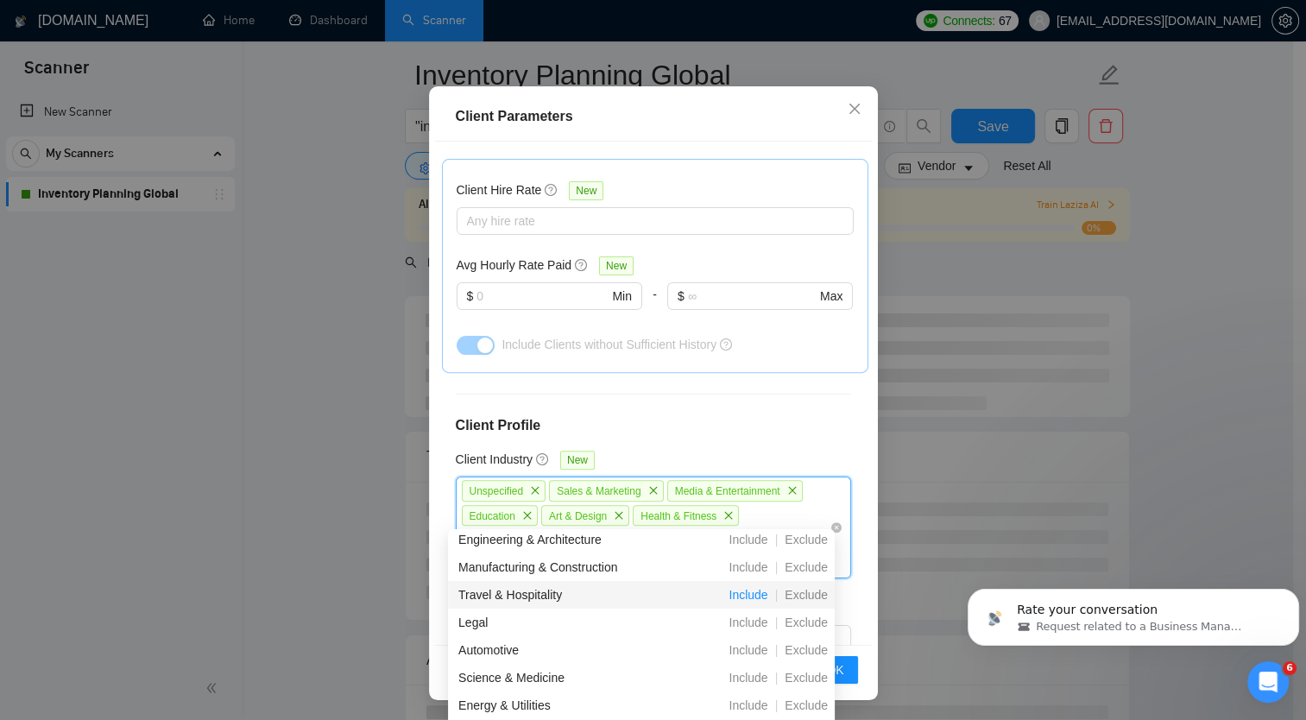
click at [747, 600] on span "Include" at bounding box center [748, 595] width 53 height 14
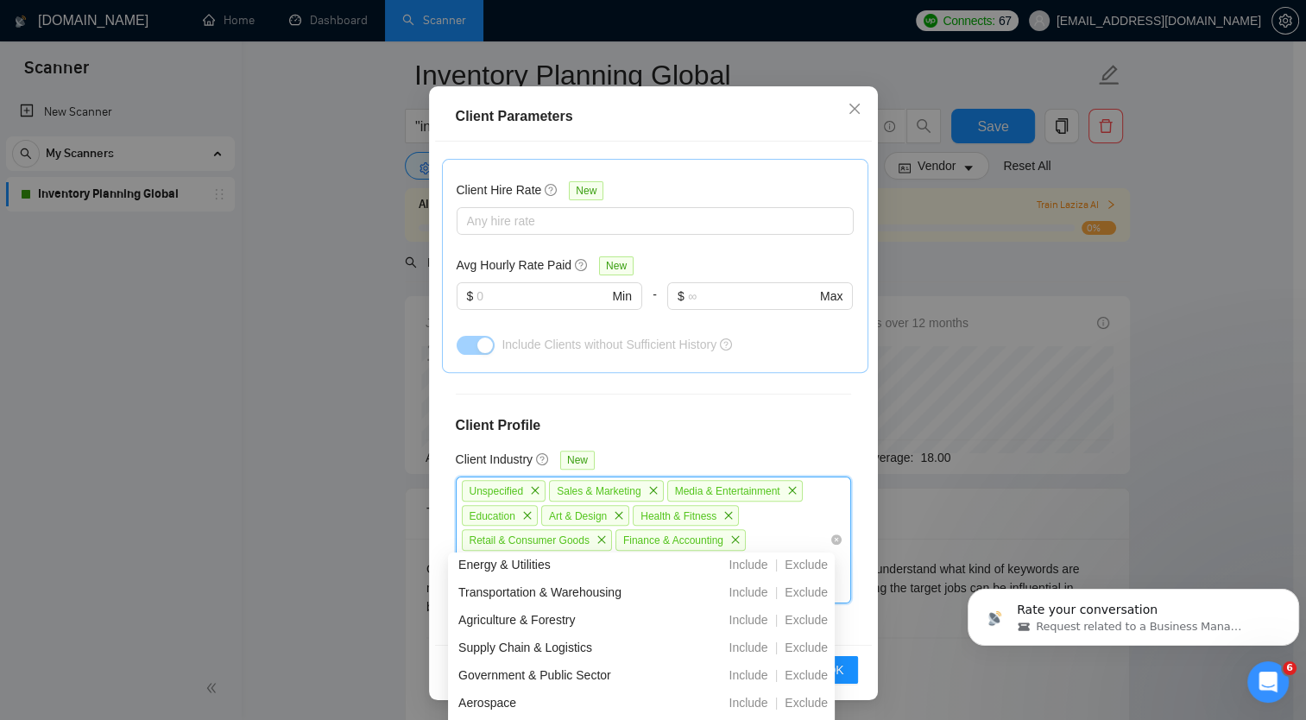
scroll to position [635, 0]
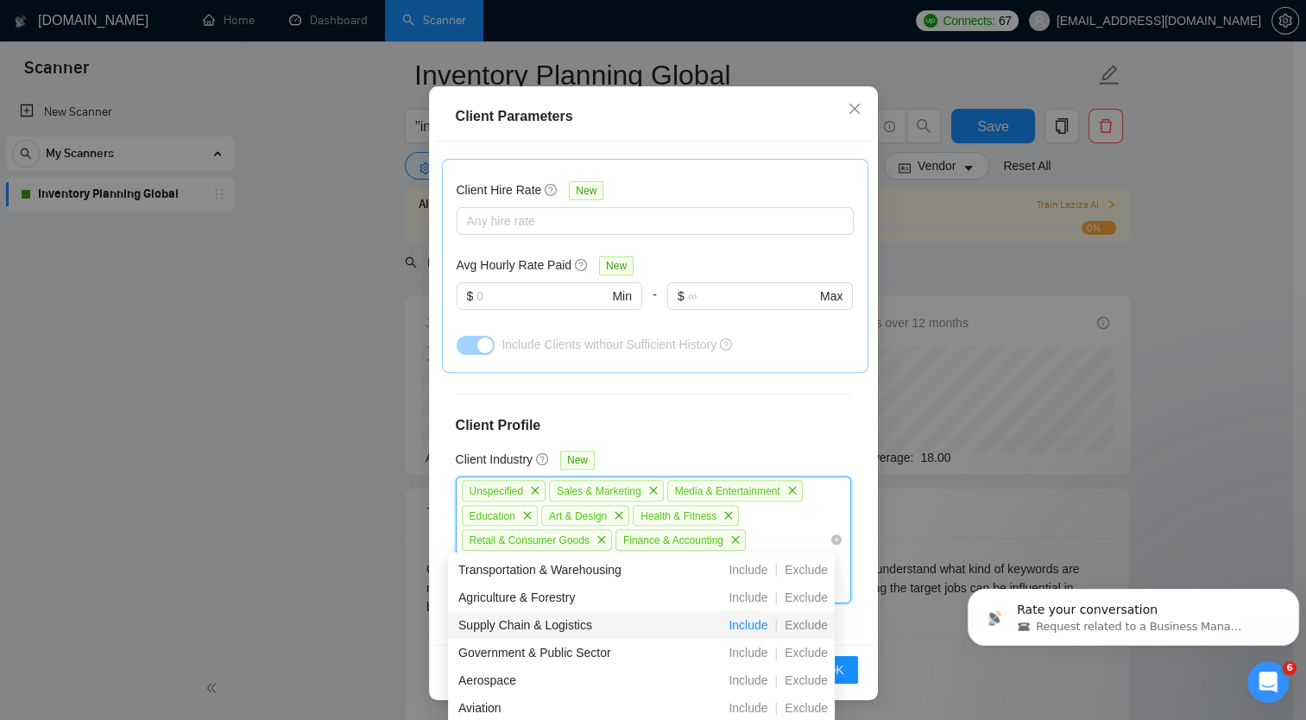
click at [742, 631] on span "Include" at bounding box center [748, 625] width 53 height 14
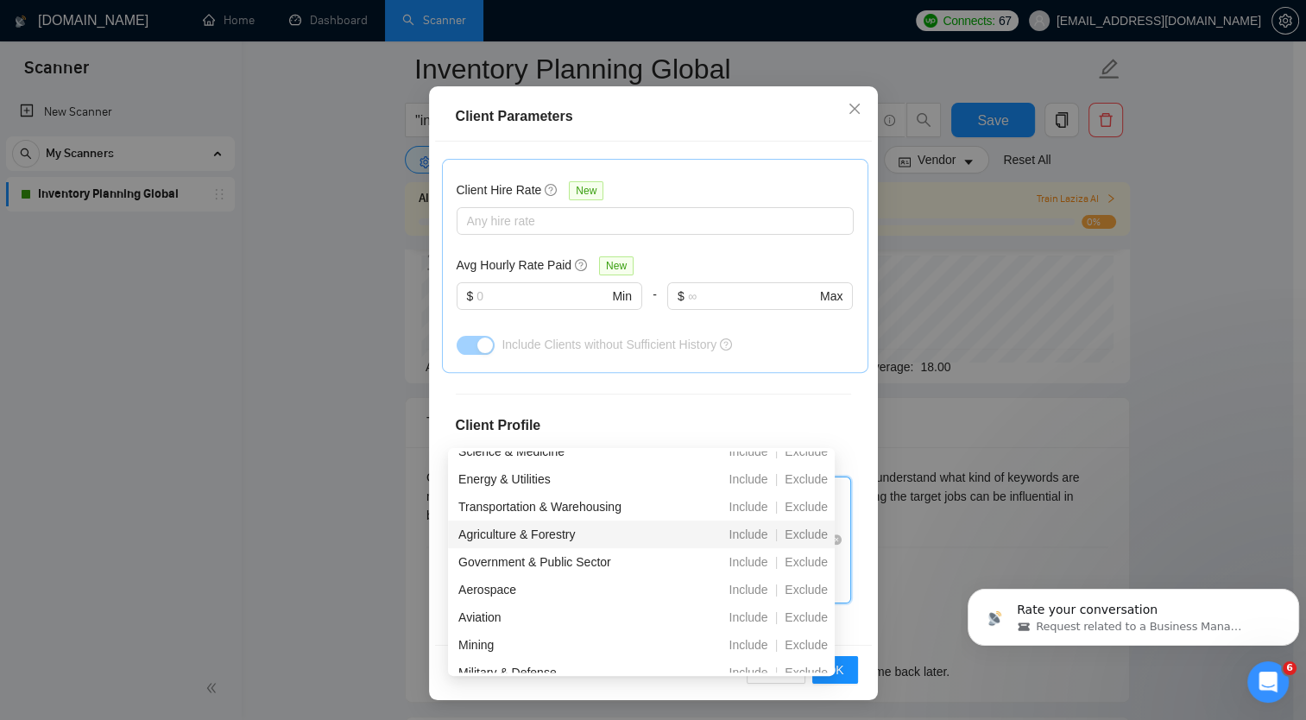
scroll to position [619, 0]
click at [746, 513] on span "Include" at bounding box center [748, 509] width 53 height 14
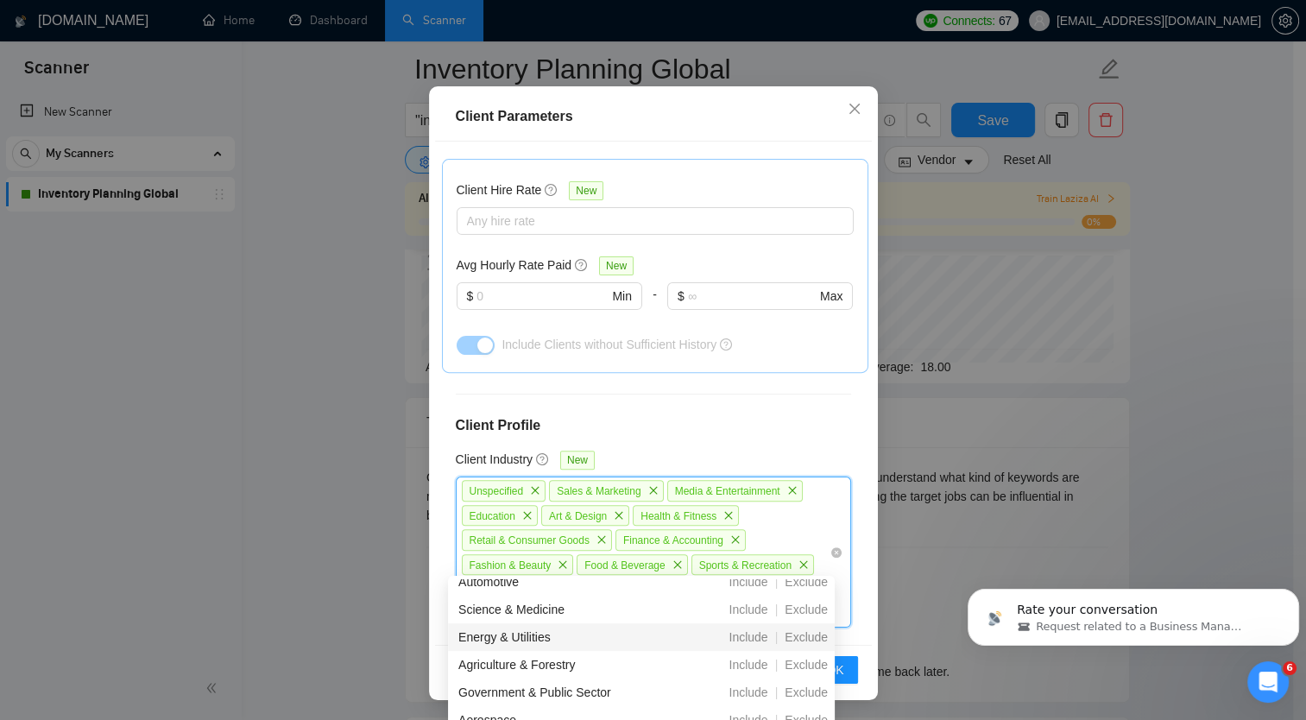
click at [691, 363] on div "Client Location Include Client Countries [GEOGRAPHIC_DATA] [GEOGRAPHIC_DATA] [G…" at bounding box center [653, 394] width 437 height 504
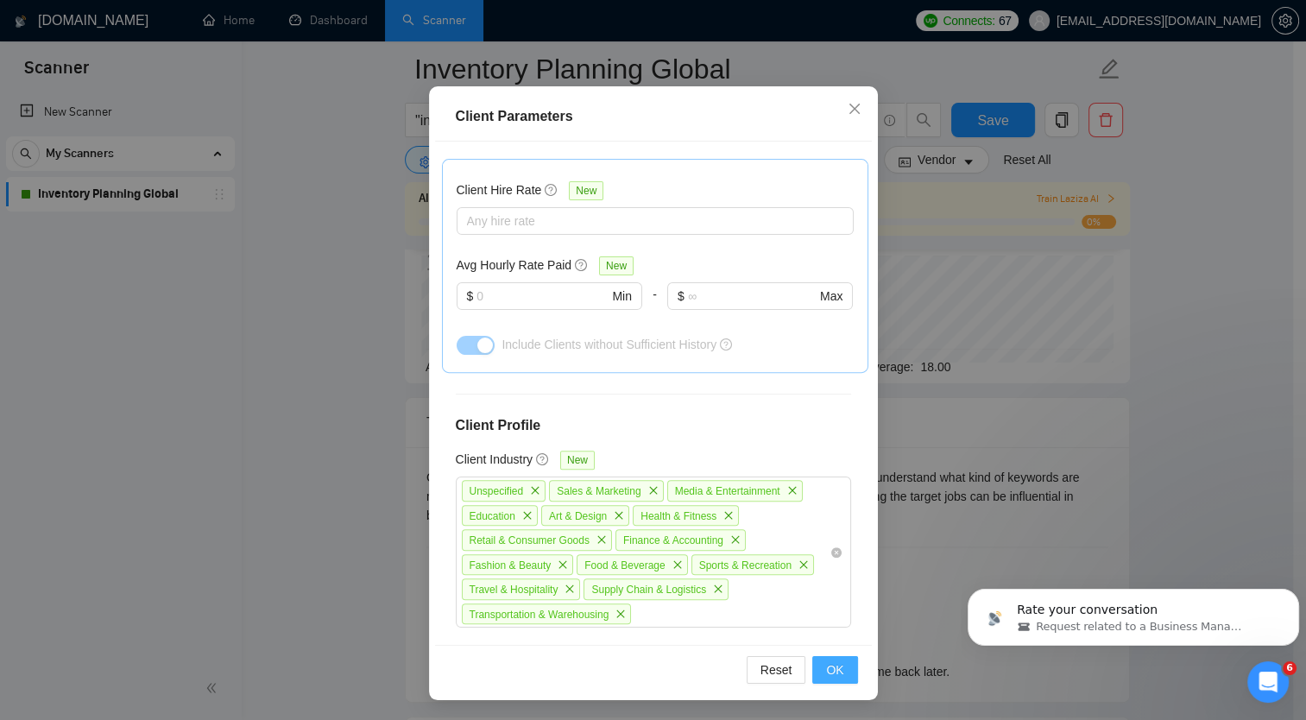
click at [826, 672] on span "OK" at bounding box center [834, 669] width 17 height 19
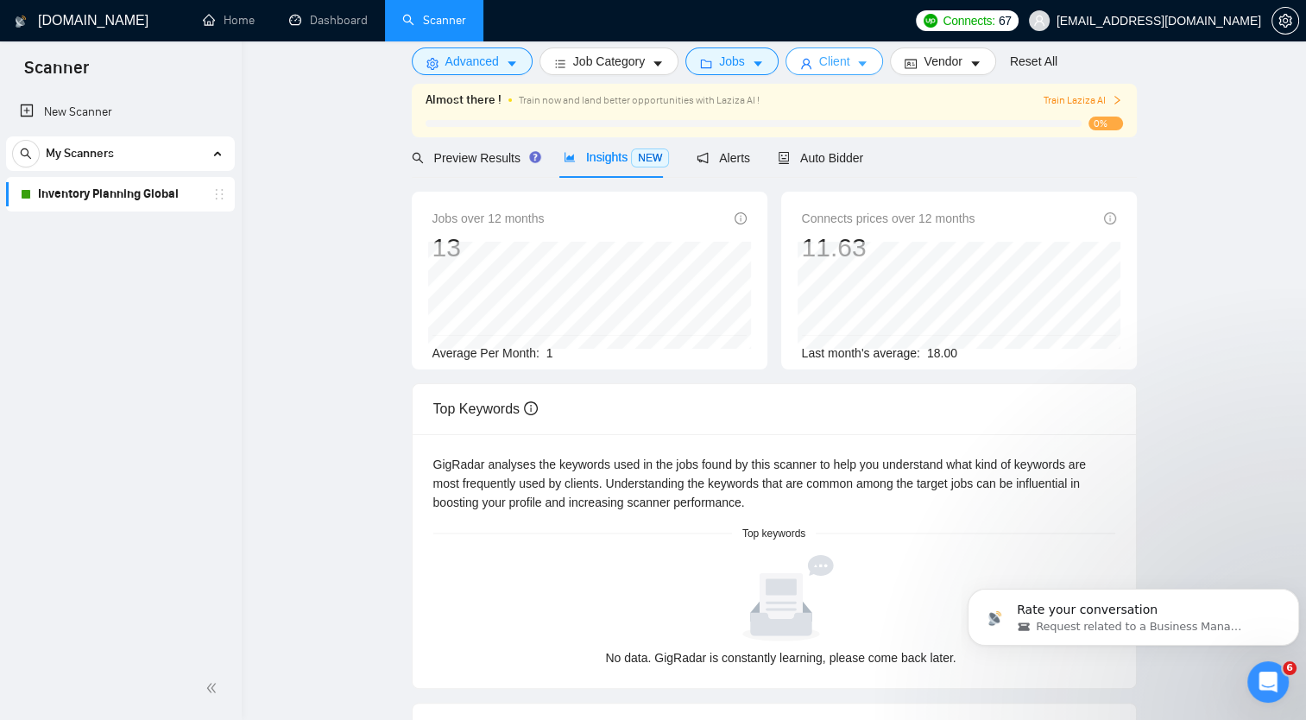
scroll to position [0, 0]
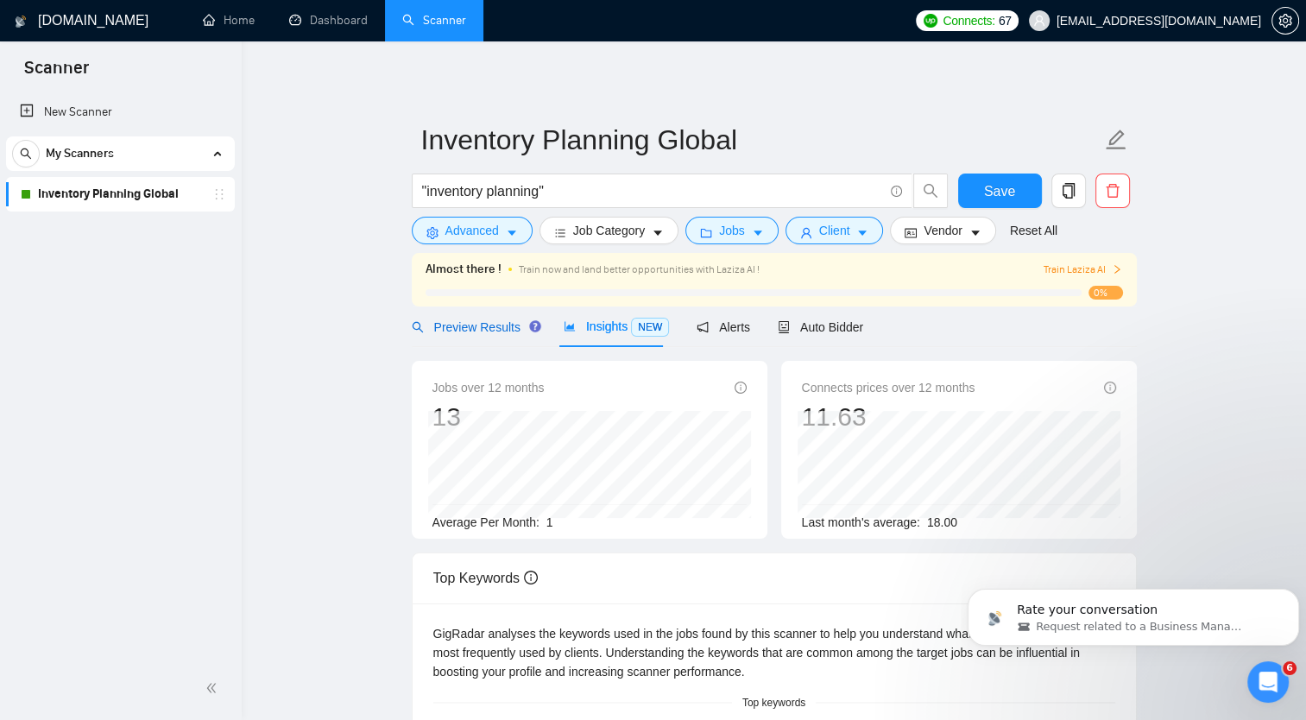
click at [465, 331] on span "Preview Results" at bounding box center [474, 327] width 124 height 14
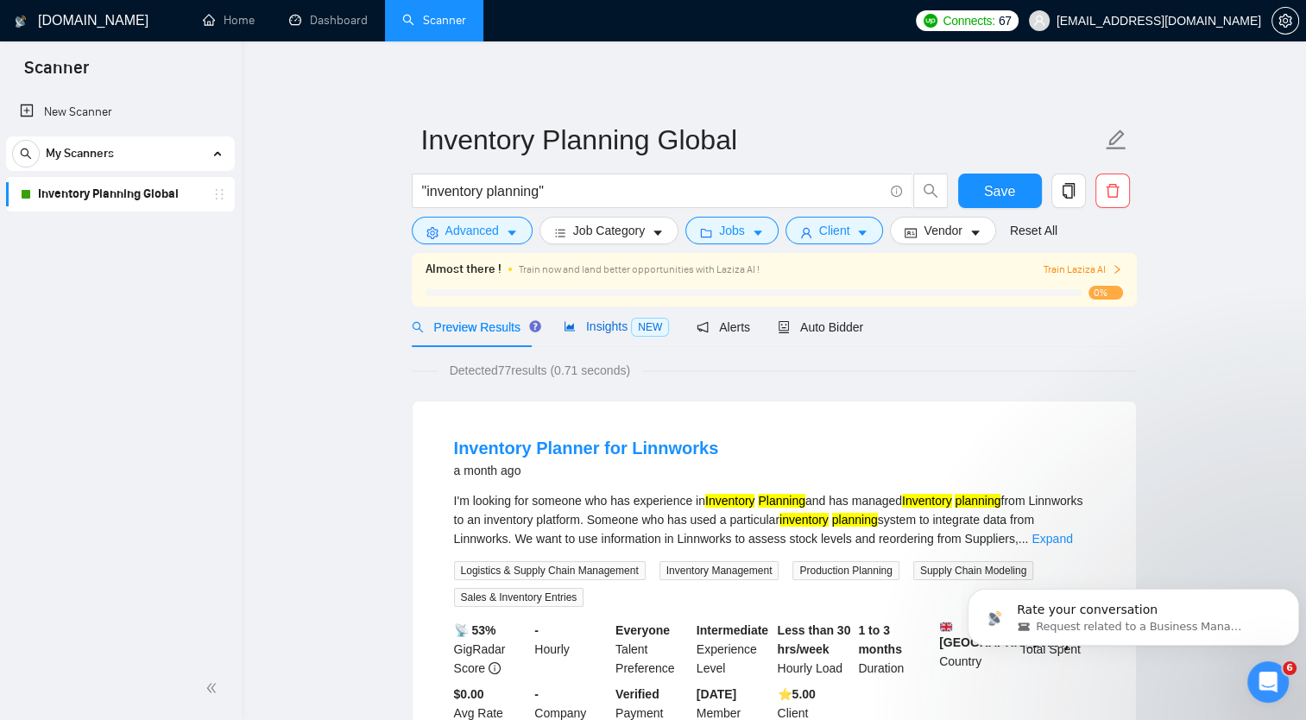
click at [584, 319] on span "Insights NEW" at bounding box center [616, 326] width 105 height 14
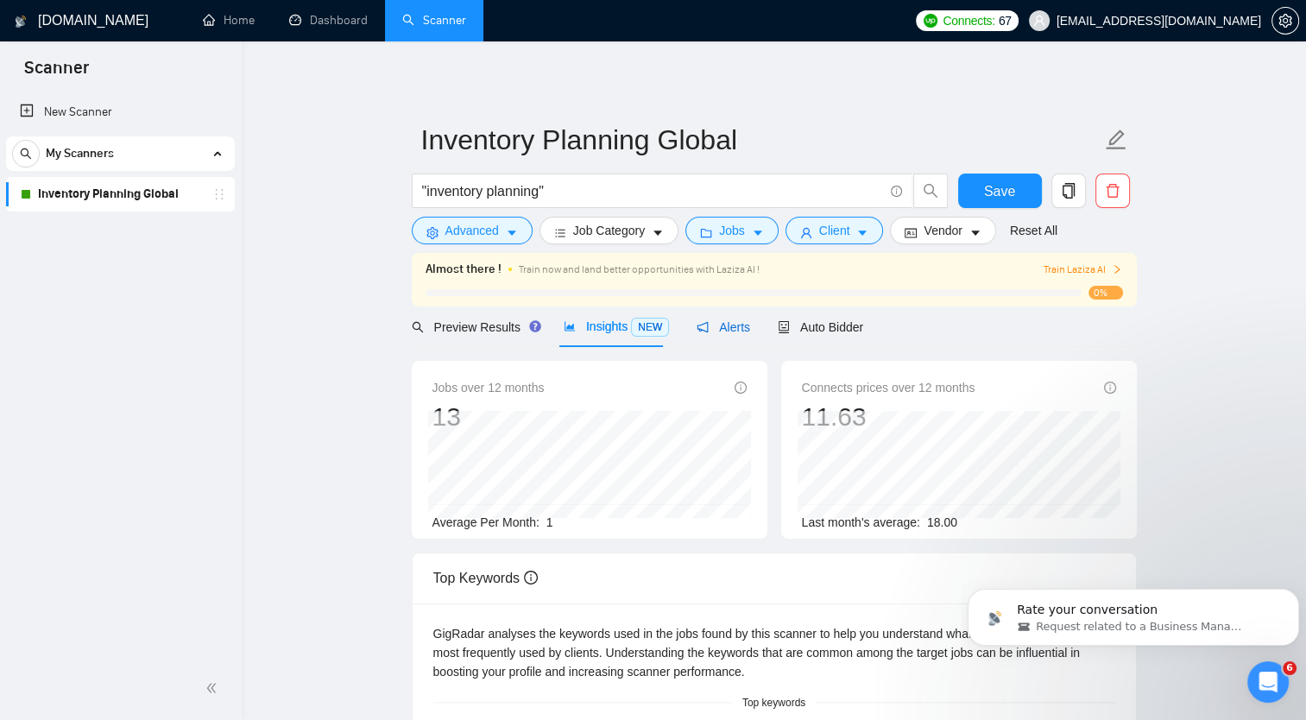
click at [729, 328] on span "Alerts" at bounding box center [724, 327] width 54 height 14
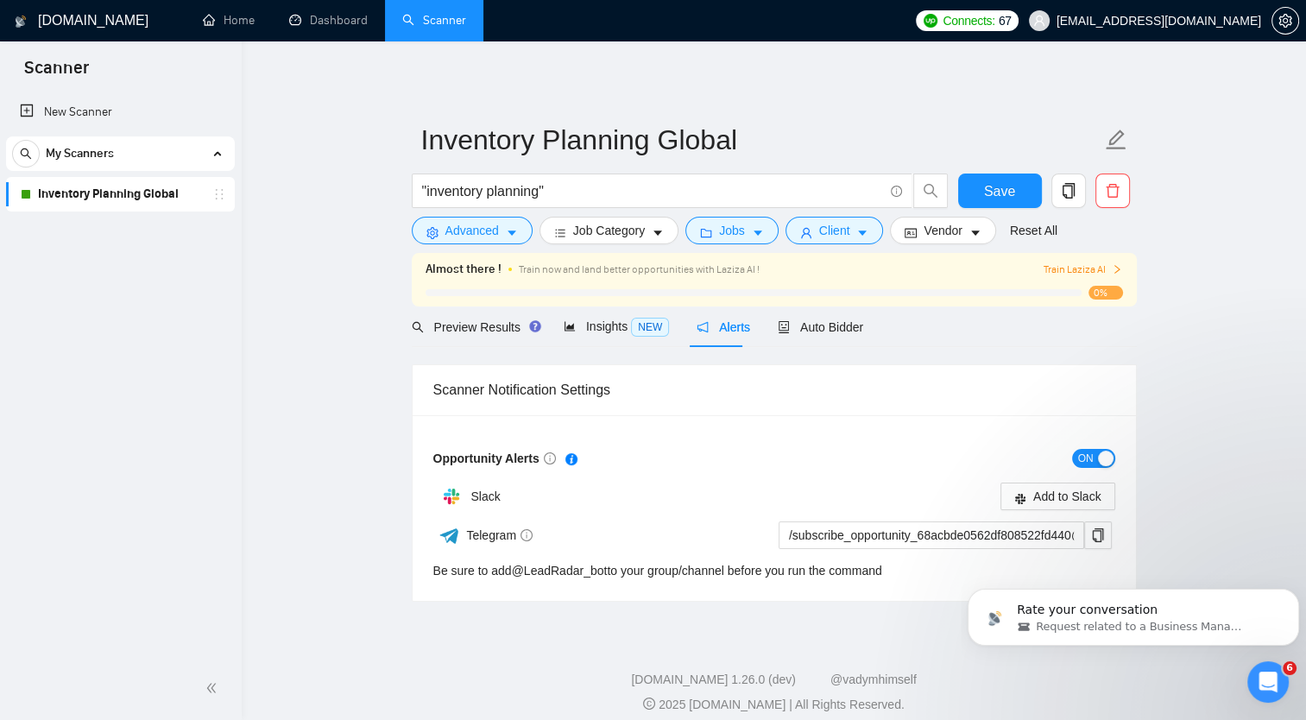
scroll to position [14, 0]
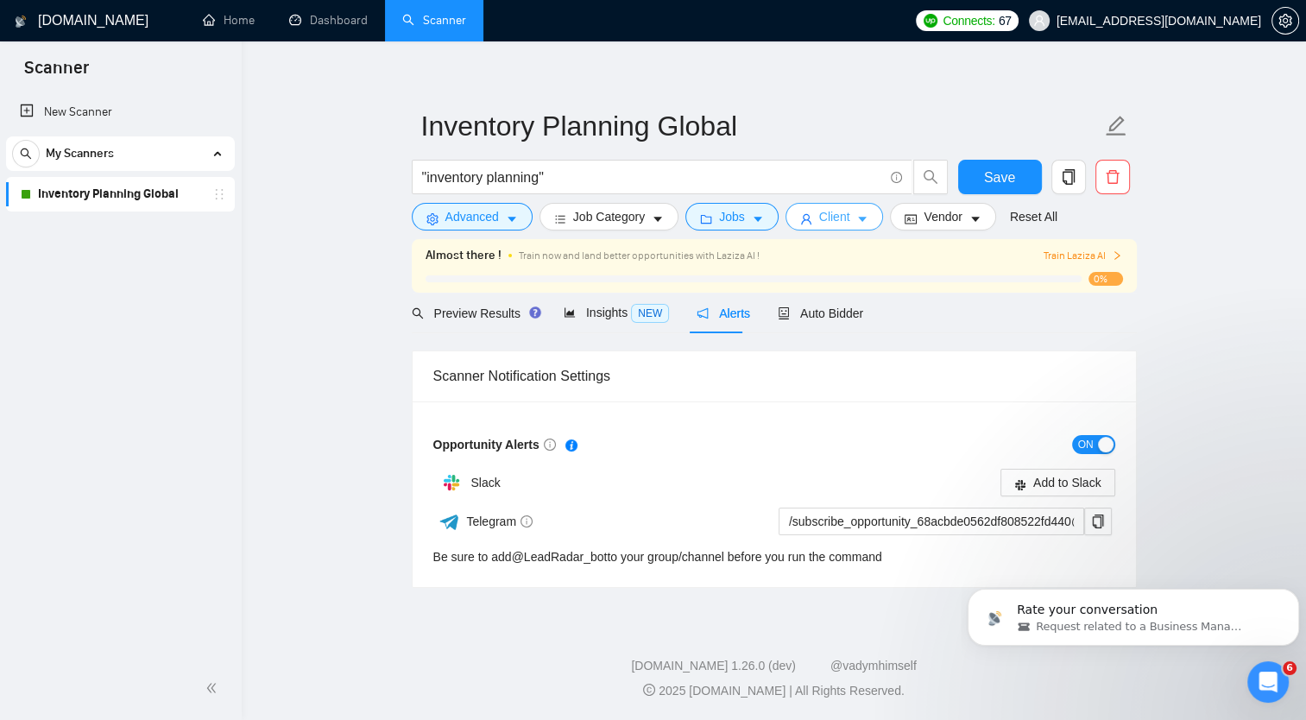
click at [822, 220] on span "Client" at bounding box center [834, 216] width 31 height 19
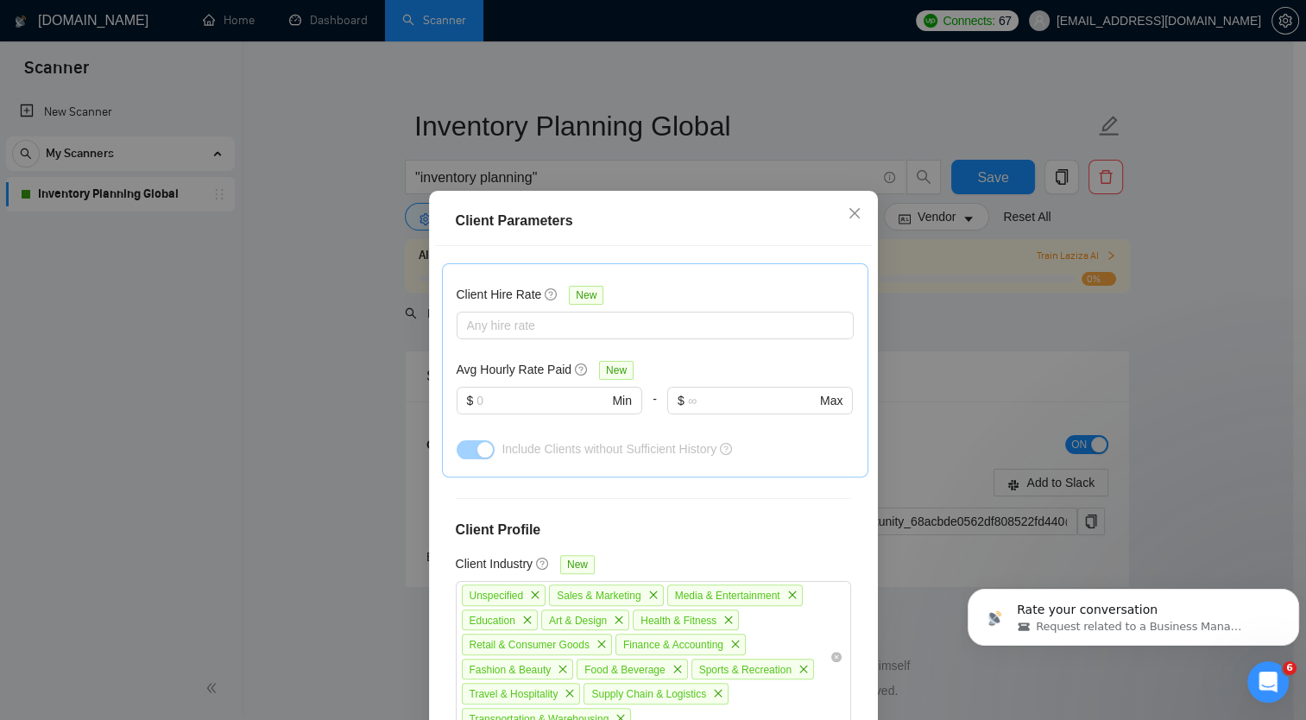
scroll to position [715, 0]
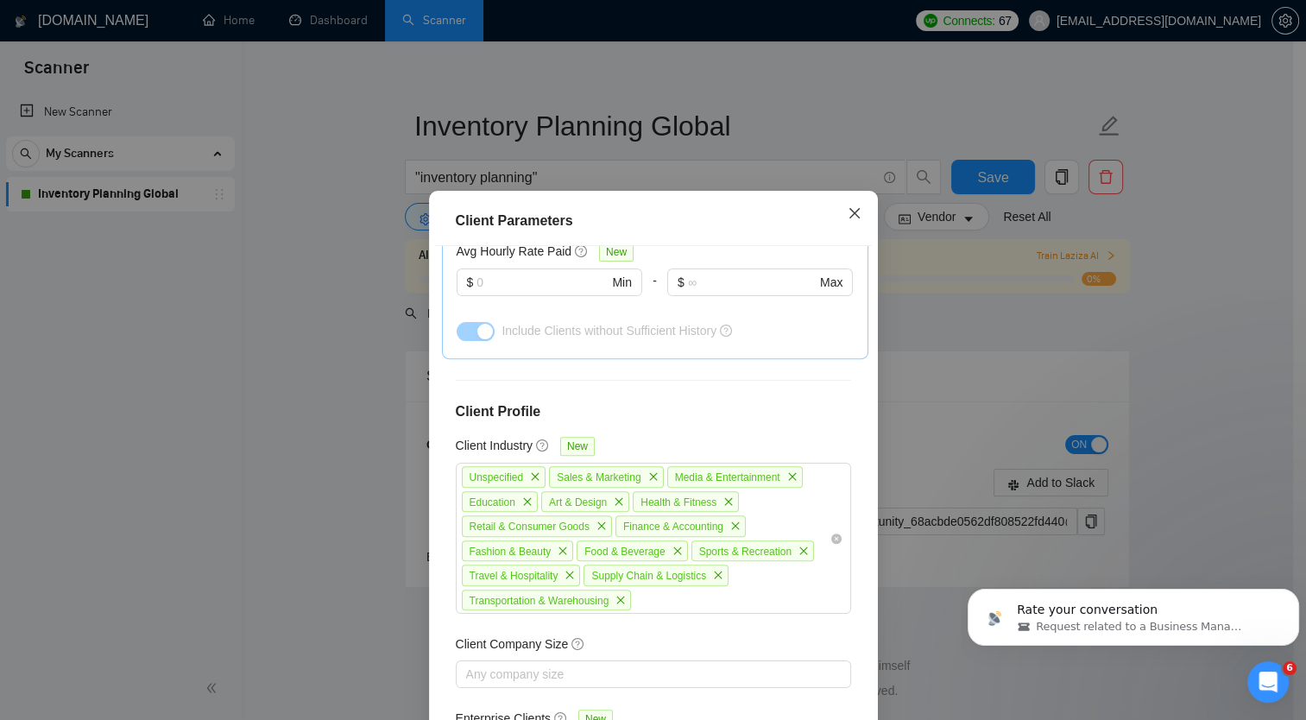
click at [849, 212] on icon "close" at bounding box center [854, 212] width 10 height 10
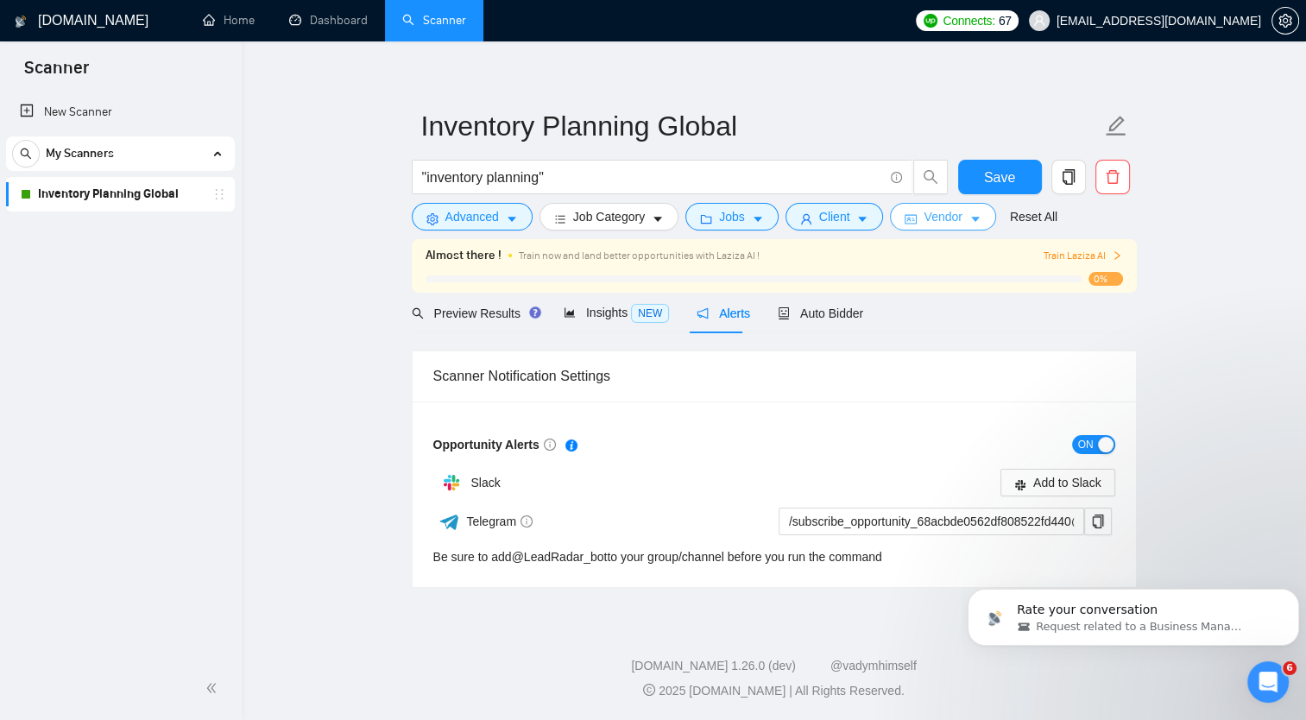
click at [924, 223] on span "Vendor" at bounding box center [943, 216] width 38 height 19
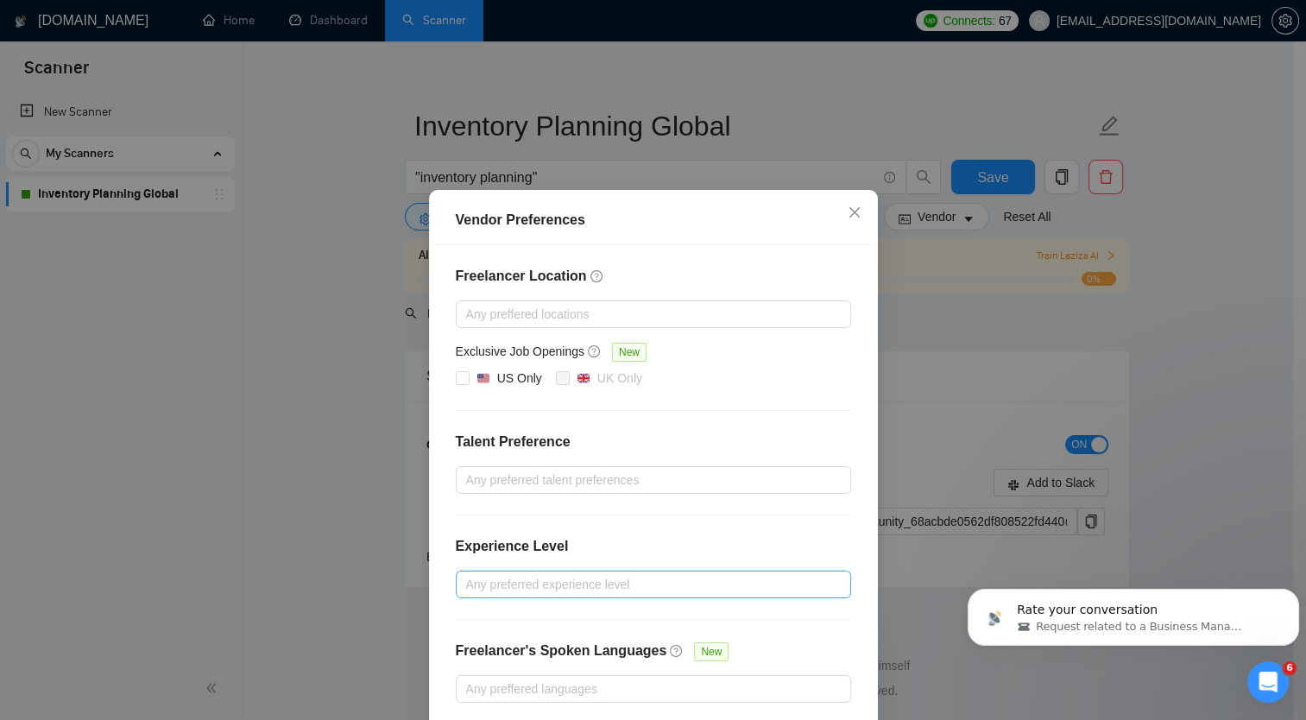
scroll to position [77, 0]
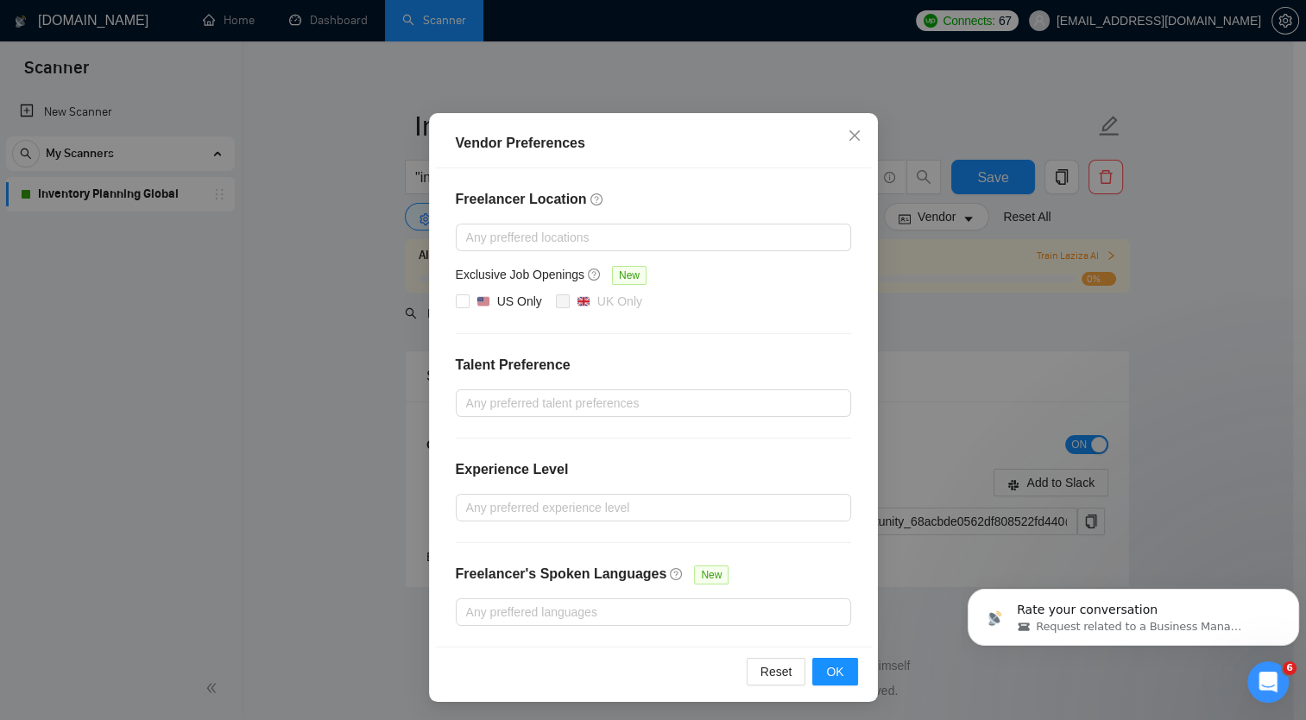
click at [911, 85] on div "Vendor Preferences Freelancer Location Any preffered locations Exclusive Job Op…" at bounding box center [653, 360] width 1306 height 720
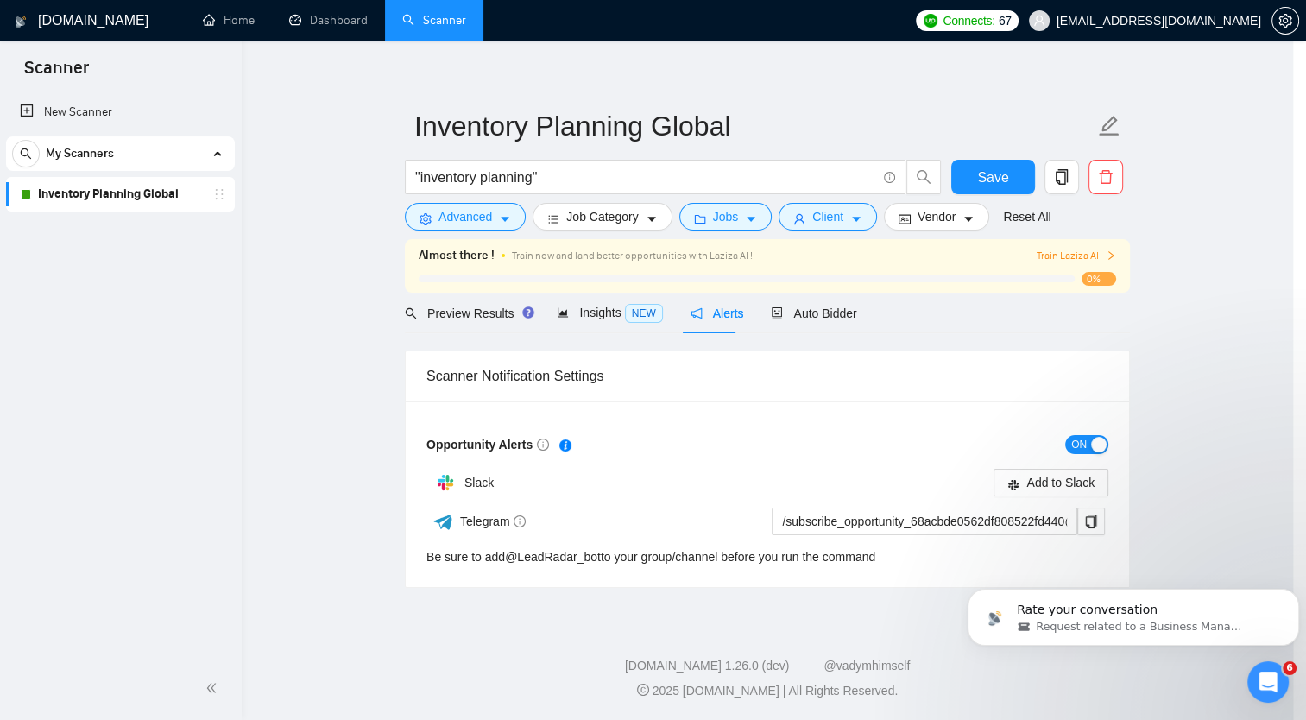
scroll to position [0, 0]
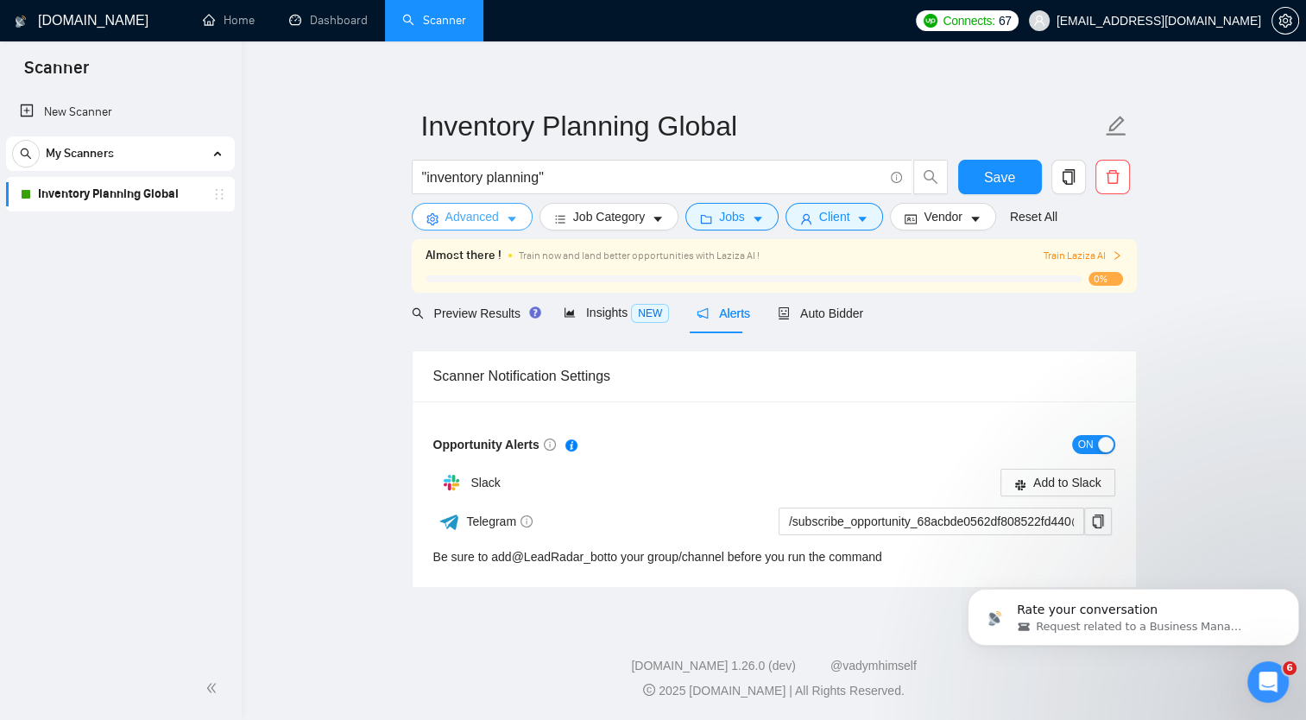
click at [482, 219] on span "Advanced" at bounding box center [472, 216] width 54 height 19
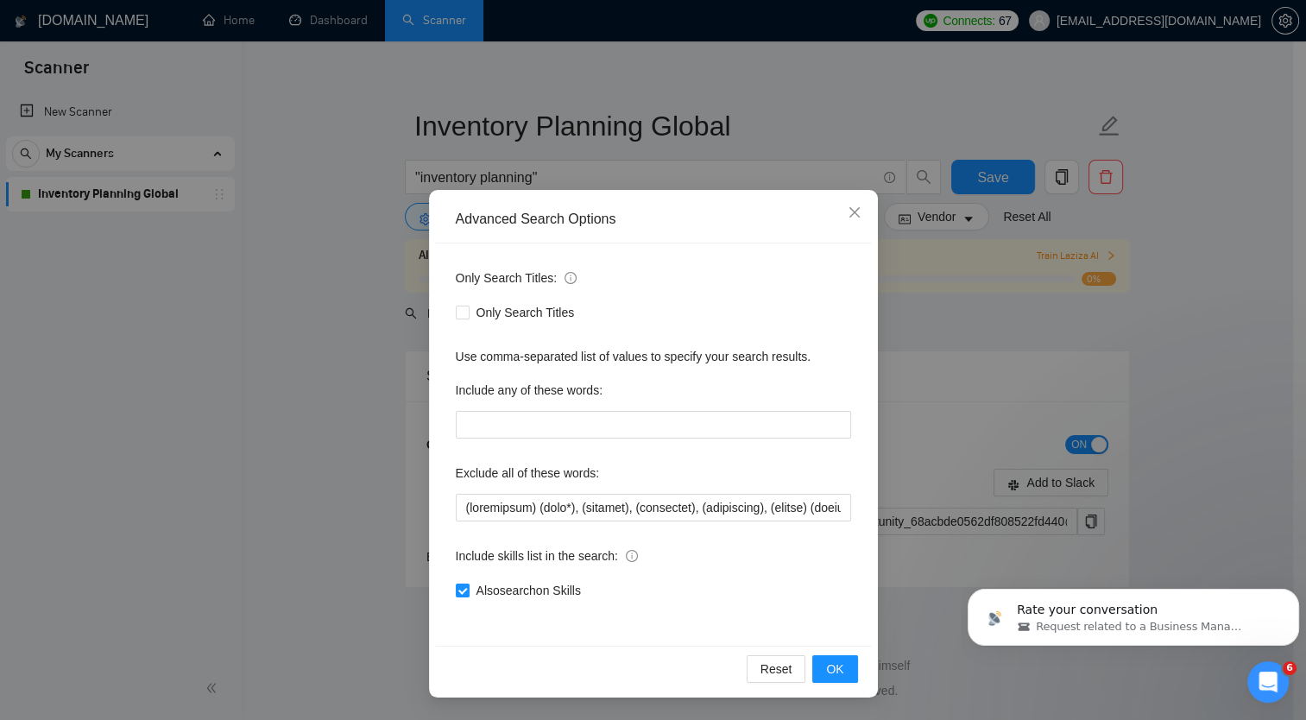
click at [296, 315] on div "Advanced Search Options Only Search Titles: Only Search Titles Use comma-separa…" at bounding box center [653, 360] width 1306 height 720
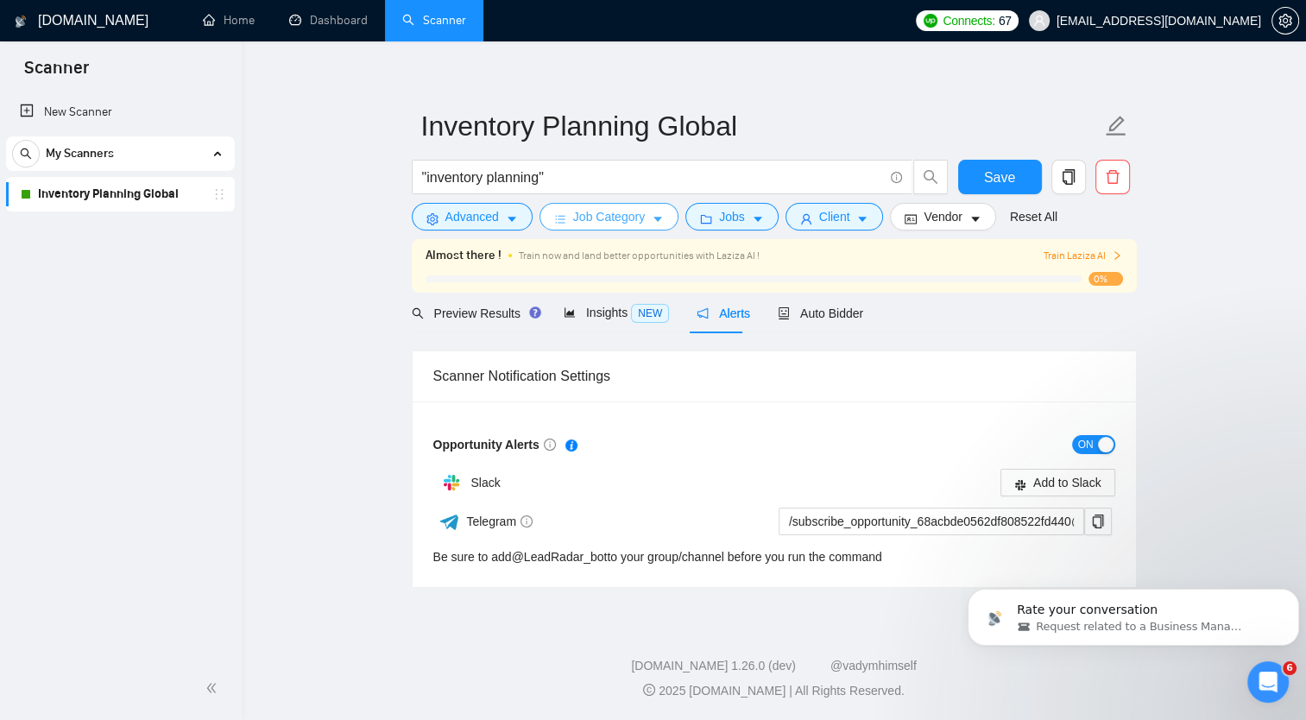
click at [603, 218] on span "Job Category" at bounding box center [609, 216] width 72 height 19
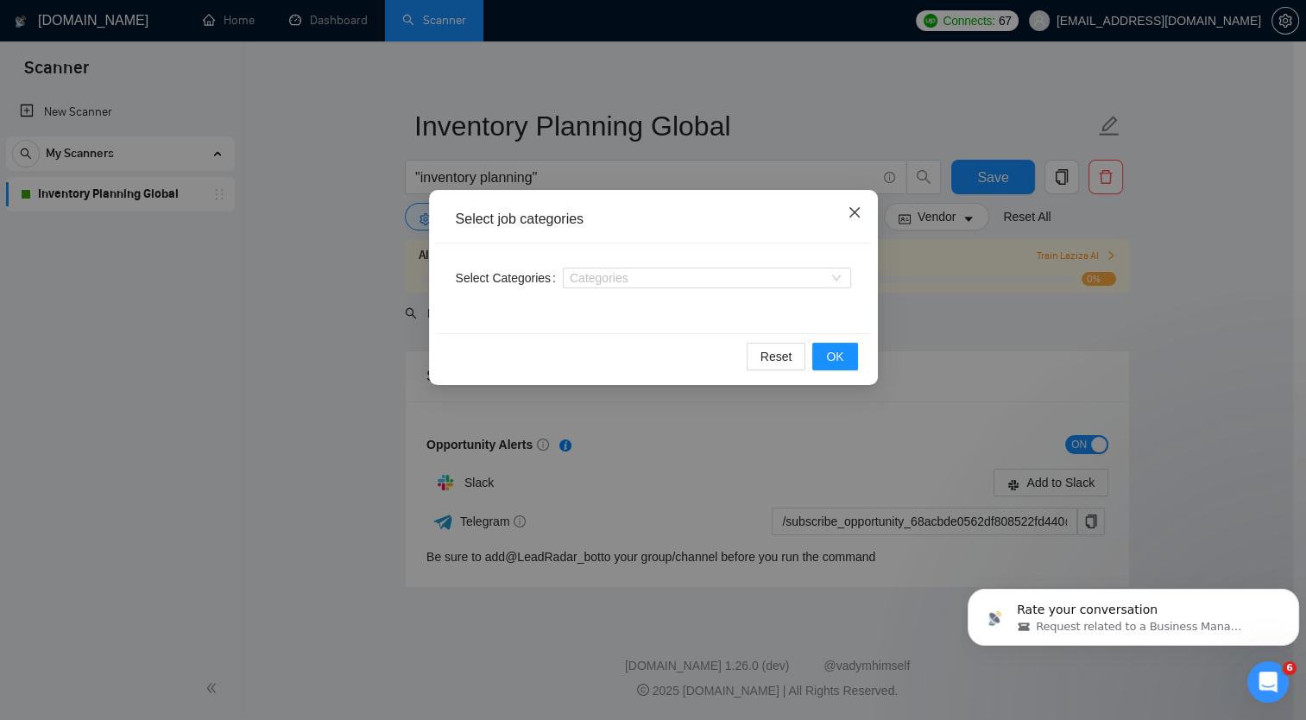
click at [856, 209] on icon "close" at bounding box center [855, 212] width 14 height 14
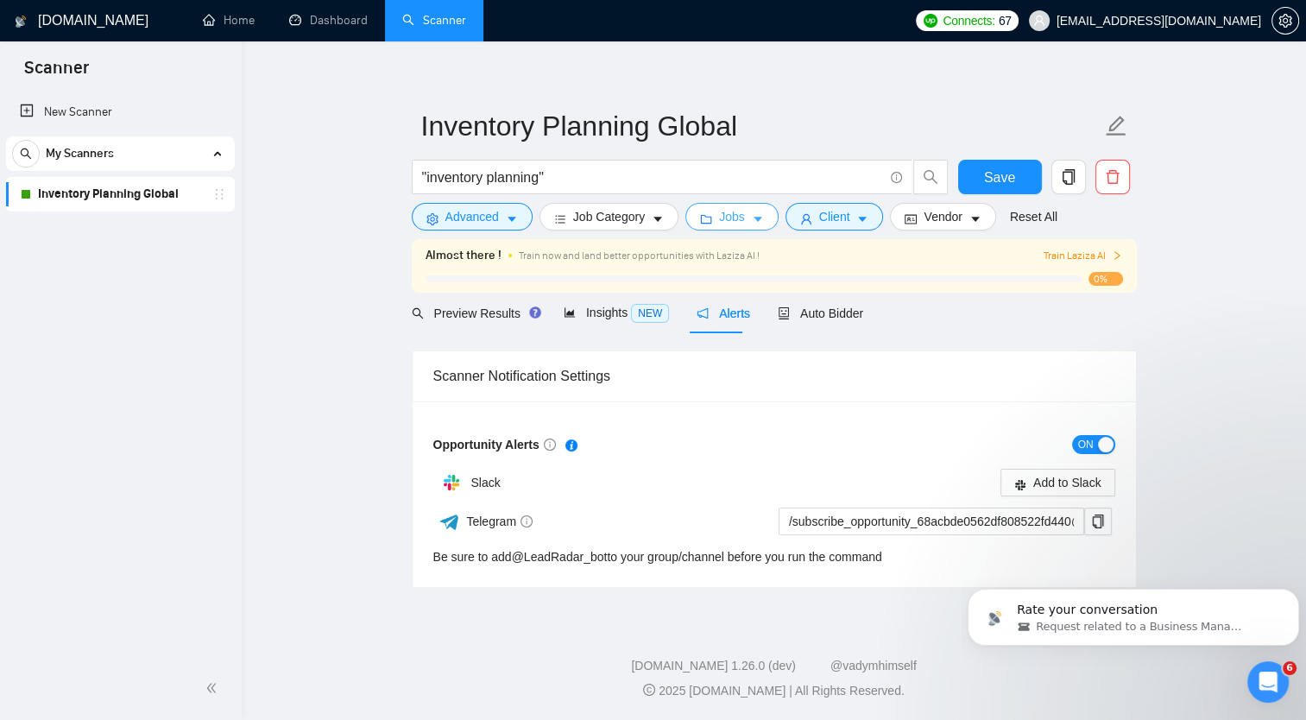
click at [729, 218] on span "Jobs" at bounding box center [732, 216] width 26 height 19
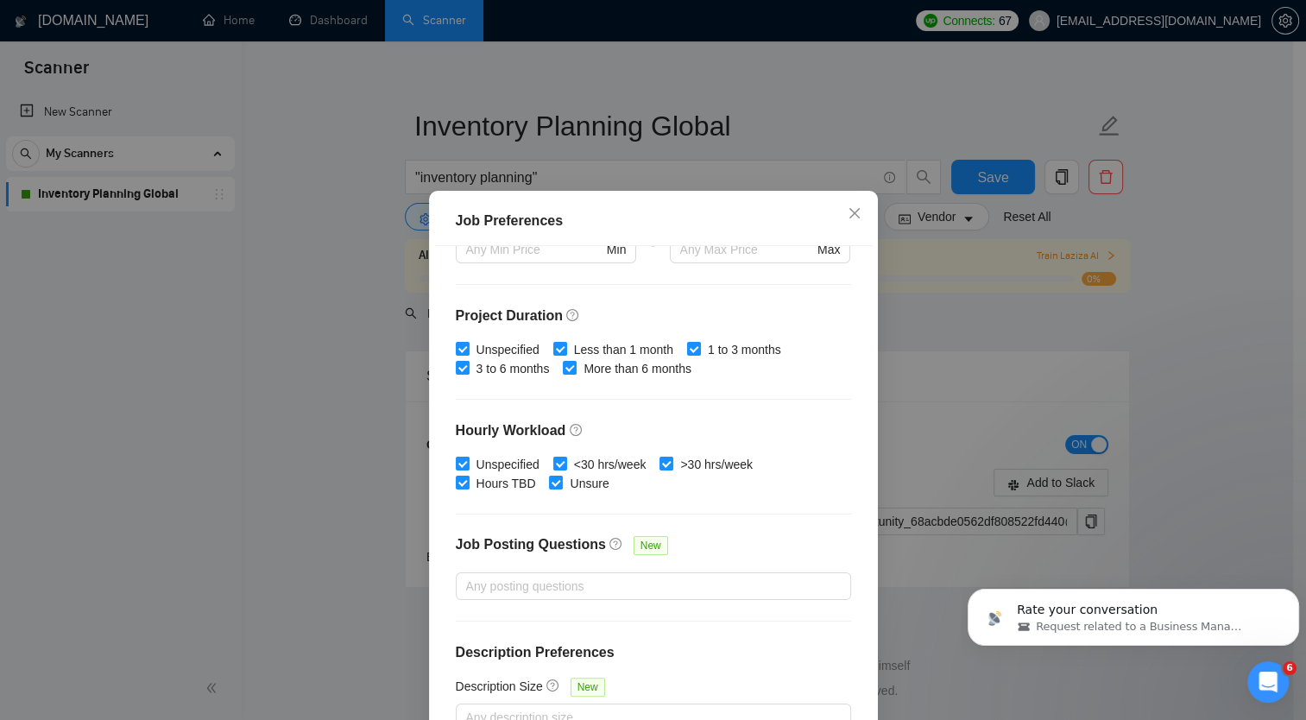
scroll to position [104, 0]
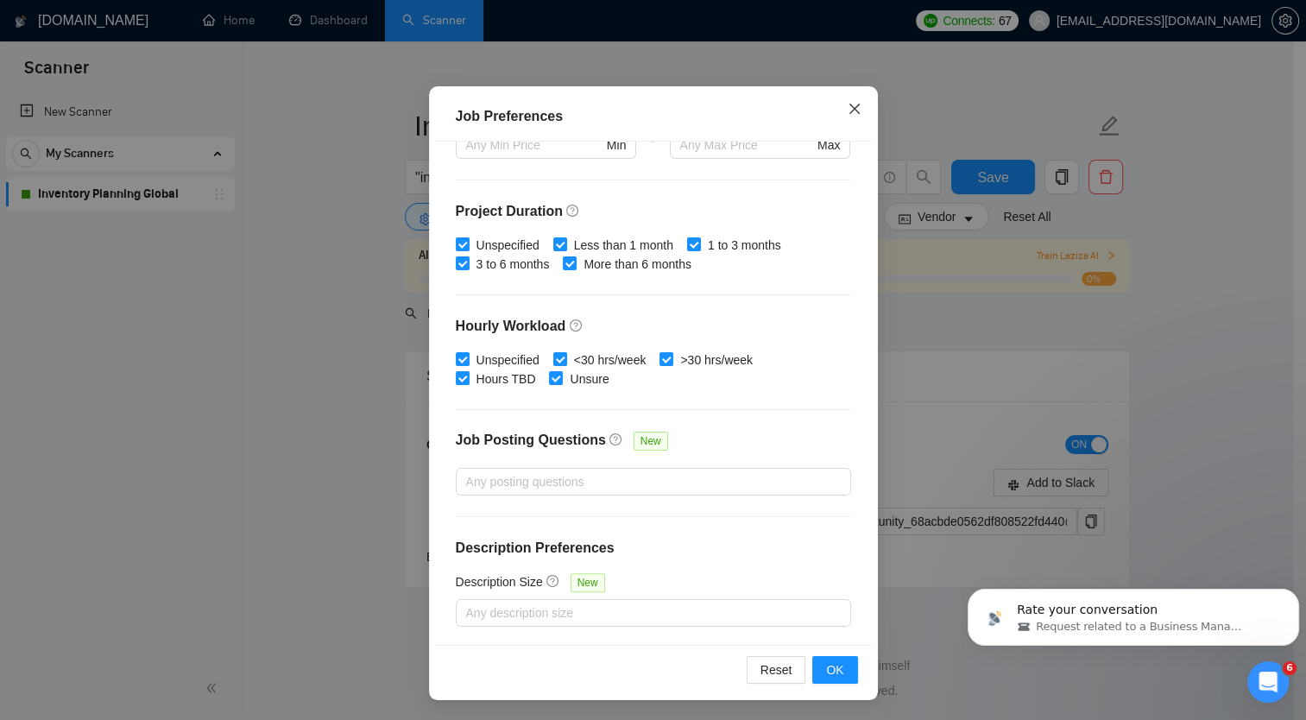
click at [849, 108] on icon "close" at bounding box center [854, 108] width 10 height 10
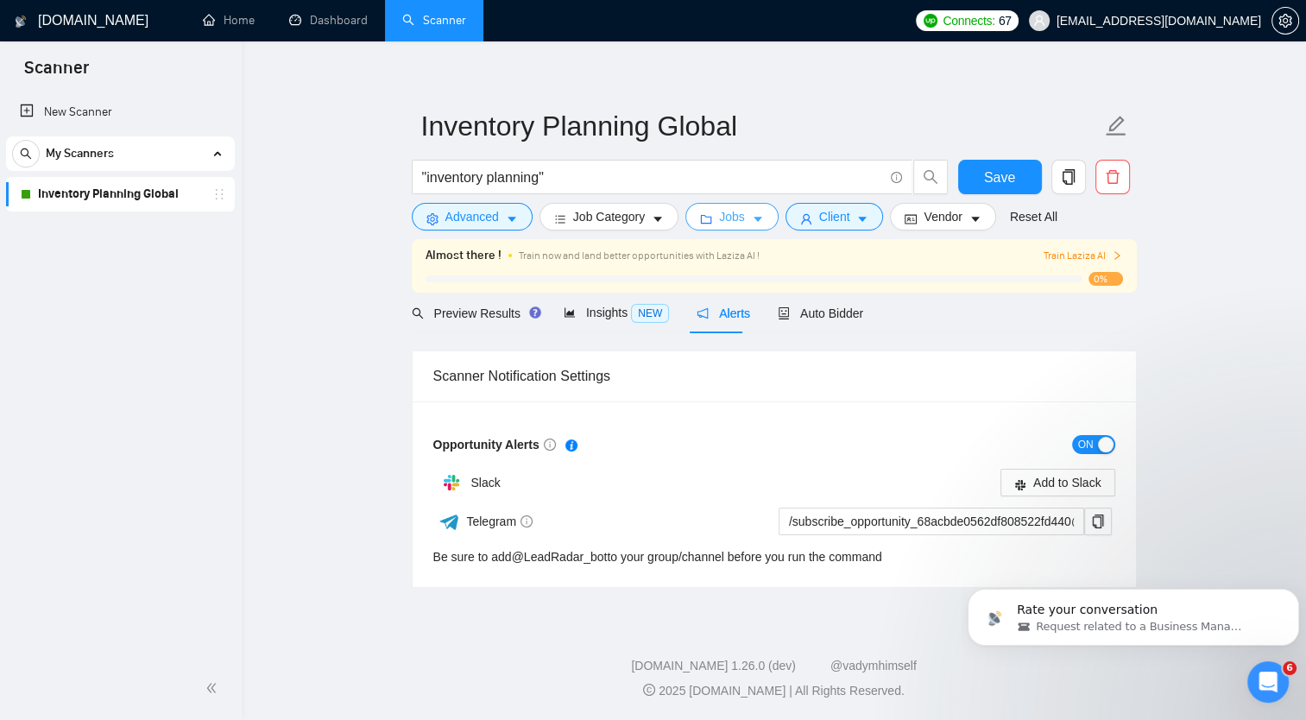
scroll to position [0, 0]
click at [828, 212] on span "Client" at bounding box center [834, 216] width 31 height 19
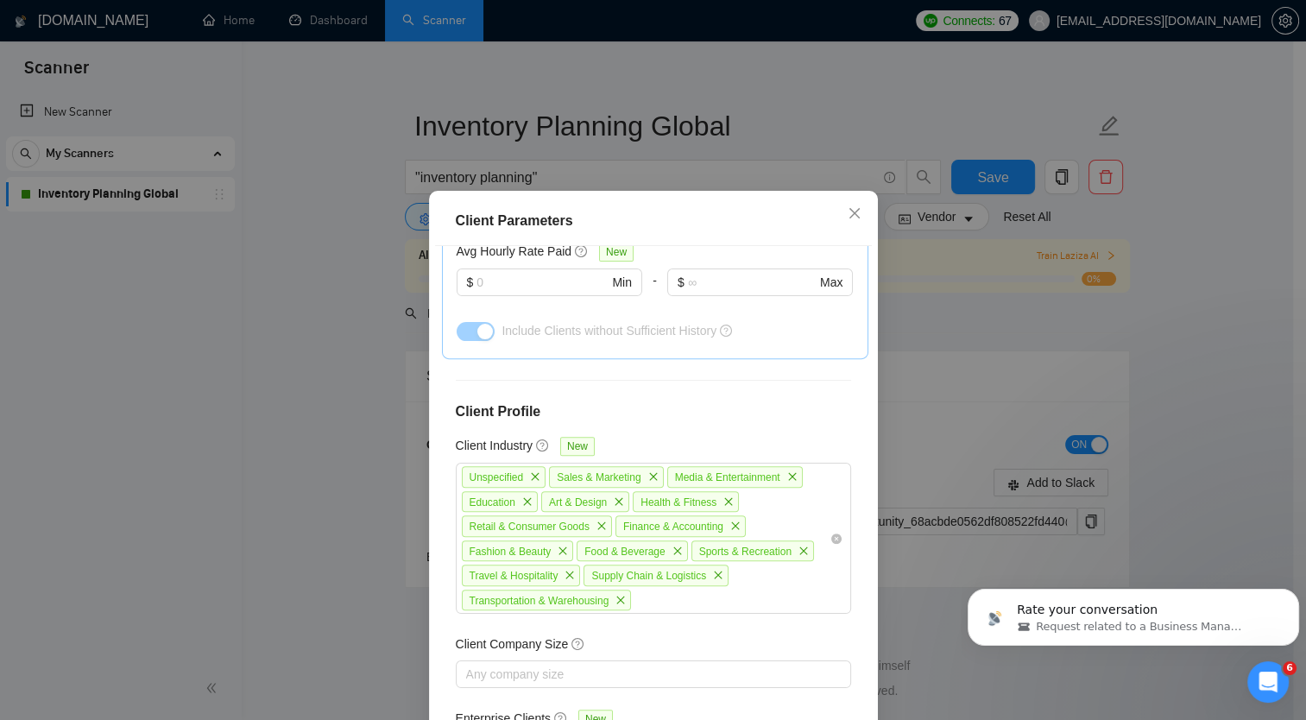
scroll to position [104, 0]
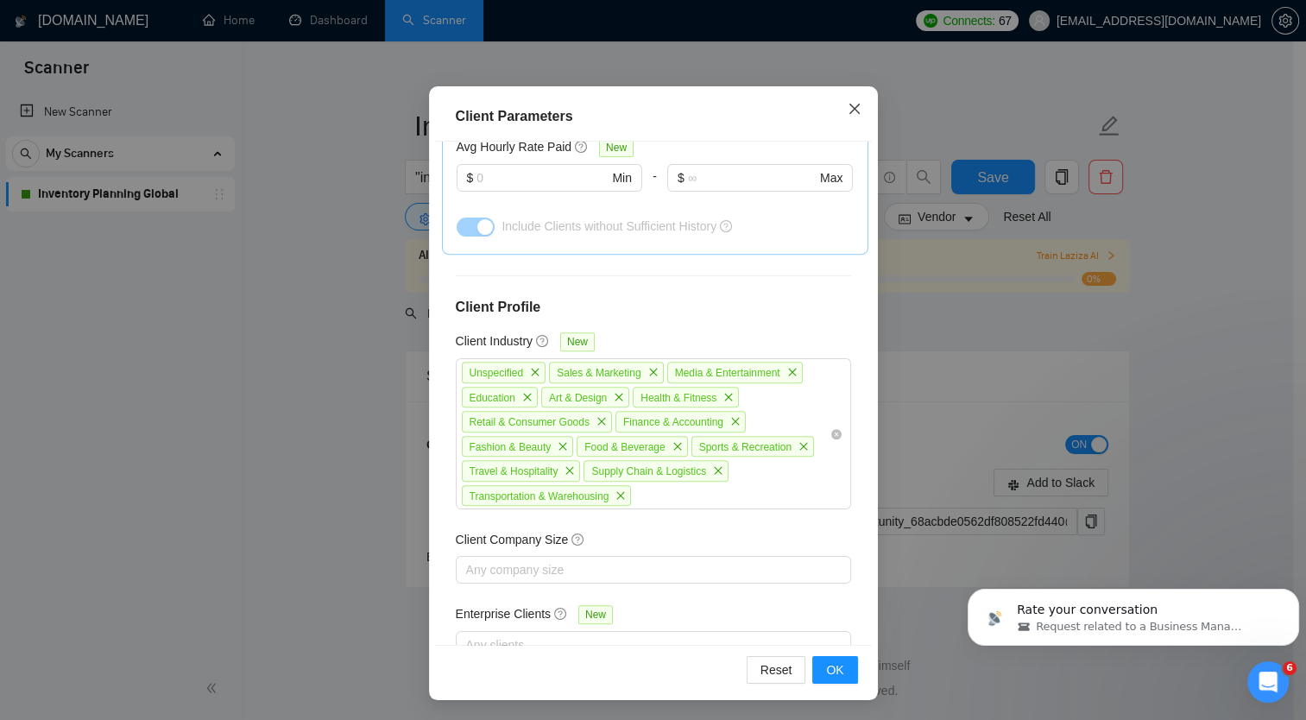
click at [849, 109] on icon "close" at bounding box center [855, 109] width 14 height 14
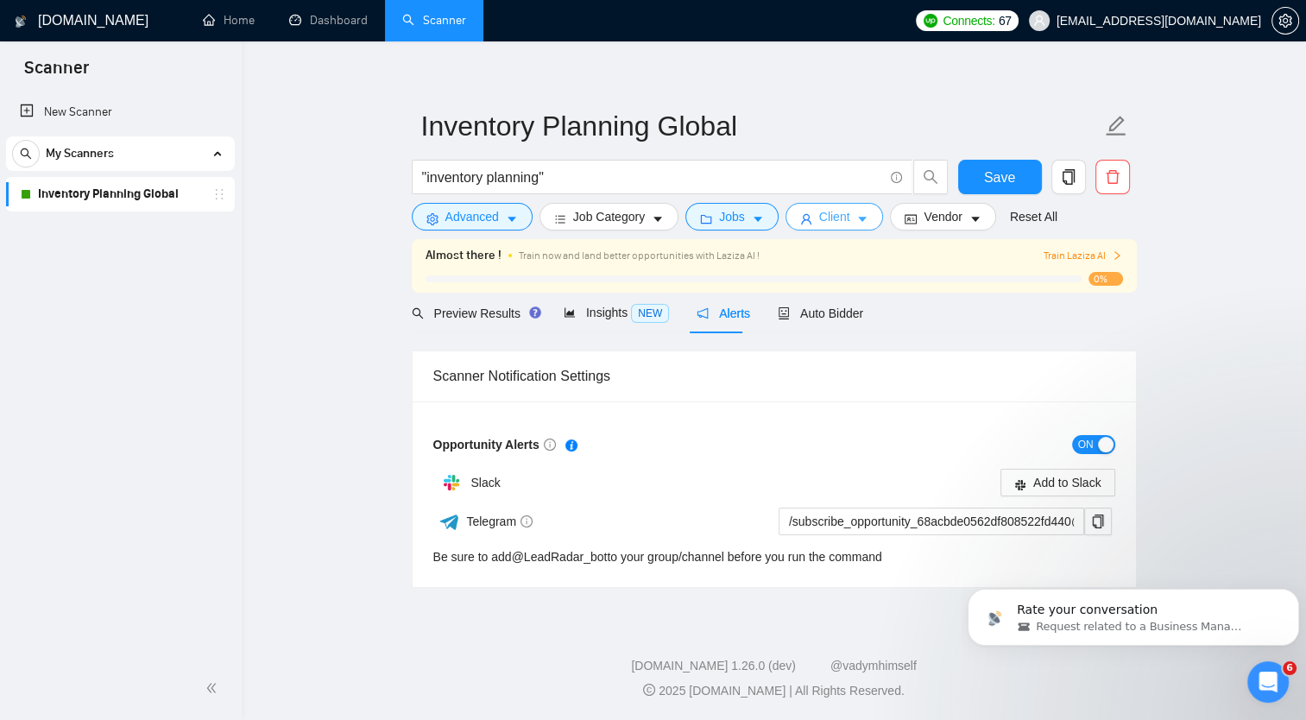
scroll to position [0, 0]
click at [595, 321] on div "Insights NEW" at bounding box center [616, 313] width 105 height 20
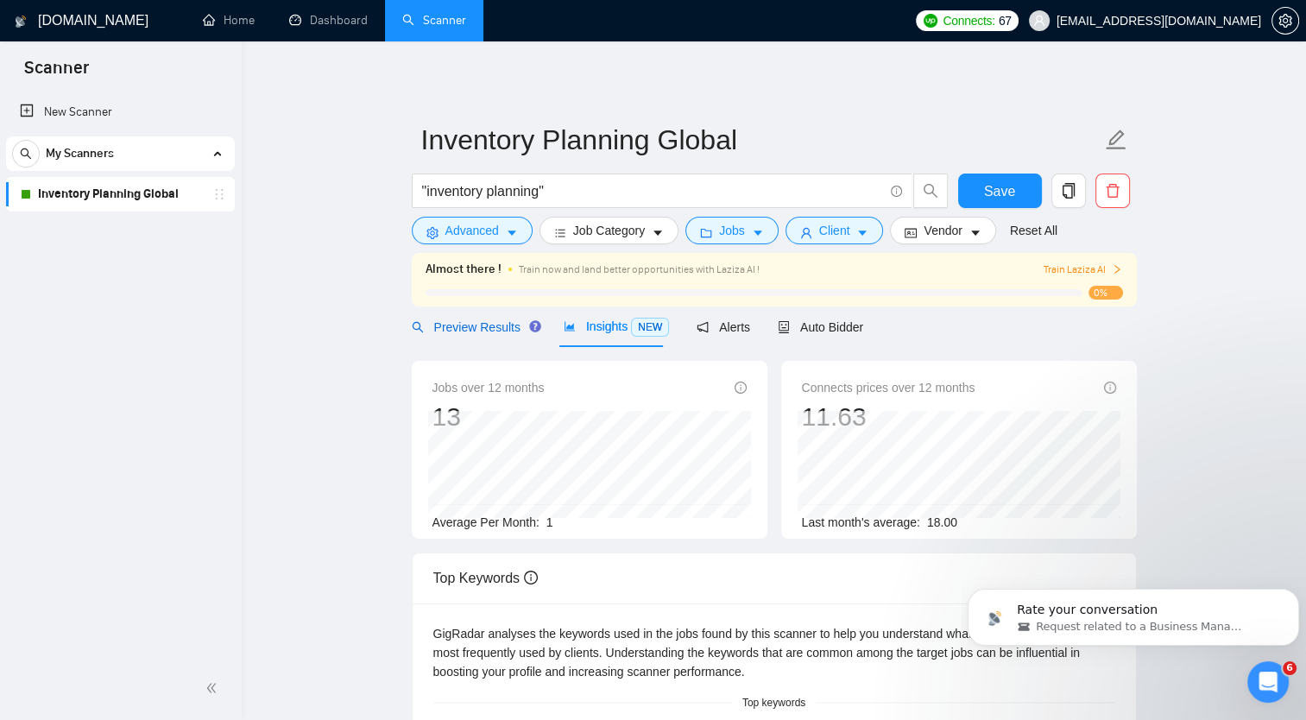
click at [470, 326] on span "Preview Results" at bounding box center [474, 327] width 124 height 14
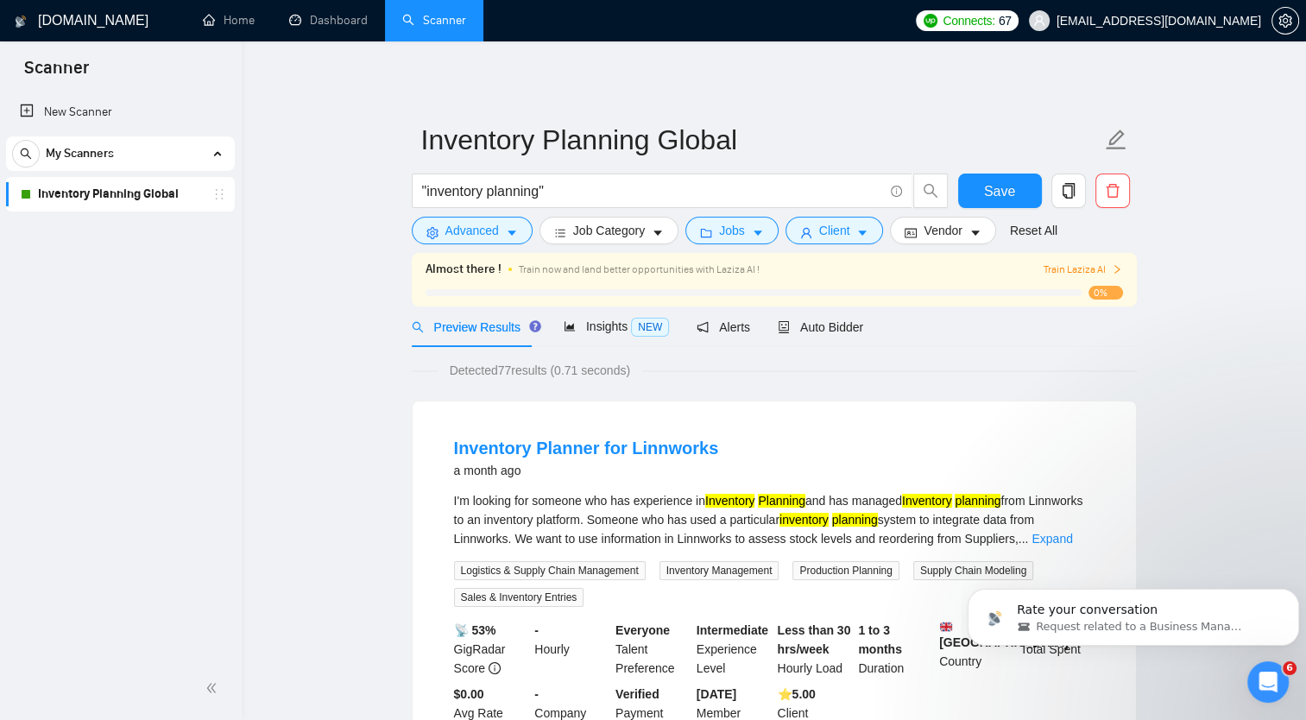
click at [1111, 268] on span "Train Laziza AI" at bounding box center [1082, 270] width 79 height 16
